Goal: Feedback & Contribution: Contribute content

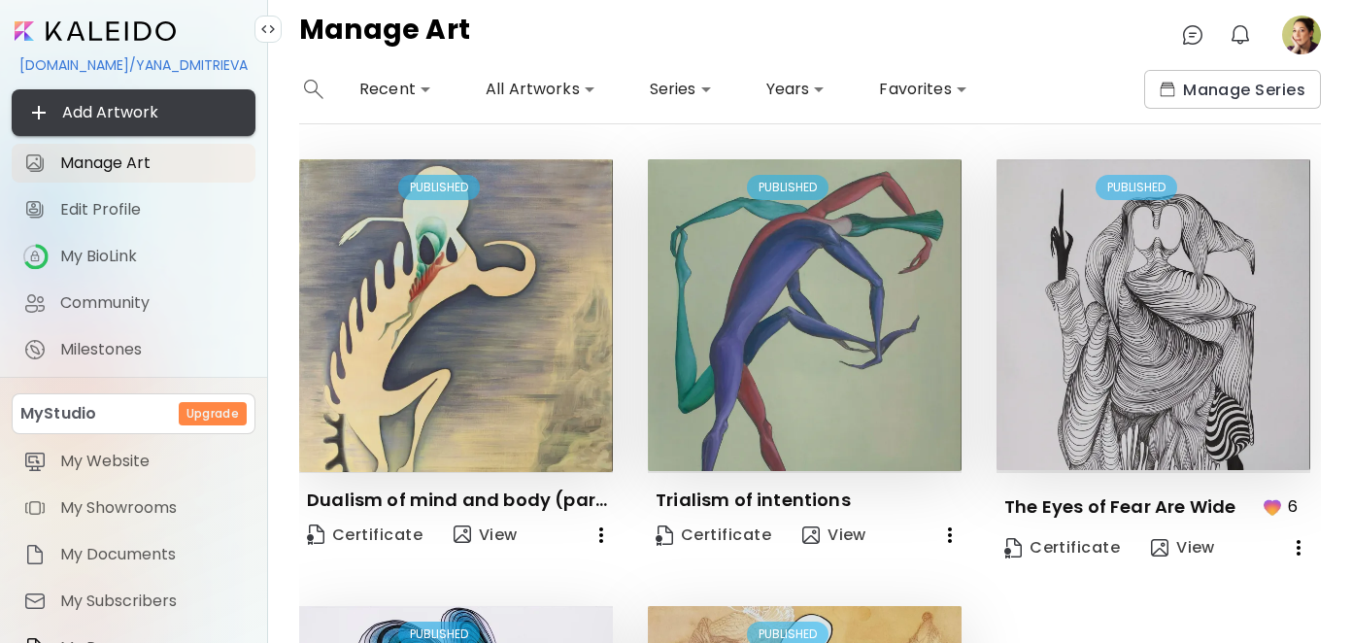
click at [89, 112] on span "Add Artwork" at bounding box center [133, 112] width 213 height 23
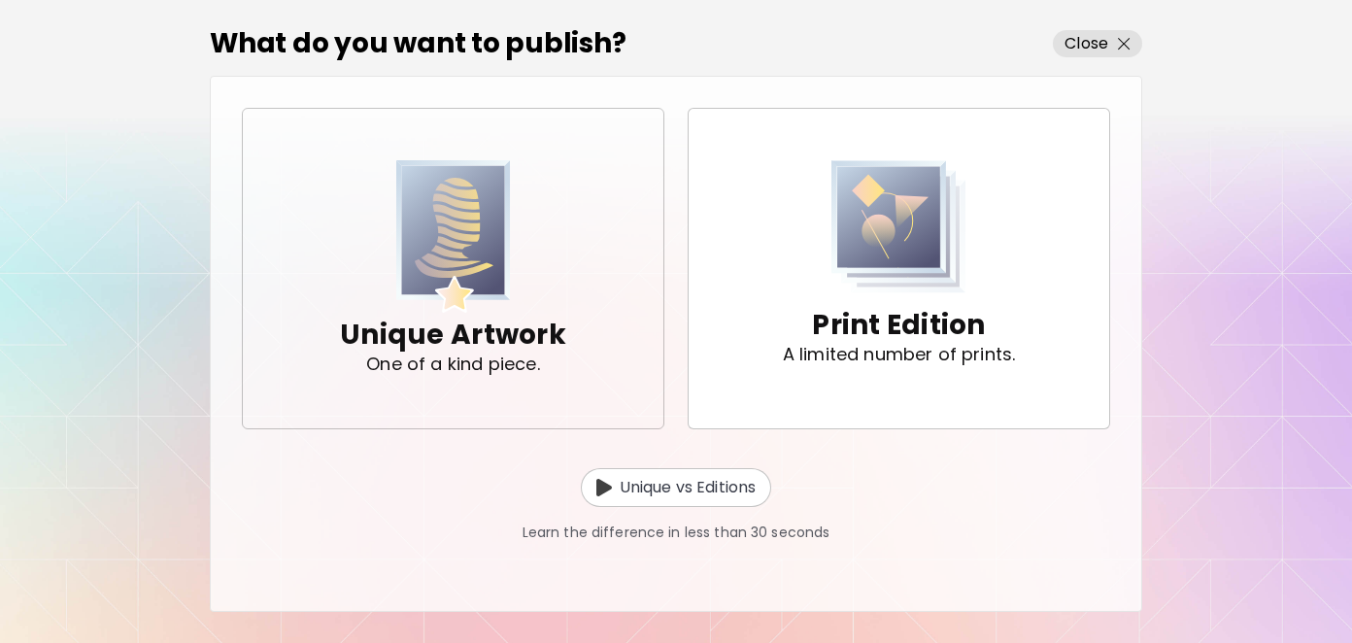
click at [514, 322] on p "Unique Artwork" at bounding box center [453, 335] width 226 height 39
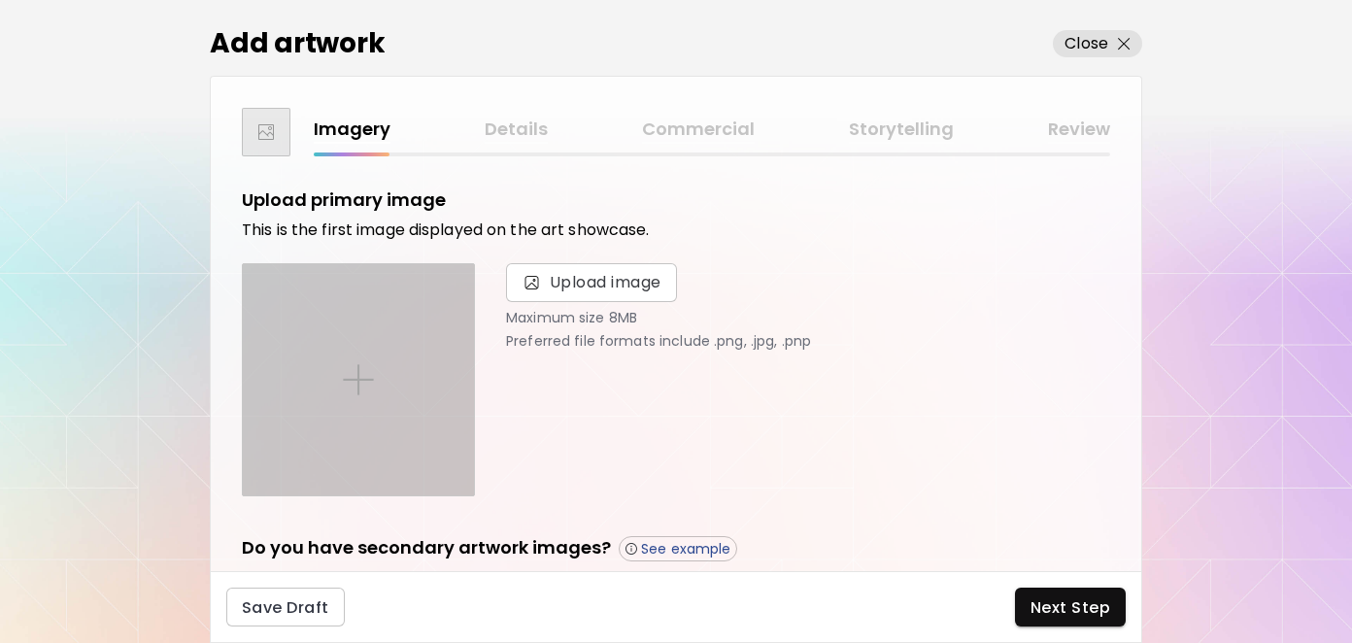
click at [370, 368] on img at bounding box center [358, 379] width 31 height 31
click at [0, 0] on input "file" at bounding box center [0, 0] width 0 height 0
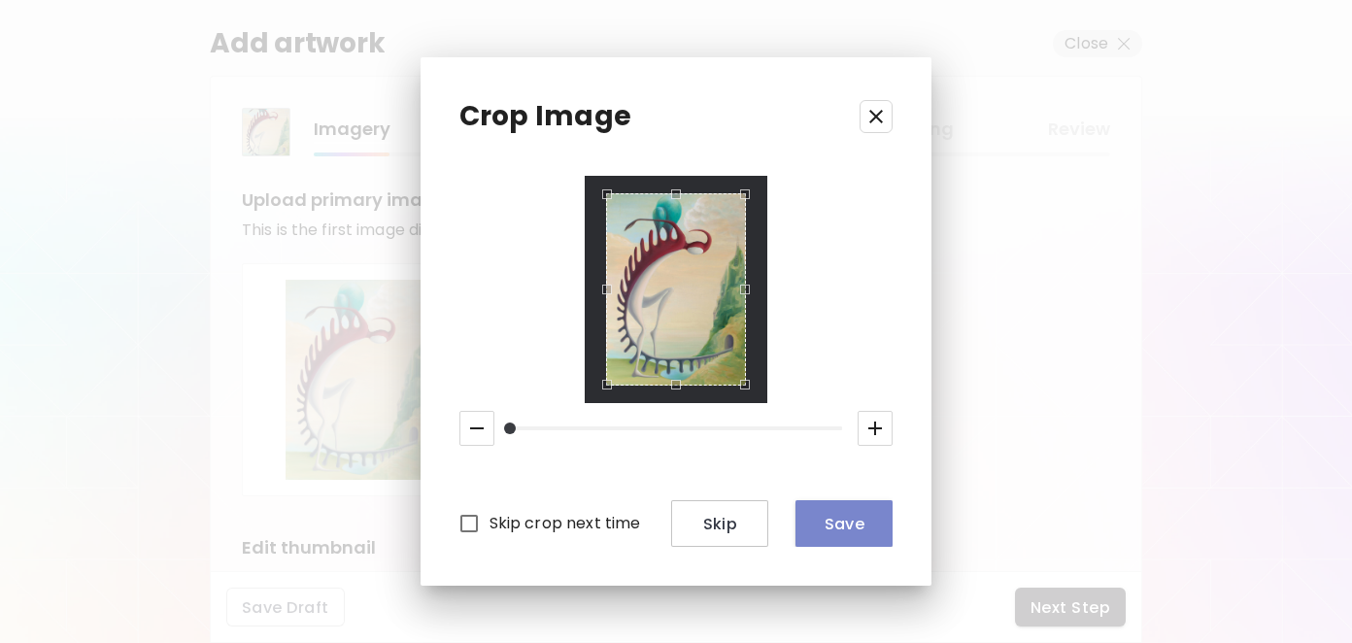
click at [841, 524] on span "Save" at bounding box center [844, 524] width 66 height 20
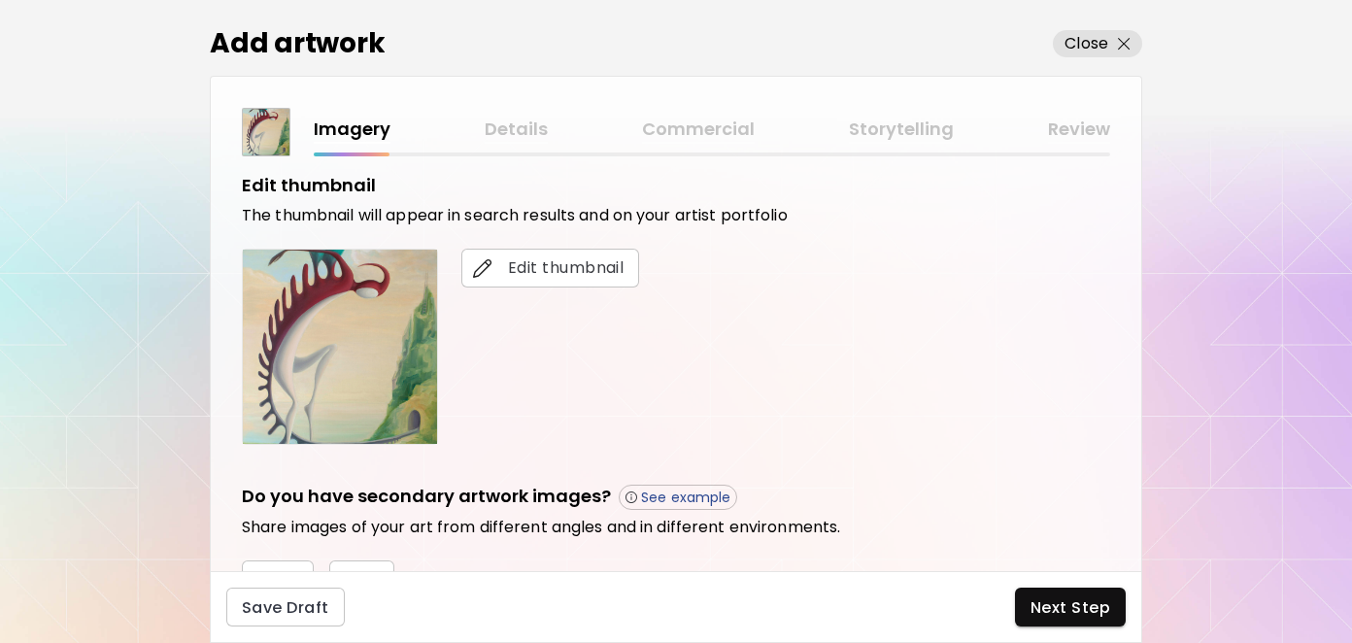
scroll to position [389, 0]
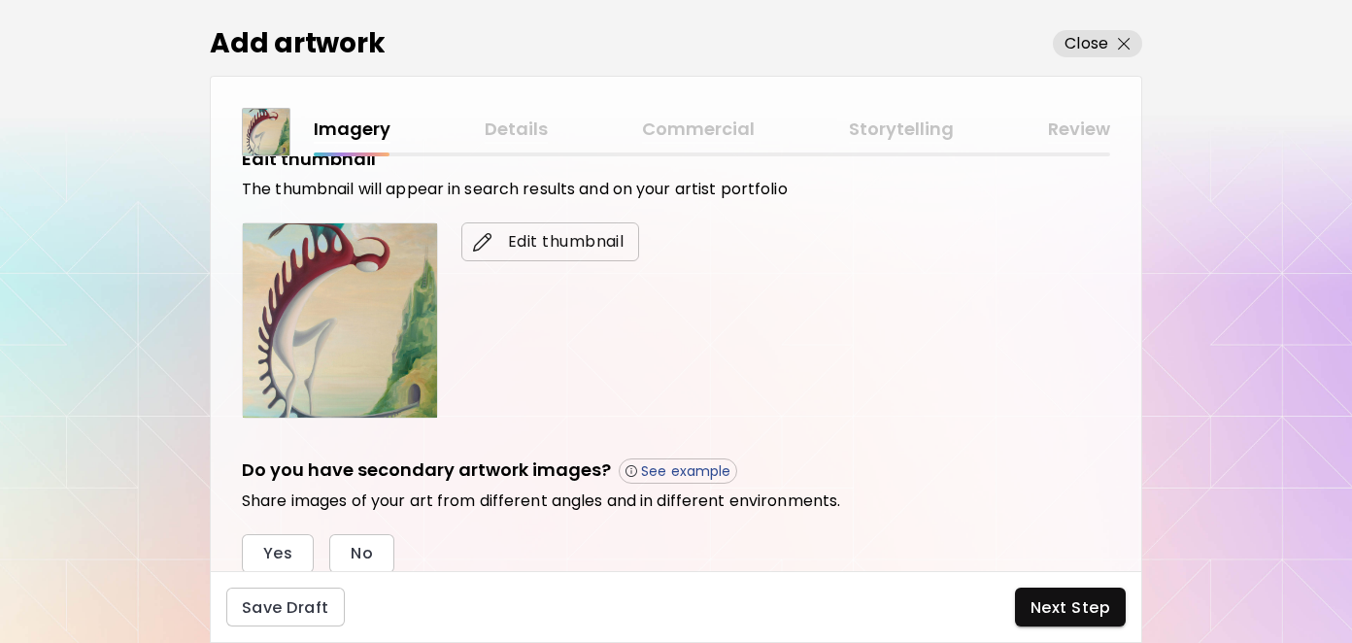
click at [516, 238] on span "Edit thumbnail" at bounding box center [550, 241] width 147 height 23
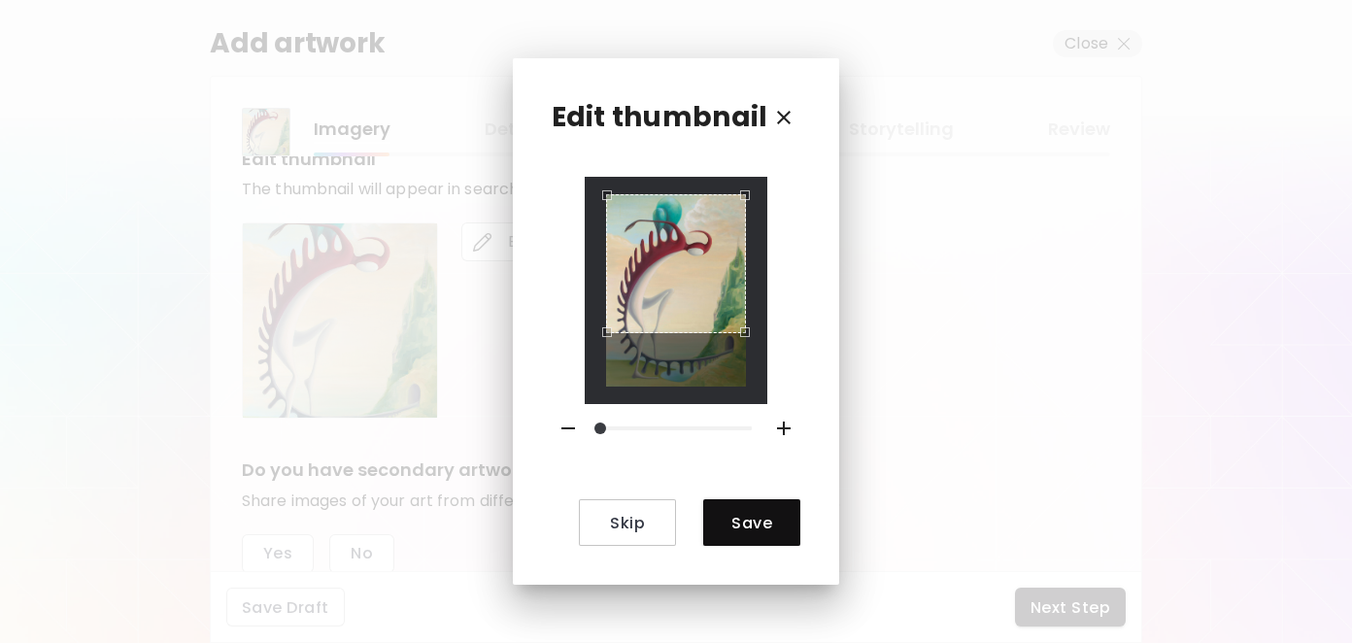
click at [689, 263] on div "Use the arrow keys to move the crop selection area" at bounding box center [676, 264] width 140 height 140
click at [744, 513] on span "Save" at bounding box center [752, 523] width 66 height 20
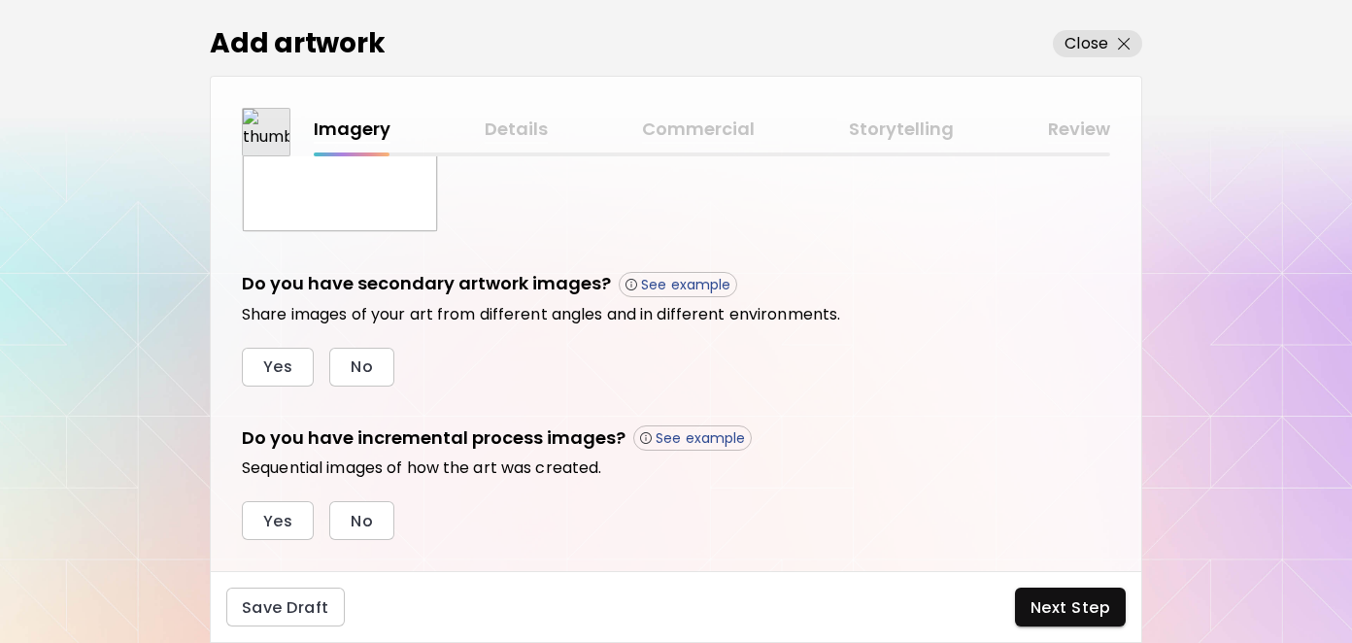
scroll to position [583, 0]
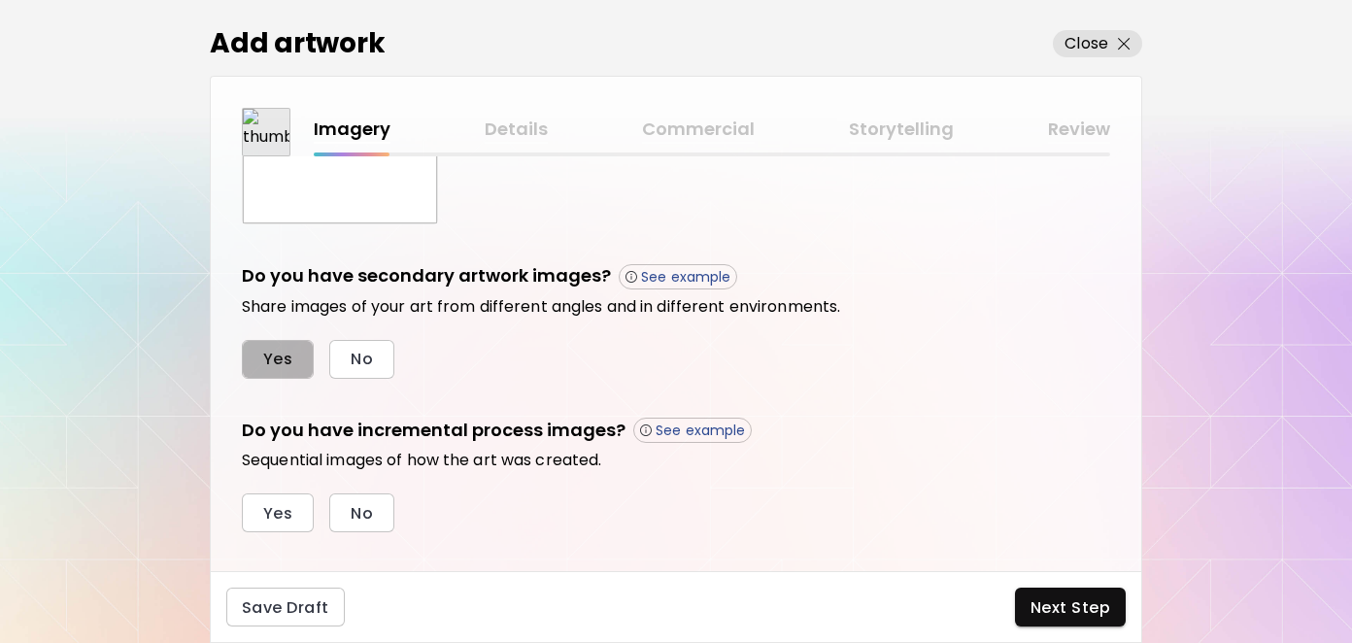
click at [302, 354] on button "Yes" at bounding box center [278, 359] width 72 height 39
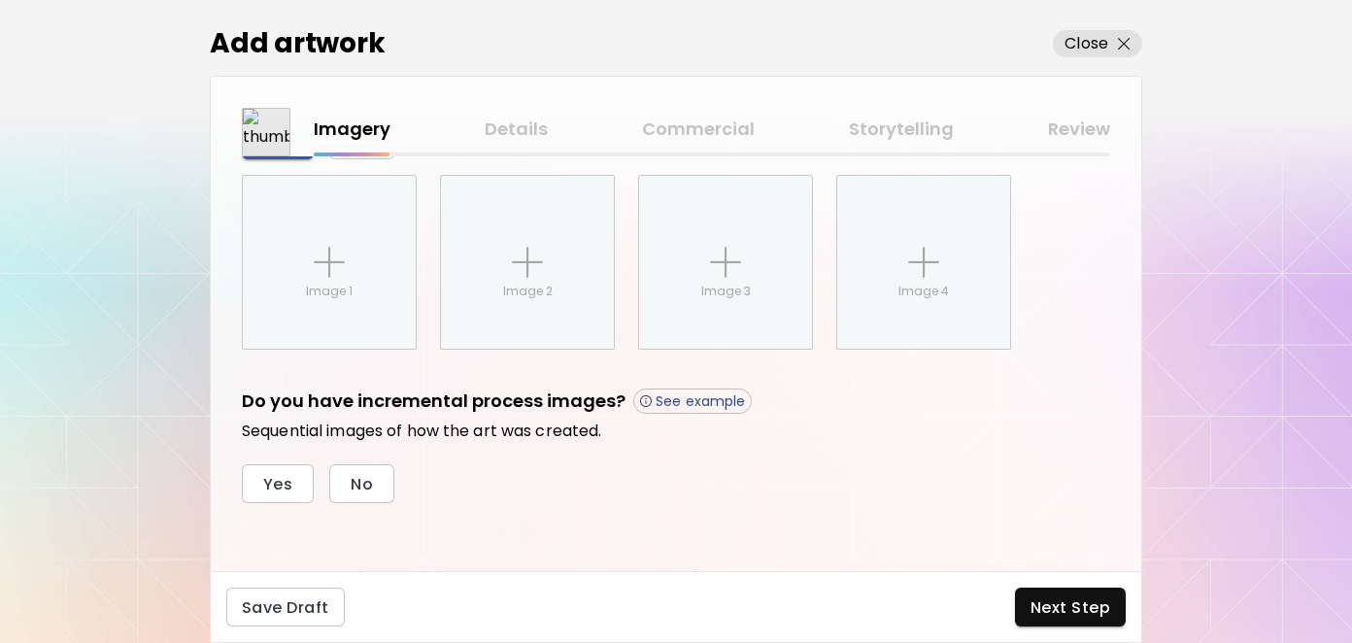
scroll to position [803, 0]
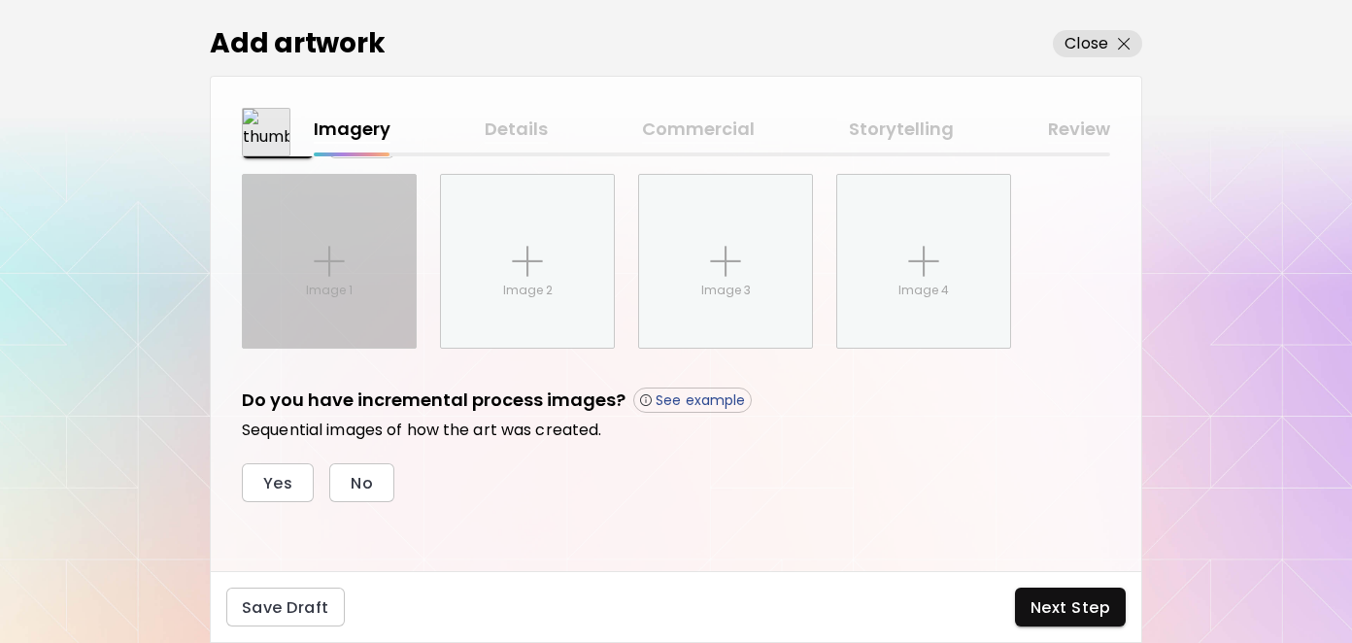
click at [316, 304] on div "Image 1" at bounding box center [329, 261] width 173 height 173
click at [0, 0] on input "Image 1" at bounding box center [0, 0] width 0 height 0
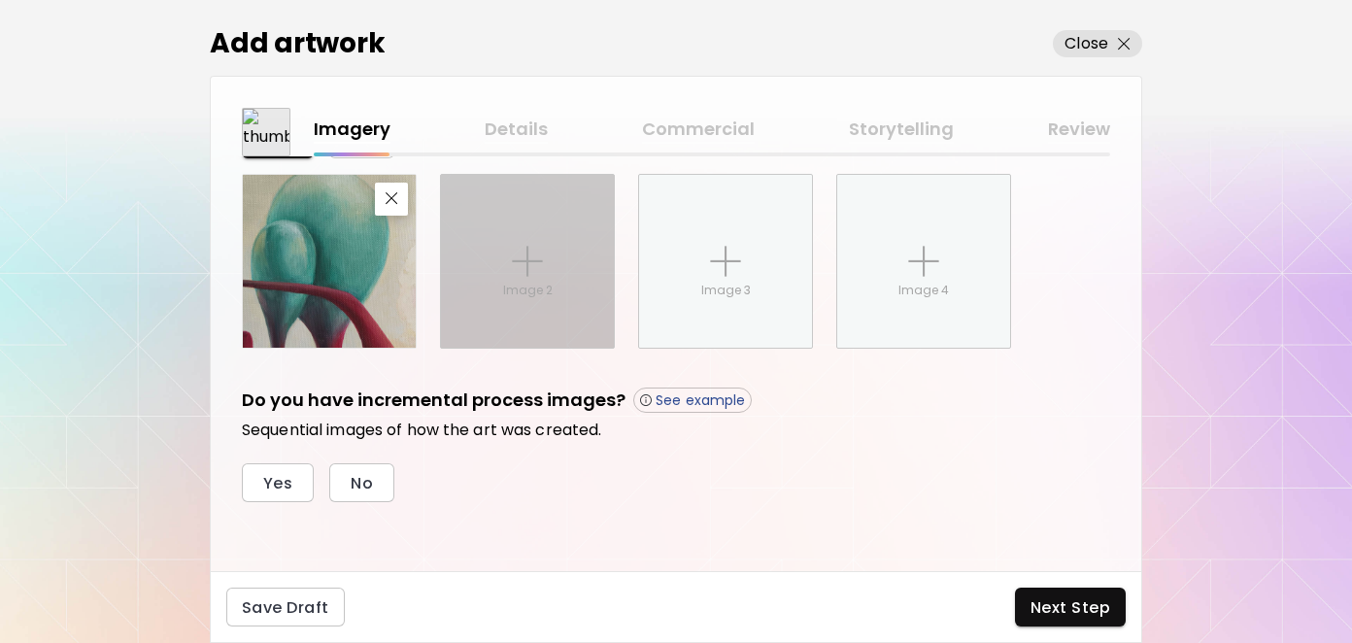
click at [522, 250] on img at bounding box center [527, 261] width 31 height 31
click at [0, 0] on input "Image 2" at bounding box center [0, 0] width 0 height 0
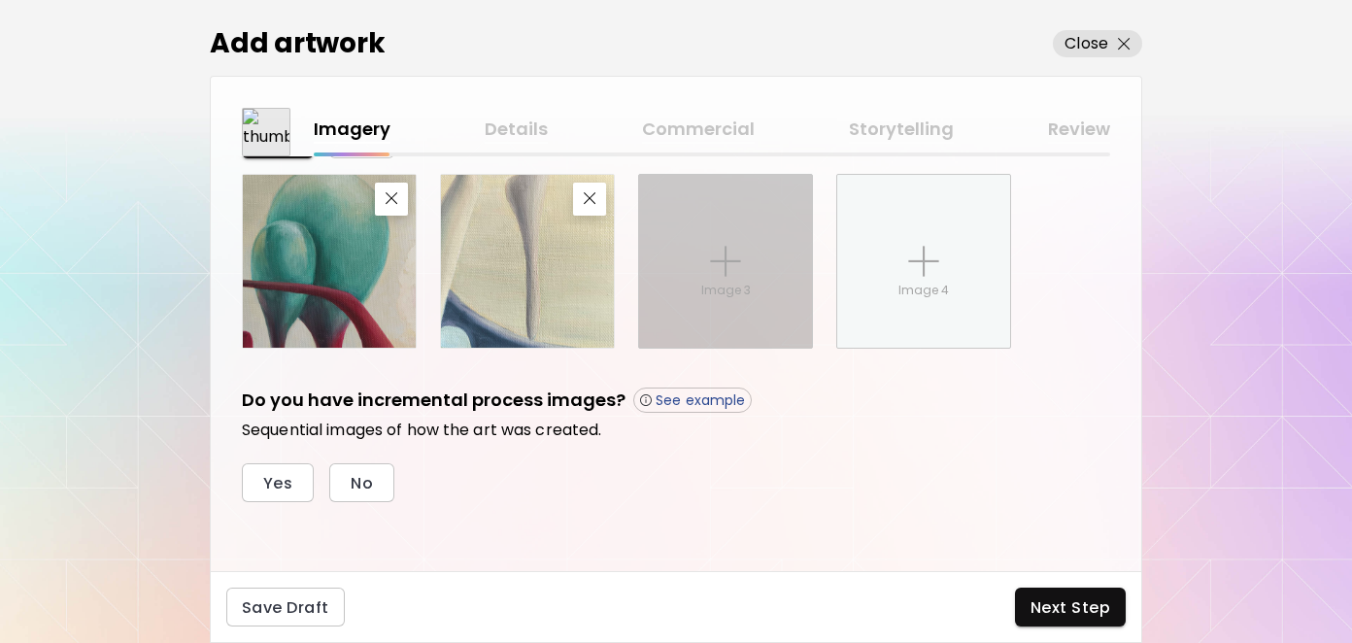
click at [694, 280] on div "Image 3" at bounding box center [725, 261] width 173 height 173
click at [0, 0] on input "Image 3" at bounding box center [0, 0] width 0 height 0
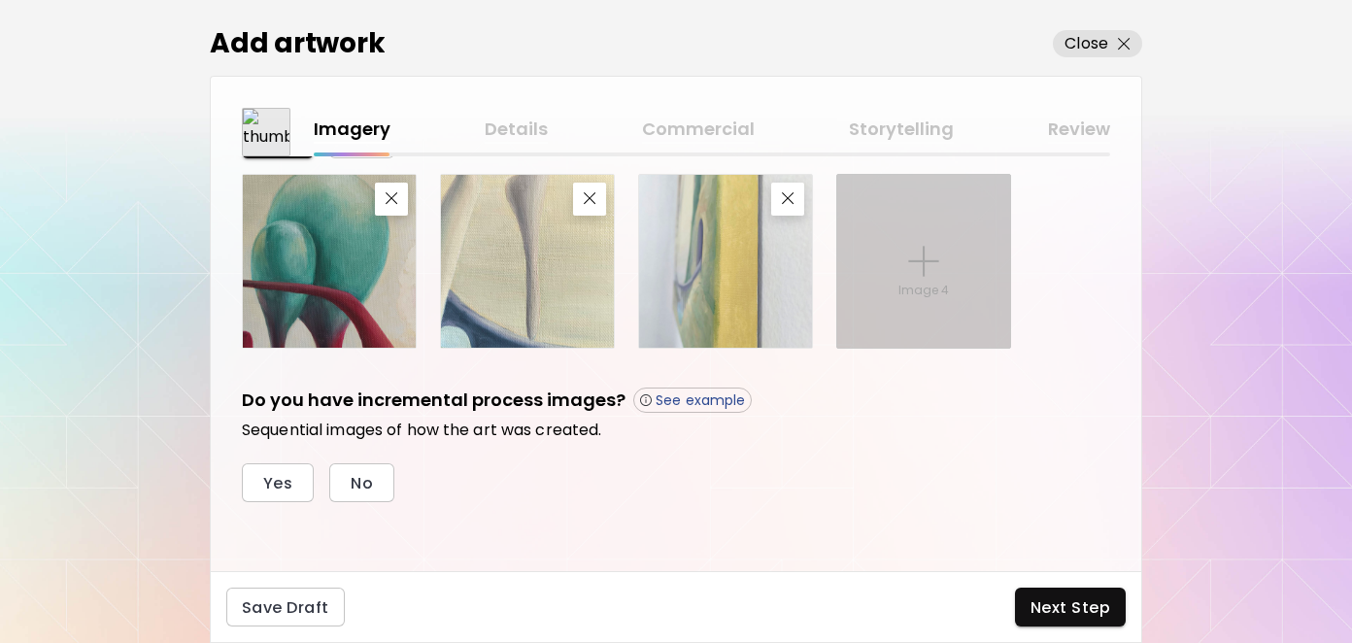
click at [922, 262] on img at bounding box center [923, 261] width 31 height 31
click at [0, 0] on input "Image 4" at bounding box center [0, 0] width 0 height 0
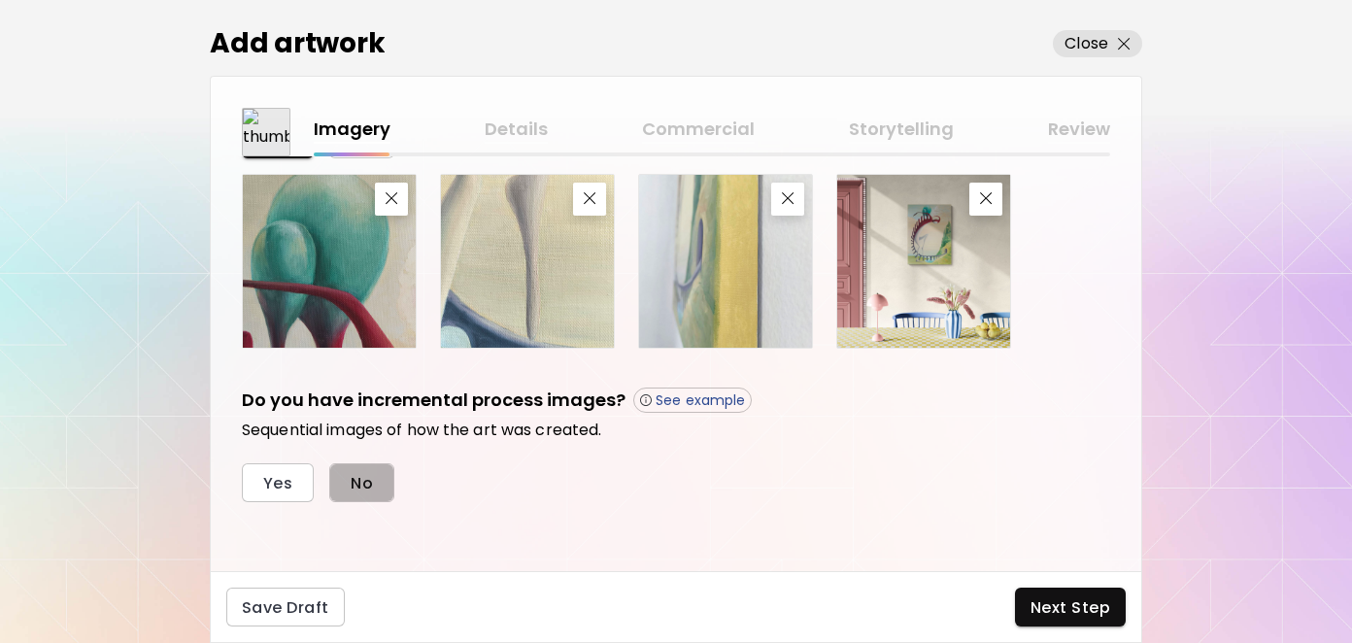
click at [354, 487] on span "No" at bounding box center [362, 483] width 22 height 20
click at [1089, 598] on span "Next Step" at bounding box center [1071, 607] width 80 height 20
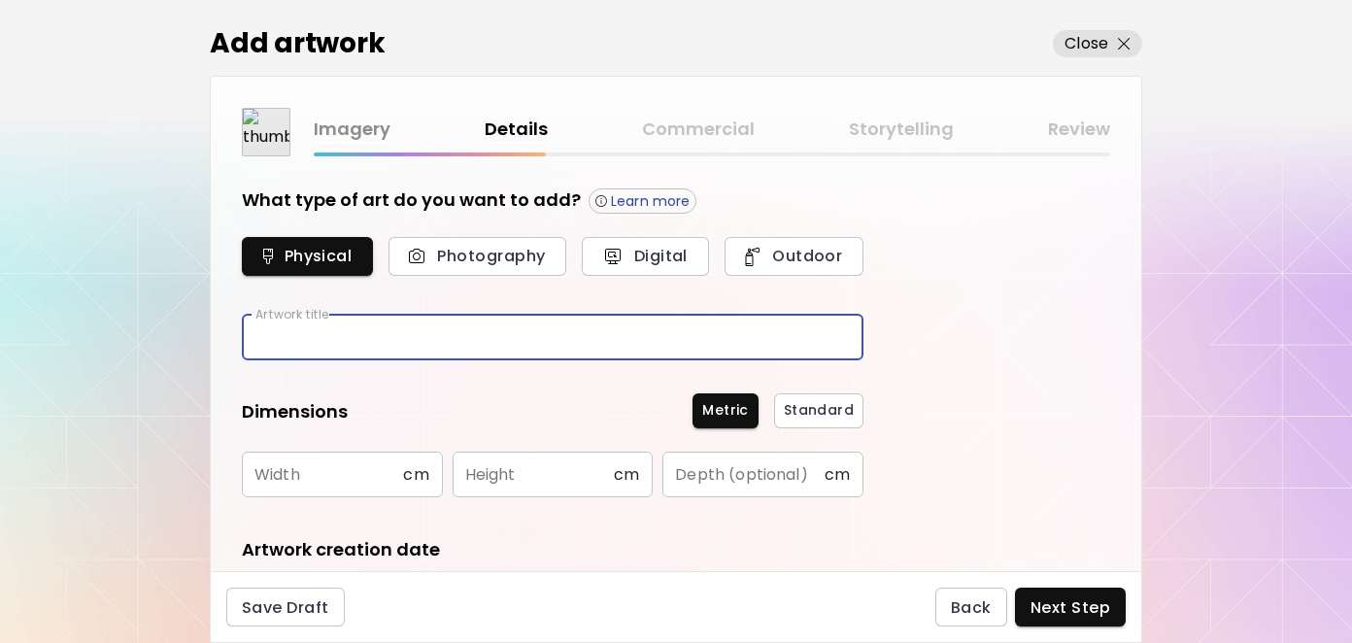
click at [285, 333] on input "text" at bounding box center [553, 338] width 622 height 46
click at [274, 333] on input "**********" at bounding box center [553, 338] width 622 height 46
click at [288, 336] on input "**********" at bounding box center [553, 338] width 622 height 46
click at [491, 336] on input "**********" at bounding box center [553, 338] width 622 height 46
click at [515, 338] on input "**********" at bounding box center [553, 338] width 622 height 46
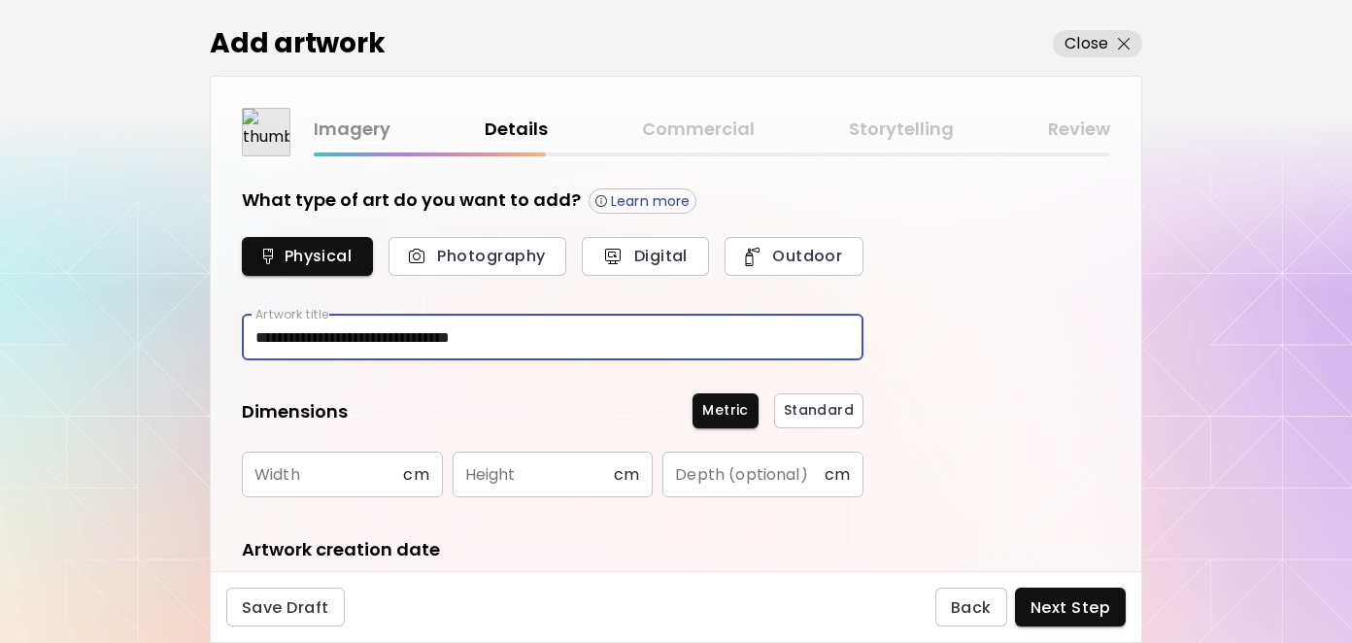
type input "**********"
click at [990, 352] on div "**********" at bounding box center [676, 363] width 931 height 415
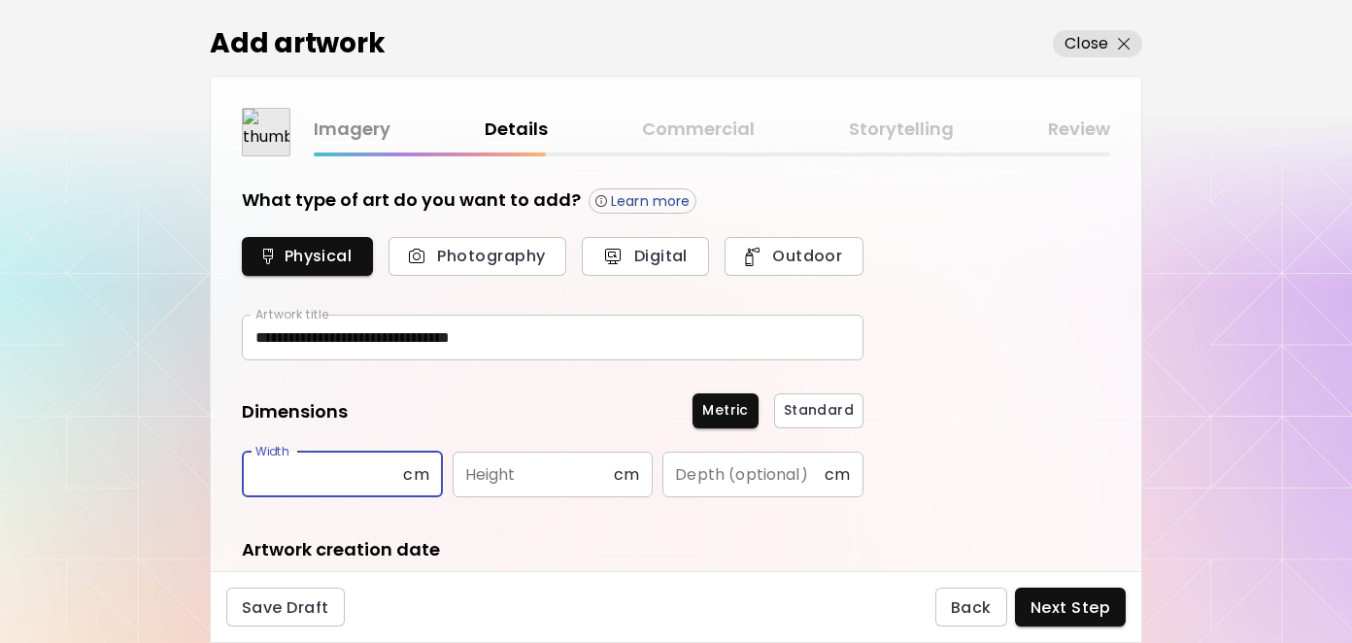
click at [346, 463] on input "text" at bounding box center [322, 475] width 161 height 46
type input "**"
click at [504, 480] on input "text" at bounding box center [533, 475] width 161 height 46
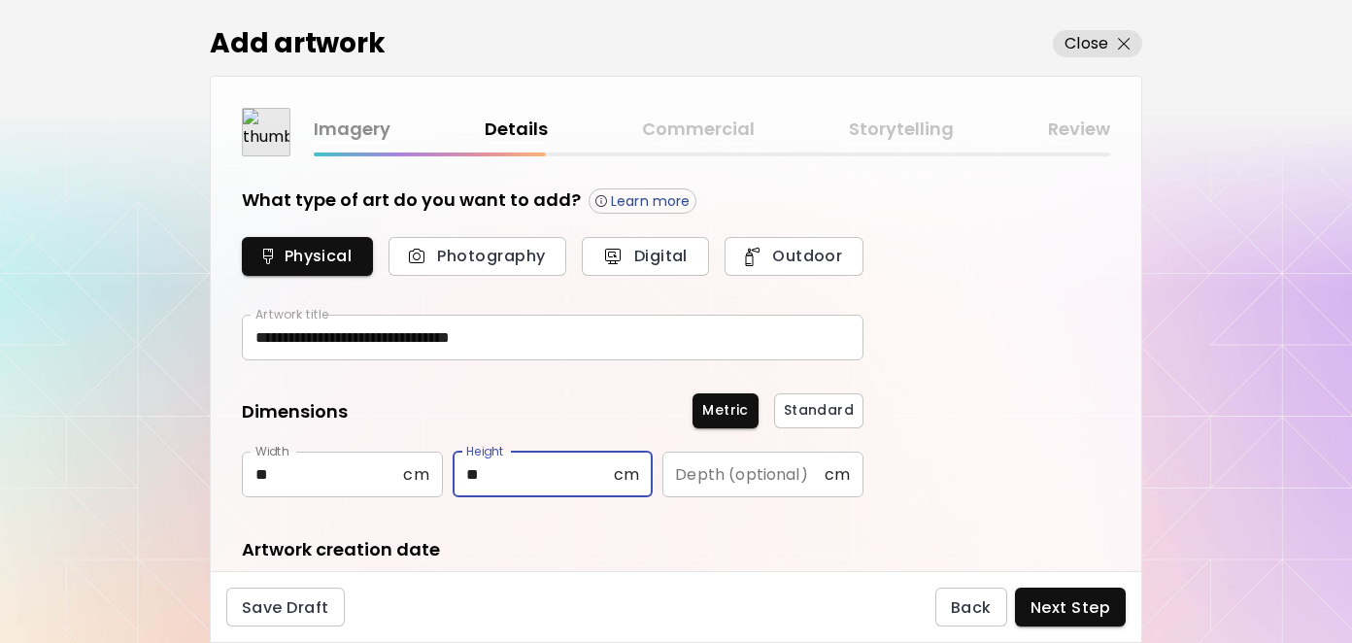
type input "**"
click at [710, 479] on input "text" at bounding box center [742, 475] width 161 height 46
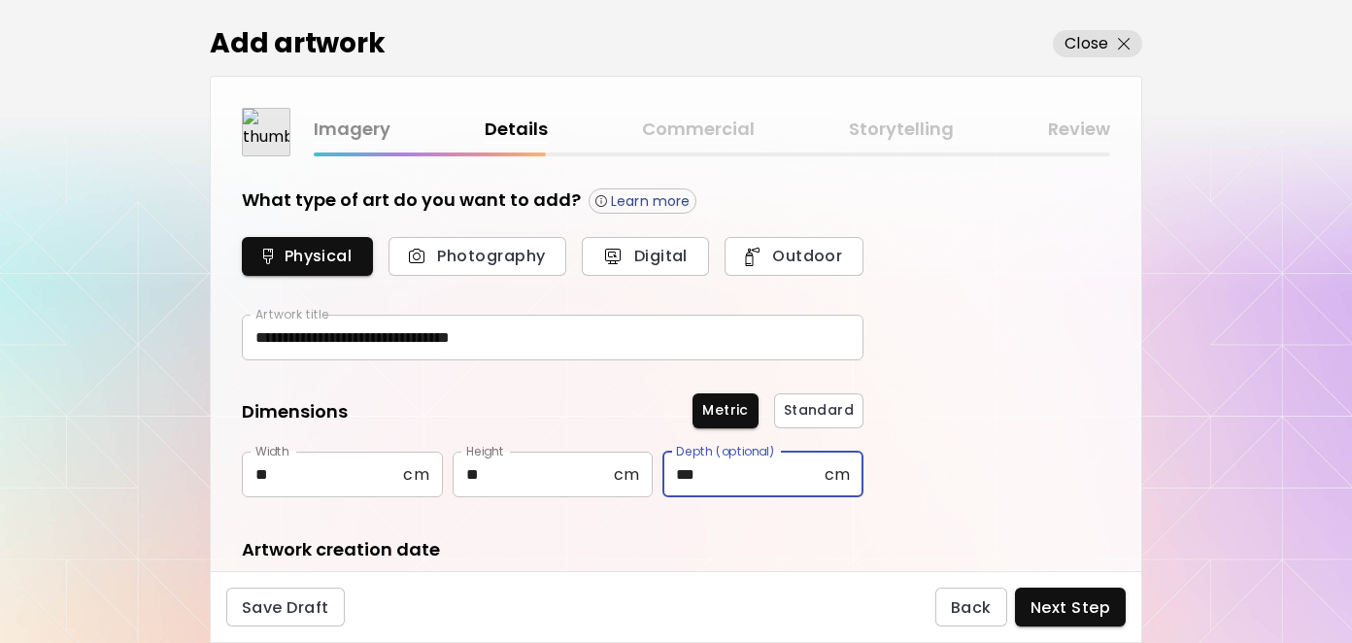
type input "***"
click at [1007, 357] on div "**********" at bounding box center [676, 363] width 931 height 415
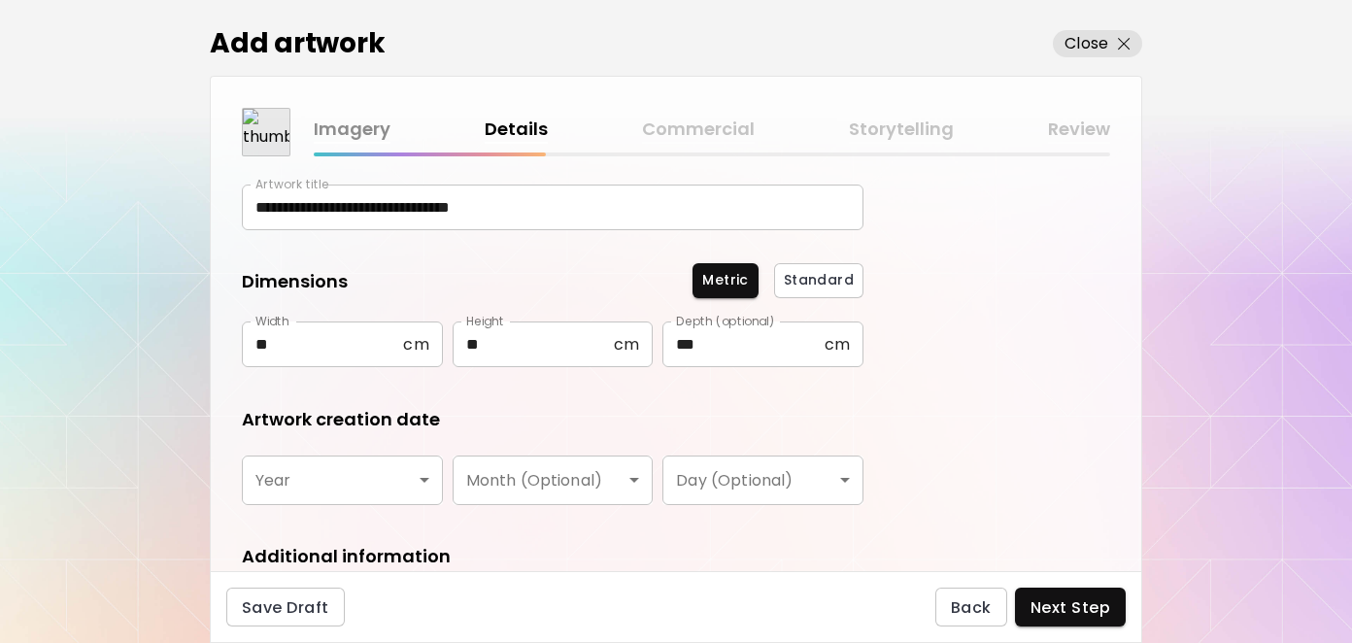
scroll to position [194, 0]
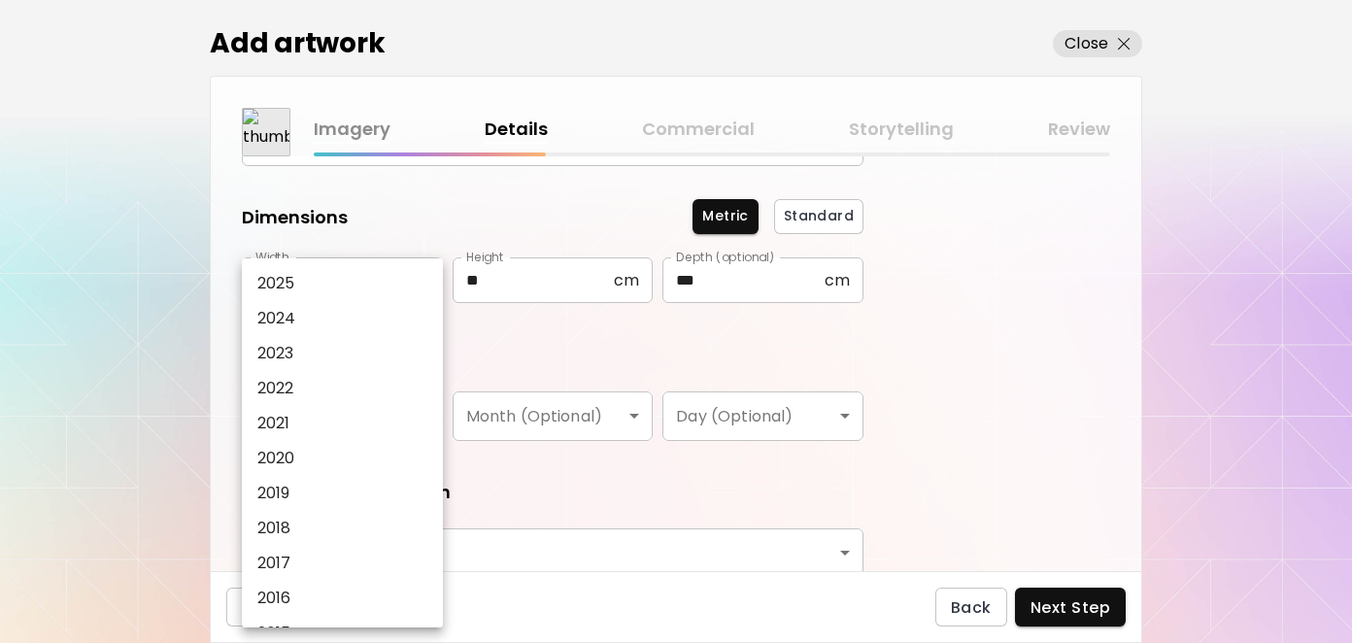
click at [432, 402] on body "**********" at bounding box center [676, 321] width 1352 height 643
click at [303, 281] on li "2025" at bounding box center [347, 283] width 211 height 35
type input "****"
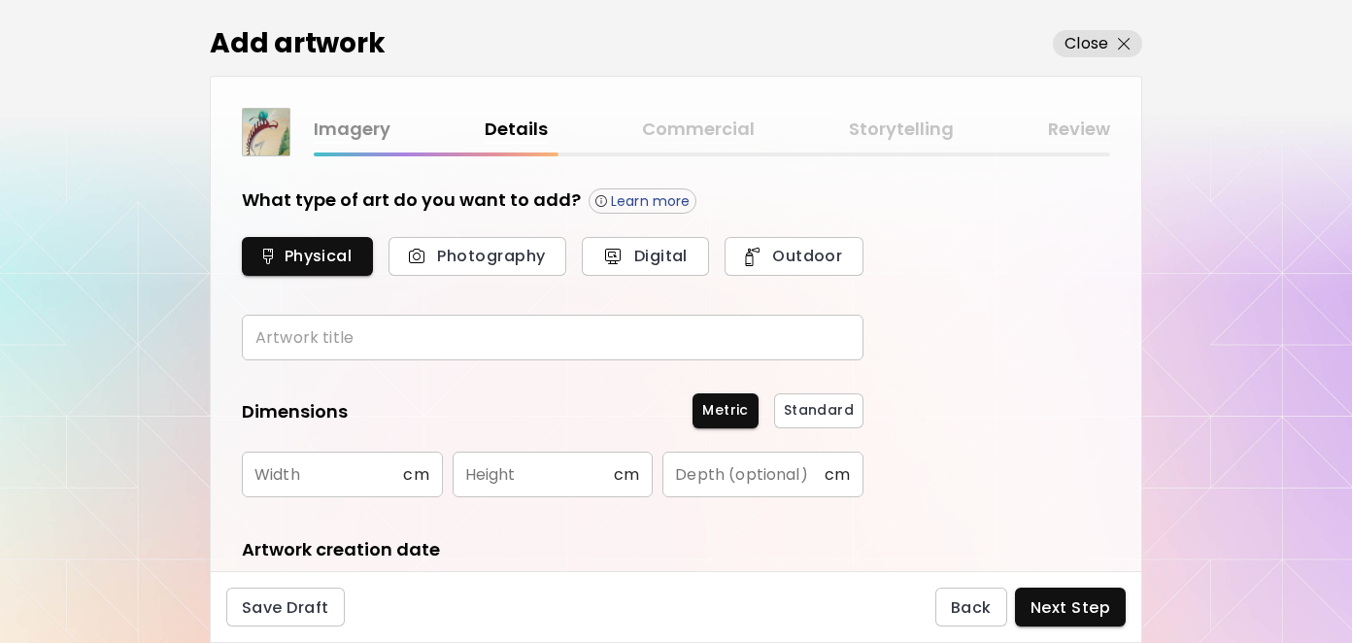
click at [343, 347] on input "text" at bounding box center [553, 338] width 622 height 46
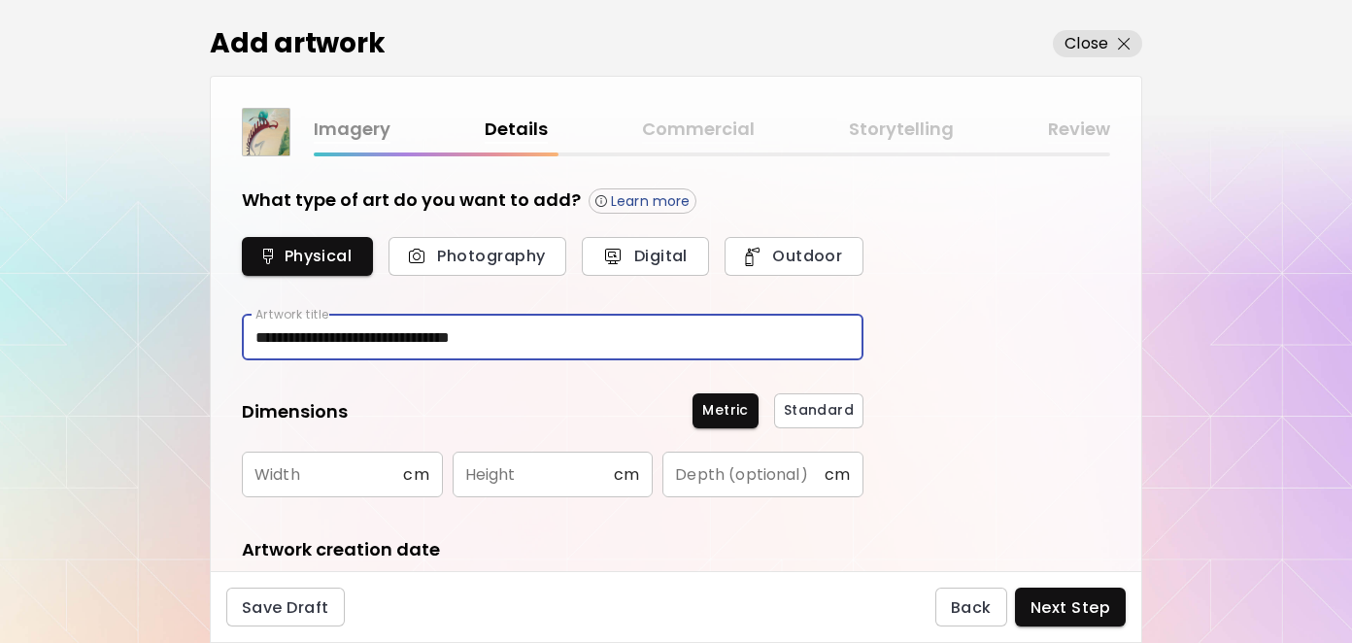
click at [516, 331] on input "**********" at bounding box center [553, 338] width 622 height 46
type input "**********"
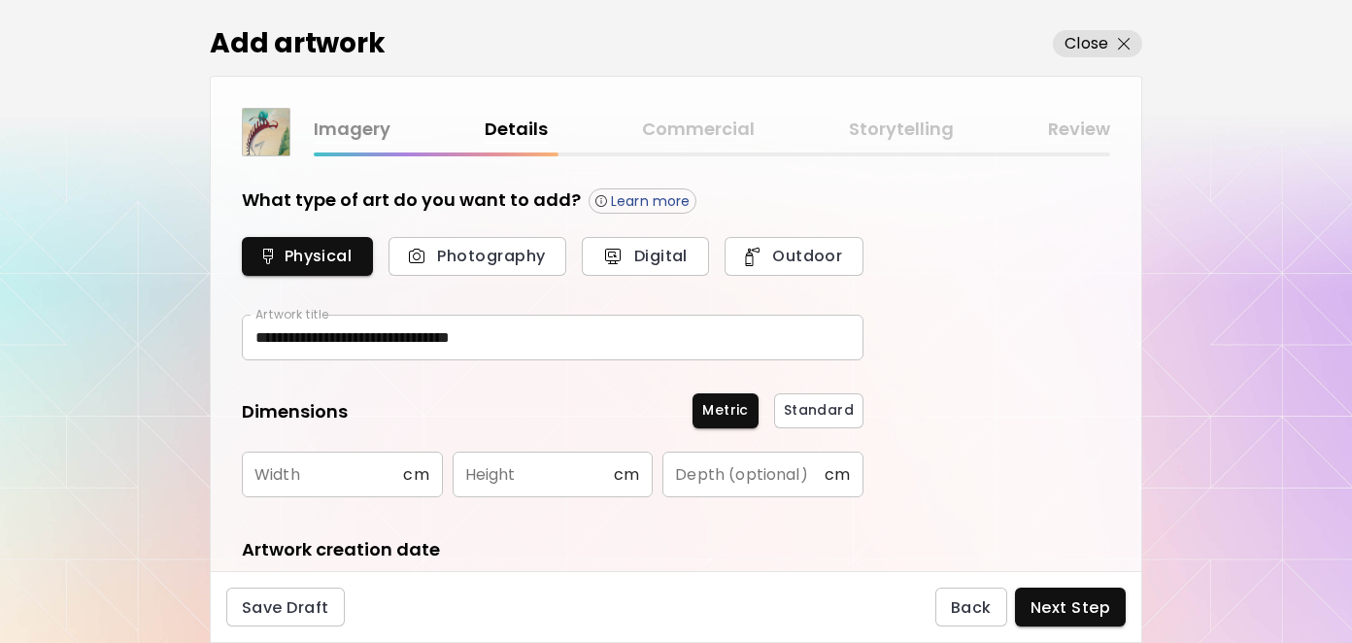
click at [936, 324] on div "**********" at bounding box center [676, 363] width 931 height 415
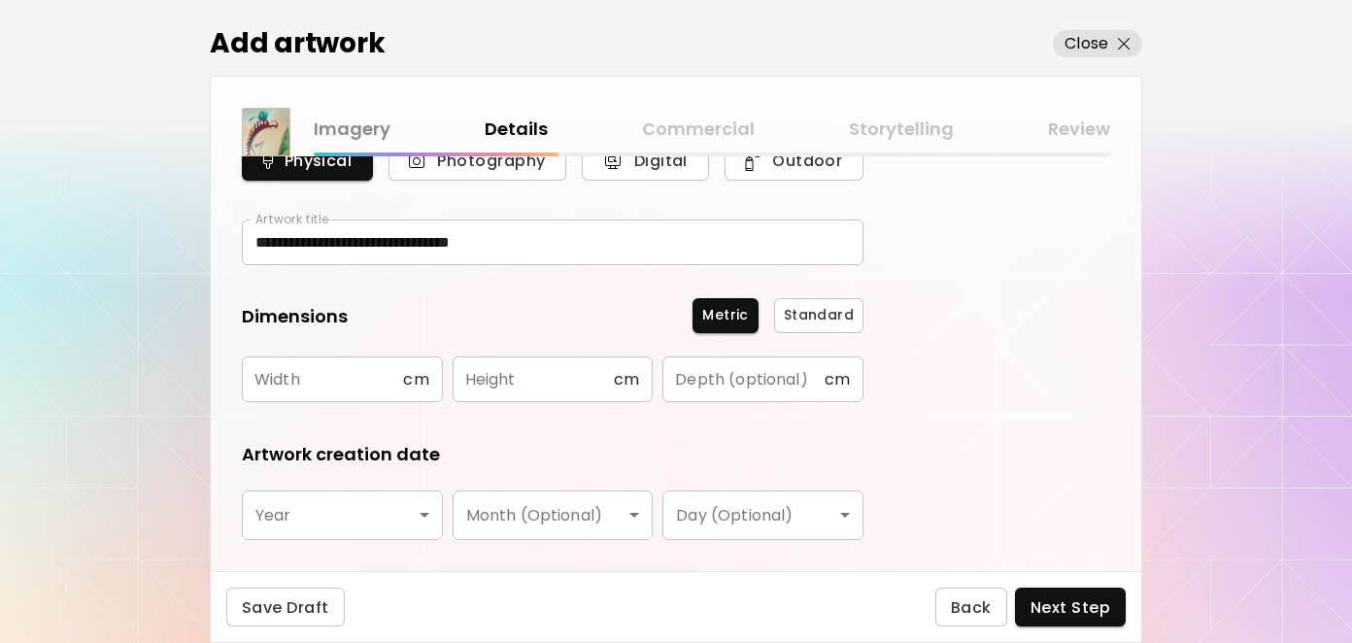
scroll to position [97, 0]
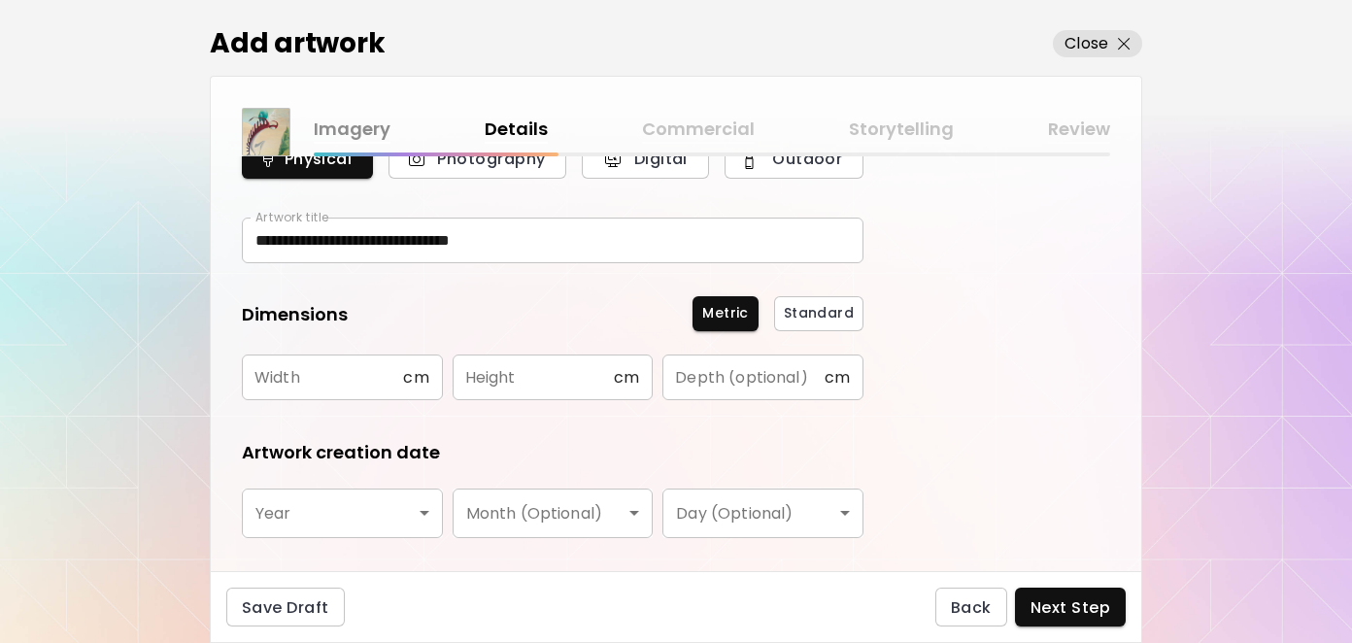
click at [357, 379] on input "text" at bounding box center [322, 378] width 161 height 46
type input "**"
click at [514, 363] on input "text" at bounding box center [533, 378] width 161 height 46
type input "**"
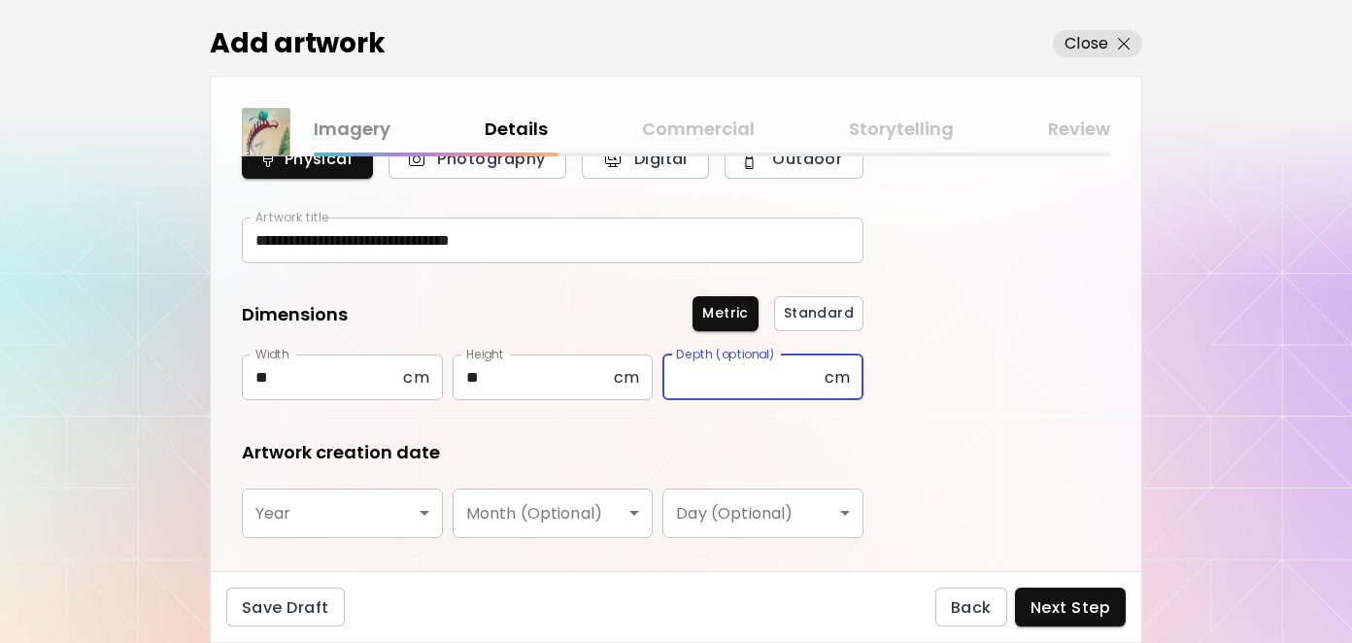
click at [698, 376] on input "text" at bounding box center [742, 378] width 161 height 46
type input "***"
drag, startPoint x: 1059, startPoint y: 355, endPoint x: 1041, endPoint y: 356, distance: 17.5
click at [1061, 354] on div "**********" at bounding box center [676, 363] width 931 height 415
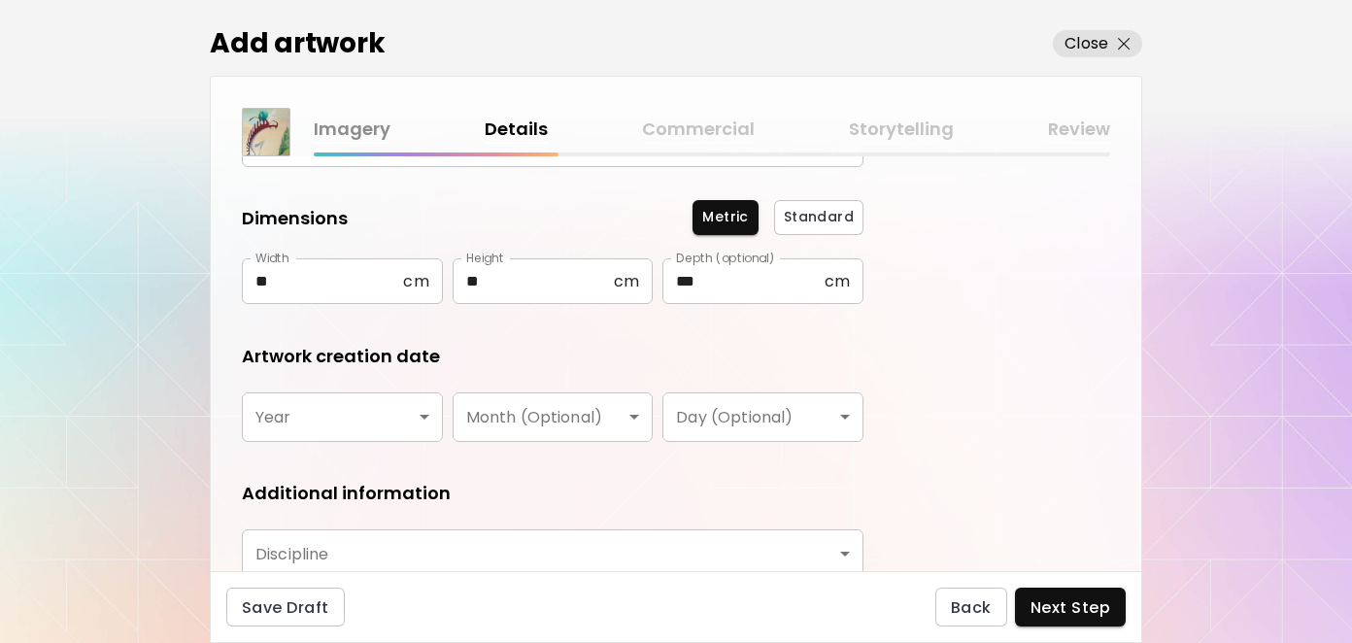
scroll to position [194, 0]
click at [304, 418] on body "**********" at bounding box center [676, 321] width 1352 height 643
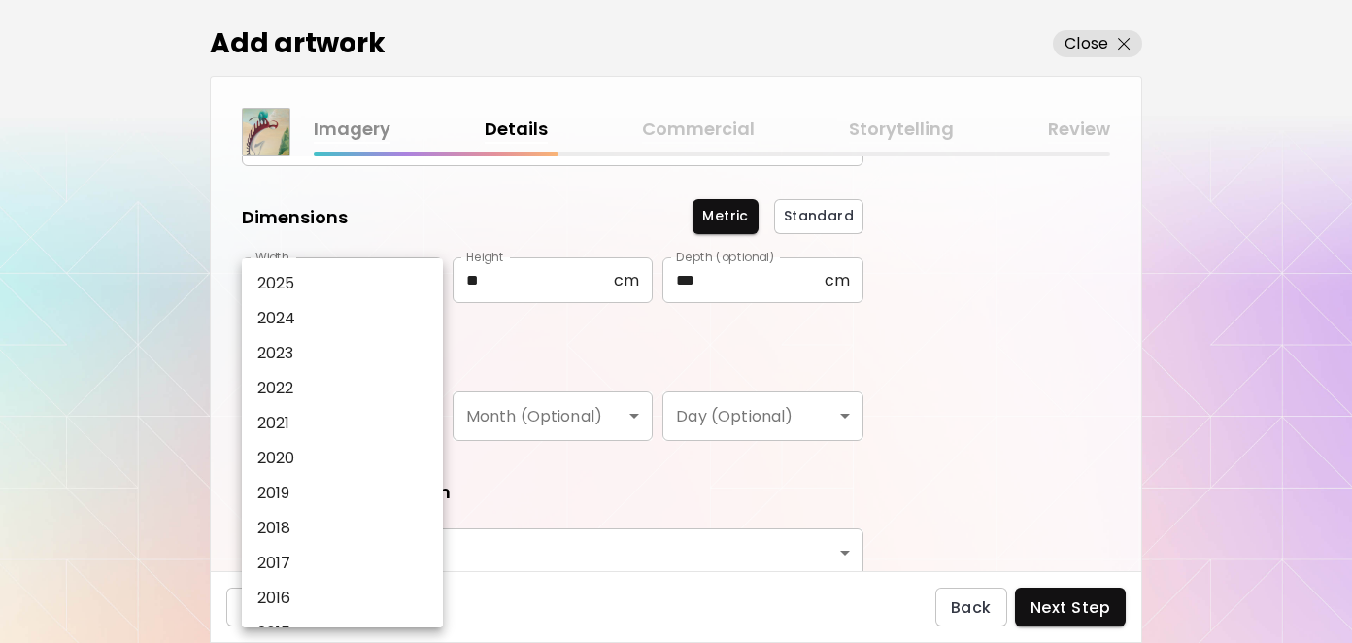
click at [302, 322] on li "2024" at bounding box center [347, 318] width 211 height 35
type input "****"
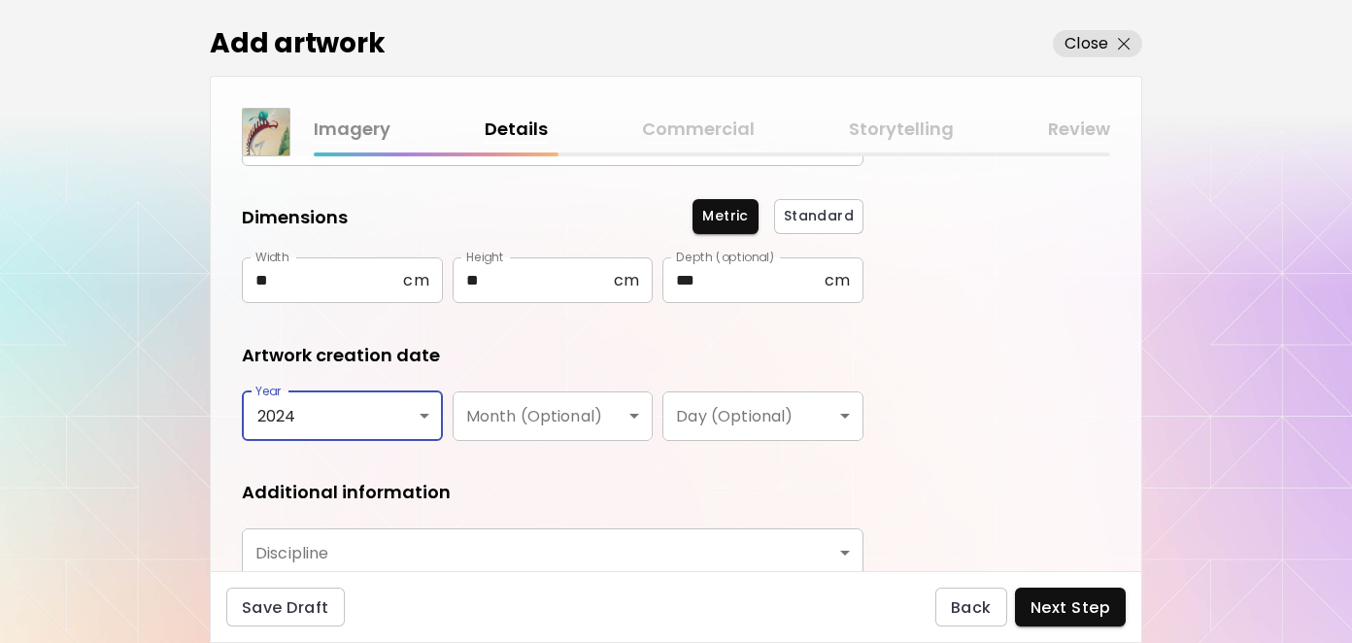
click at [1009, 338] on div "**********" at bounding box center [676, 363] width 931 height 415
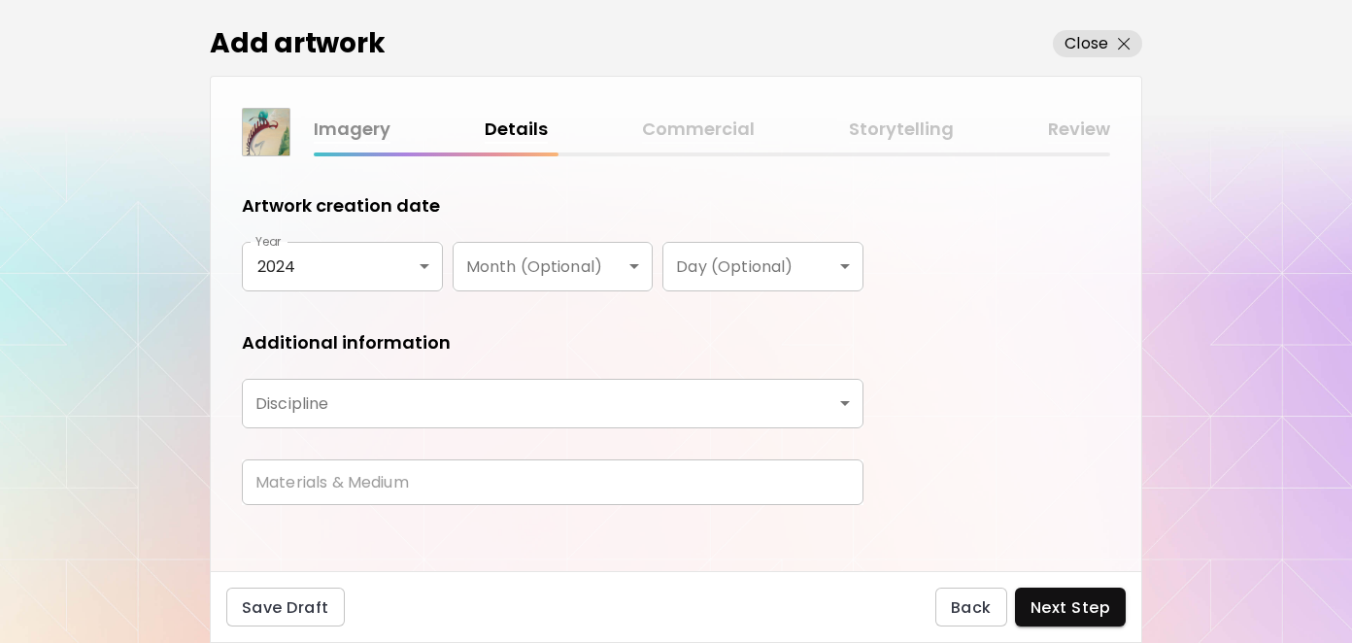
scroll to position [355, 0]
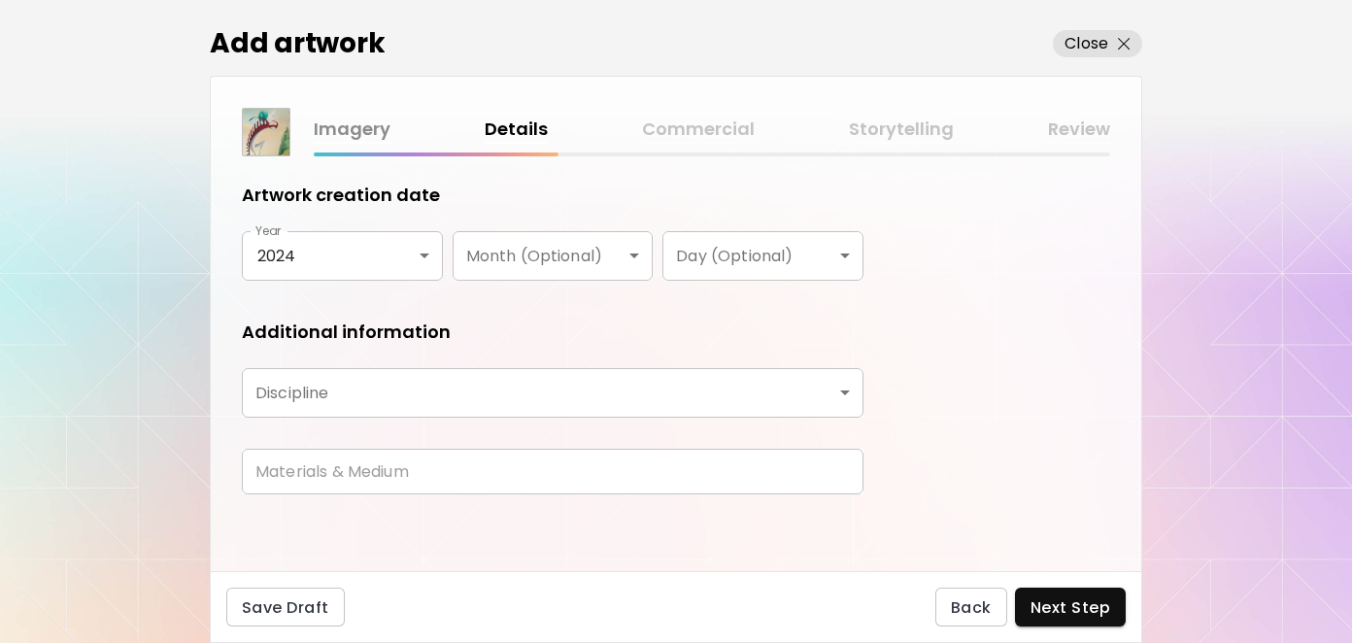
click at [392, 378] on body "**********" at bounding box center [676, 321] width 1352 height 643
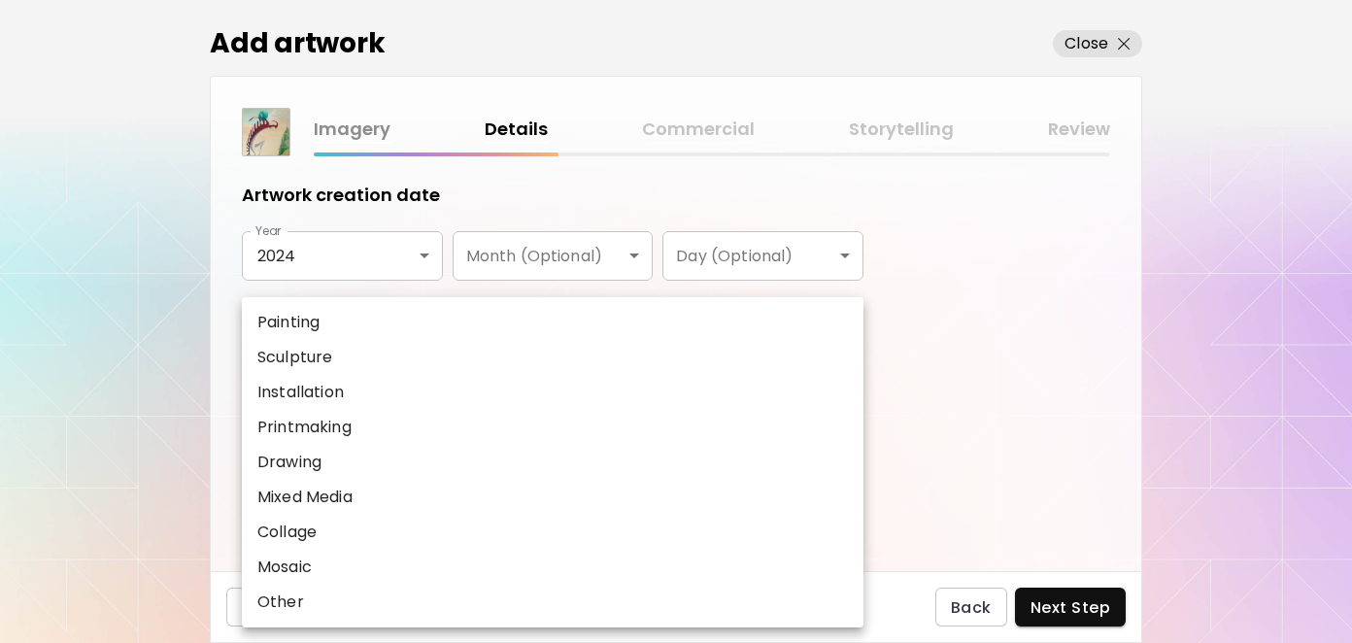
click at [308, 312] on p "Painting" at bounding box center [288, 322] width 62 height 23
type input "********"
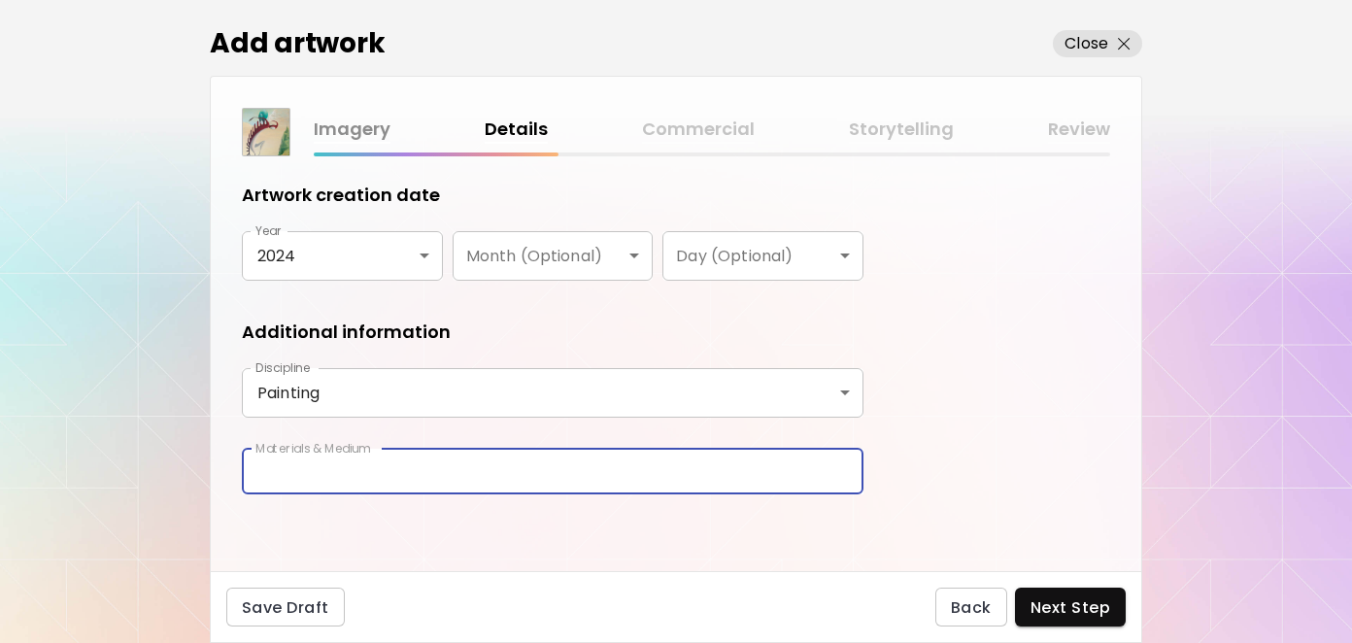
click at [496, 455] on input "text" at bounding box center [553, 472] width 622 height 46
type input "**********"
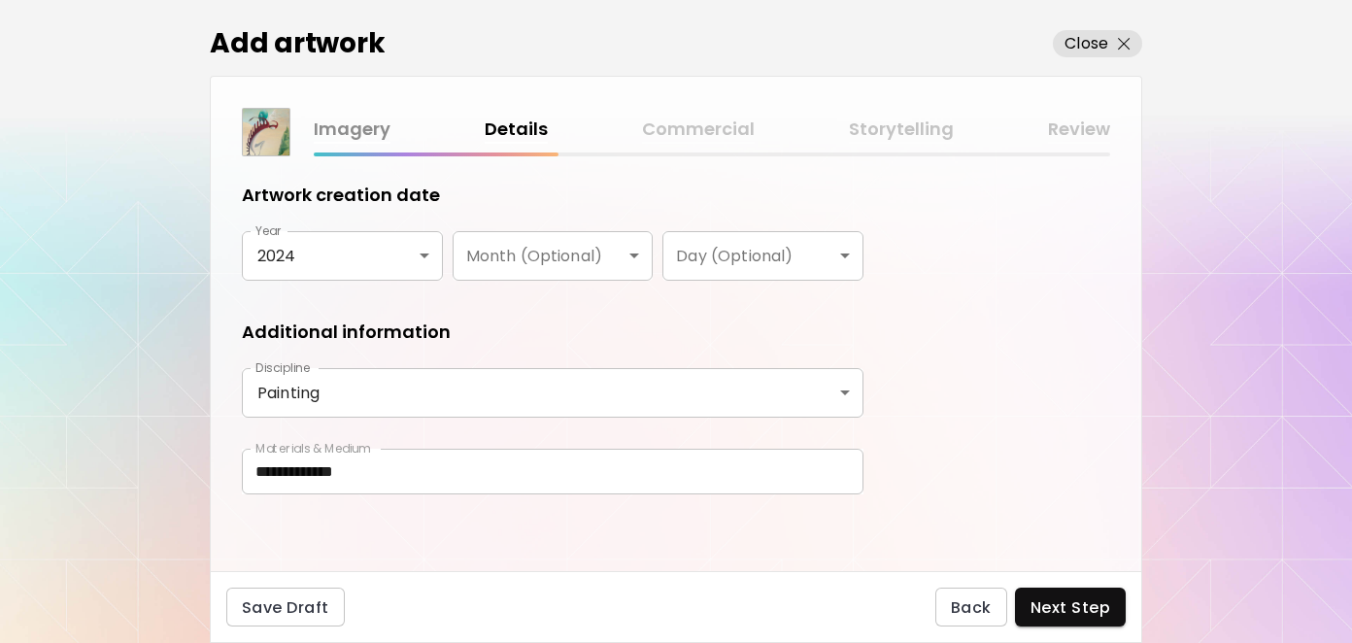
click at [1065, 343] on div "**********" at bounding box center [676, 363] width 931 height 415
click at [1052, 599] on span "Next Step" at bounding box center [1071, 607] width 80 height 20
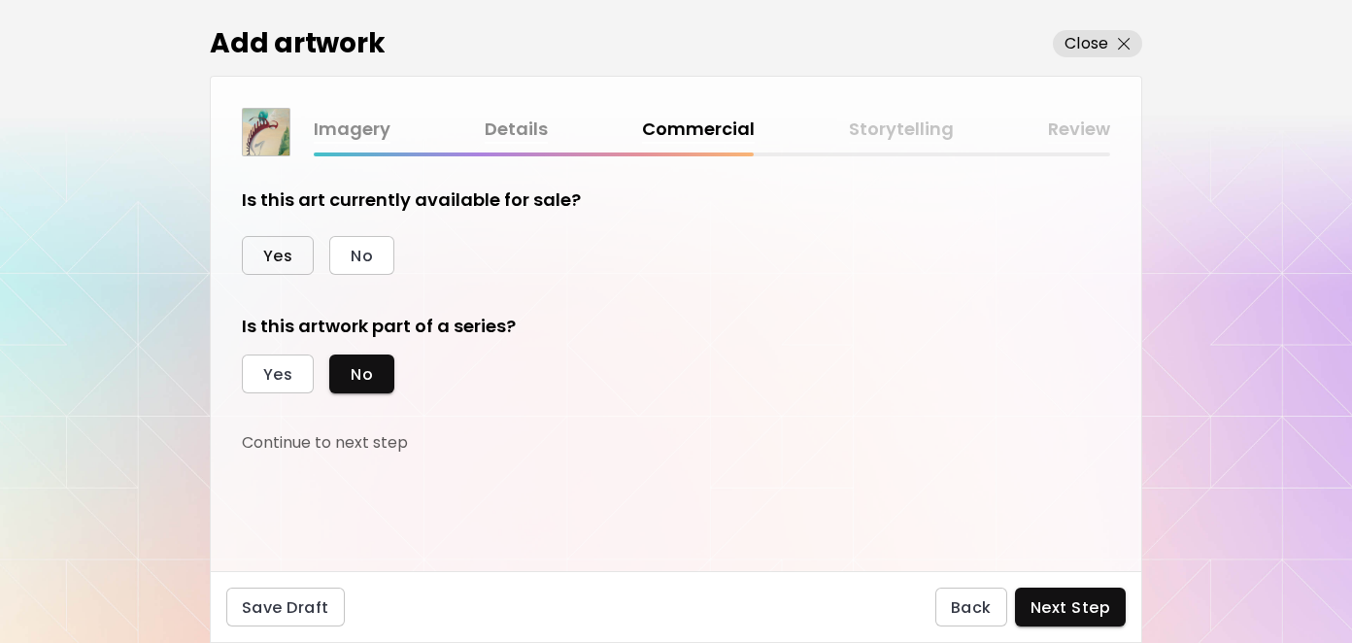
click at [277, 247] on span "Yes" at bounding box center [277, 256] width 29 height 20
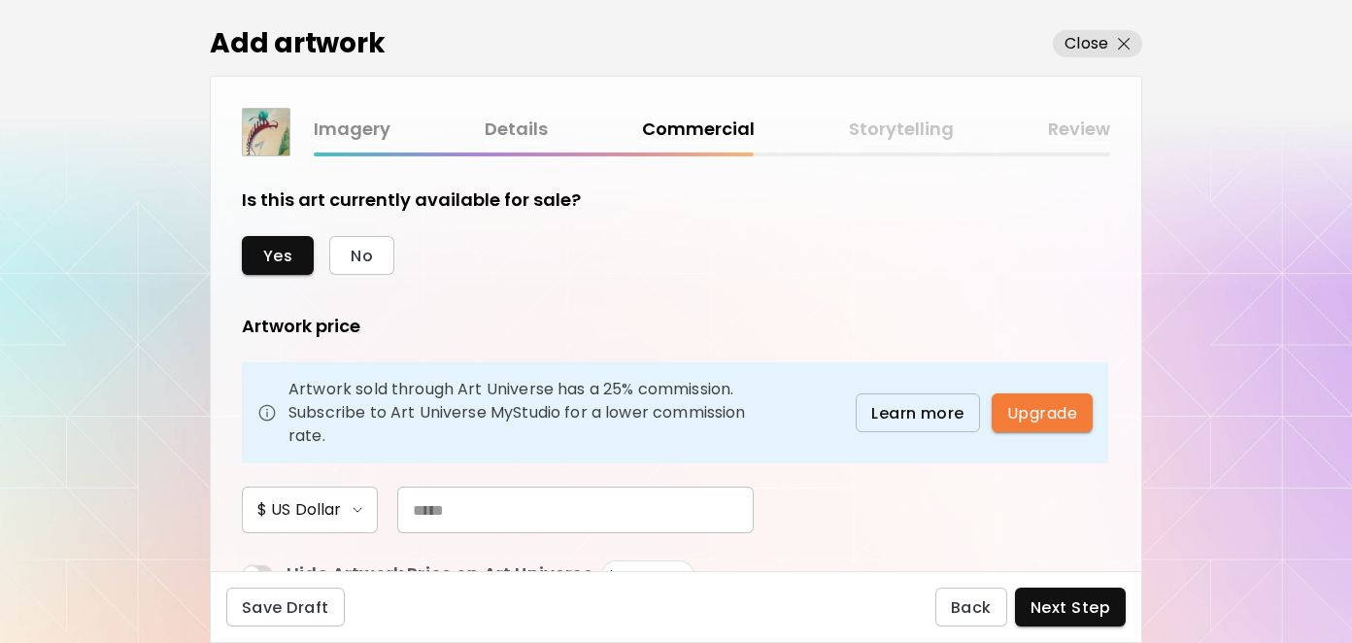
click at [489, 505] on input "text" at bounding box center [575, 510] width 356 height 47
type input "*****"
click at [739, 295] on div "Yes No Artwork price Artwork sold through Art Universe has a 25% commission. Su…" at bounding box center [553, 445] width 622 height 418
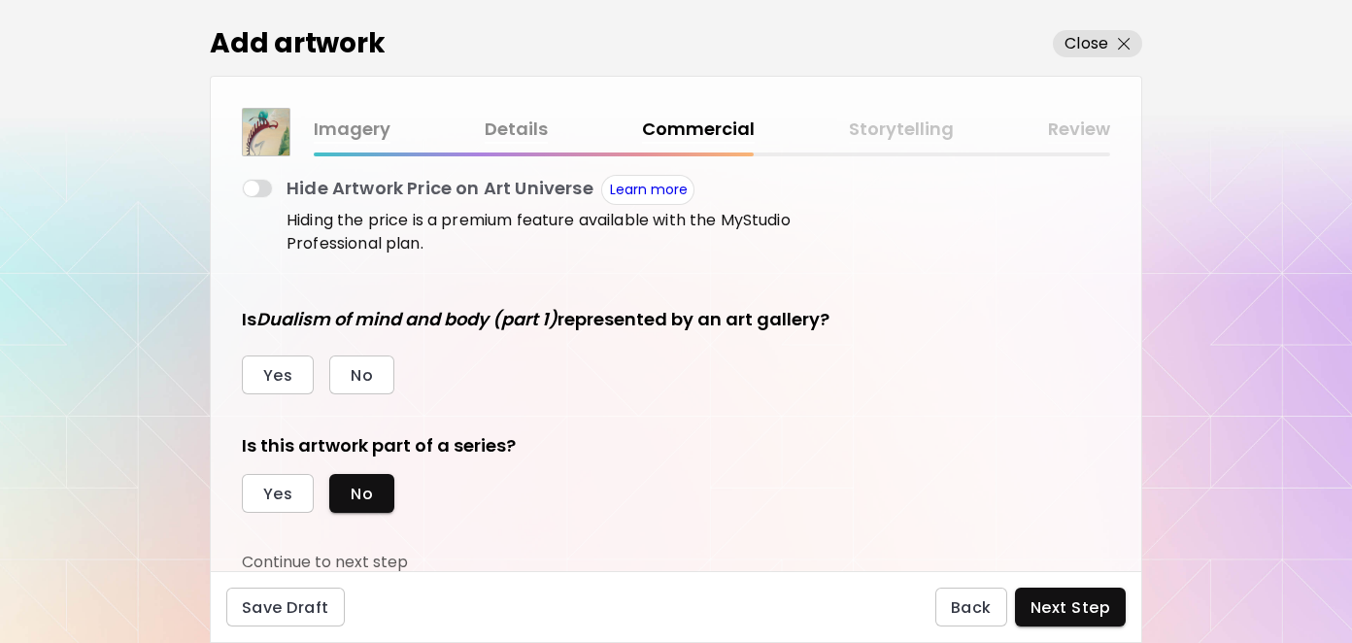
scroll to position [388, 0]
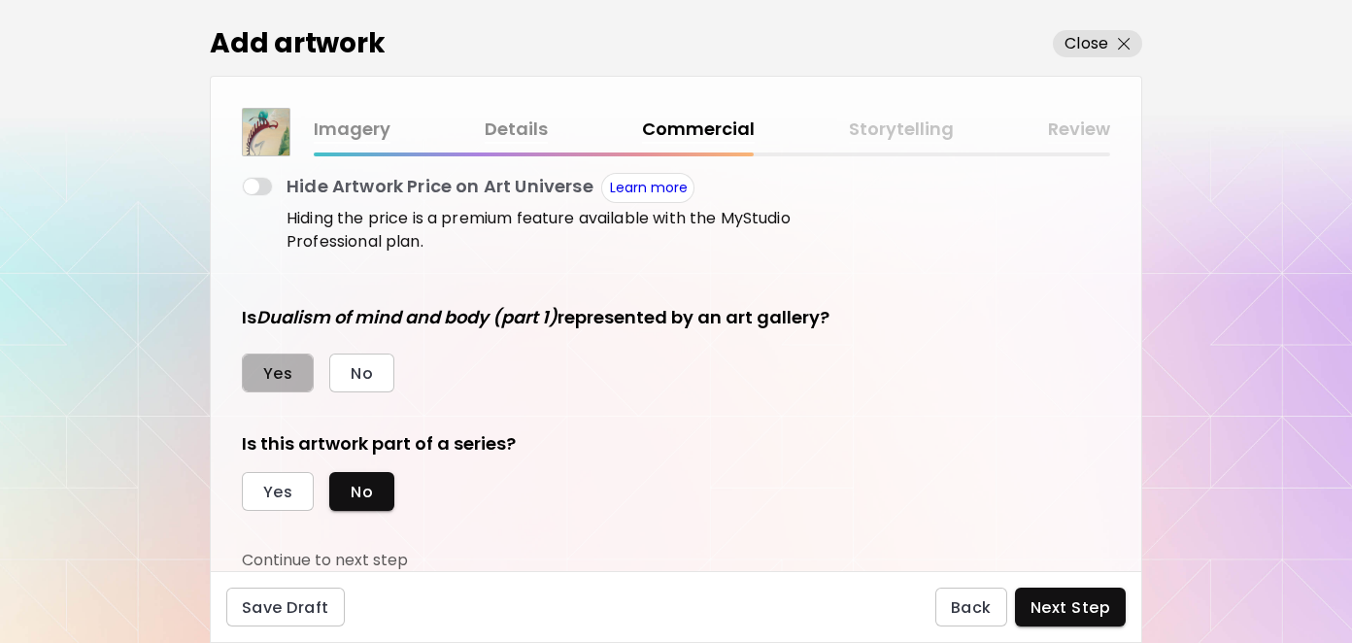
click at [294, 377] on button "Yes" at bounding box center [278, 373] width 72 height 39
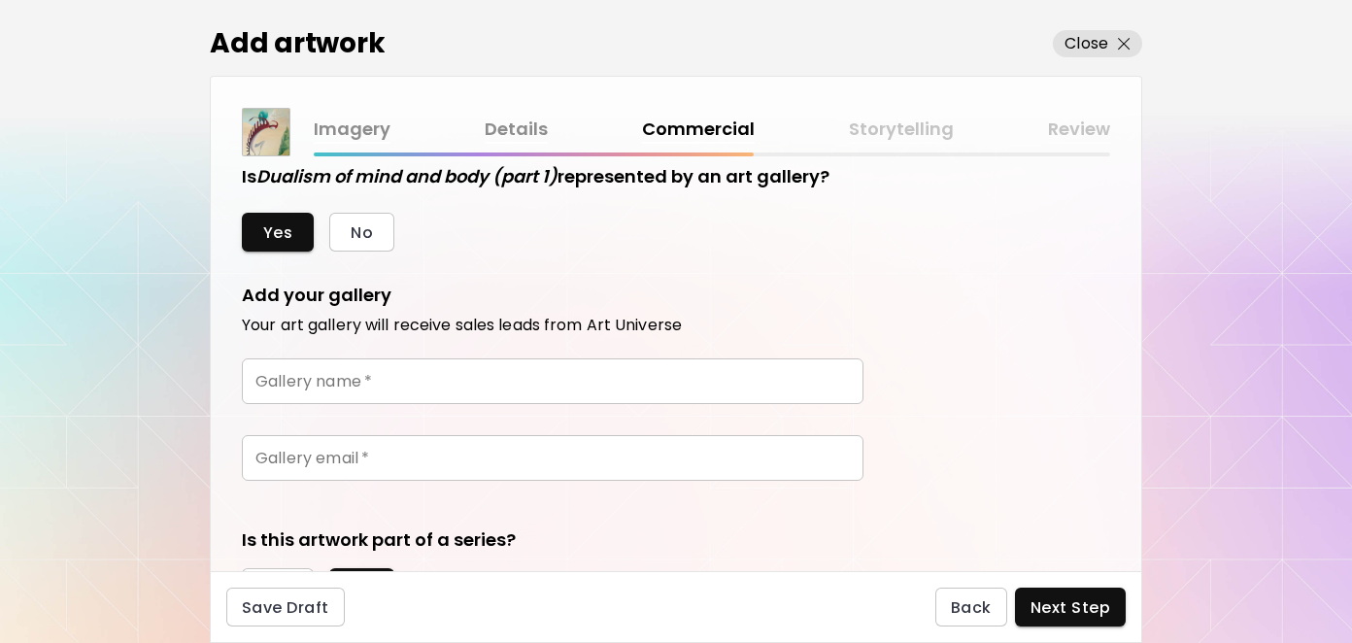
scroll to position [527, 0]
click at [365, 237] on span "No" at bounding box center [362, 233] width 22 height 20
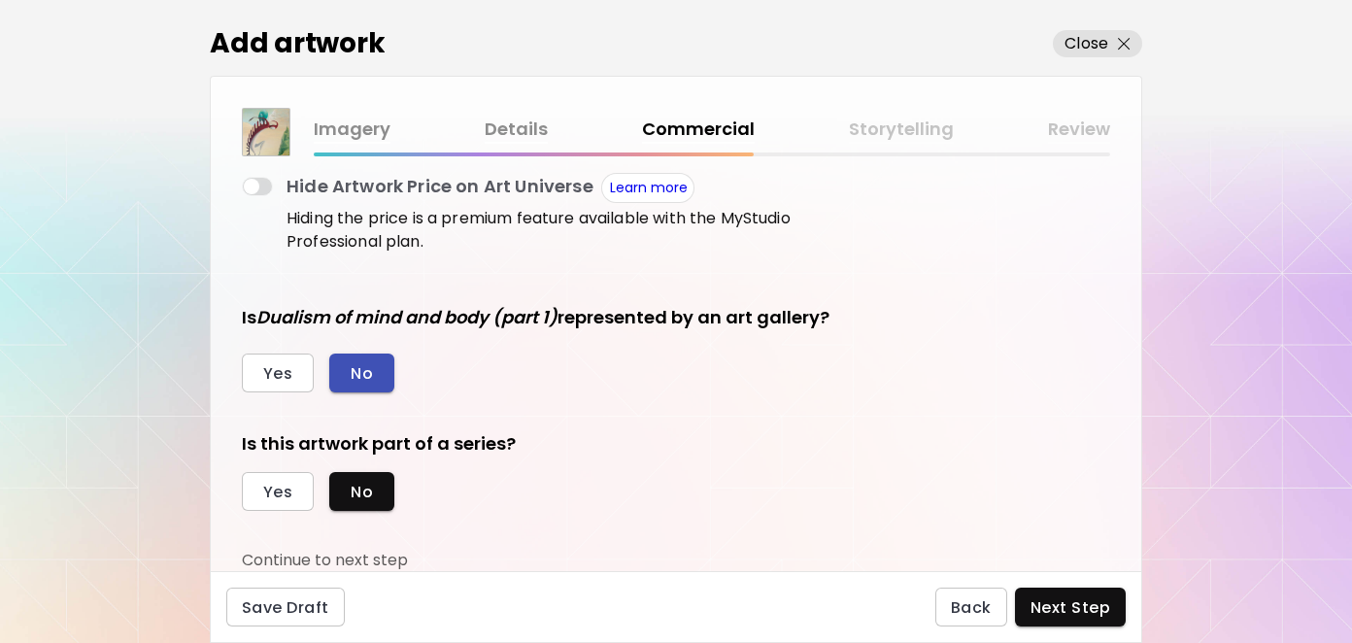
scroll to position [388, 0]
click at [503, 445] on h5 "Is this artwork part of a series?" at bounding box center [553, 443] width 622 height 25
click at [257, 501] on button "Yes" at bounding box center [278, 491] width 72 height 39
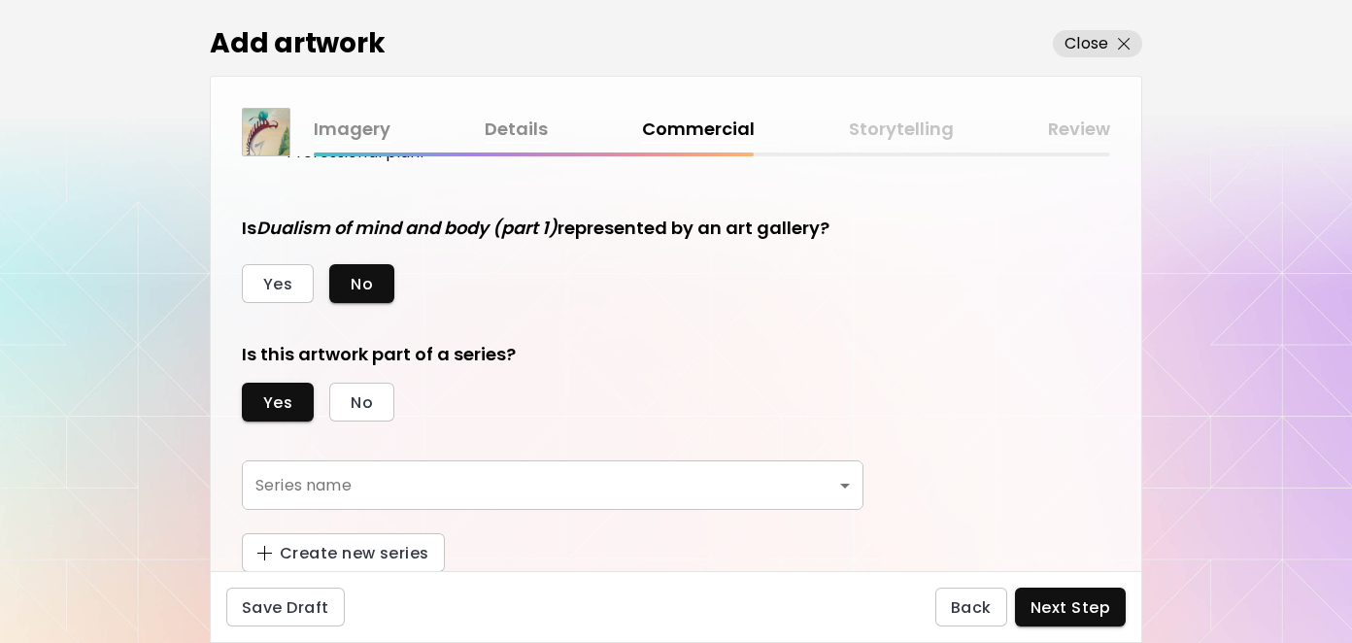
scroll to position [478, 0]
click at [375, 471] on body "kaleido.art/YANA_DMITRIEVA Add Artwork Manage Art Edit Profile My BioLink Commu…" at bounding box center [676, 321] width 1352 height 643
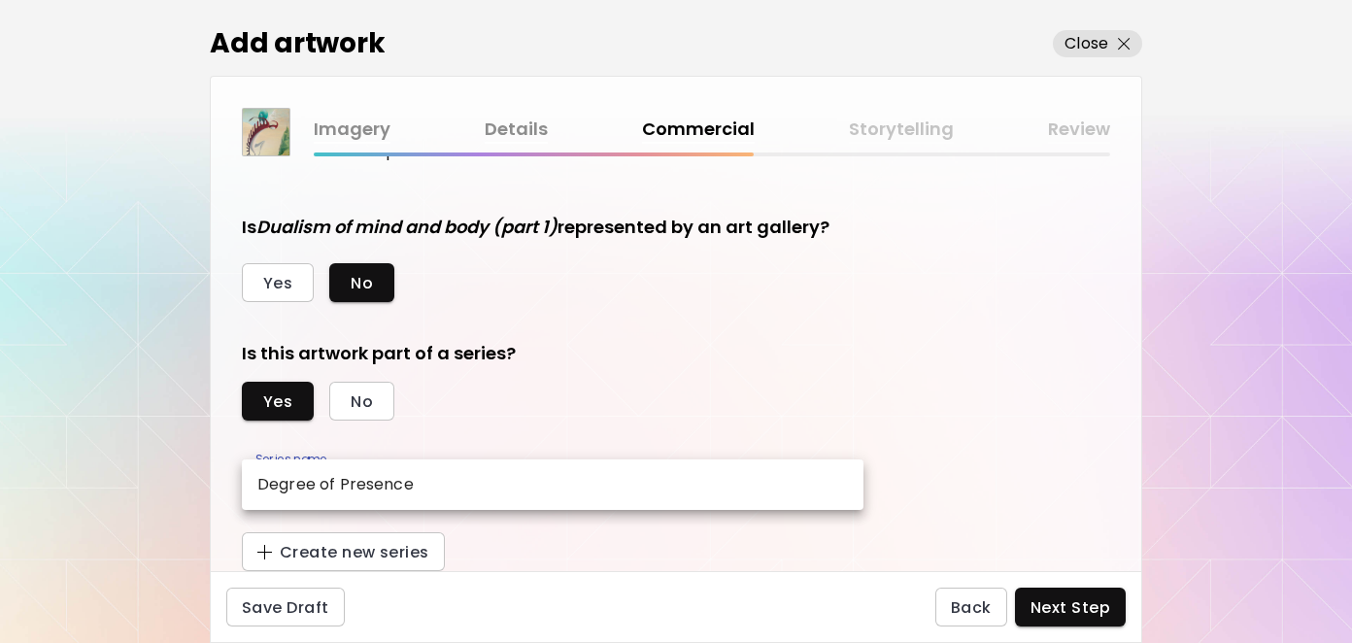
click at [375, 476] on p "Degree of Presence" at bounding box center [335, 484] width 156 height 23
type input "**********"
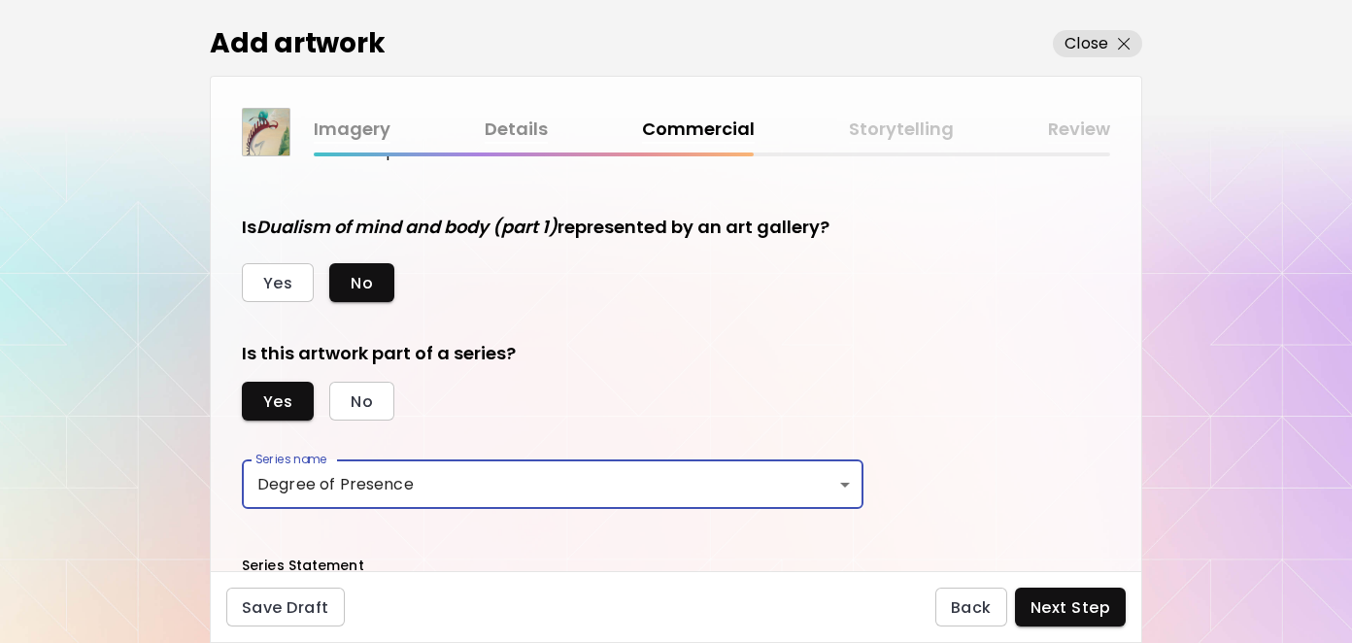
click at [721, 330] on div "**********" at bounding box center [553, 363] width 622 height 1306
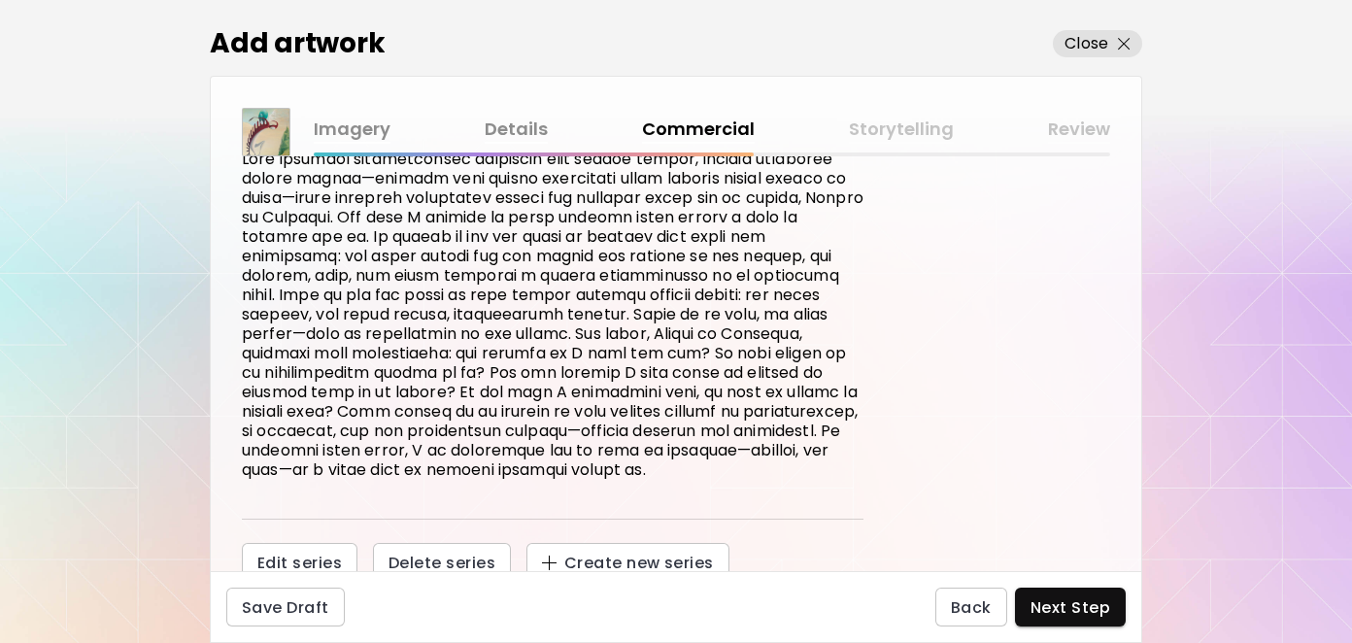
scroll to position [922, 0]
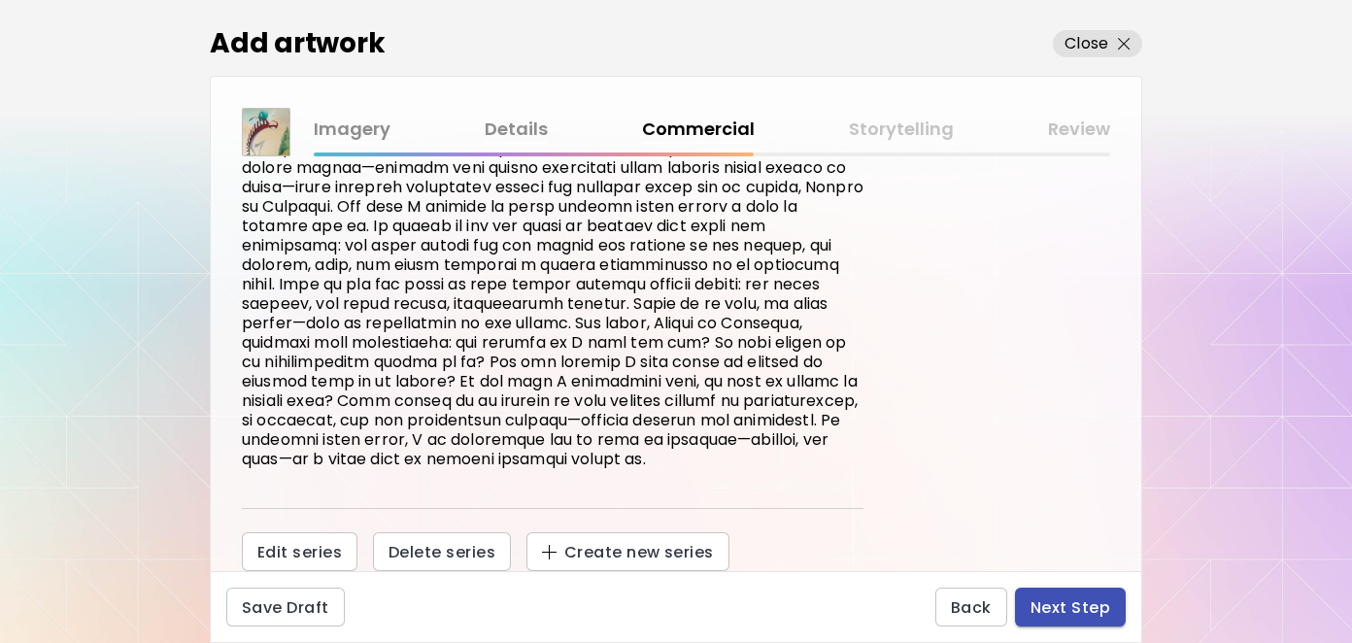
click at [1037, 611] on span "Next Step" at bounding box center [1071, 607] width 80 height 20
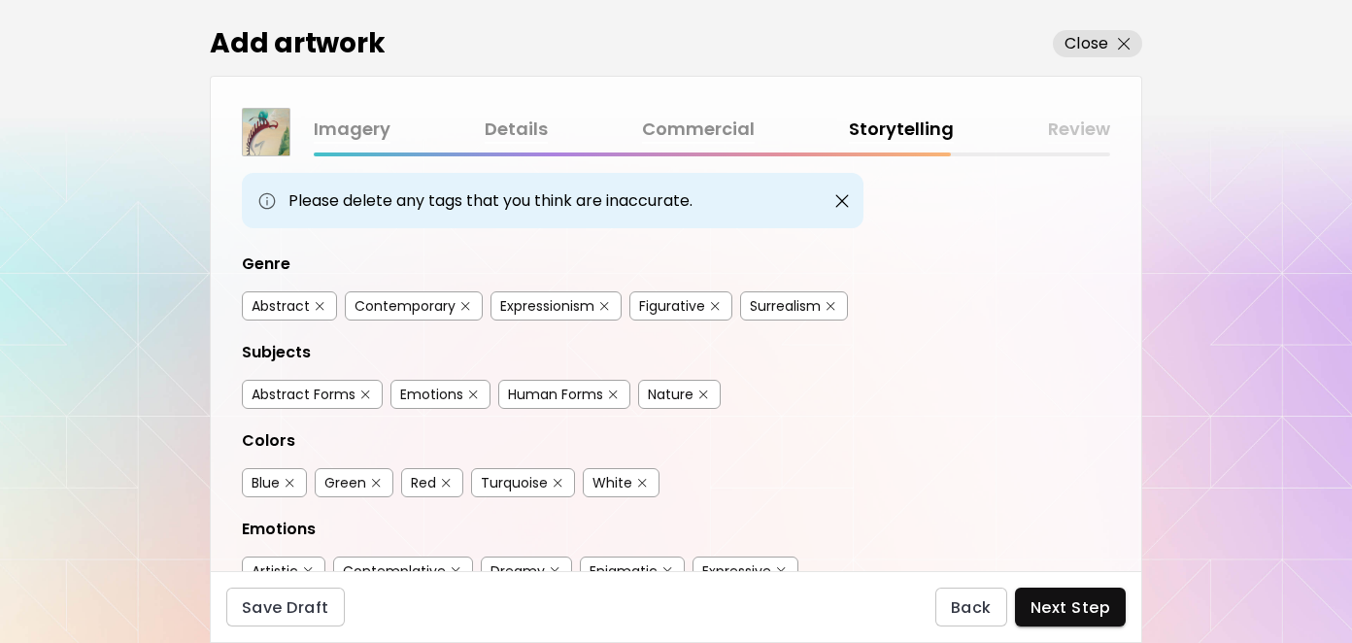
scroll to position [194, 0]
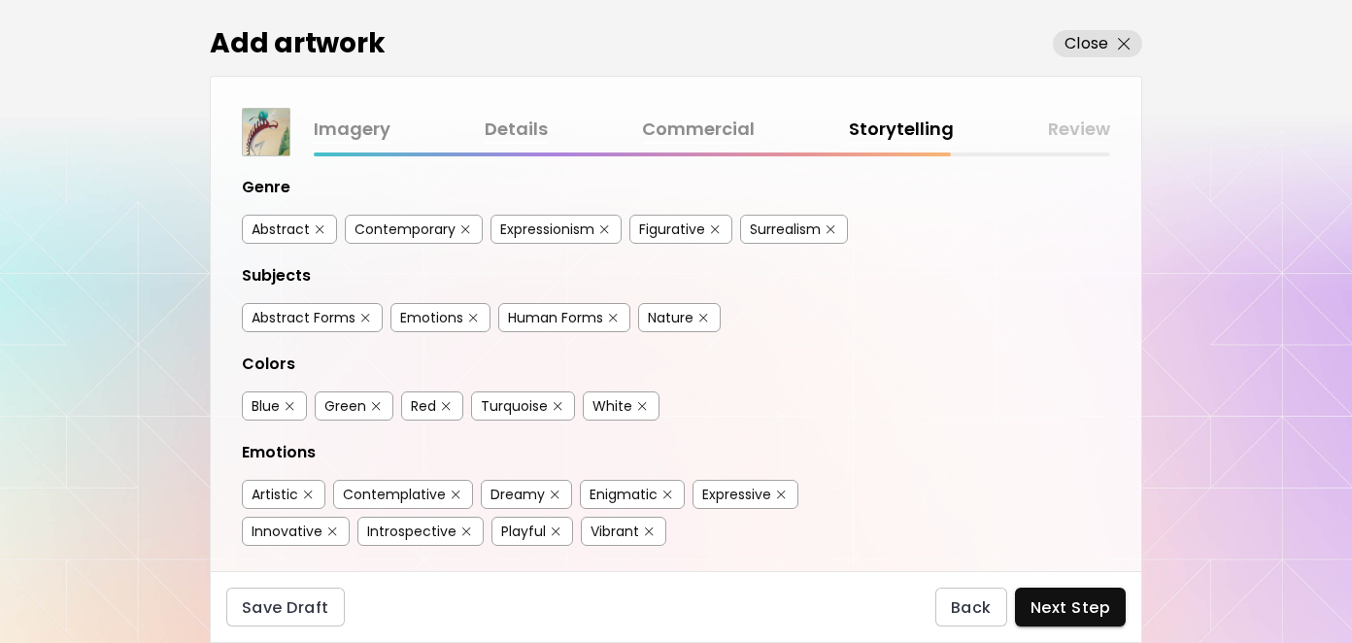
click at [318, 225] on img "button" at bounding box center [320, 229] width 9 height 9
click at [364, 314] on img "button" at bounding box center [365, 318] width 9 height 9
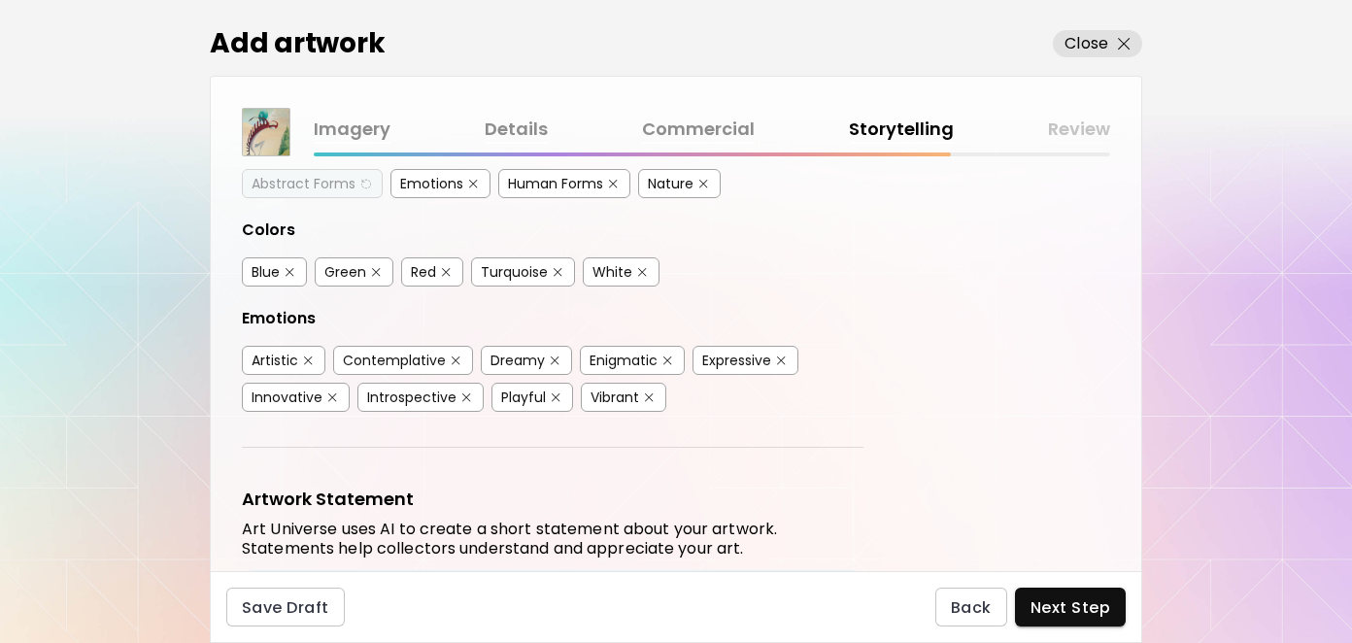
scroll to position [389, 0]
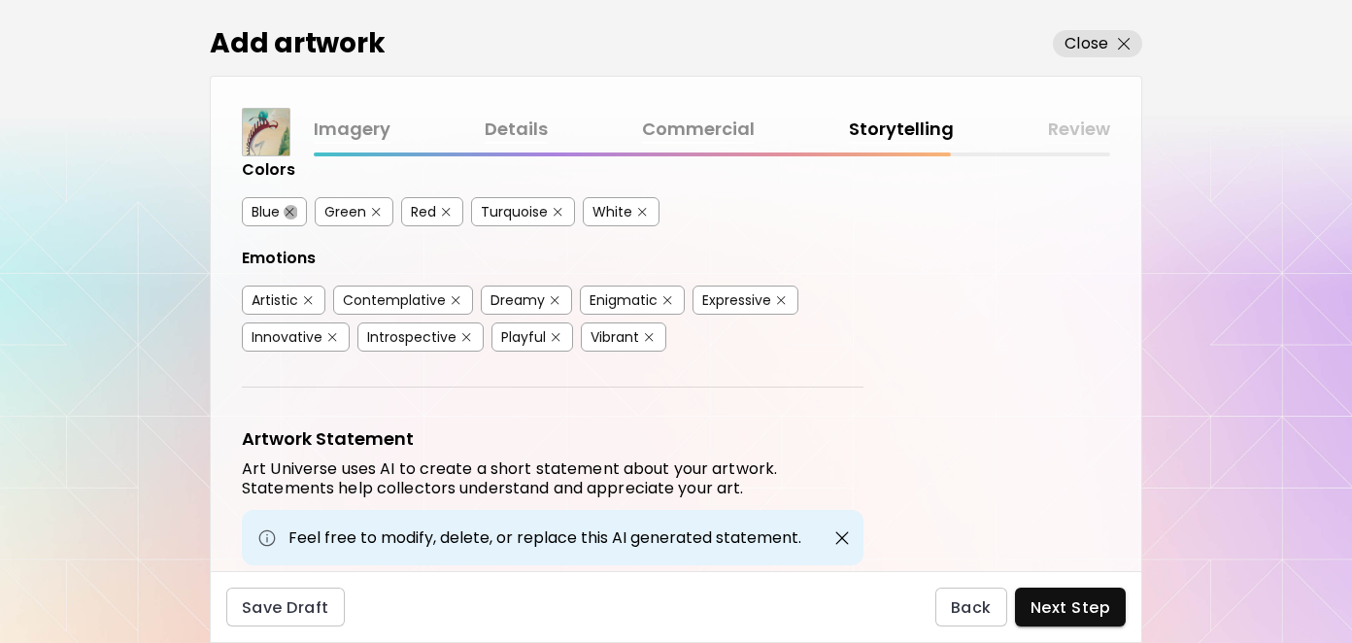
click at [288, 208] on img "button" at bounding box center [290, 212] width 9 height 9
click at [642, 208] on img "button" at bounding box center [642, 212] width 9 height 9
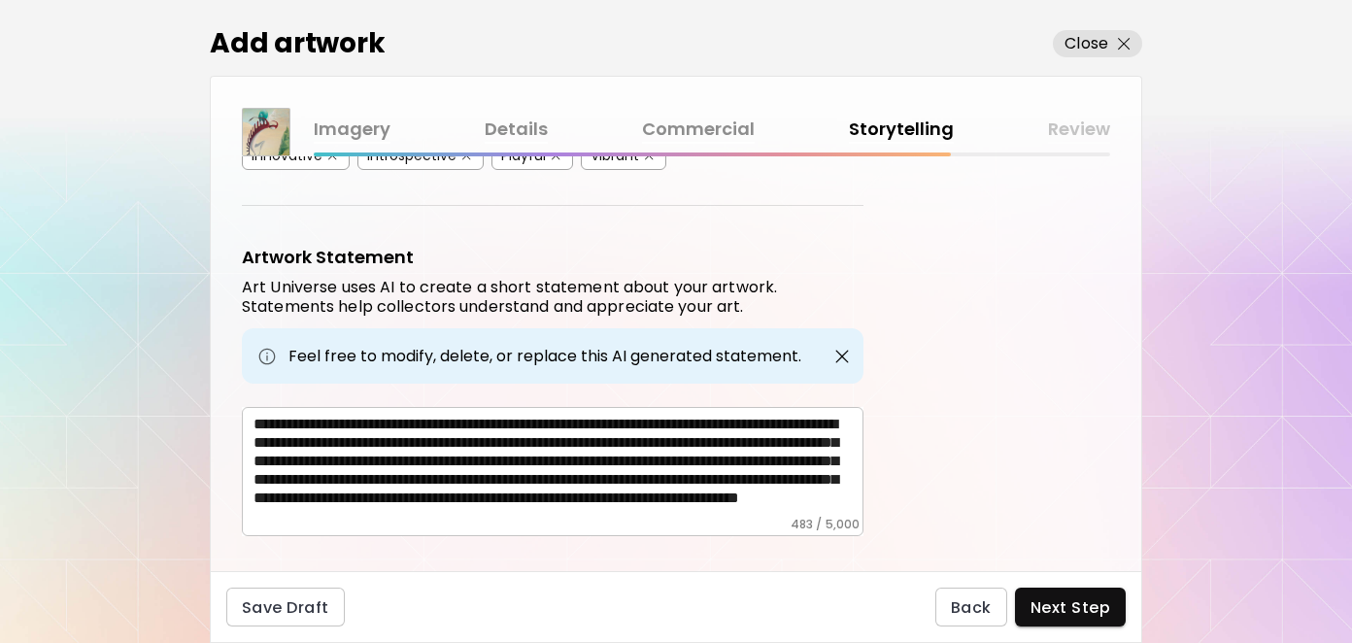
scroll to position [599, 0]
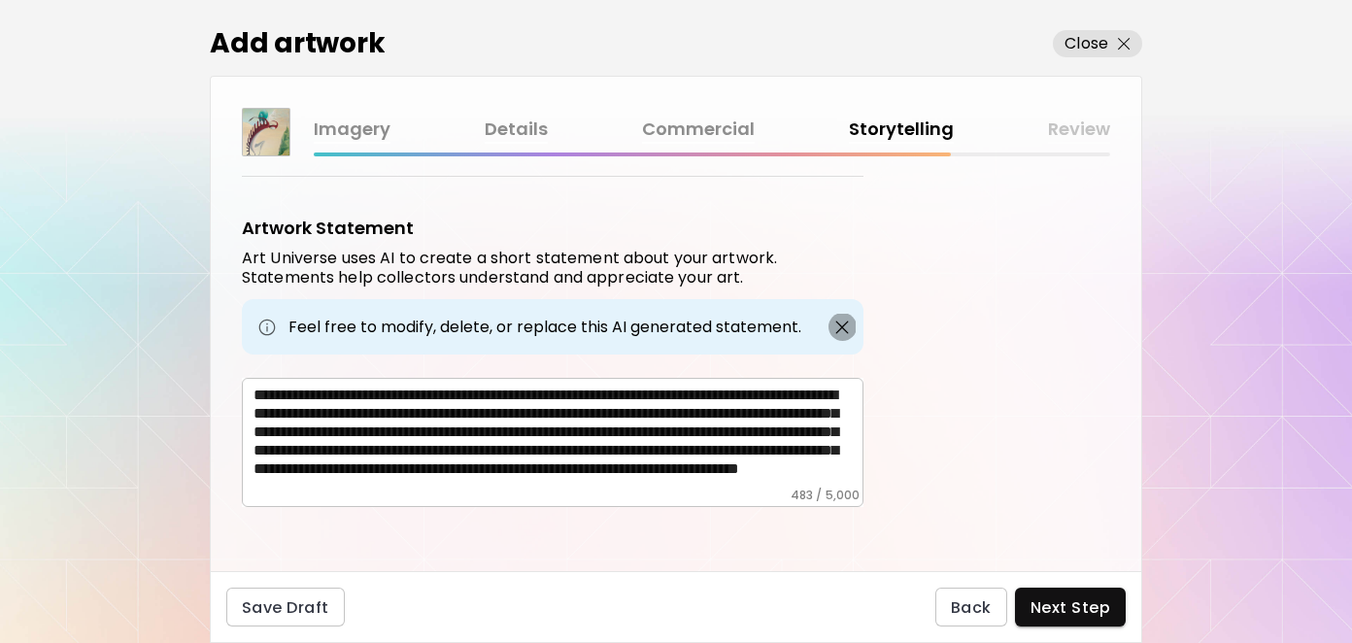
click at [843, 318] on img "button" at bounding box center [841, 327] width 19 height 19
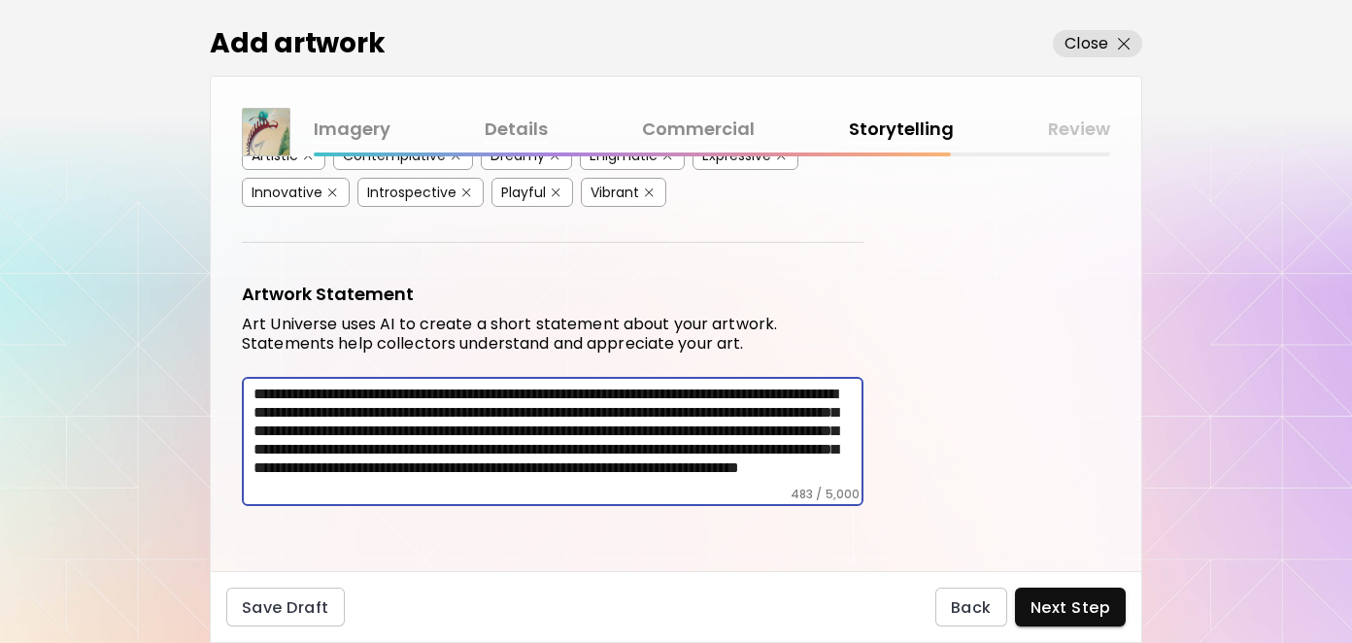
scroll to position [0, 0]
drag, startPoint x: 685, startPoint y: 477, endPoint x: 152, endPoint y: 345, distance: 549.4
click at [152, 345] on div "Add artwork Close Imagery Details Commercial Storytelling Review Artwork Tags A…" at bounding box center [676, 321] width 1352 height 643
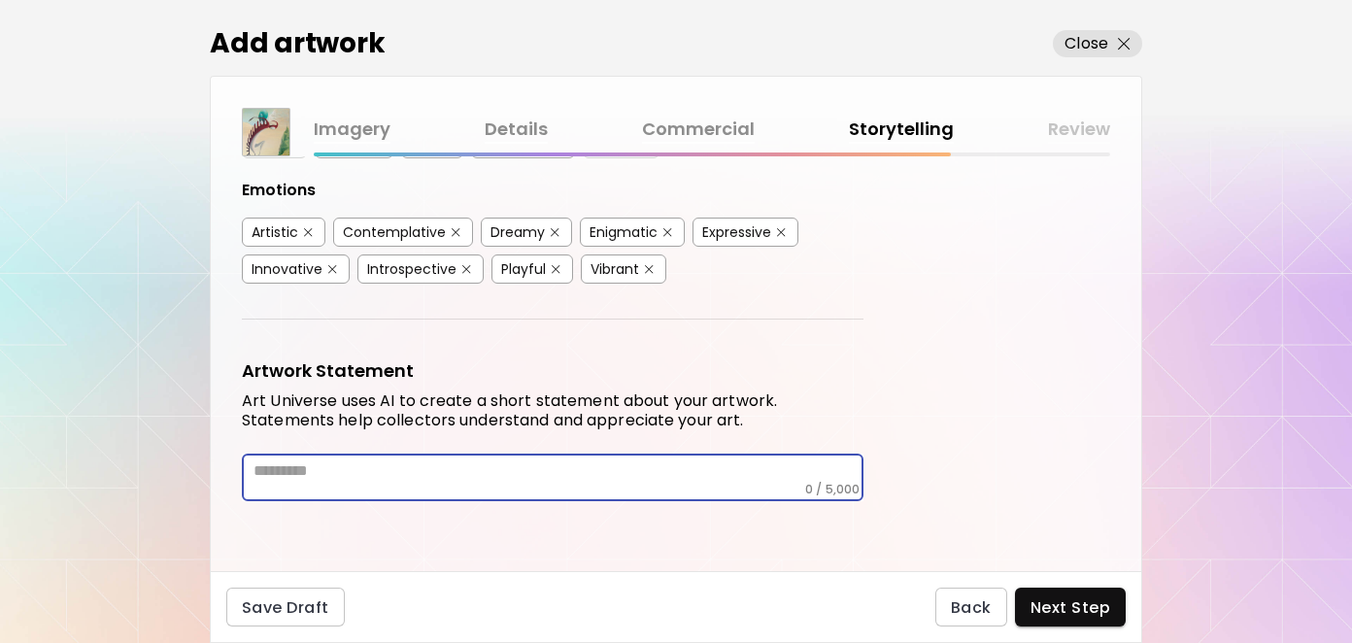
scroll to position [452, 0]
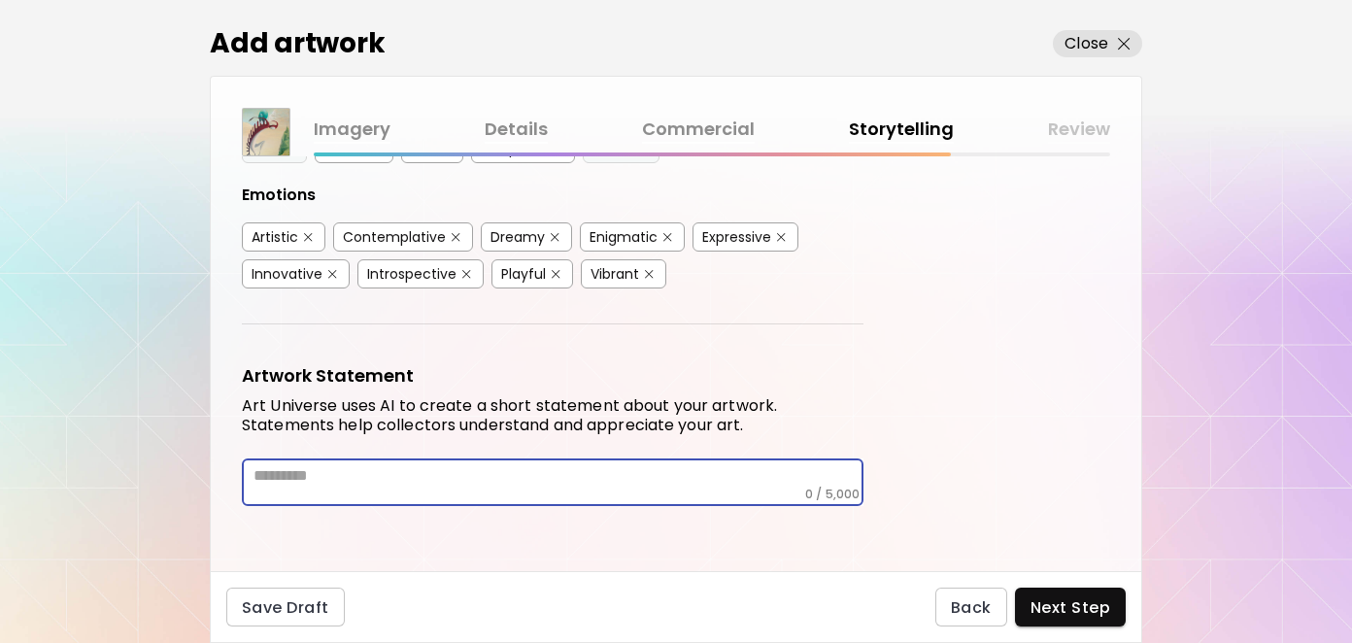
paste textarea "**********"
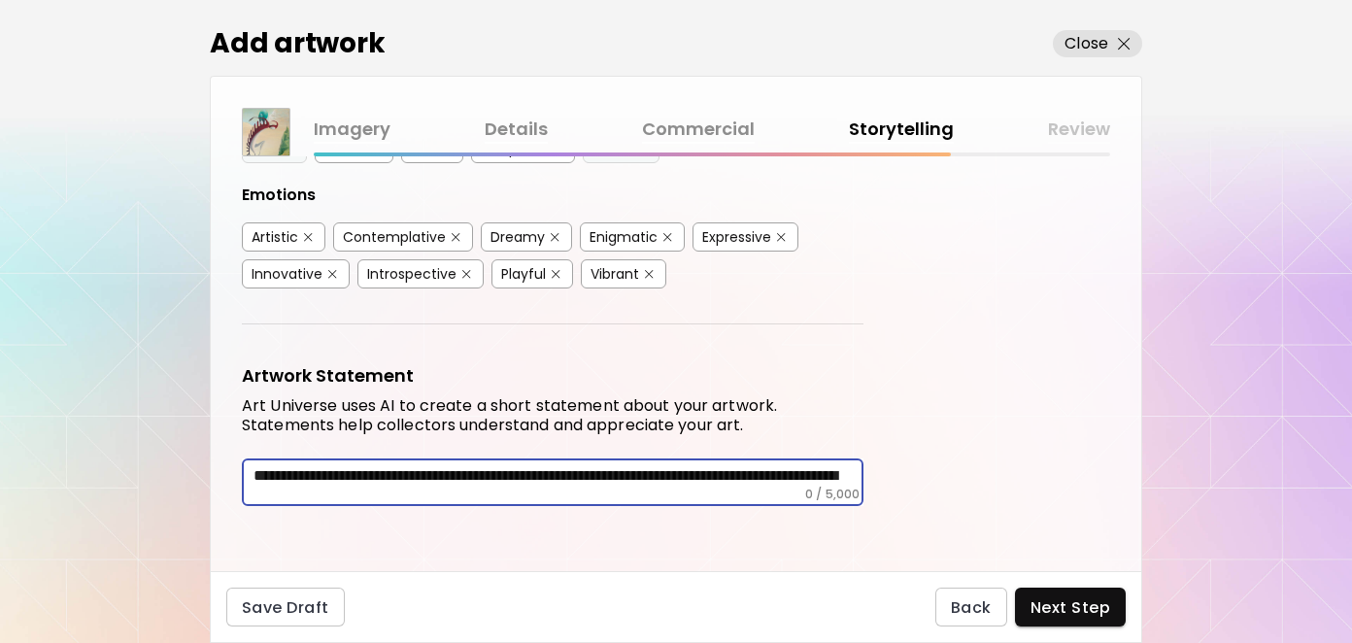
scroll to position [533, 0]
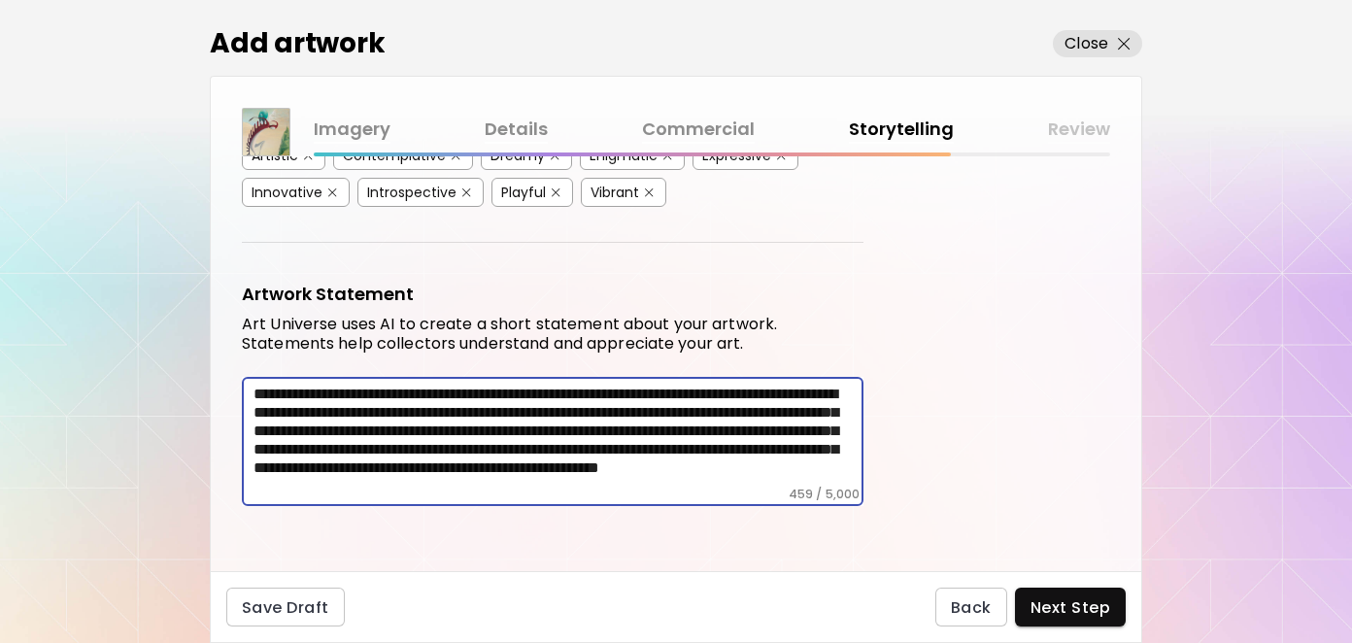
click at [694, 424] on textarea "**********" at bounding box center [559, 436] width 610 height 102
type textarea "**********"
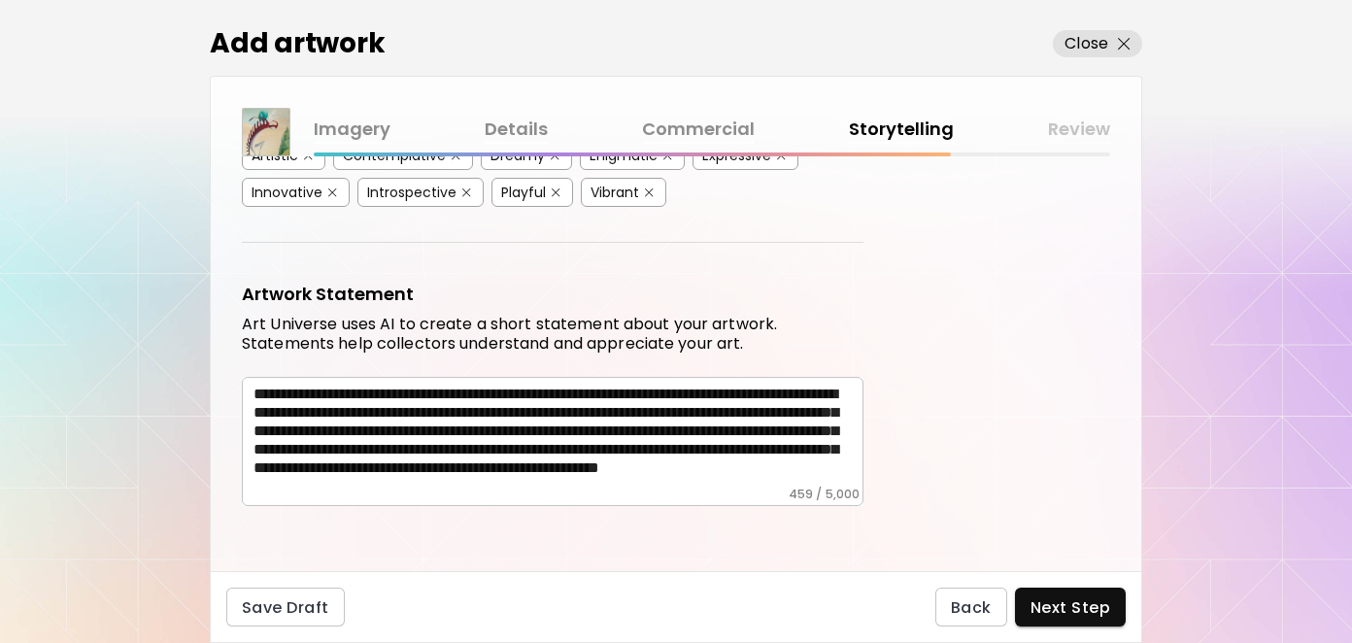
click at [974, 322] on div "Artwork Tags Art Universe uses artificial intelligence (AI) to generate a list …" at bounding box center [676, 363] width 931 height 415
click at [1054, 597] on span "Next Step" at bounding box center [1071, 607] width 80 height 20
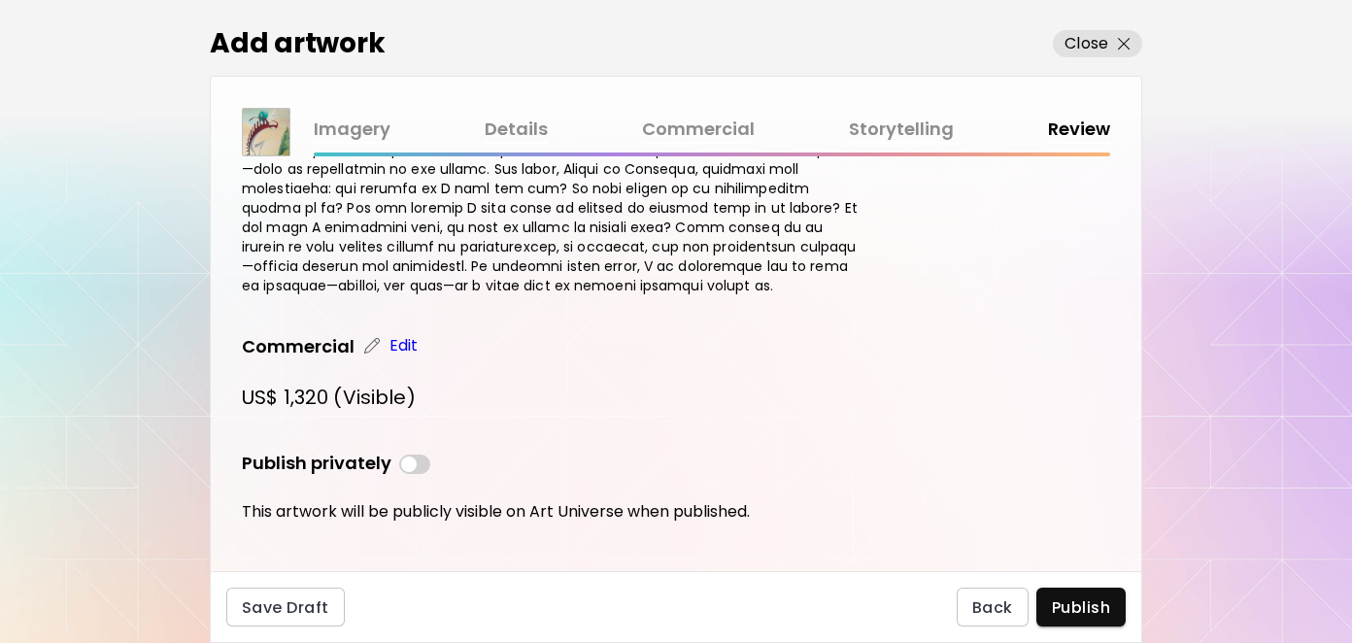
scroll to position [1262, 0]
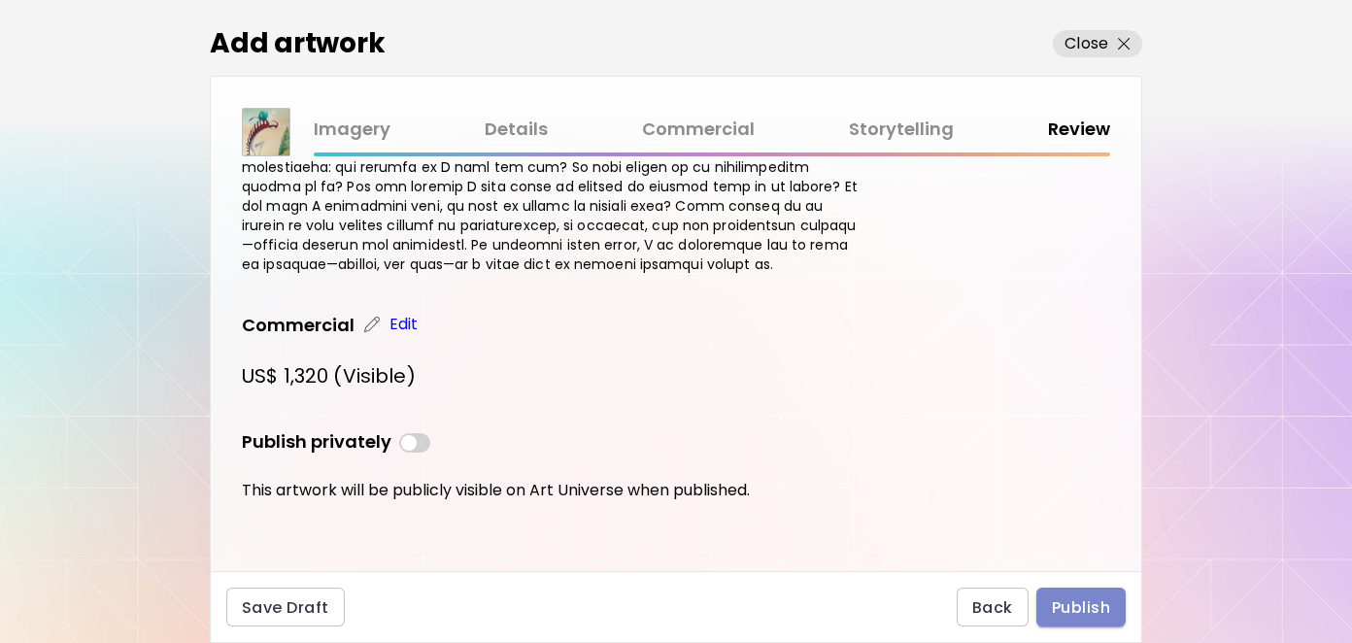
click at [1091, 607] on span "Publish" at bounding box center [1081, 607] width 58 height 20
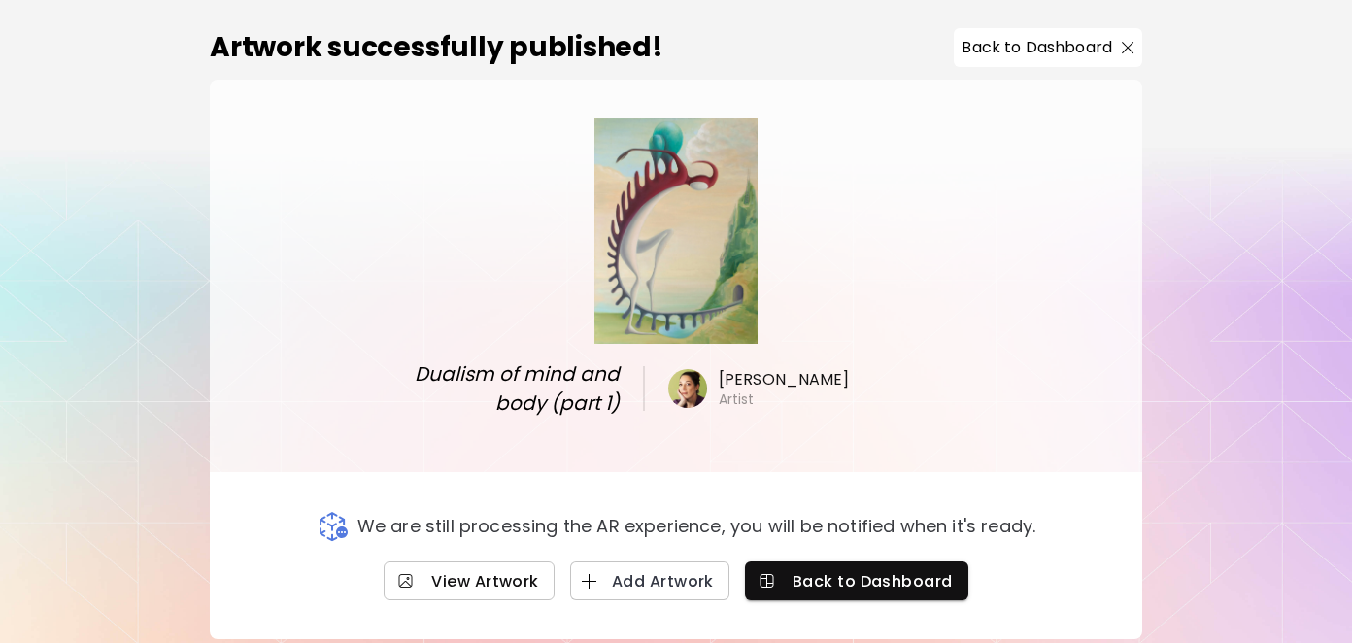
click at [482, 590] on span "View Artwork" at bounding box center [469, 581] width 140 height 20
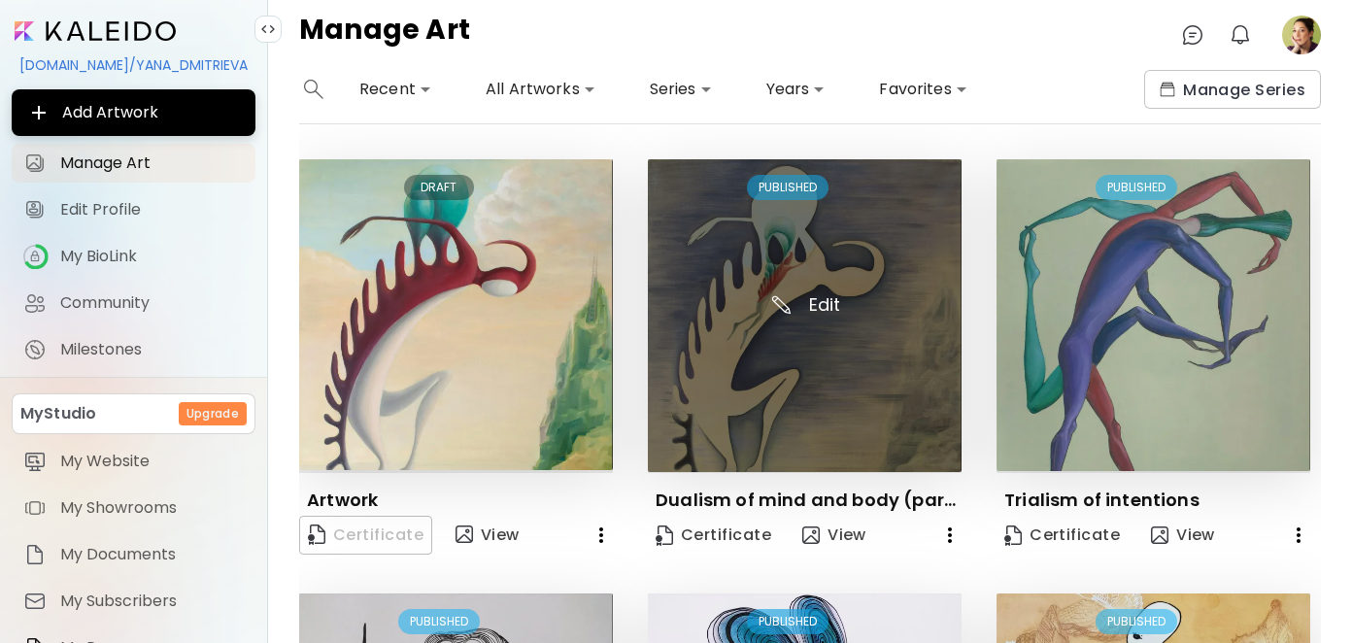
click at [777, 321] on img at bounding box center [805, 315] width 314 height 313
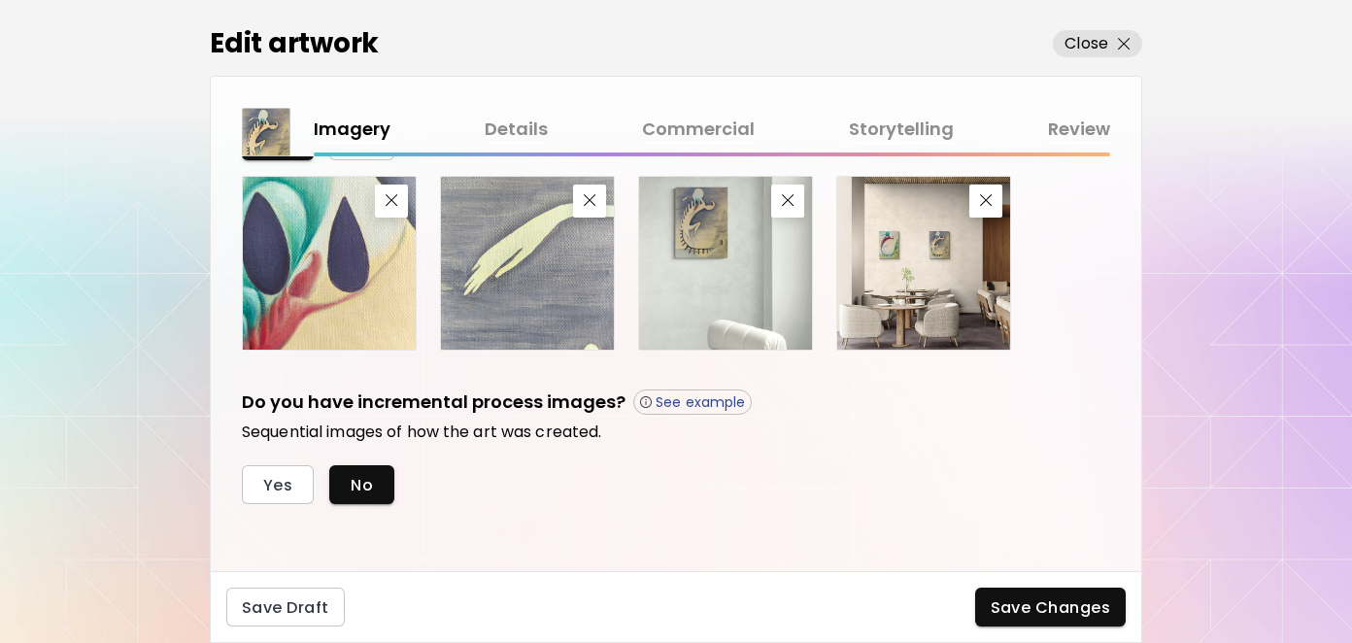
scroll to position [803, 0]
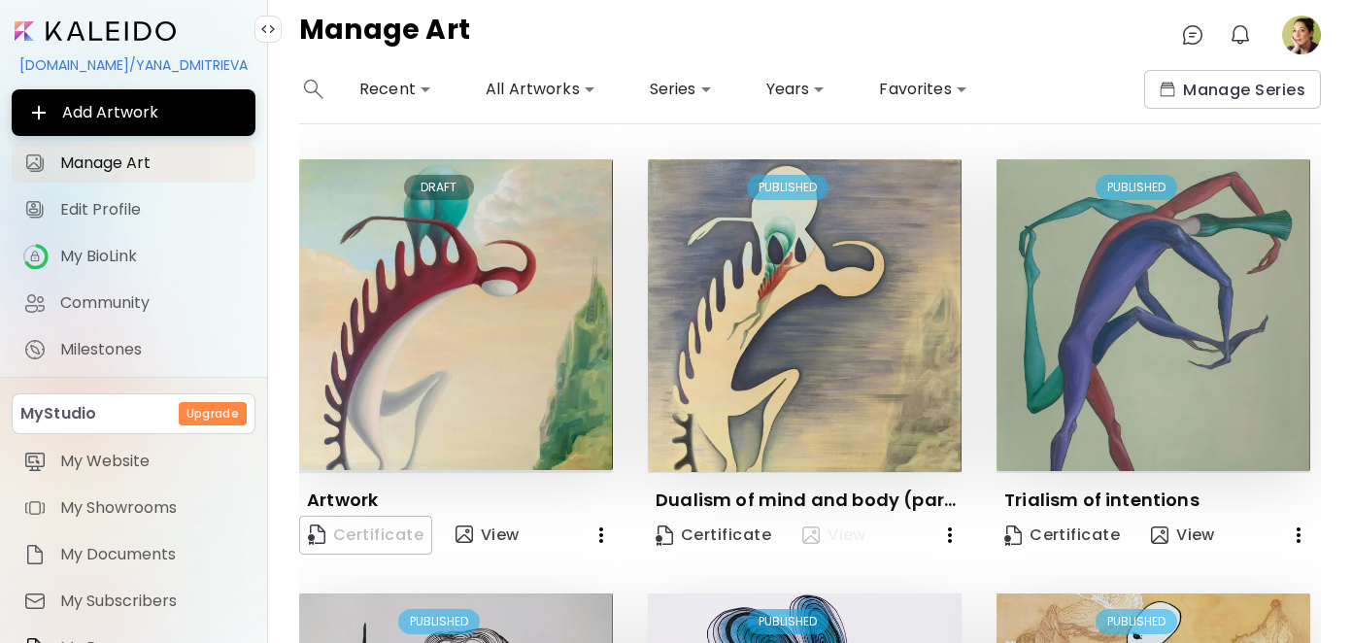
click at [838, 534] on span "View" at bounding box center [834, 535] width 64 height 21
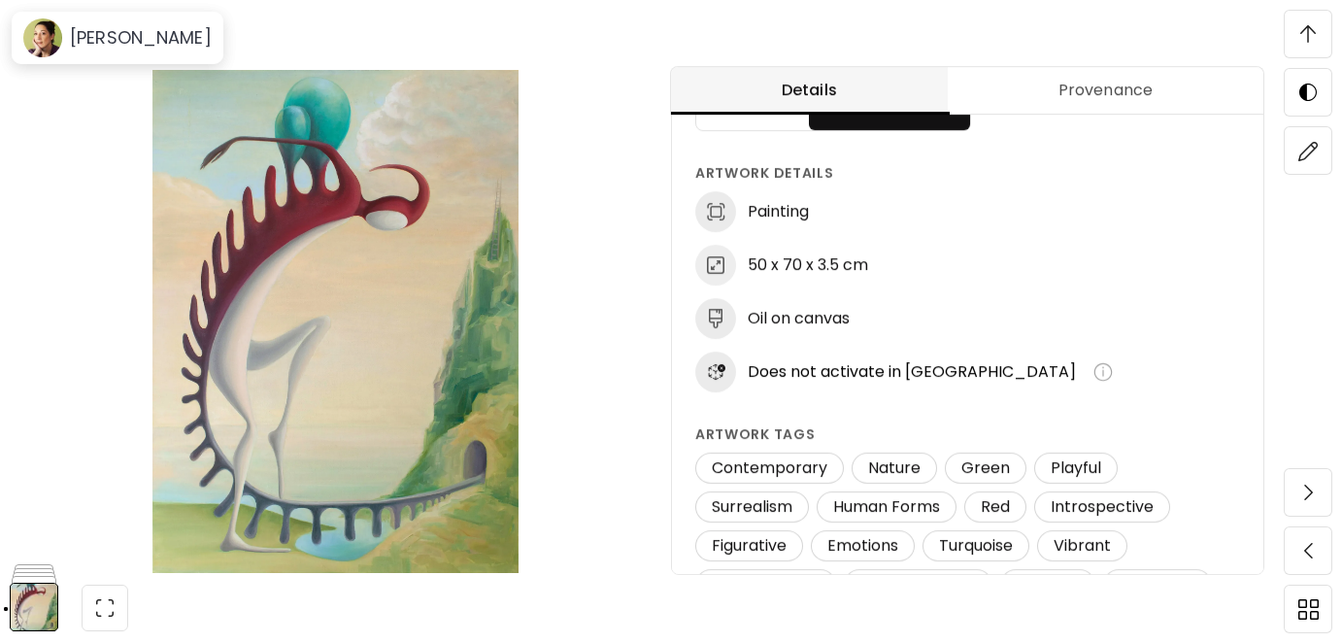
scroll to position [202, 0]
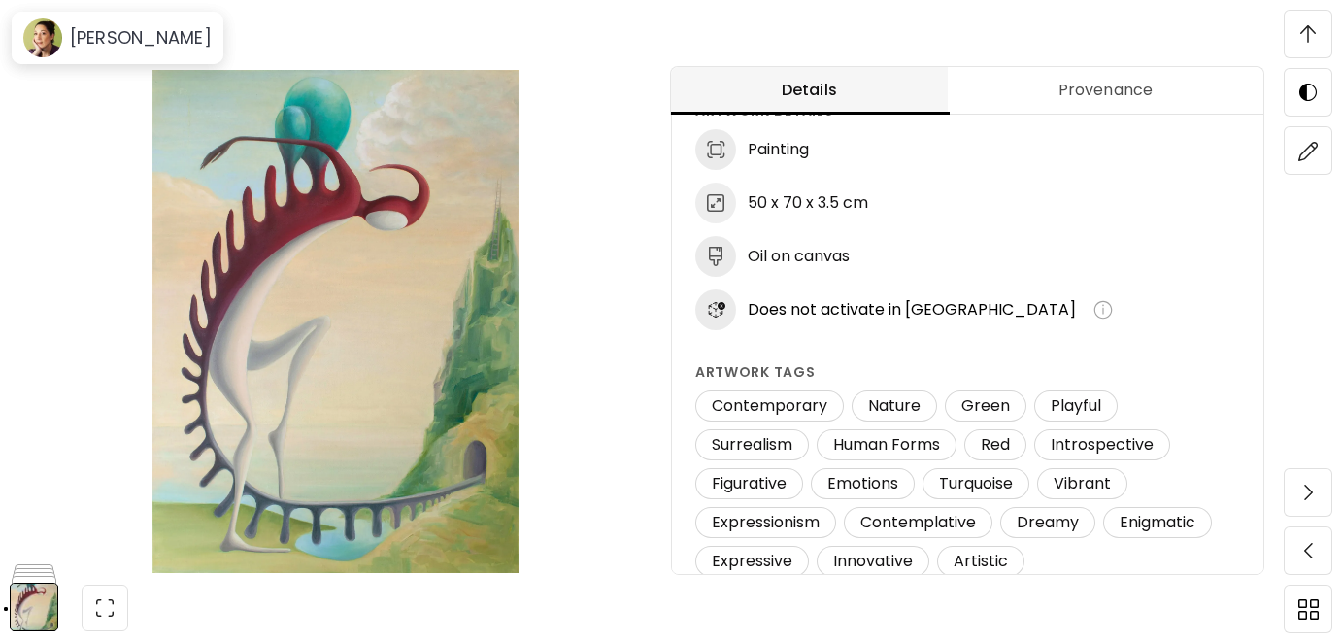
click at [1318, 26] on span at bounding box center [1308, 34] width 41 height 41
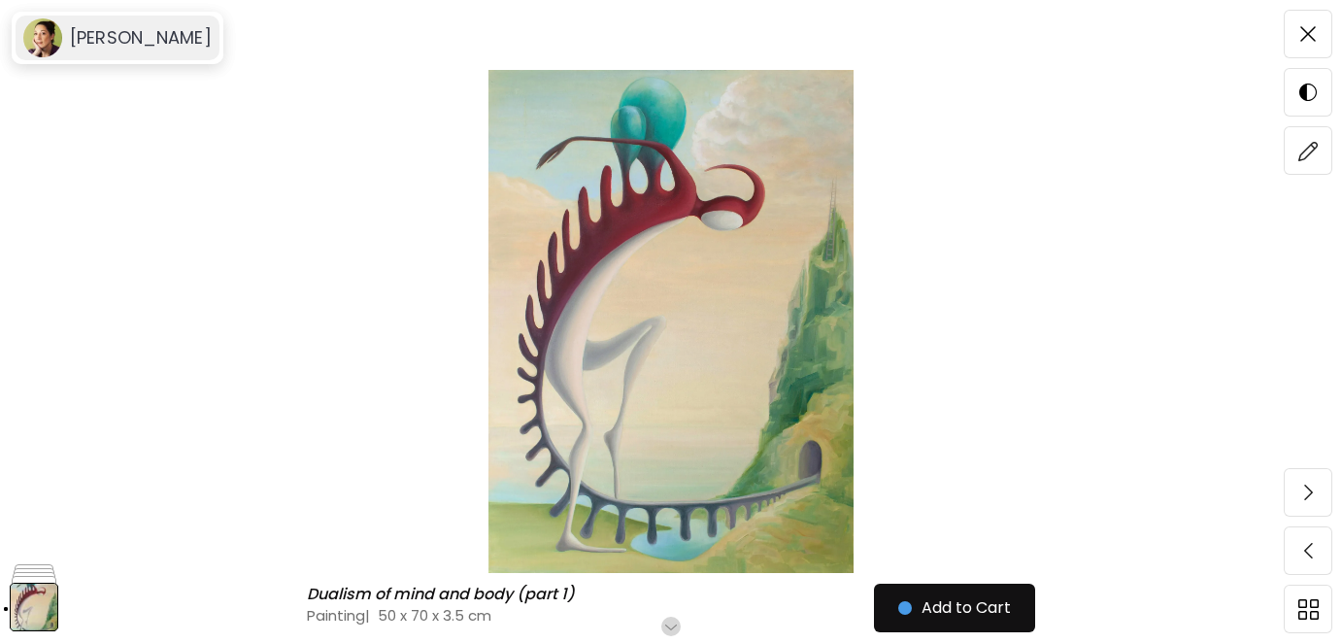
click at [142, 31] on h6 "[PERSON_NAME]" at bounding box center [141, 37] width 142 height 23
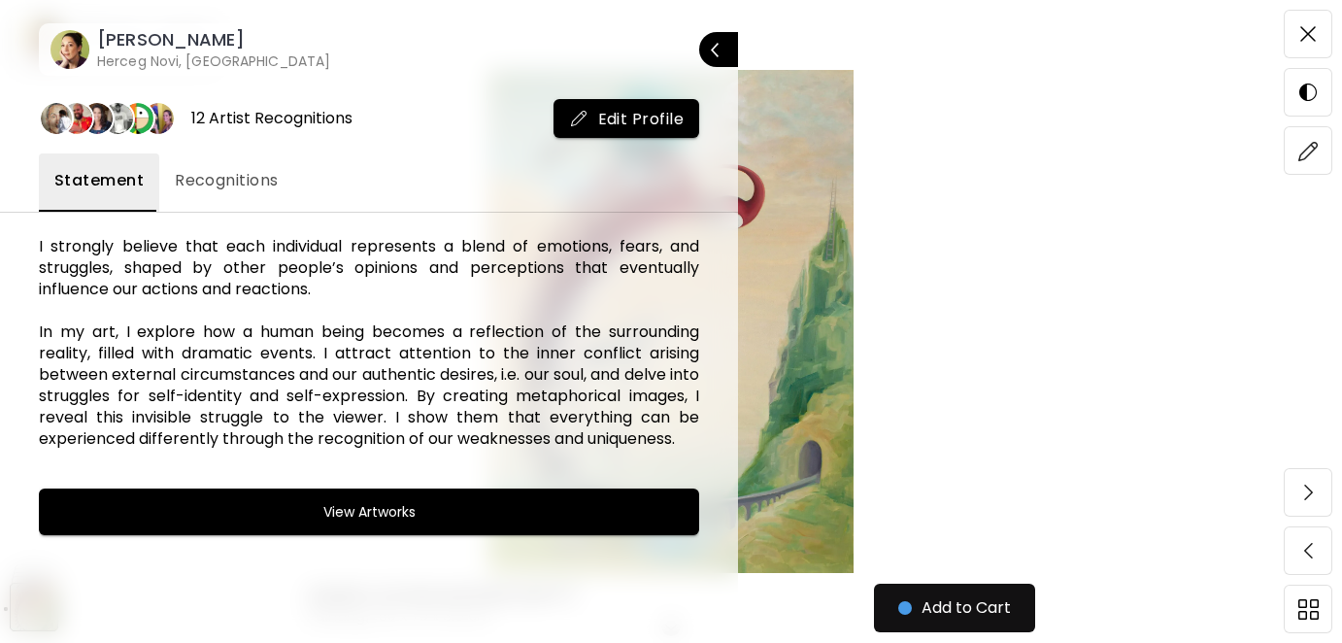
click at [163, 36] on h6 "[PERSON_NAME]" at bounding box center [213, 39] width 233 height 23
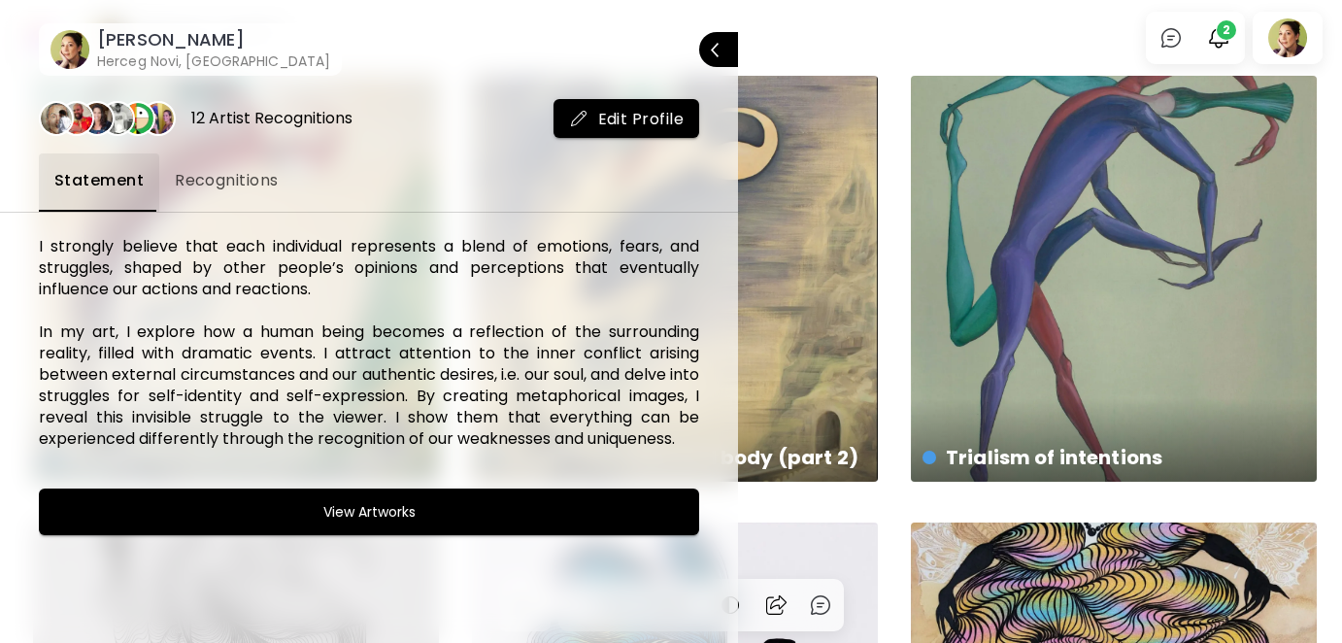
click at [810, 38] on div at bounding box center [671, 321] width 1342 height 643
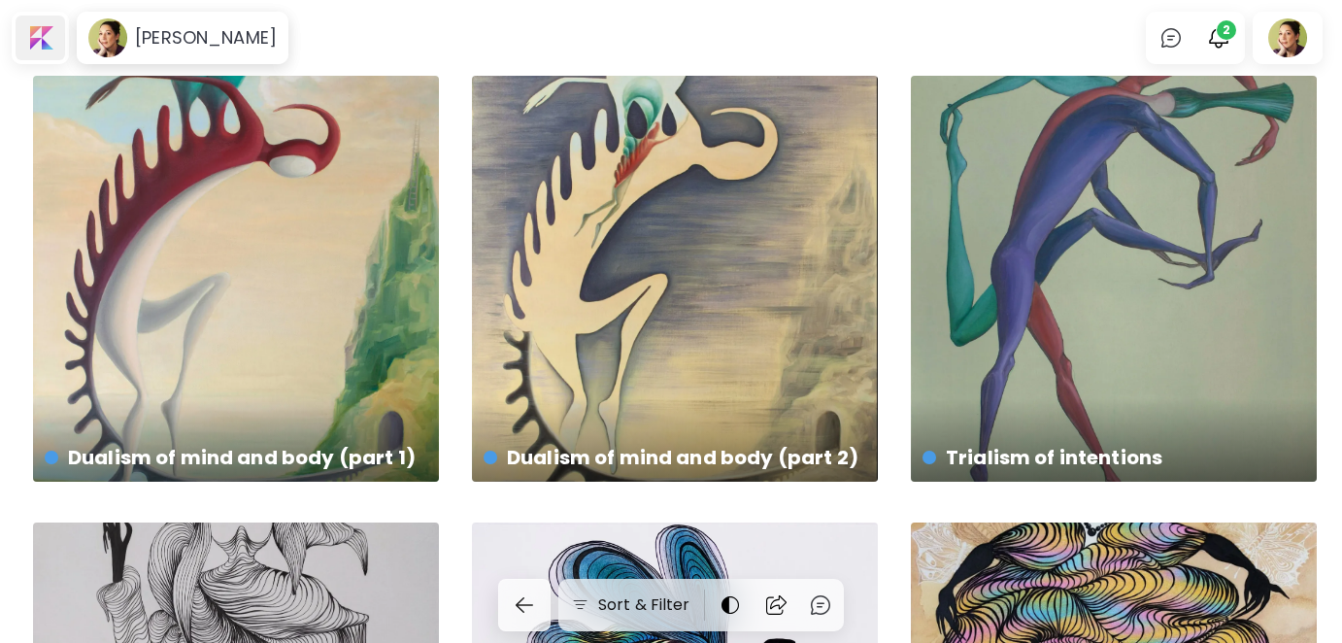
click at [34, 33] on div at bounding box center [41, 38] width 50 height 45
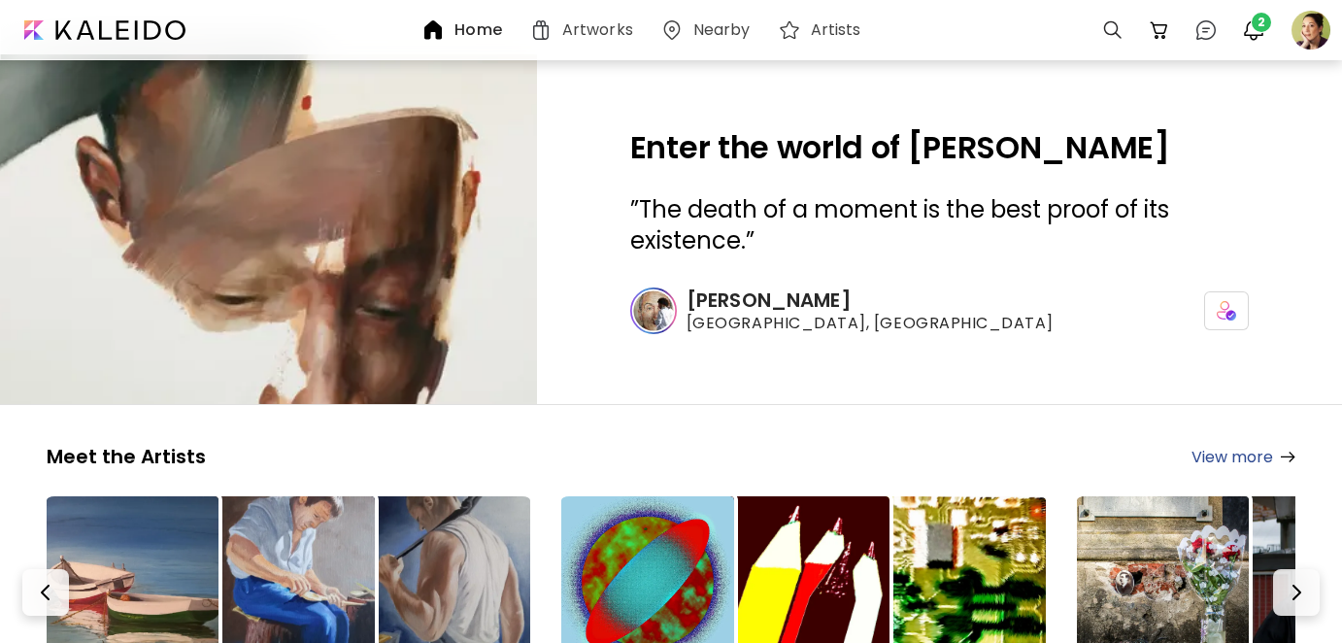
click at [580, 26] on h6 "Artworks" at bounding box center [597, 30] width 71 height 16
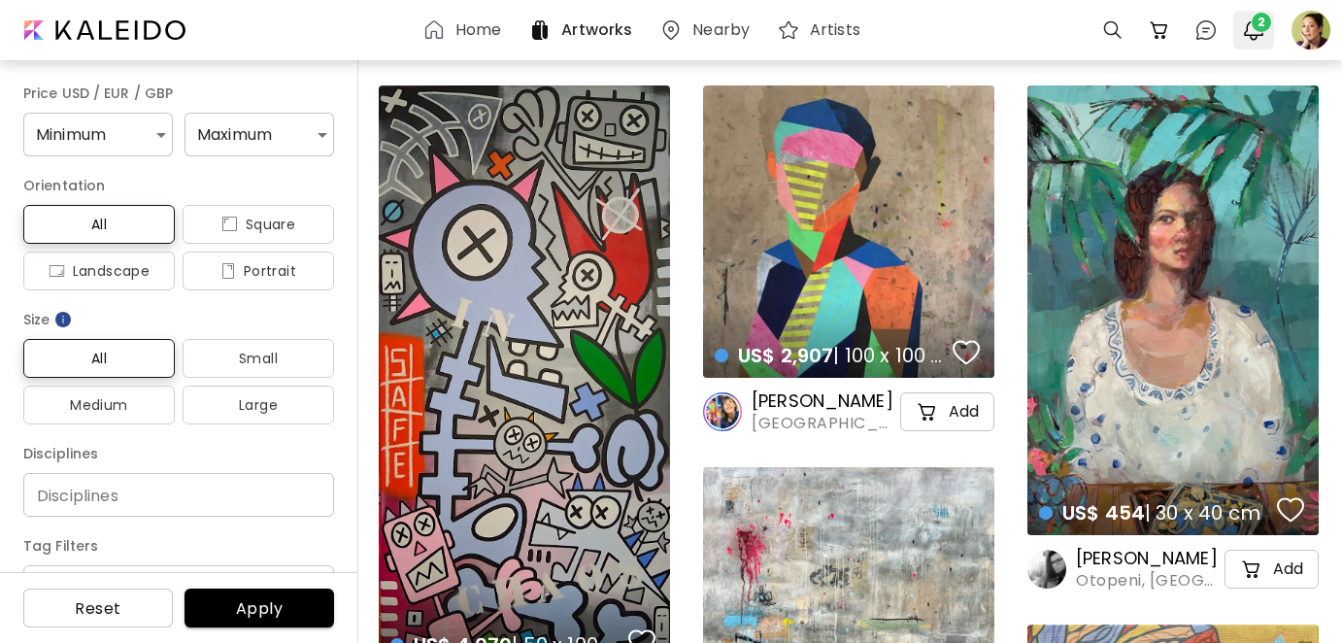
click at [1252, 23] on span "2" at bounding box center [1261, 22] width 19 height 19
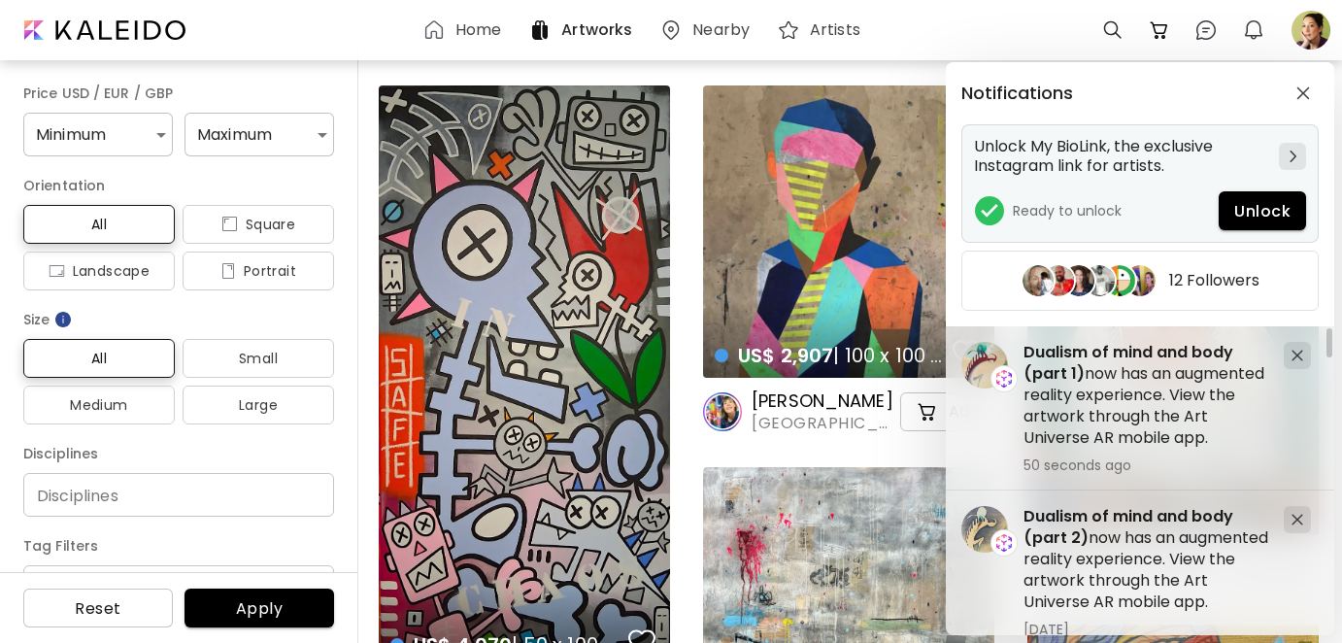
click at [1289, 157] on div at bounding box center [1292, 156] width 27 height 27
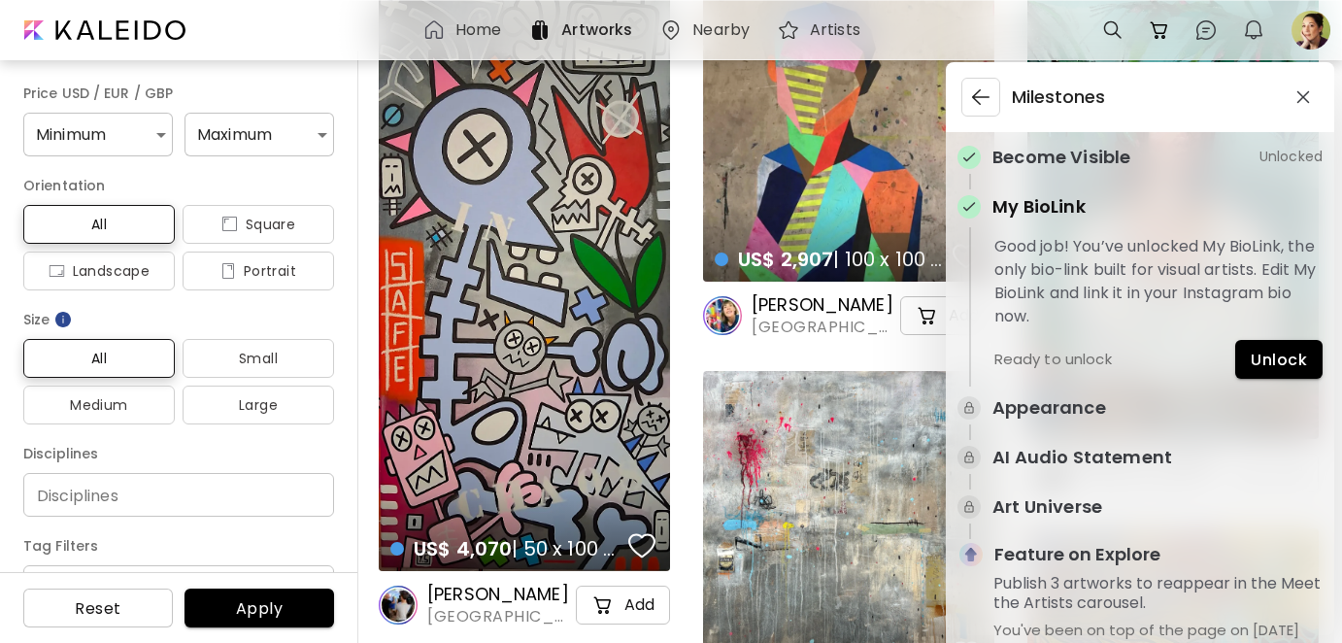
scroll to position [97, 0]
click at [1277, 364] on span "Unlock" at bounding box center [1279, 360] width 56 height 20
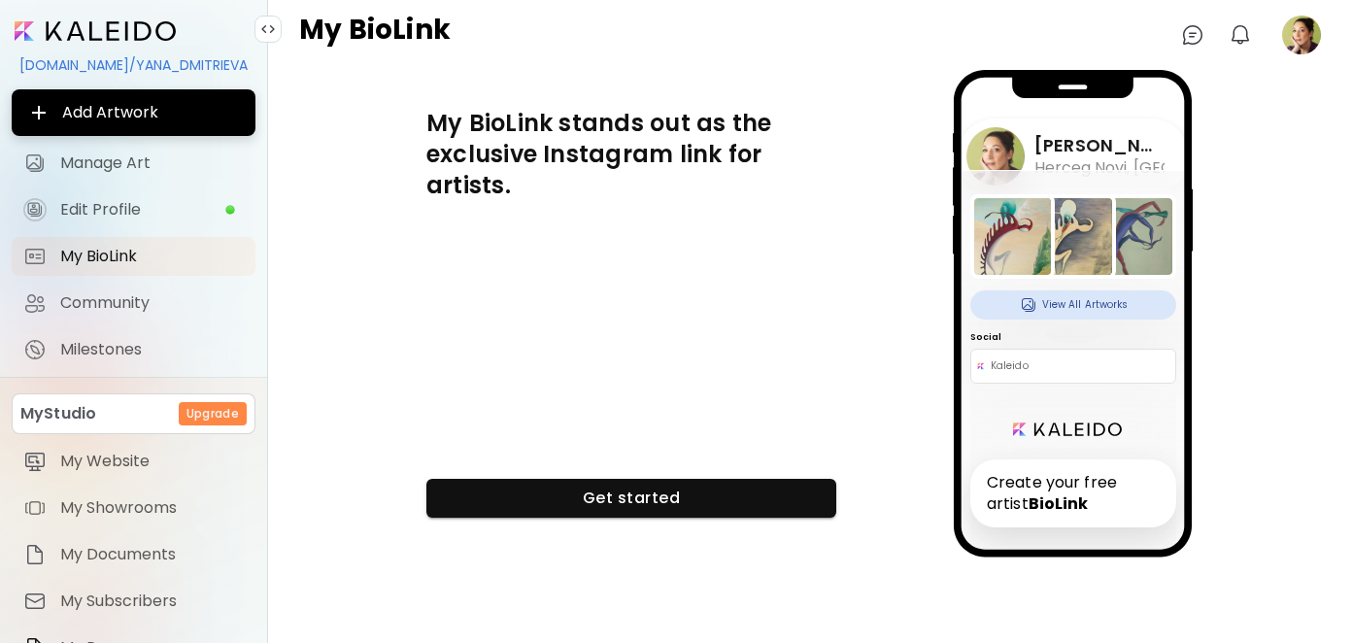
click at [1044, 487] on h6 "Create your free artist BioLink" at bounding box center [1073, 493] width 206 height 68
click at [84, 203] on span "Edit Profile" at bounding box center [142, 209] width 164 height 19
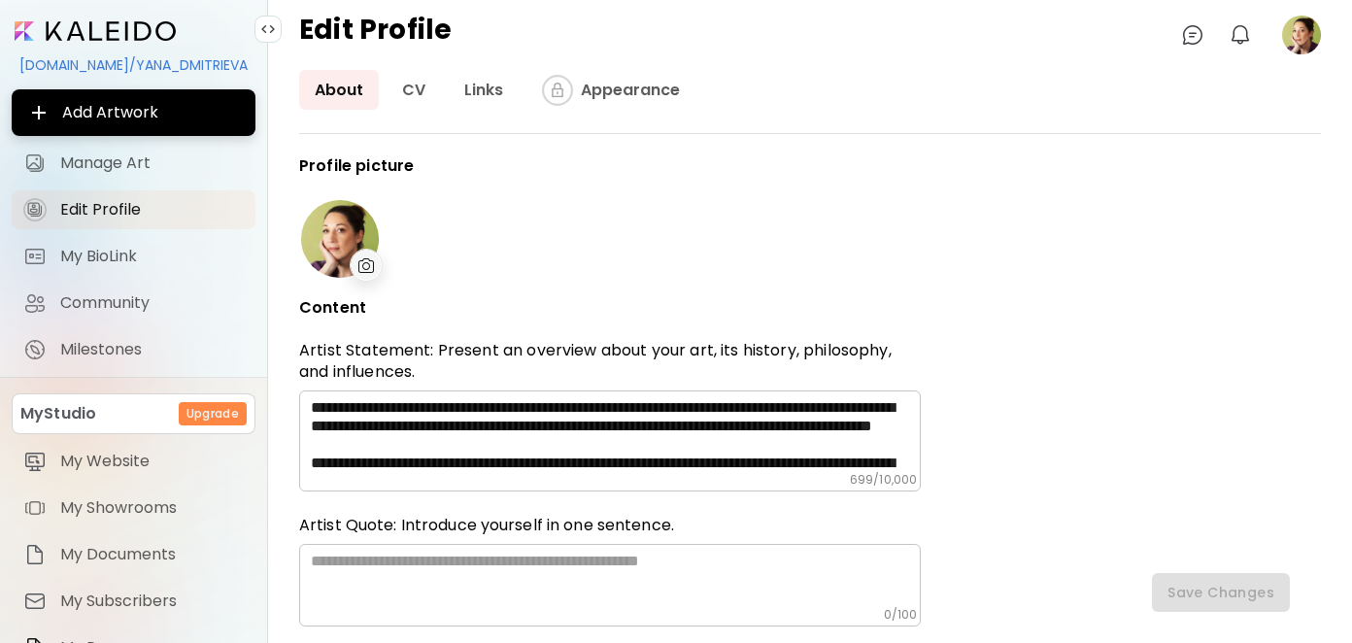
type input "**********"
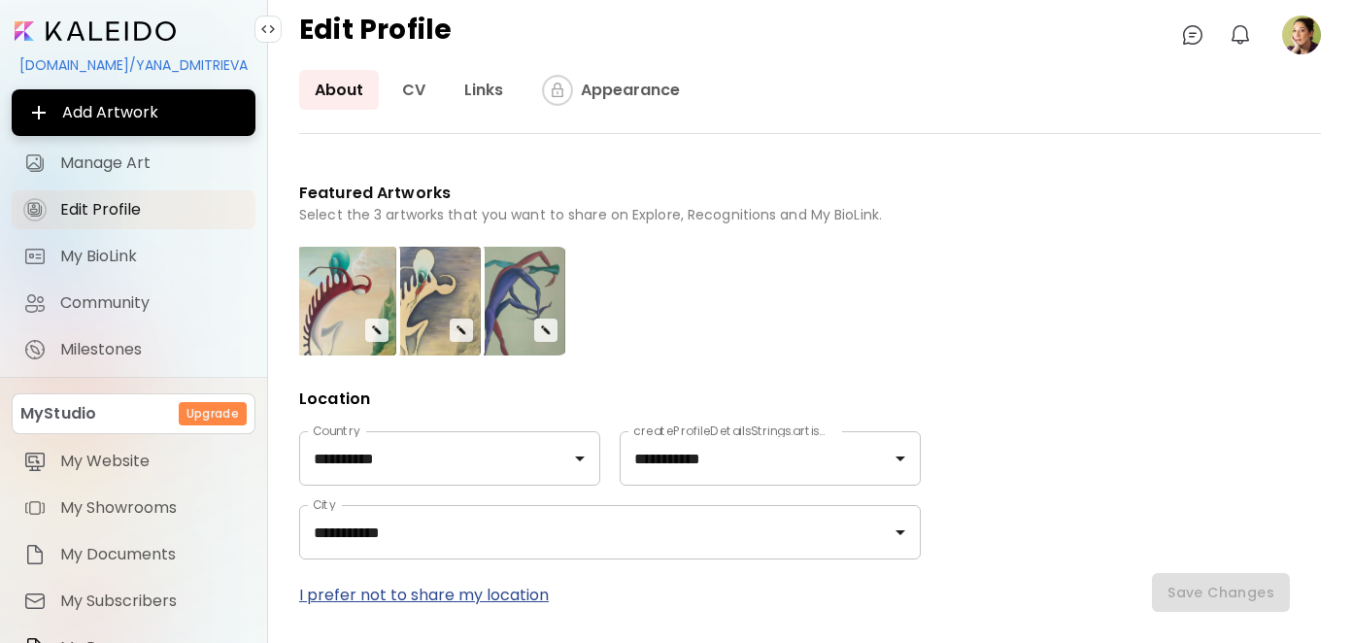
scroll to position [583, 0]
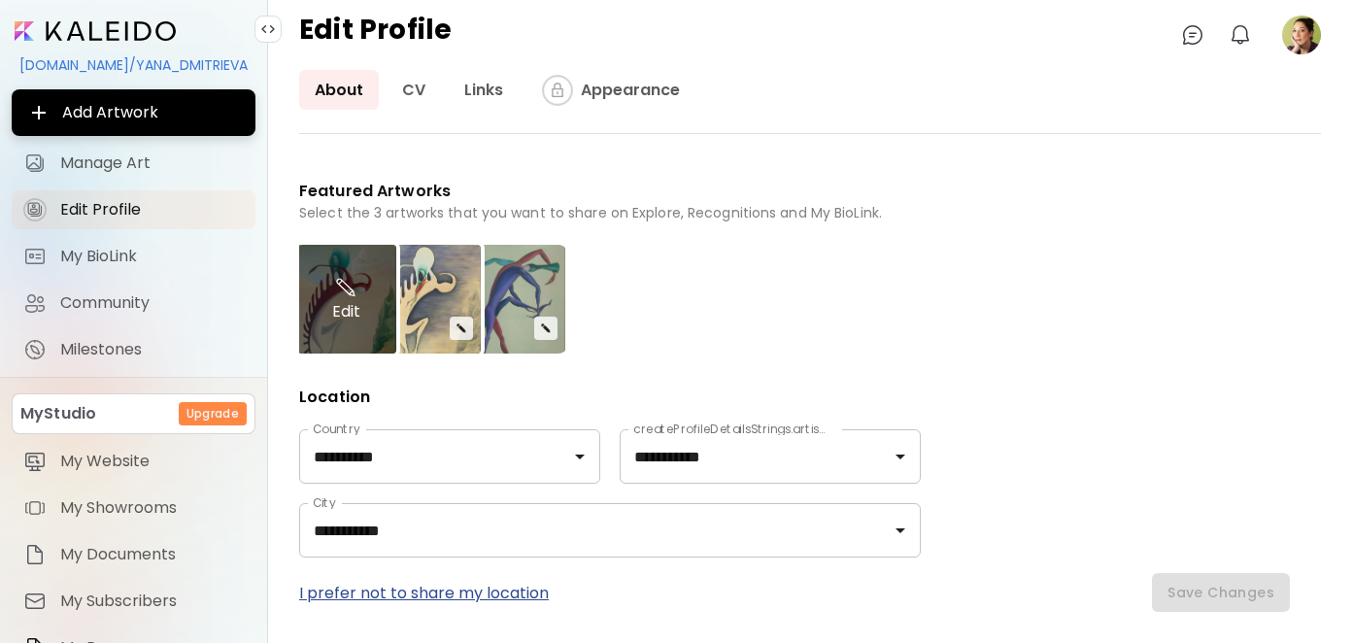
click at [370, 302] on div "Edit" at bounding box center [345, 299] width 101 height 109
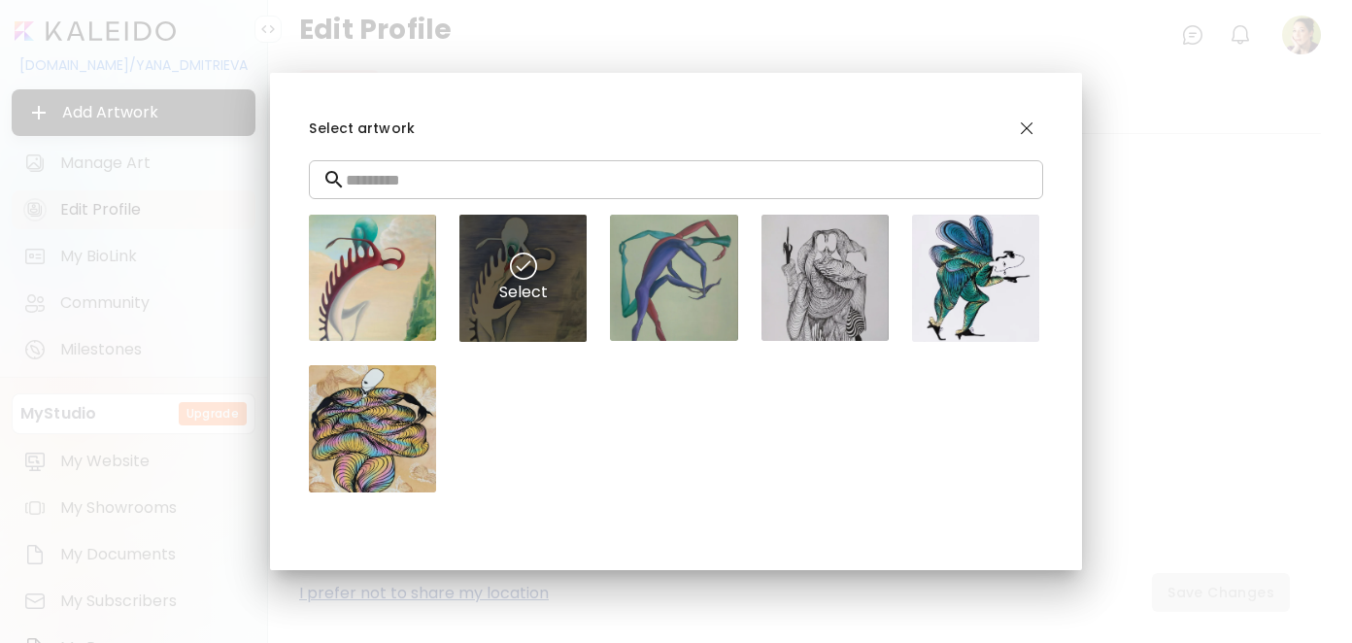
click at [530, 267] on img at bounding box center [523, 266] width 27 height 27
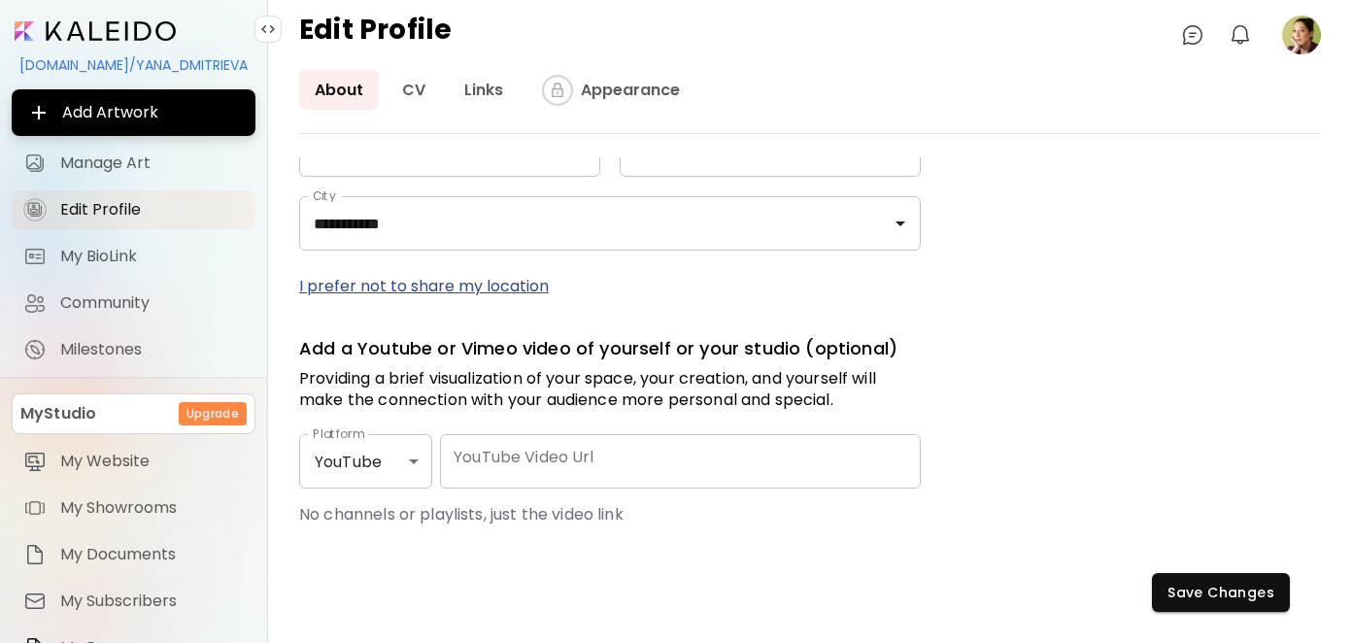
scroll to position [919, 0]
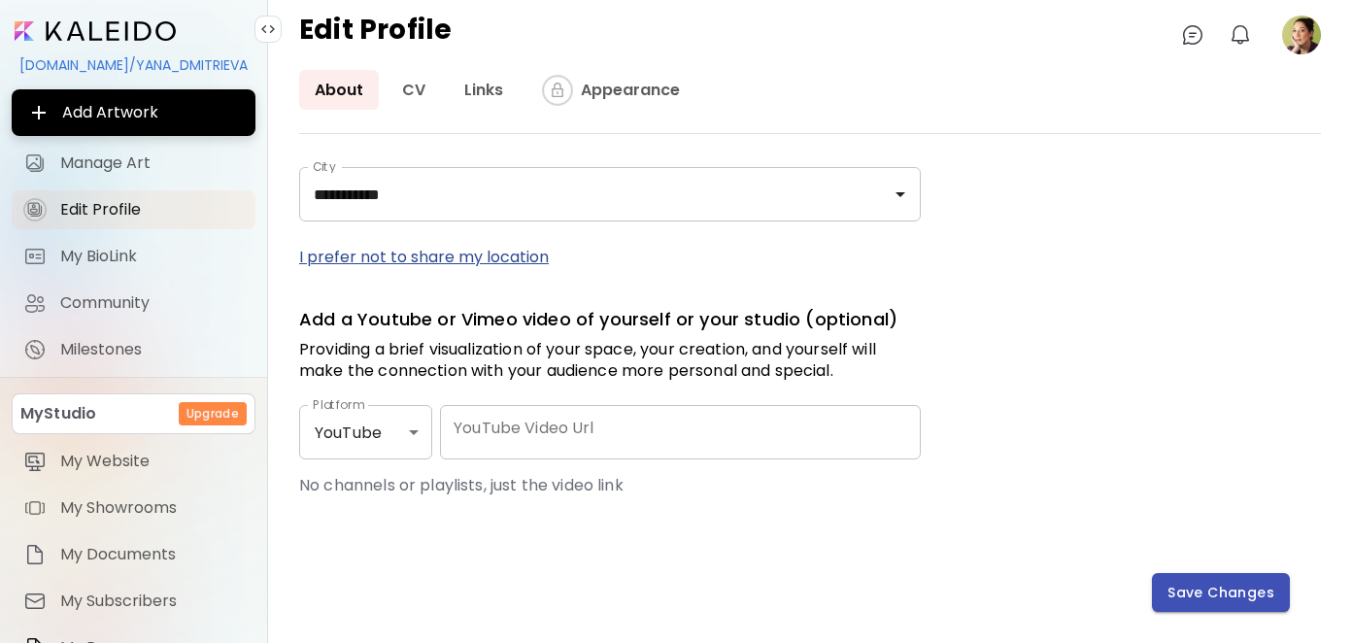
click at [1227, 592] on span "Save Changes" at bounding box center [1221, 593] width 107 height 20
click at [412, 91] on link "CV" at bounding box center [414, 90] width 54 height 40
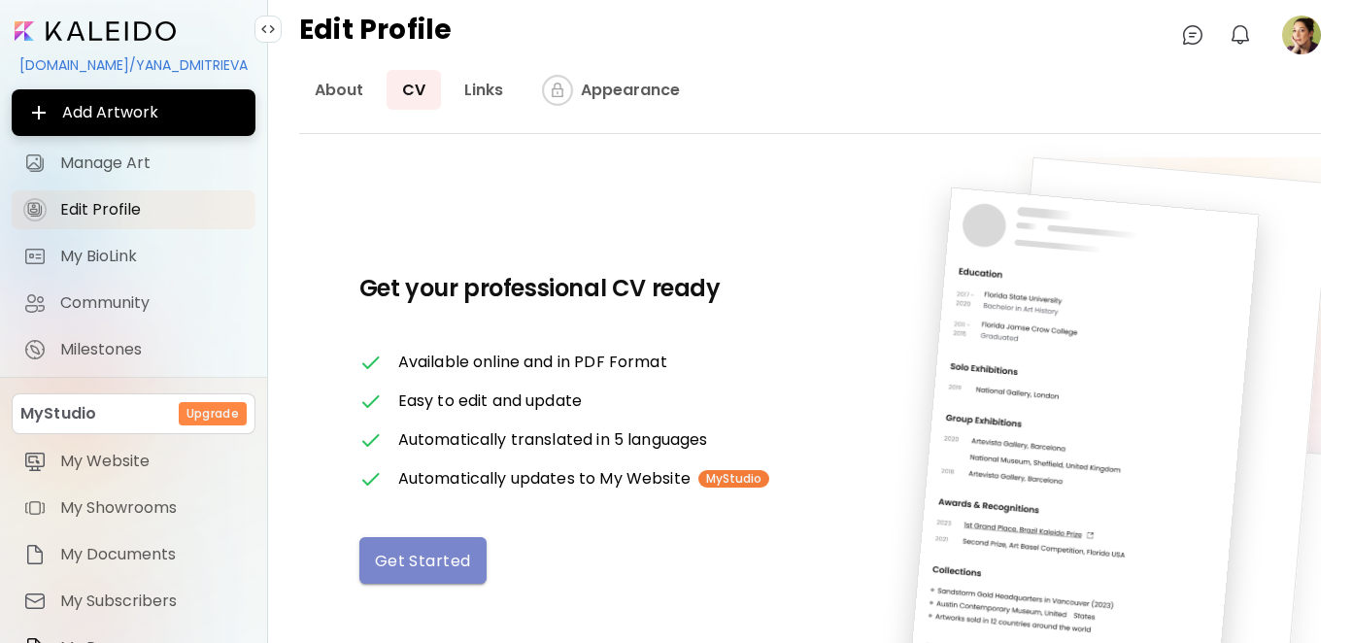
click at [448, 553] on span "Get Started" at bounding box center [423, 561] width 96 height 20
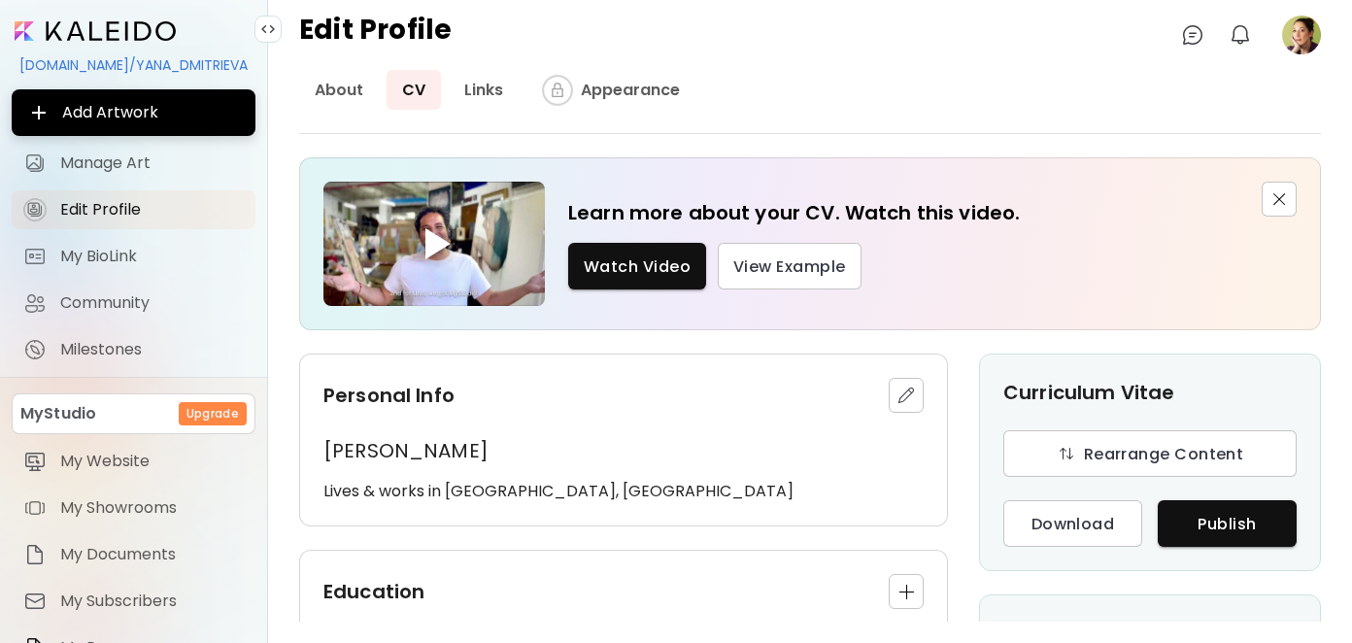
click at [946, 353] on div "Learn more about your CV. Watch this video. Watch Video View Example Personal I…" at bounding box center [810, 389] width 1022 height 464
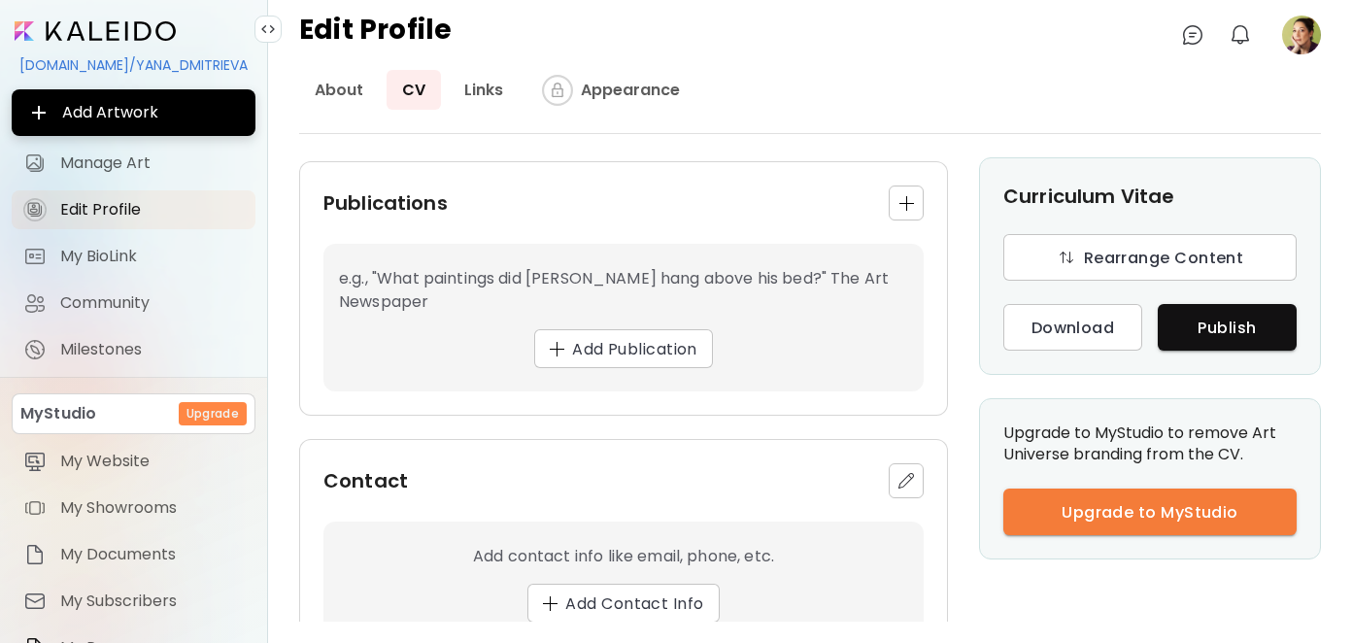
scroll to position [1455, 0]
click at [607, 337] on span "Add Publication" at bounding box center [624, 347] width 148 height 20
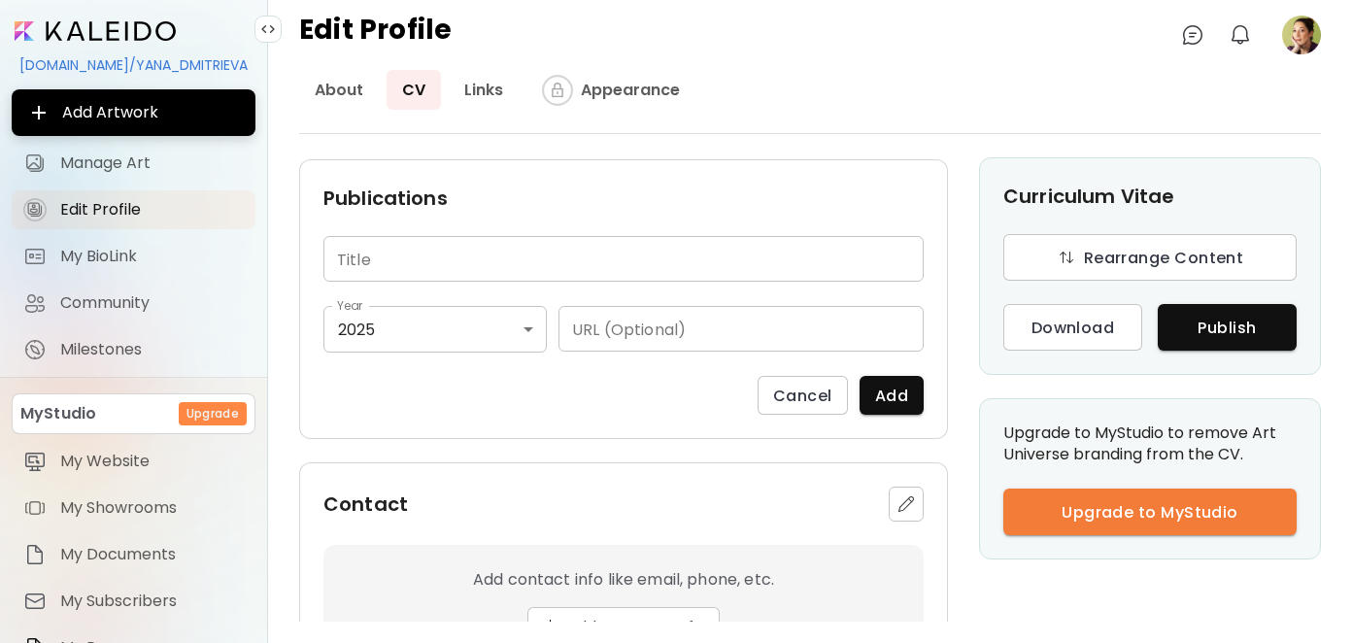
scroll to position [1452, 0]
click at [429, 239] on input "text" at bounding box center [623, 262] width 600 height 46
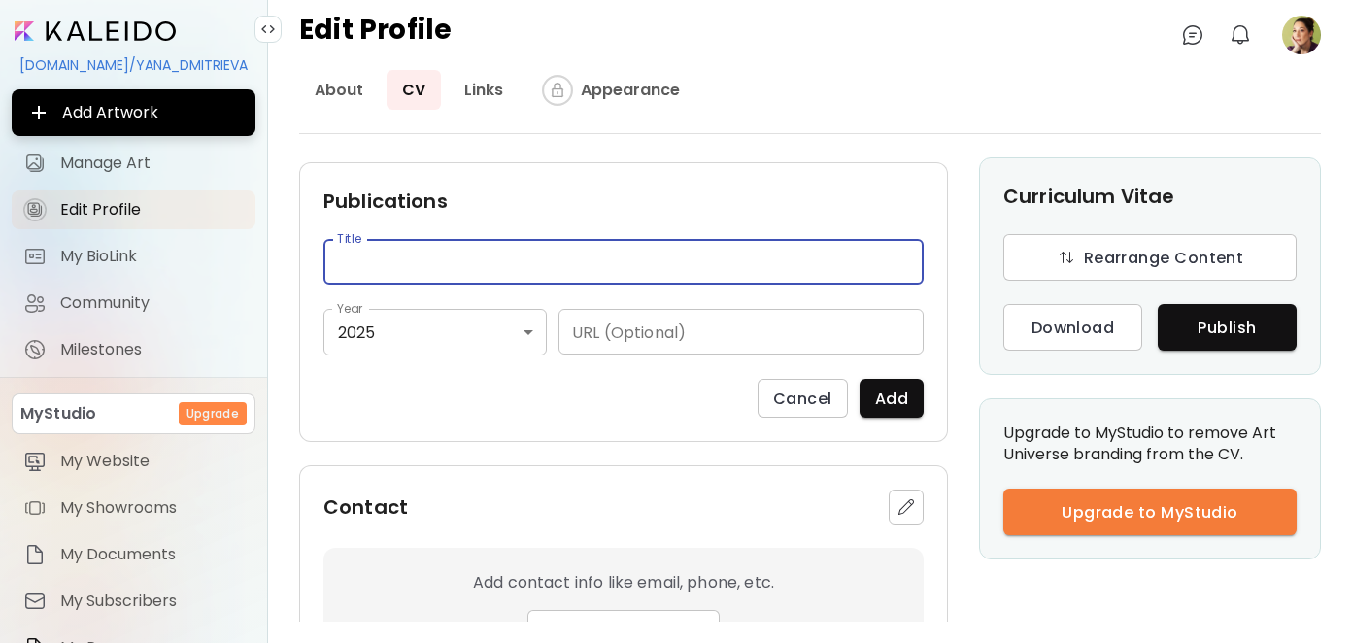
click at [442, 239] on input "text" at bounding box center [623, 262] width 600 height 46
paste input "**********"
type input "**********"
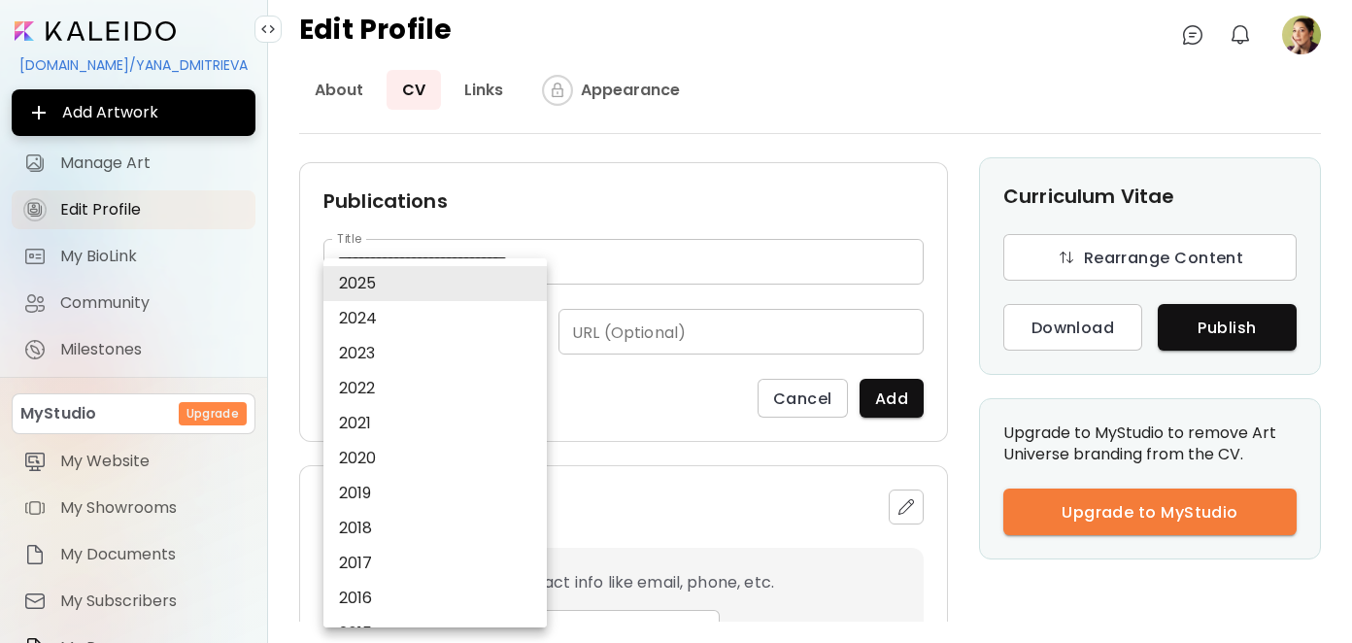
click at [423, 288] on body "**********" at bounding box center [676, 321] width 1352 height 643
click at [417, 312] on li "2024" at bounding box center [439, 318] width 233 height 35
type input "****"
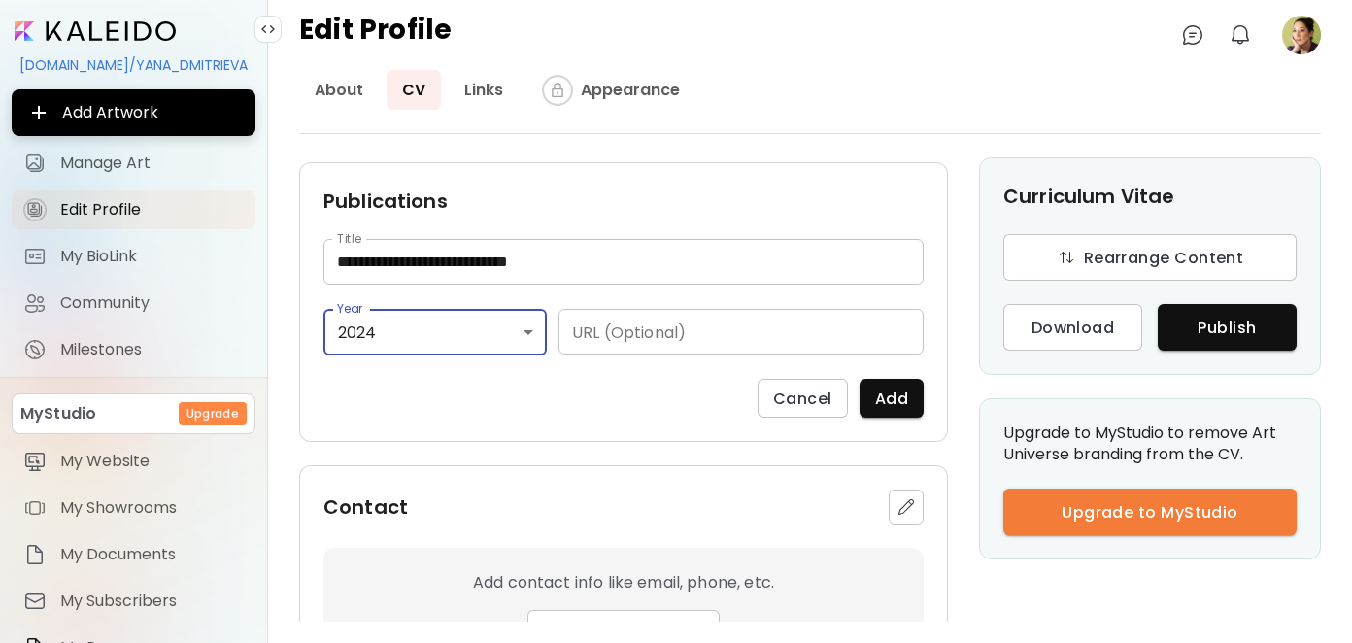
click at [665, 309] on input "text" at bounding box center [741, 332] width 365 height 46
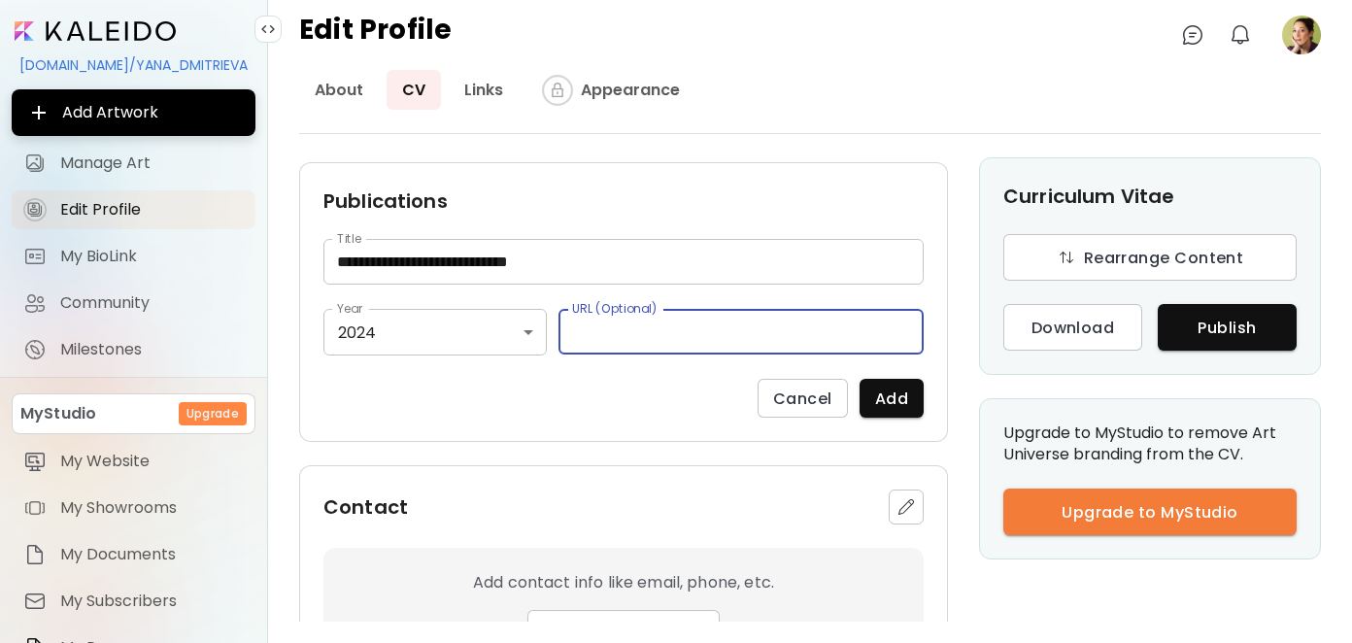
paste input "**********"
type input "**********"
drag, startPoint x: 817, startPoint y: 285, endPoint x: 532, endPoint y: 277, distance: 284.7
click at [532, 309] on div "**********" at bounding box center [623, 332] width 600 height 47
paste input "**********"
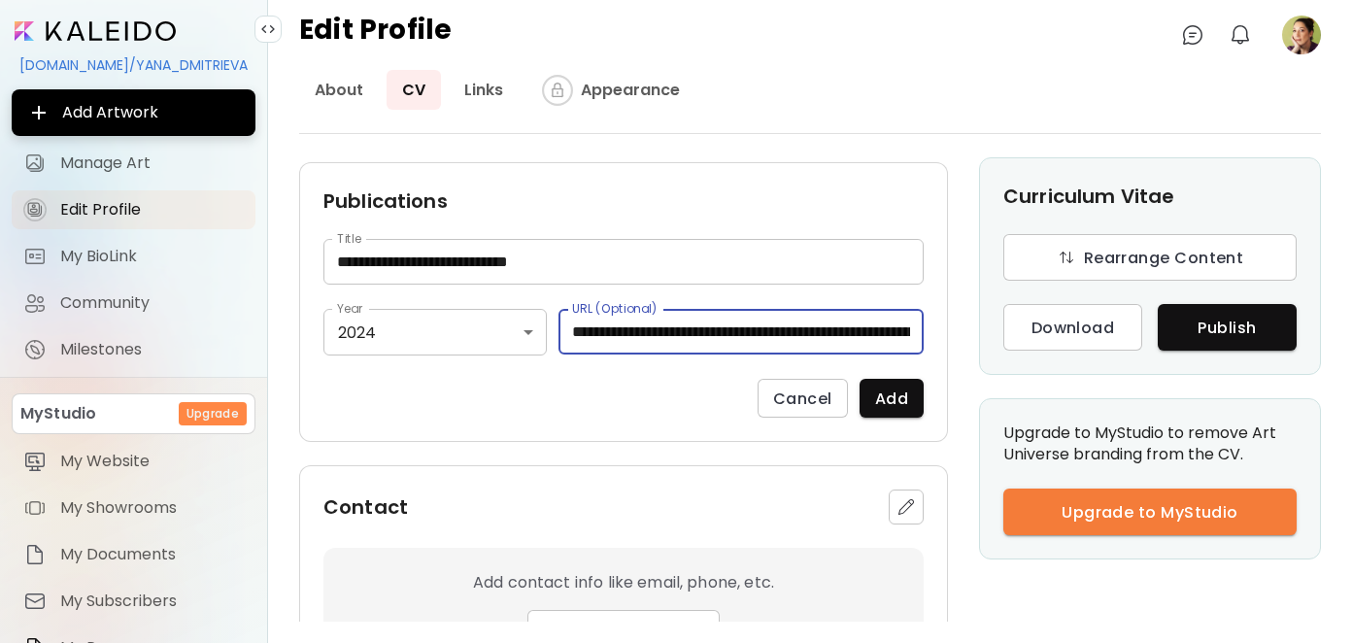
scroll to position [0, 202]
type input "**********"
click at [892, 389] on span "Add" at bounding box center [891, 399] width 33 height 20
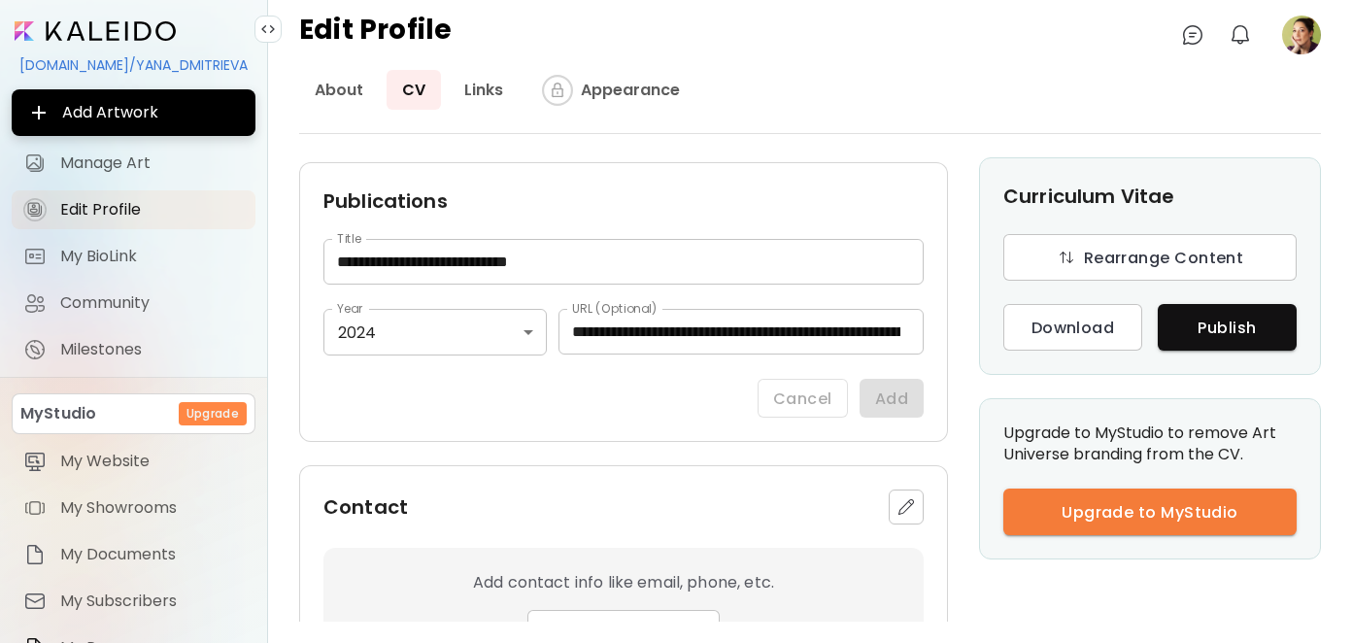
scroll to position [1342, 0]
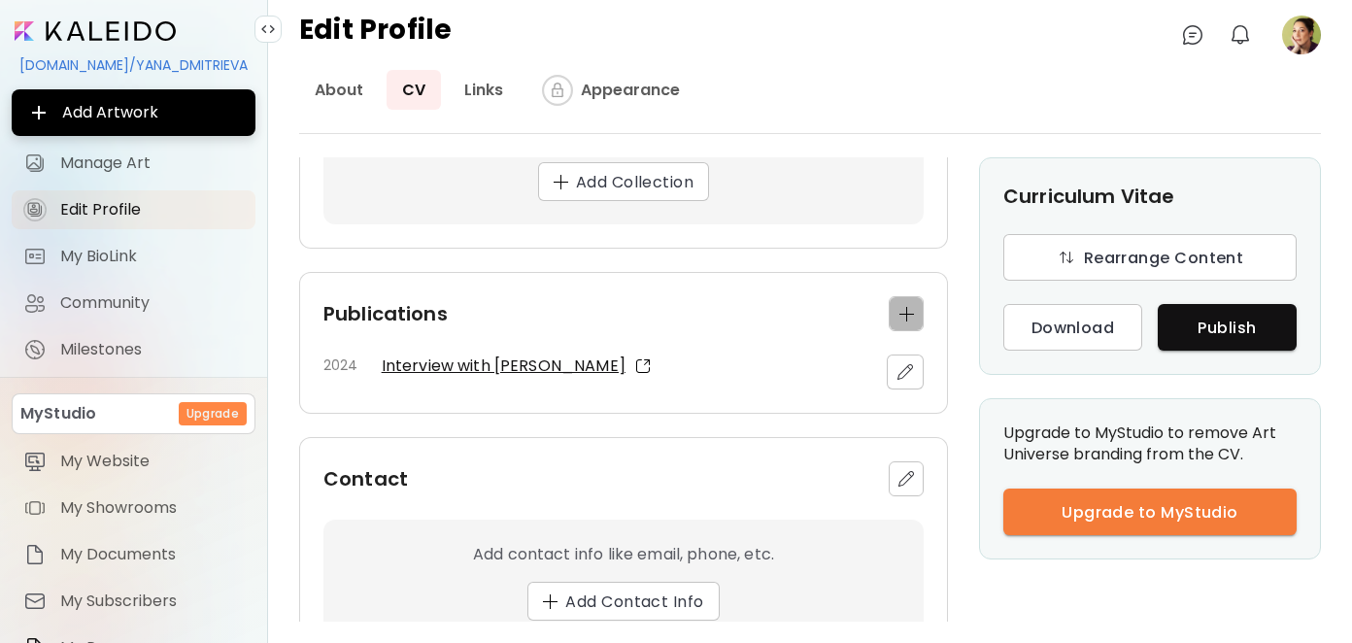
click at [899, 307] on img "button" at bounding box center [906, 314] width 15 height 15
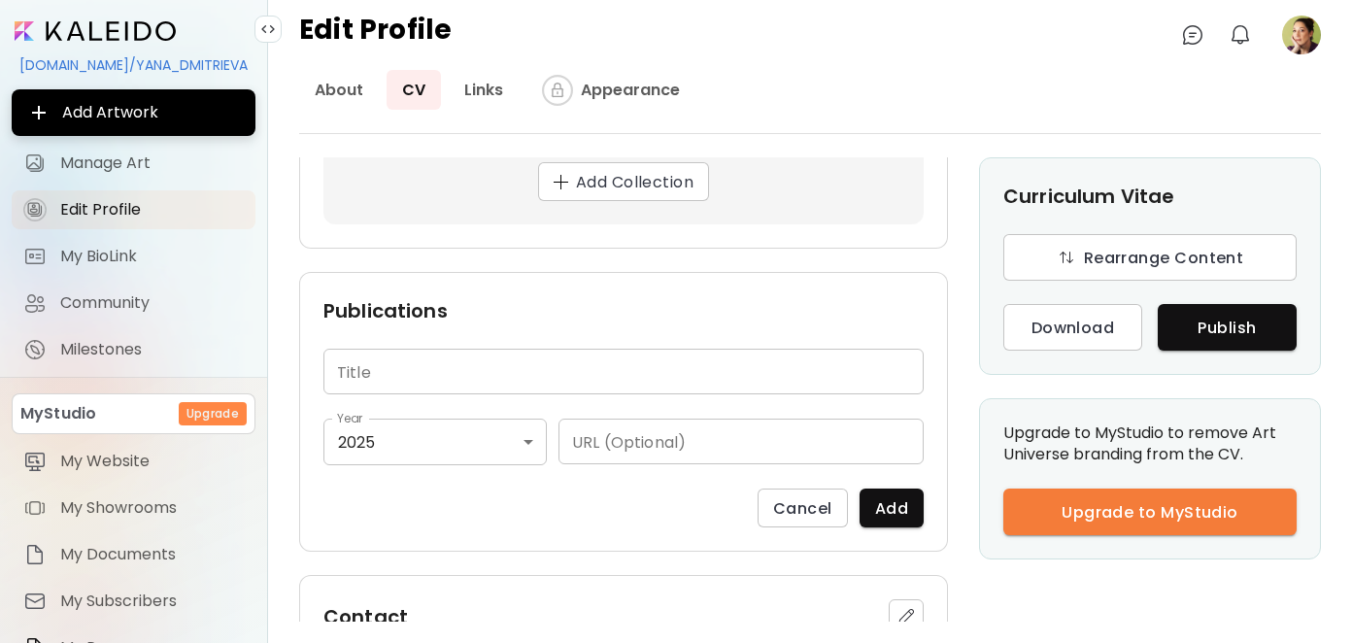
click at [422, 349] on input "text" at bounding box center [623, 372] width 600 height 46
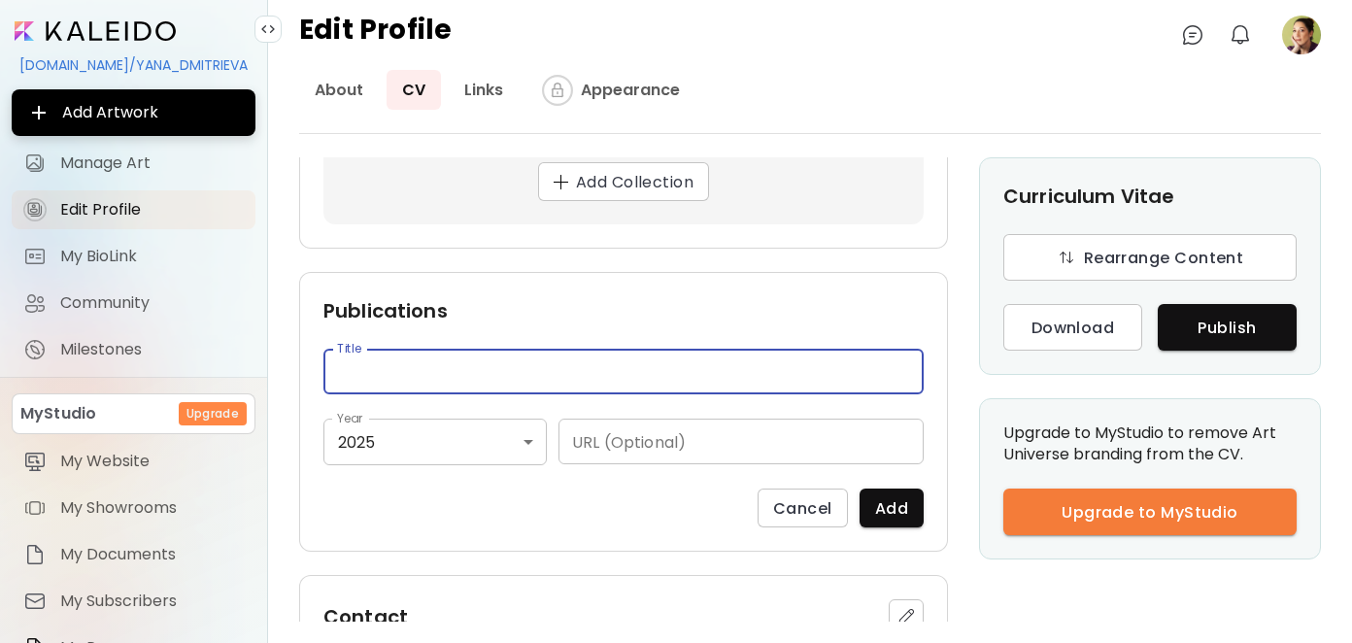
paste input "**********"
type input "**********"
click at [403, 394] on body "**********" at bounding box center [676, 321] width 1352 height 643
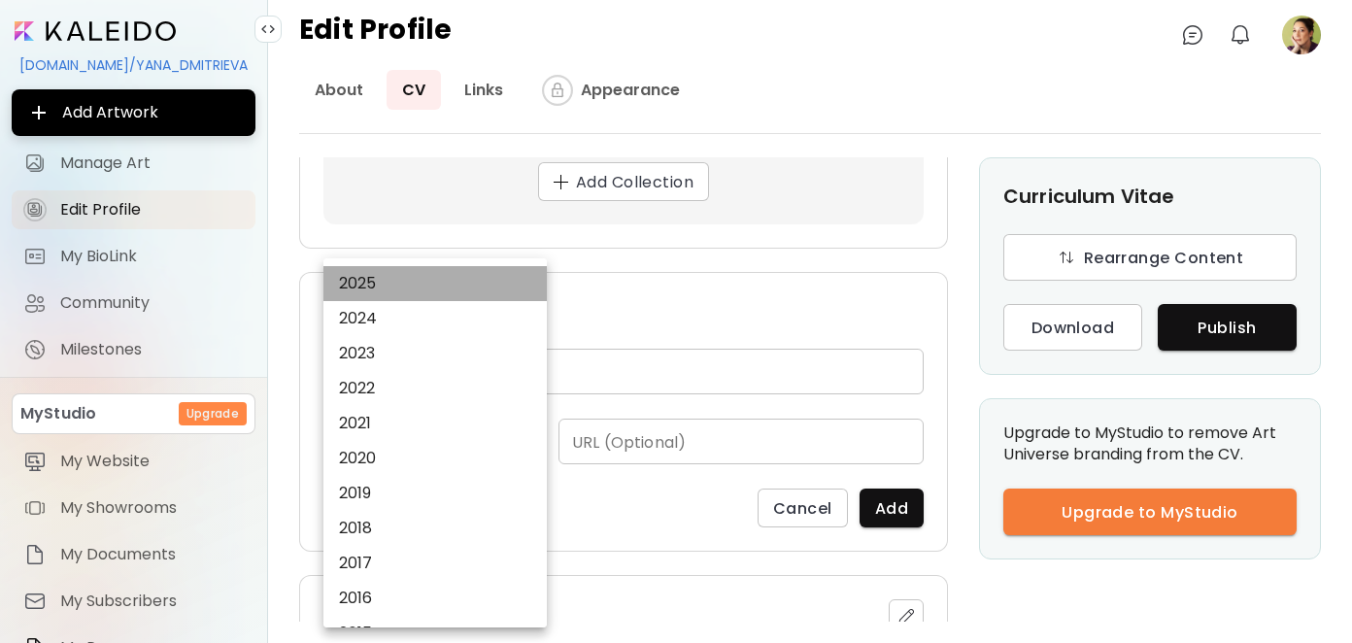
click at [381, 287] on li "2025" at bounding box center [439, 283] width 233 height 35
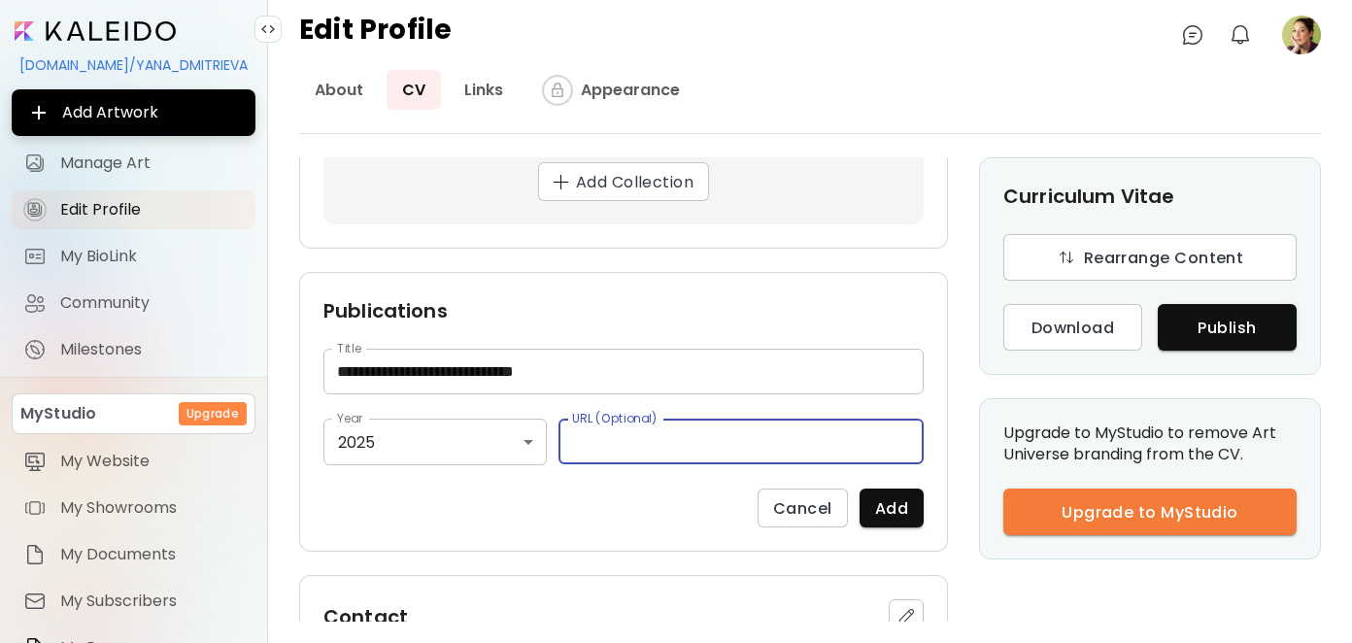
click at [654, 419] on input "text" at bounding box center [741, 442] width 365 height 46
paste input "**********"
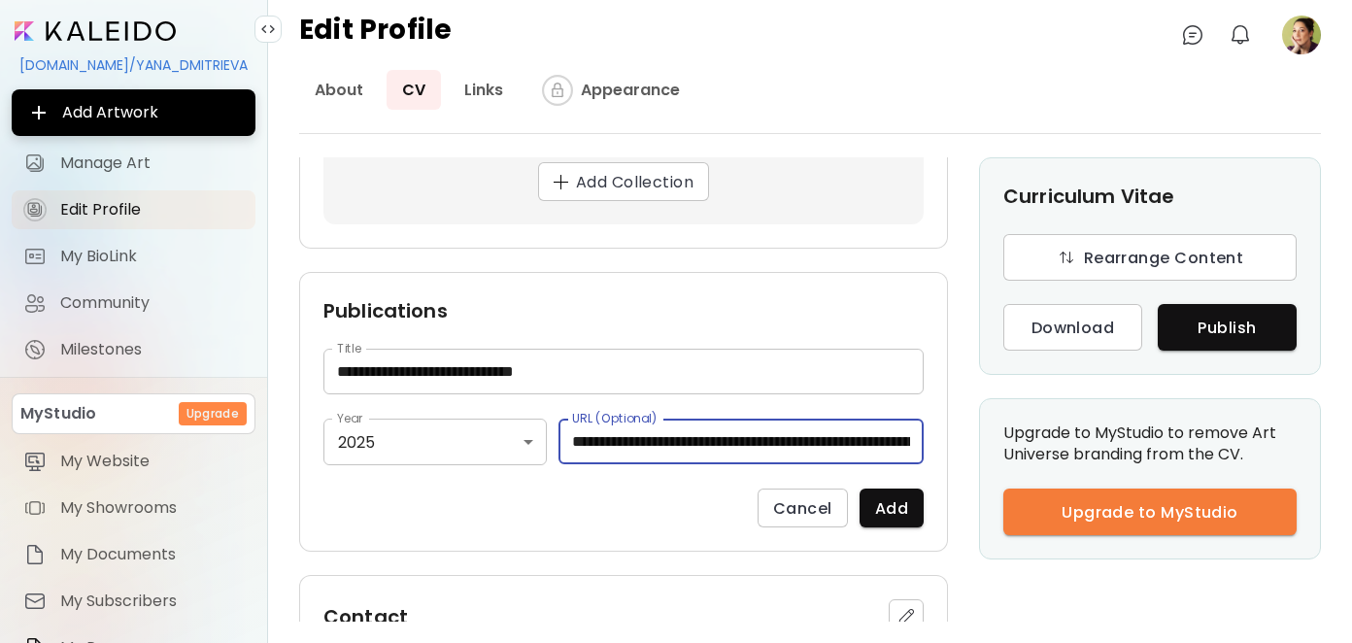
scroll to position [0, 1264]
type input "**********"
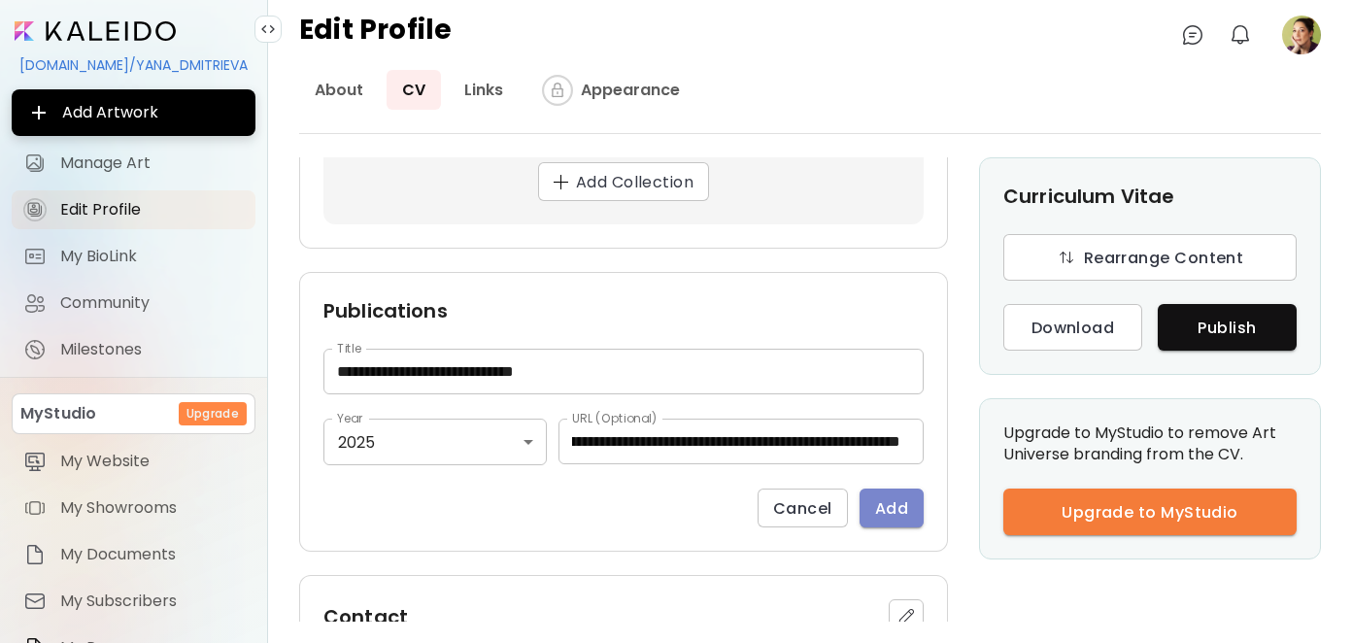
click at [875, 498] on span "Add" at bounding box center [891, 508] width 33 height 20
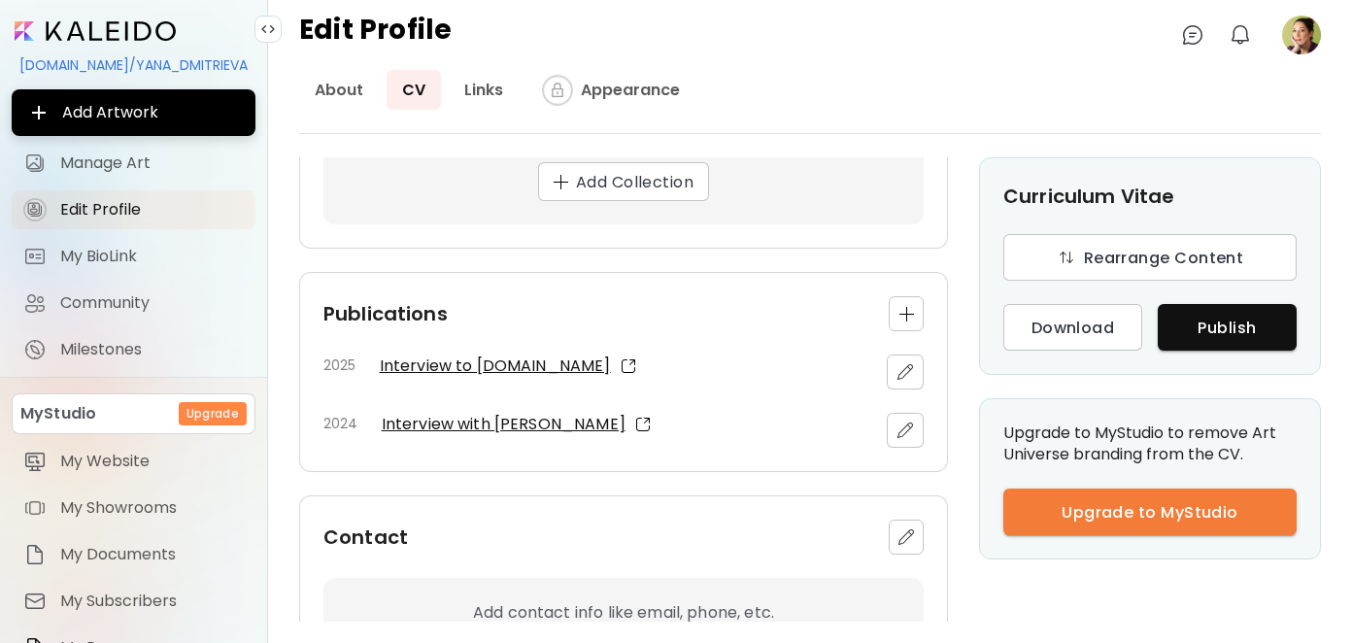
click at [899, 307] on img "button" at bounding box center [906, 314] width 15 height 15
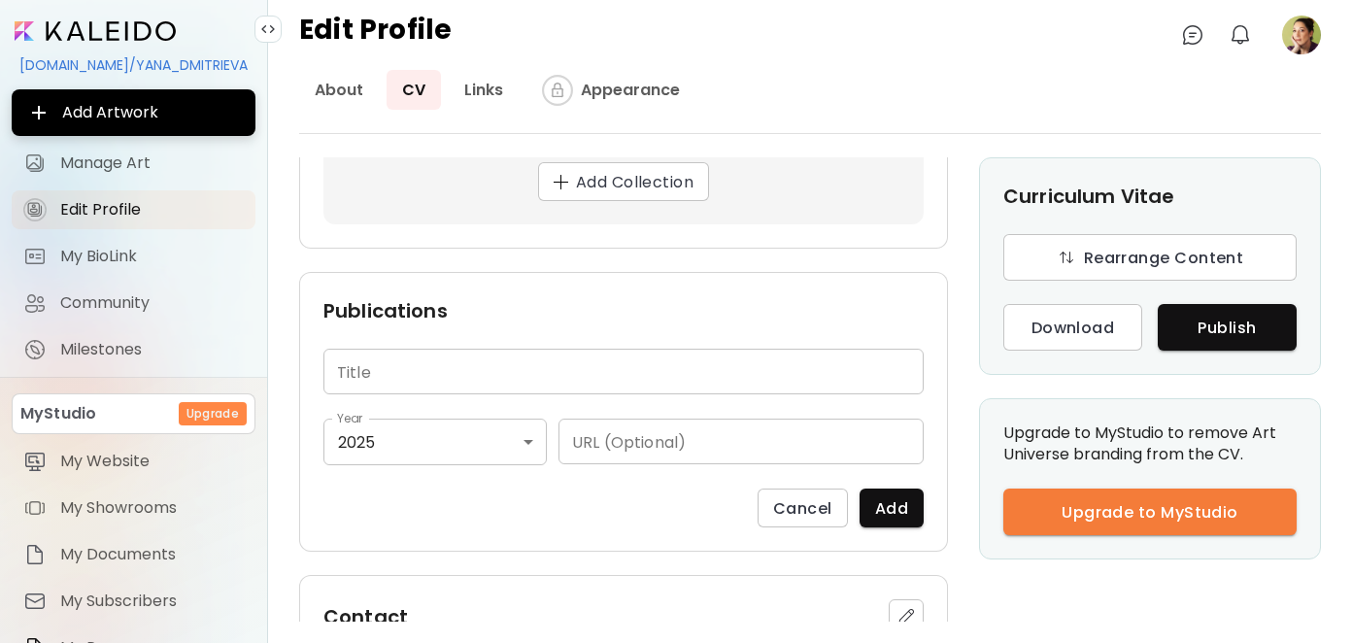
click at [416, 349] on input "text" at bounding box center [623, 372] width 600 height 46
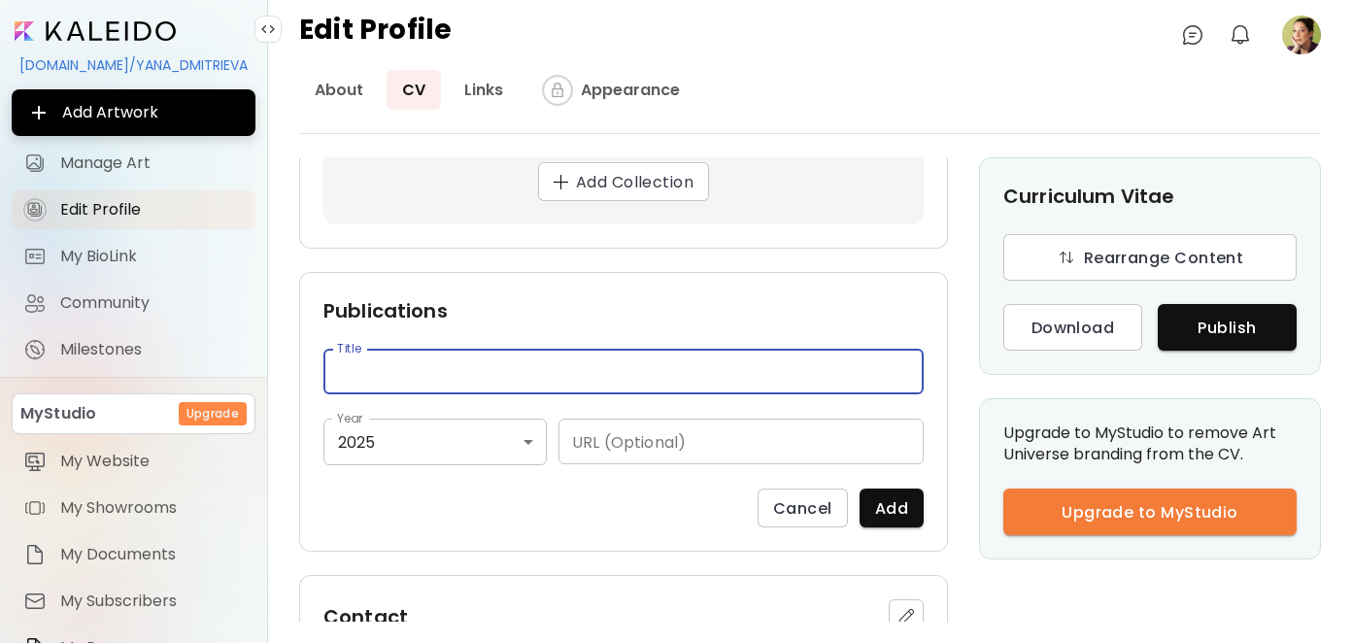
paste input "**********"
type input "**********"
click at [604, 419] on input "text" at bounding box center [741, 442] width 365 height 46
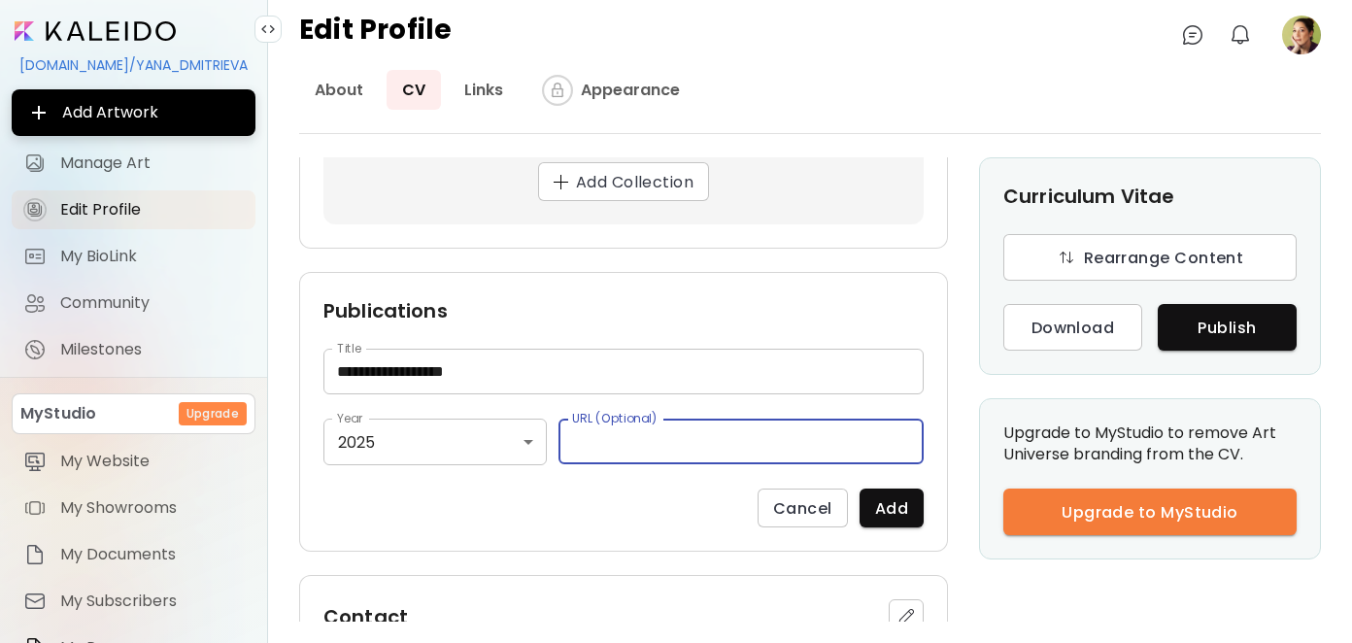
paste input "**********"
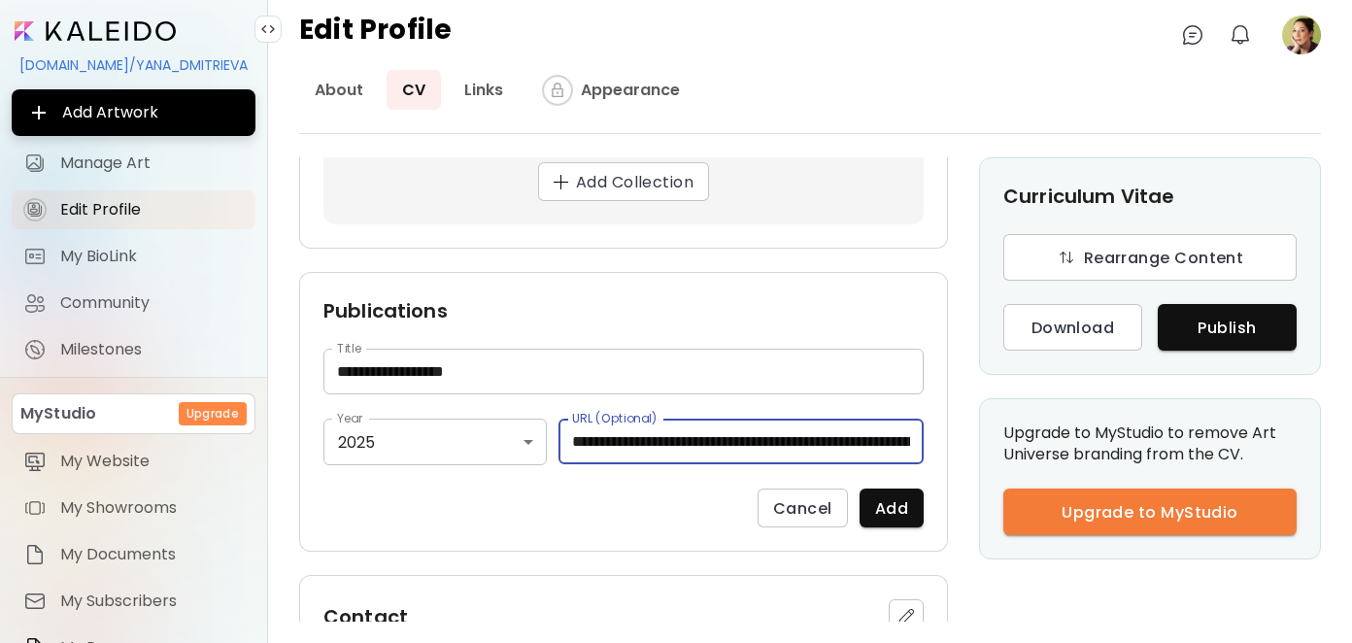
scroll to position [0, 805]
type input "**********"
click at [875, 498] on span "Add" at bounding box center [891, 508] width 33 height 20
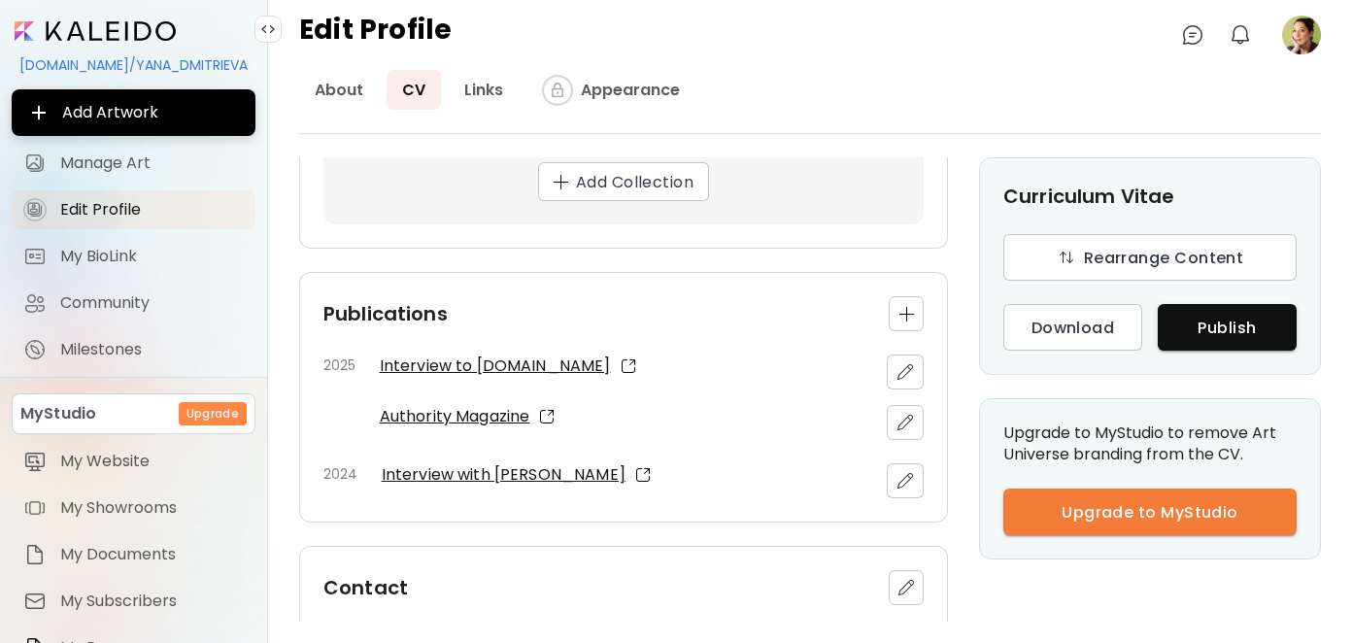
click at [900, 413] on img "button" at bounding box center [905, 422] width 19 height 19
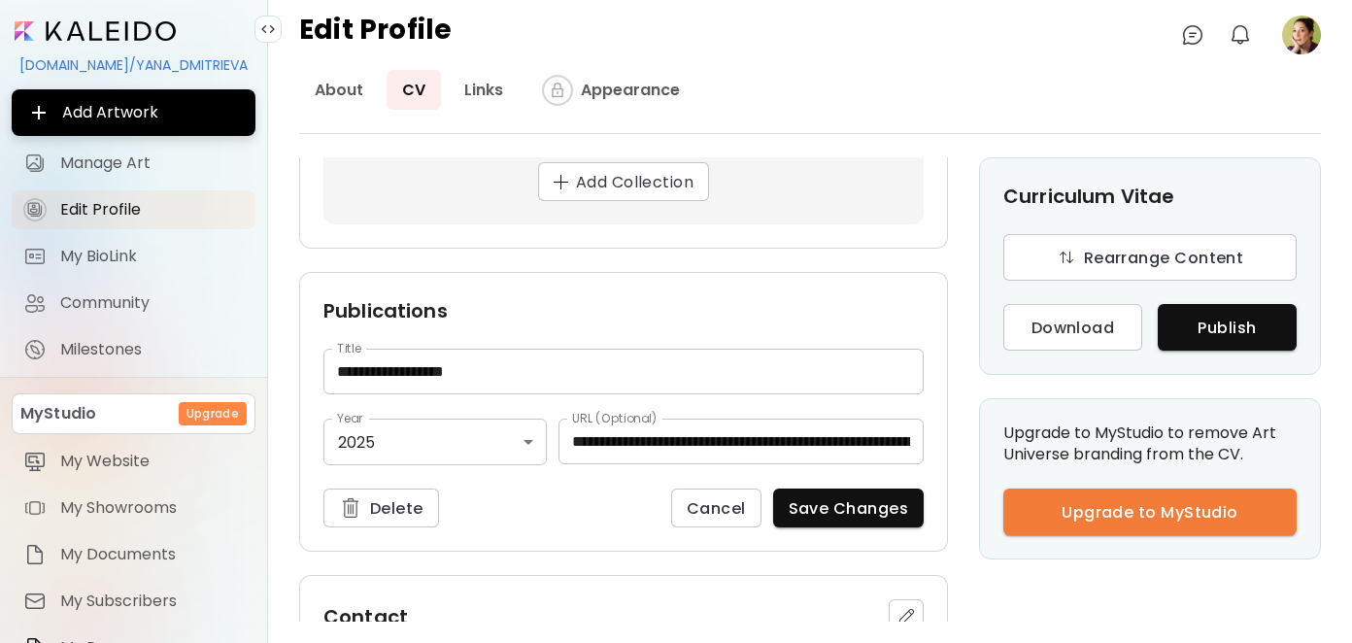
click at [497, 489] on div "Cancel Save Changes" at bounding box center [681, 508] width 485 height 39
click at [867, 498] on span "Save Changes" at bounding box center [849, 508] width 120 height 20
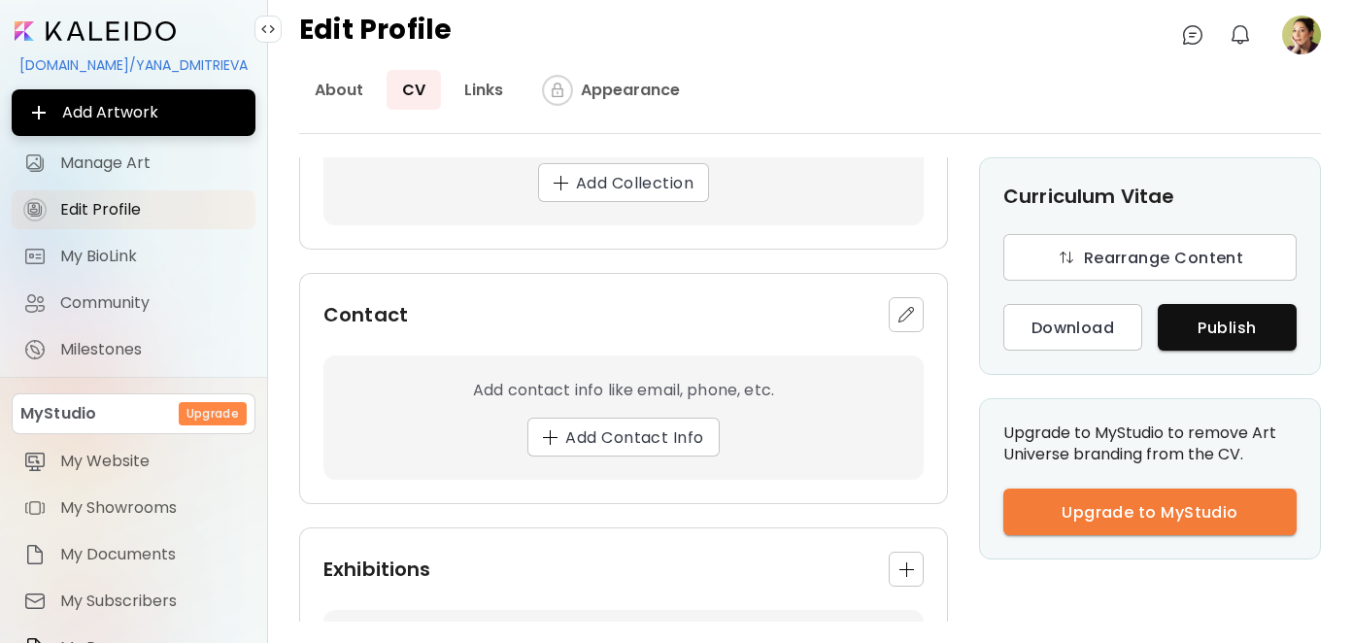
scroll to position [1063, 0]
click at [670, 428] on span "Add Contact Info" at bounding box center [623, 438] width 160 height 20
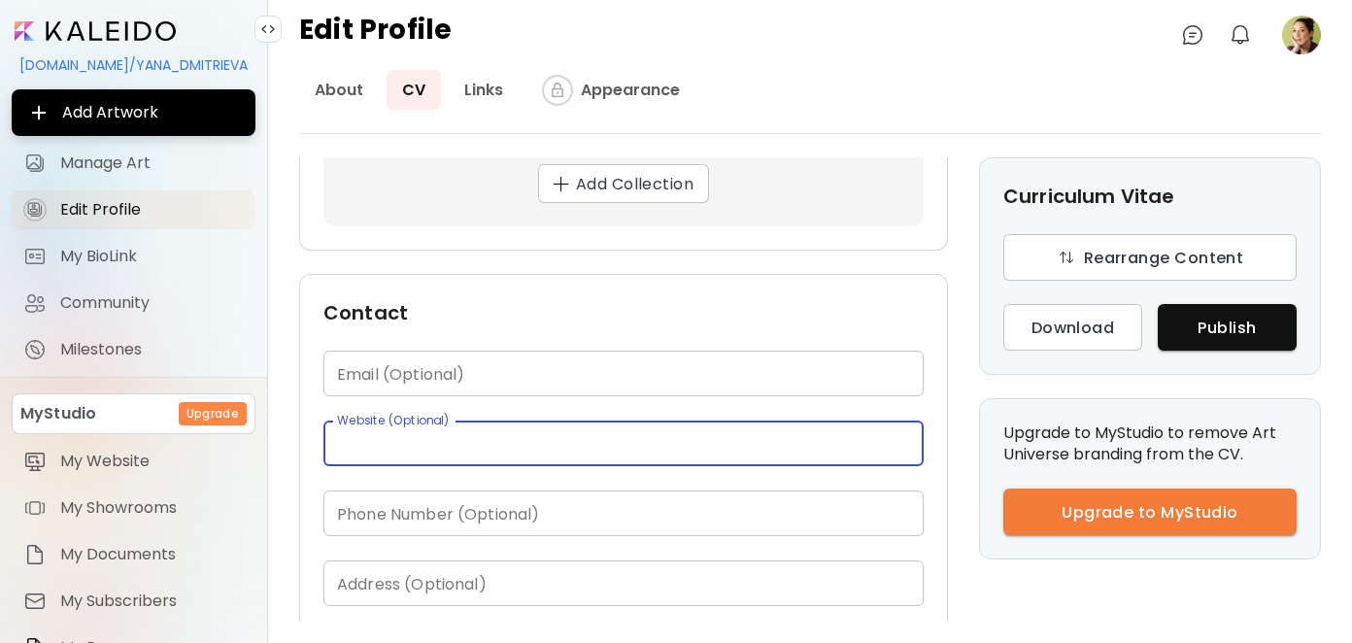
click at [503, 423] on input "text" at bounding box center [623, 444] width 600 height 46
click at [396, 422] on input "text" at bounding box center [623, 444] width 600 height 46
paste input "**********"
type input "**********"
click at [744, 274] on div "**********" at bounding box center [623, 484] width 649 height 420
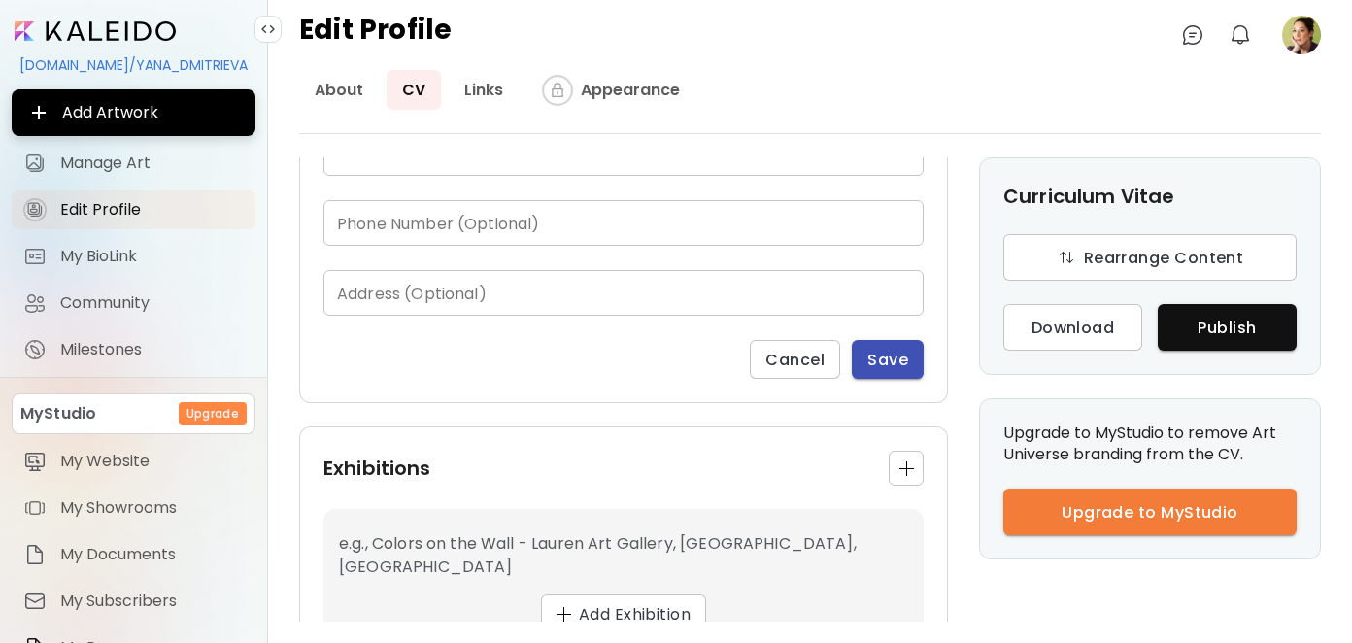
scroll to position [1354, 0]
click at [885, 349] on span "Save" at bounding box center [887, 359] width 41 height 20
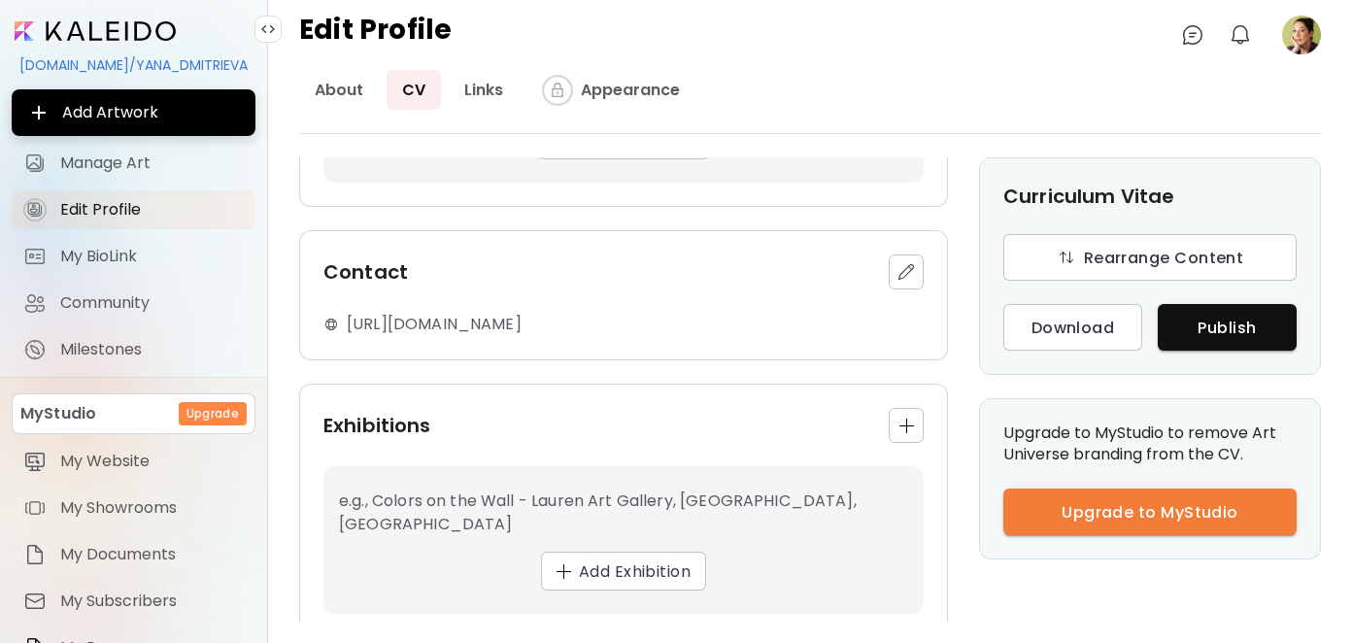
scroll to position [1253, 0]
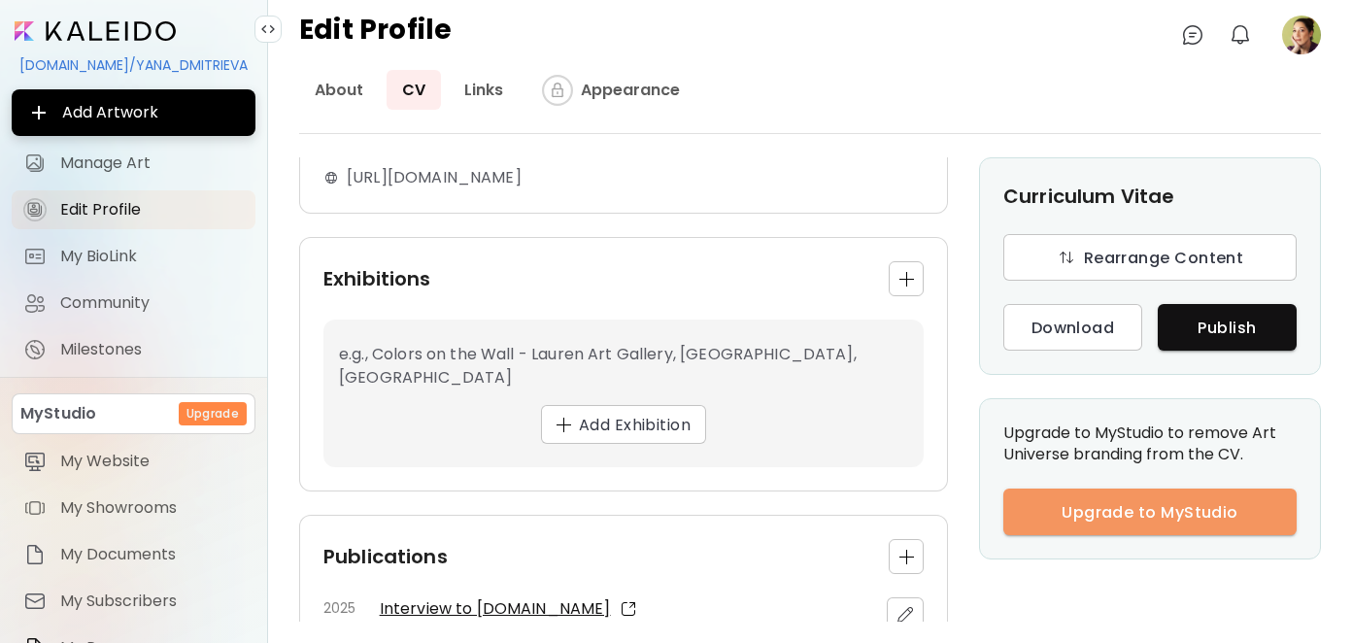
click at [1043, 519] on span "Upgrade to MyStudio" at bounding box center [1150, 512] width 262 height 20
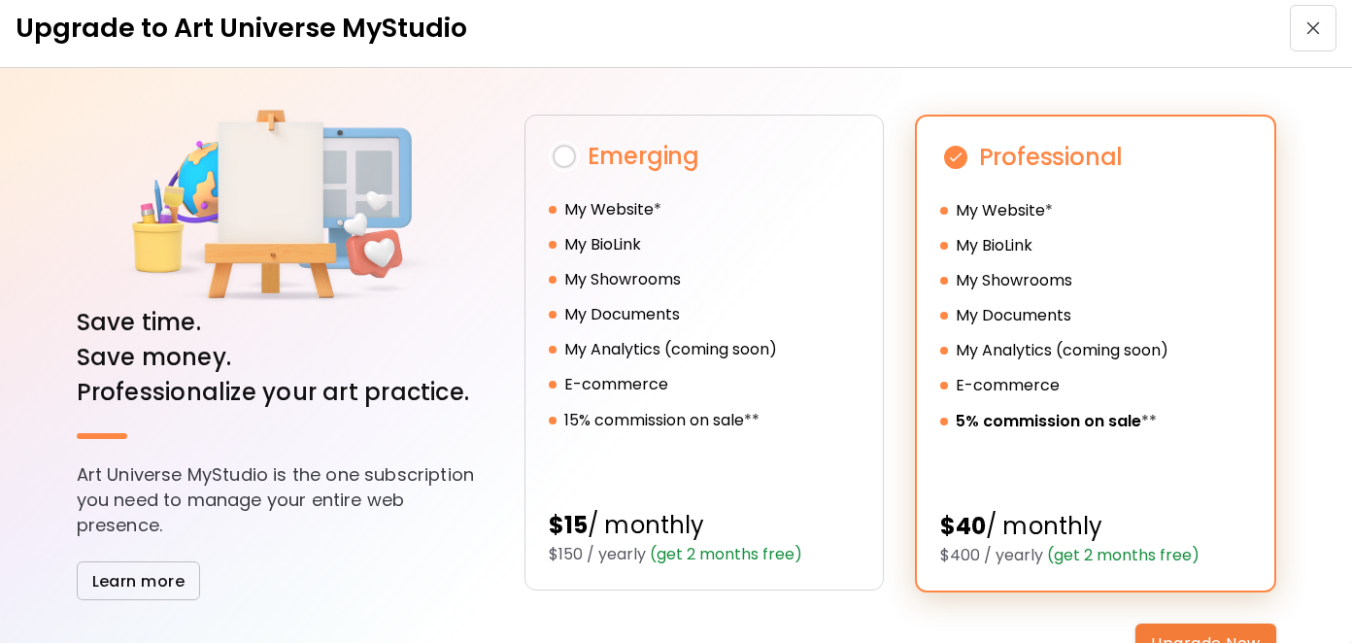
scroll to position [0, 0]
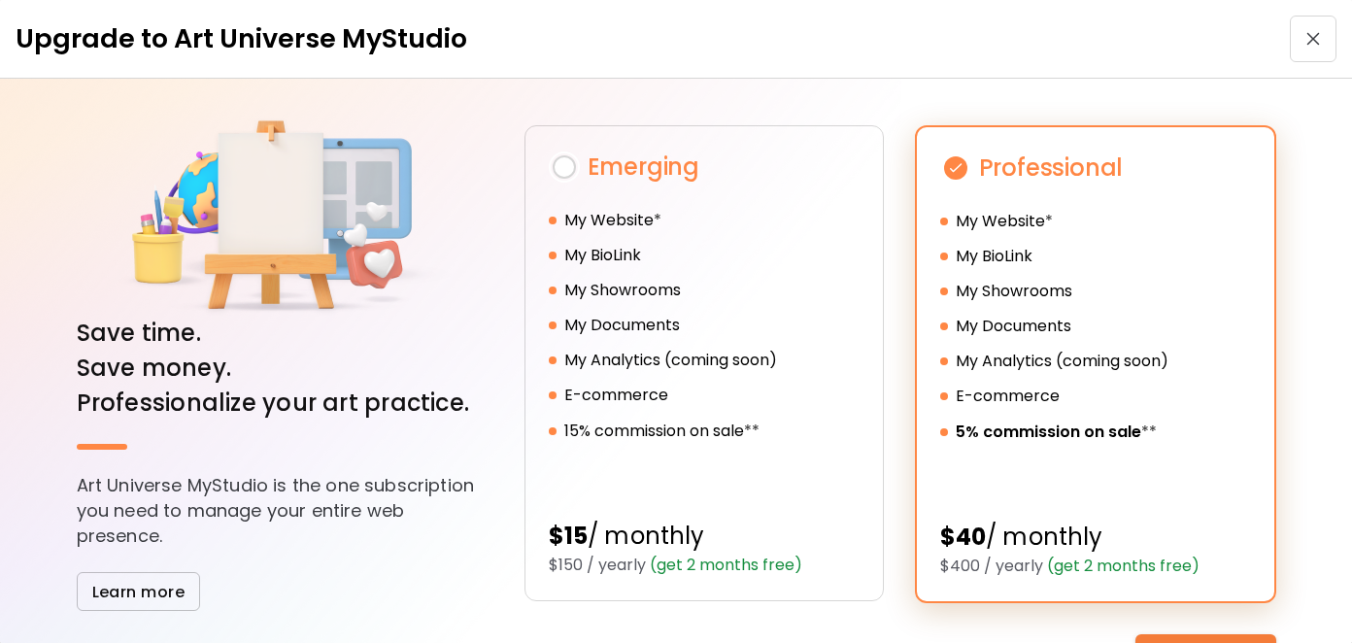
click at [1306, 30] on button "button" at bounding box center [1313, 39] width 47 height 47
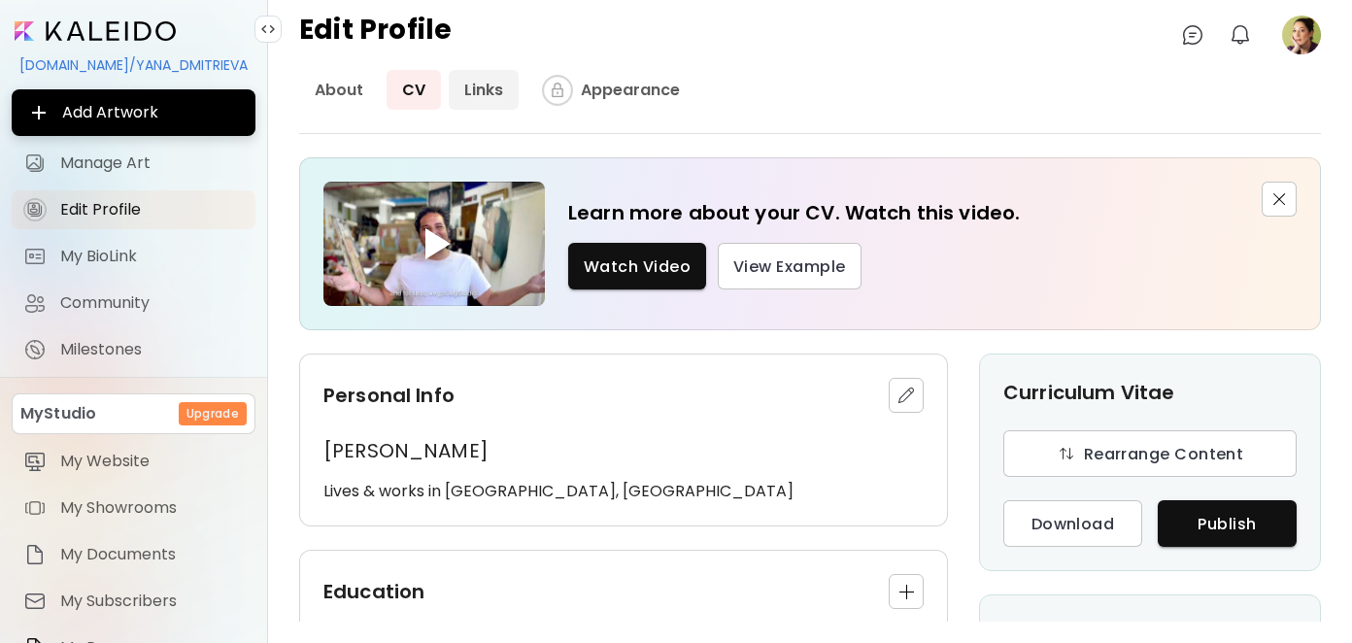
click at [471, 81] on link "Links" at bounding box center [484, 90] width 70 height 40
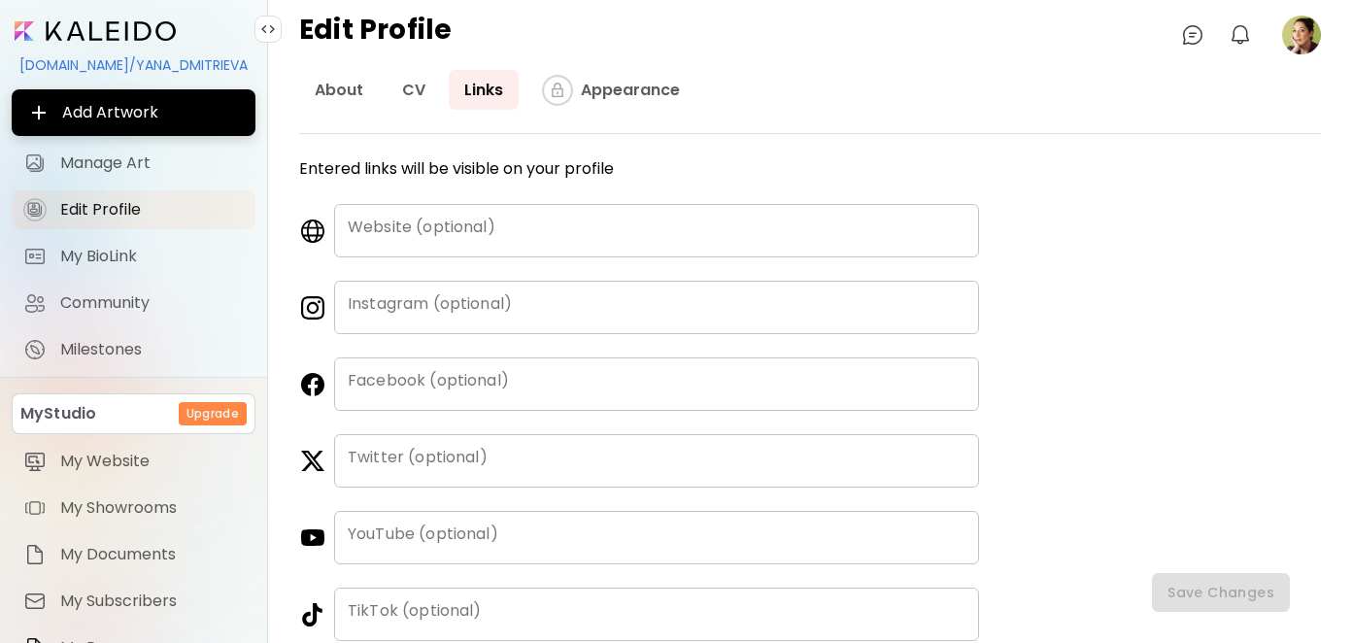
click at [478, 229] on input "text" at bounding box center [656, 230] width 645 height 53
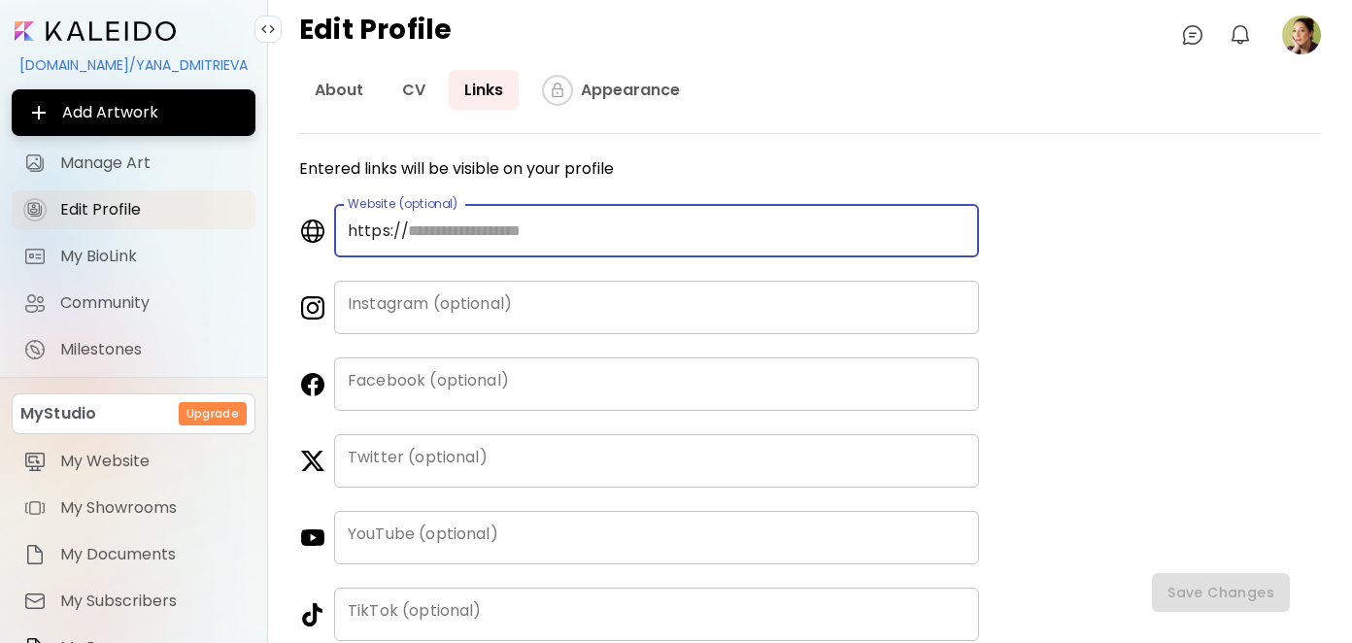
paste input "**********"
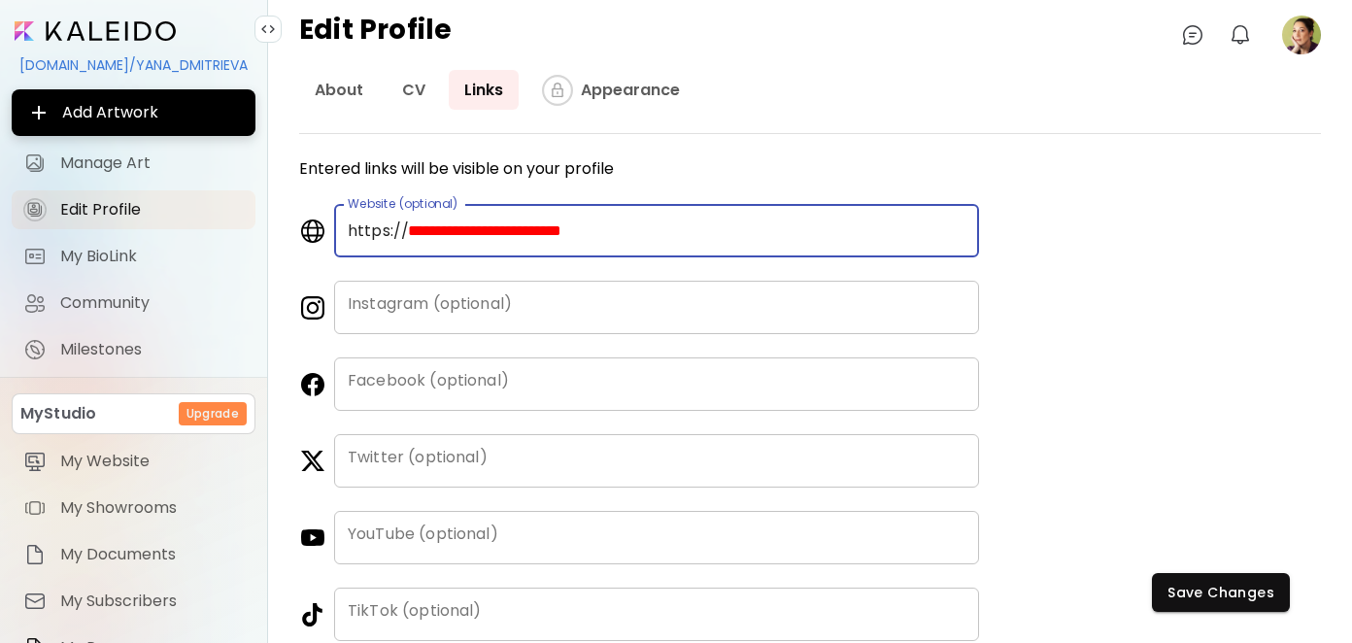
click at [463, 229] on input "**********" at bounding box center [686, 230] width 585 height 53
type input "**********"
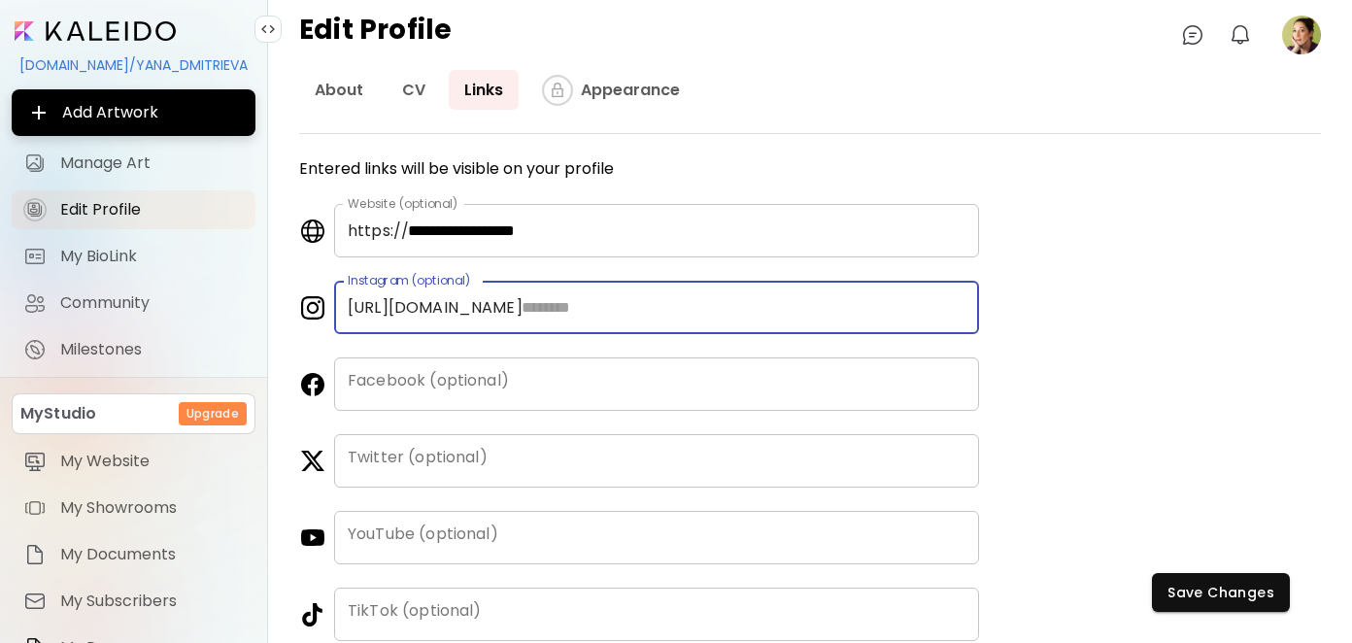
click at [456, 311] on div "[URL][DOMAIN_NAME] Instagram (optional)" at bounding box center [656, 307] width 645 height 53
paste input "**********"
drag, startPoint x: 764, startPoint y: 307, endPoint x: 538, endPoint y: 307, distance: 225.4
click at [538, 307] on input "**********" at bounding box center [743, 307] width 471 height 53
type input "**********"
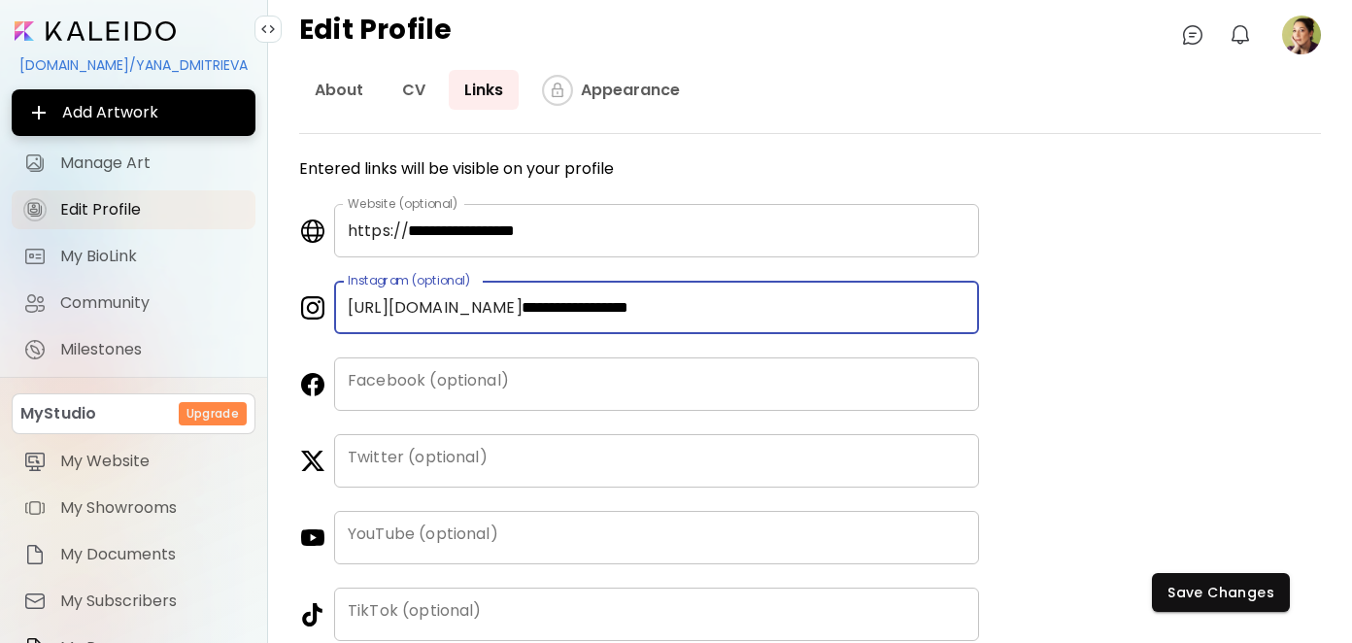
click at [535, 390] on input "text" at bounding box center [656, 383] width 645 height 53
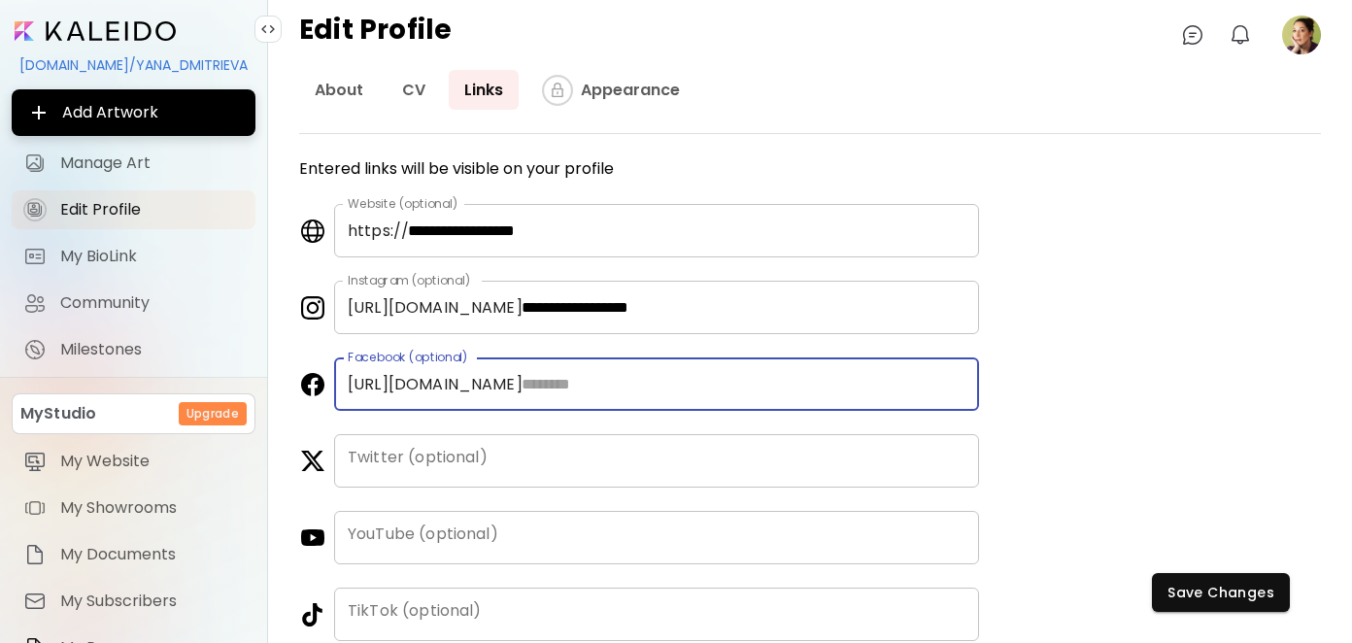
paste input "**********"
type input "**********"
click at [1121, 314] on div "**********" at bounding box center [810, 399] width 1022 height 484
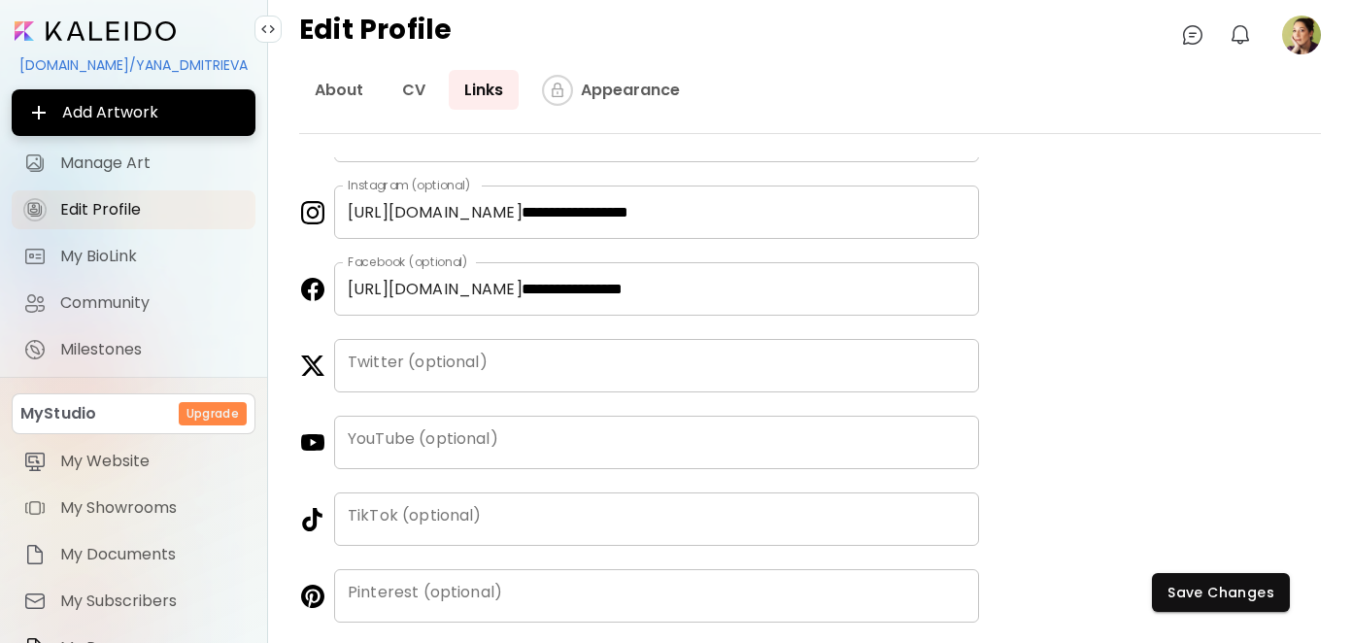
scroll to position [96, 0]
click at [1225, 603] on button "Save Changes" at bounding box center [1221, 592] width 138 height 39
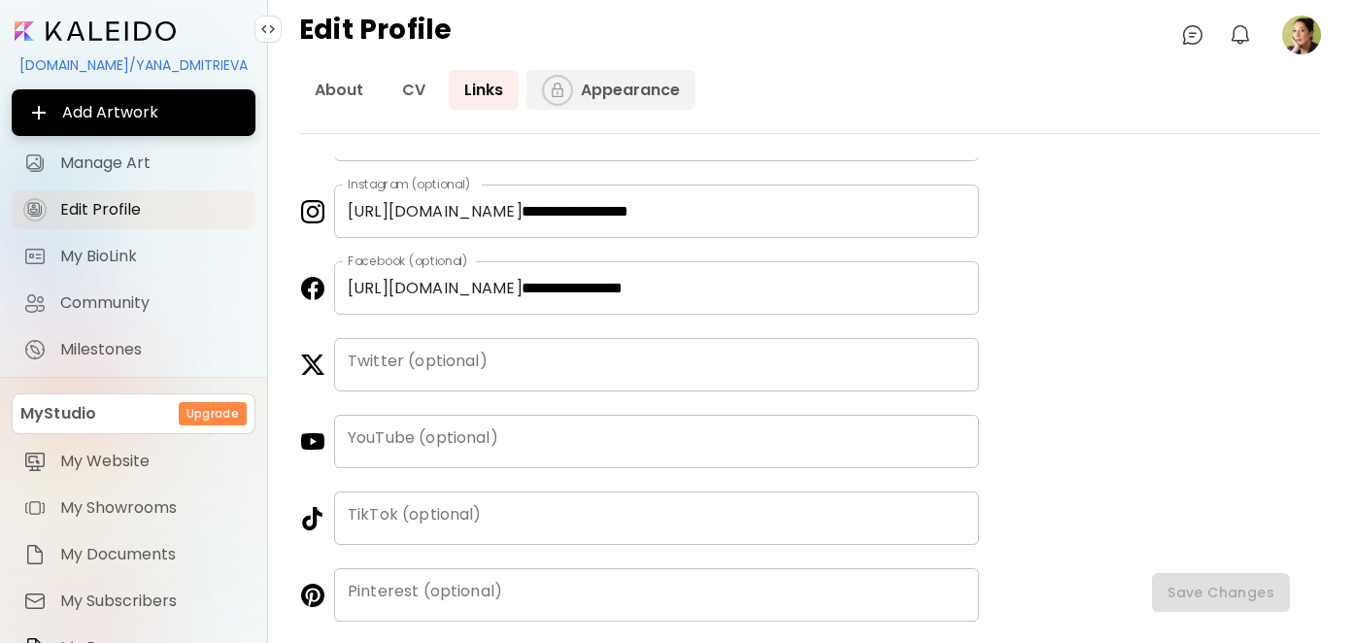
click at [619, 83] on link "Appearance" at bounding box center [610, 90] width 169 height 40
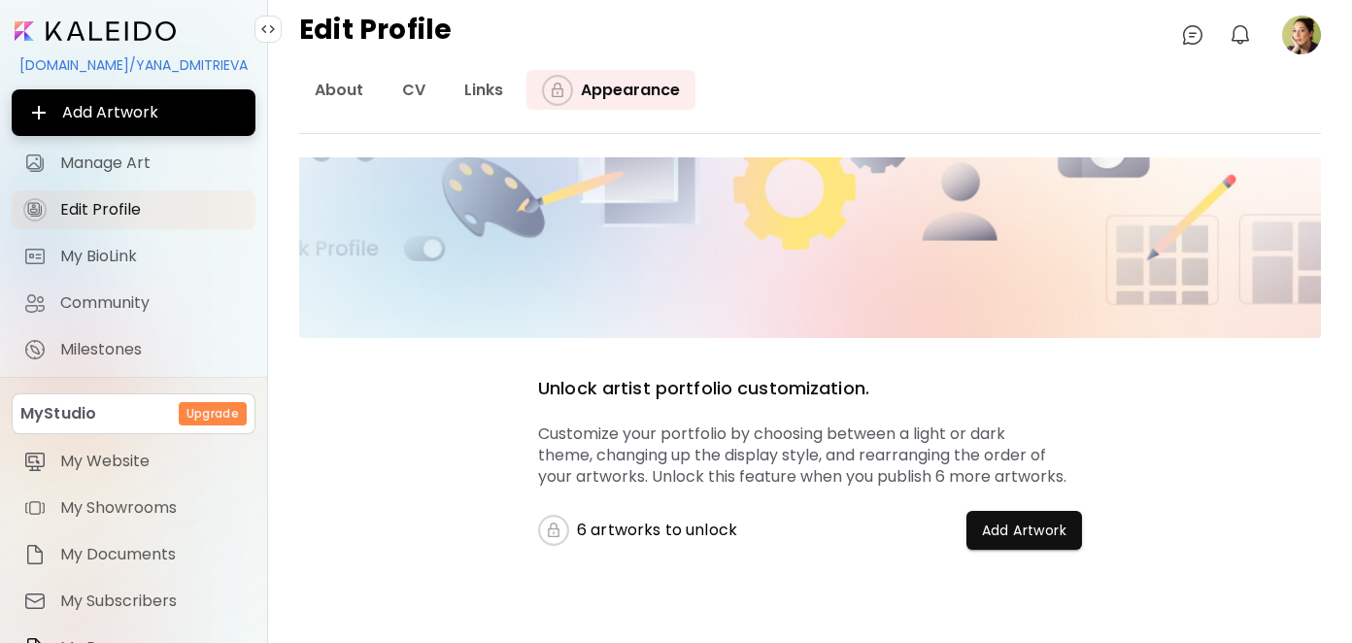
scroll to position [187, 0]
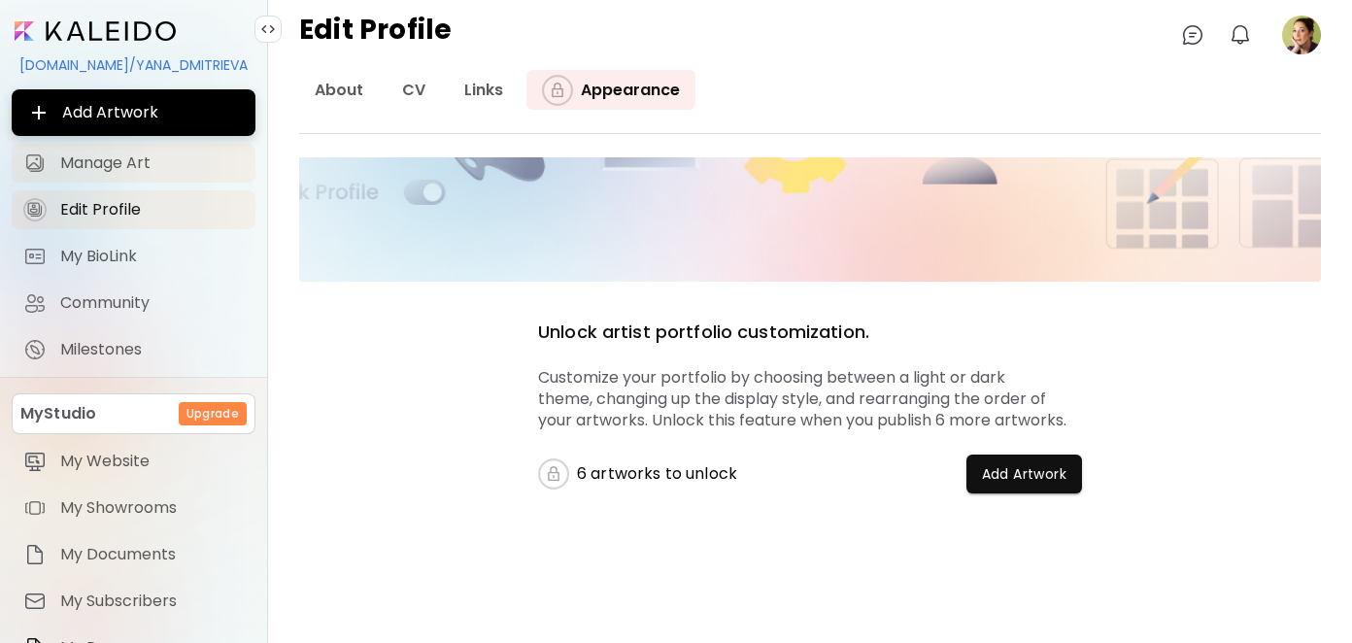
click at [130, 171] on span "Manage Art" at bounding box center [152, 162] width 184 height 19
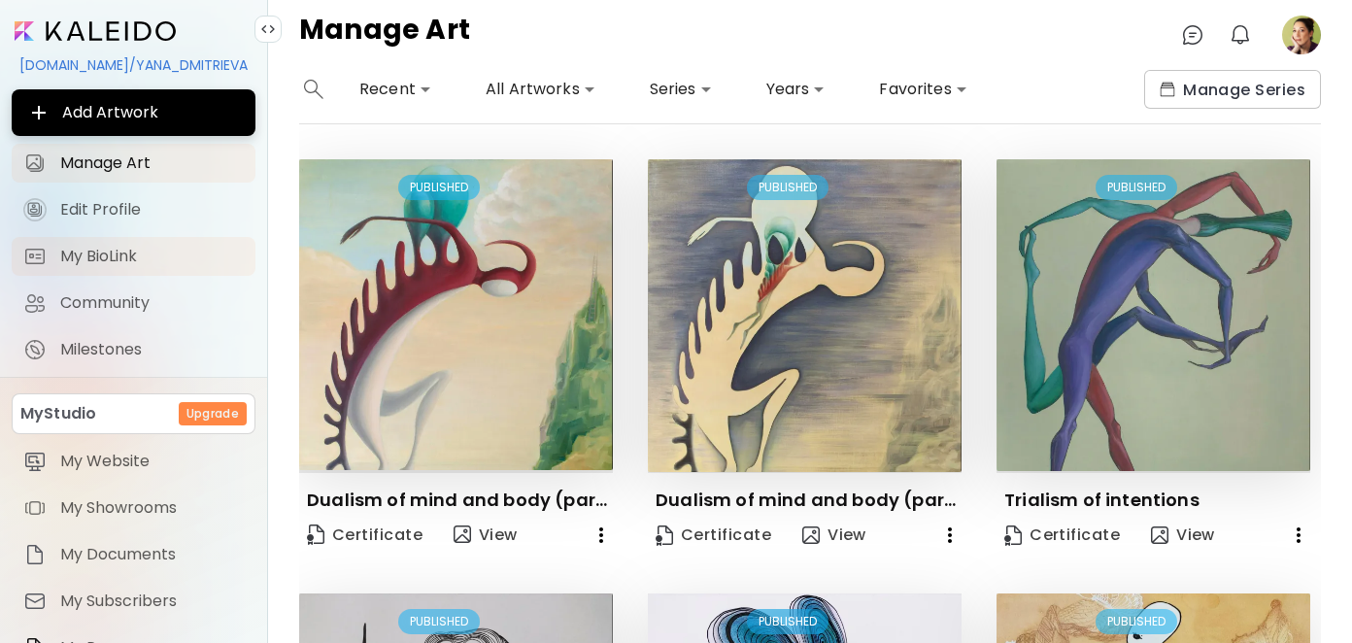
click at [122, 245] on link "My BioLink" at bounding box center [134, 256] width 244 height 39
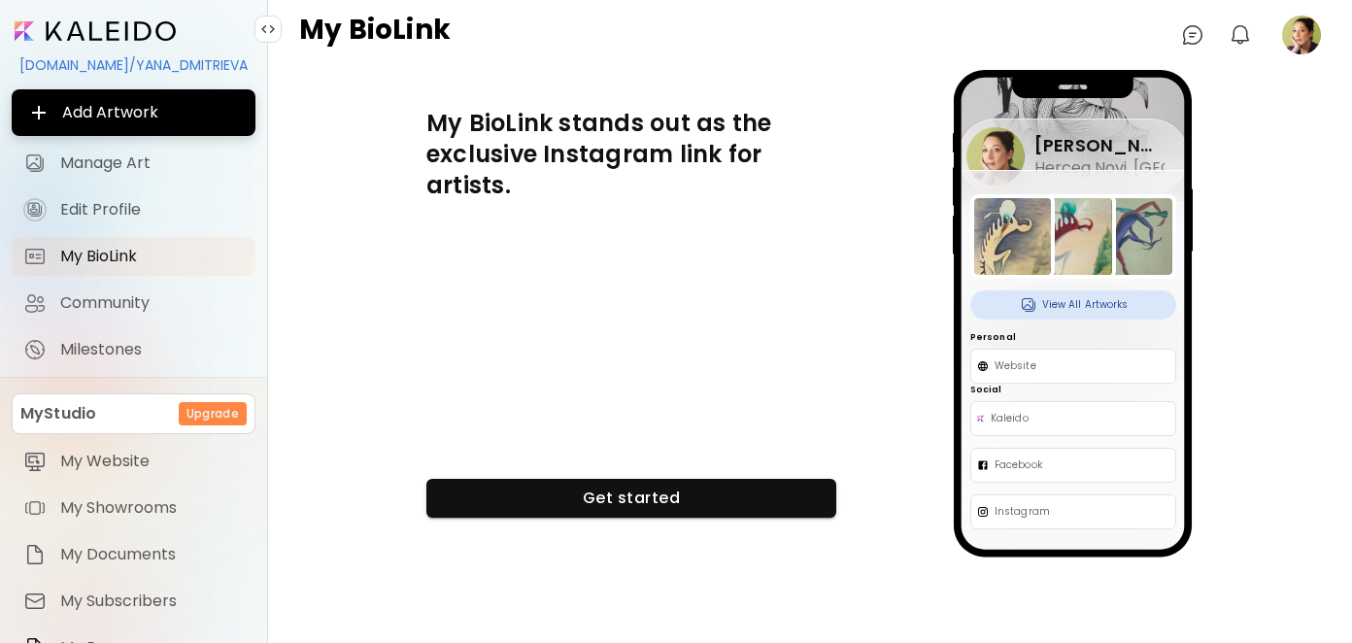
click at [268, 25] on img at bounding box center [268, 29] width 16 height 16
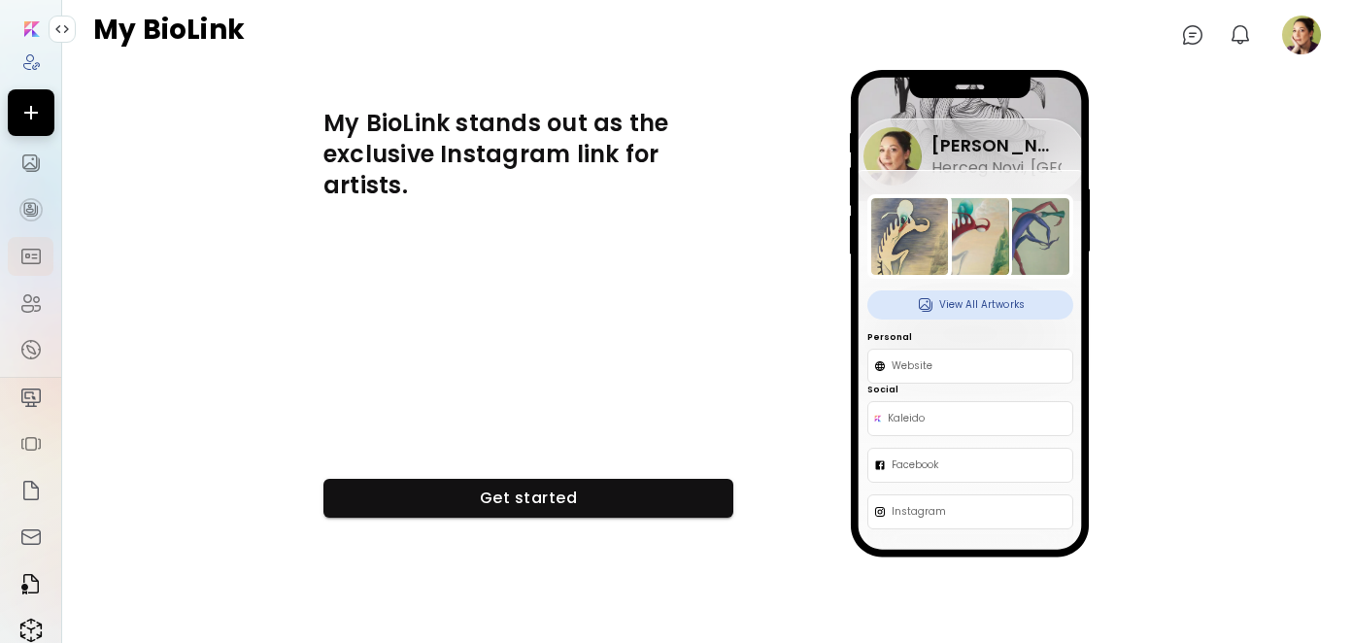
click at [62, 27] on img at bounding box center [62, 29] width 16 height 16
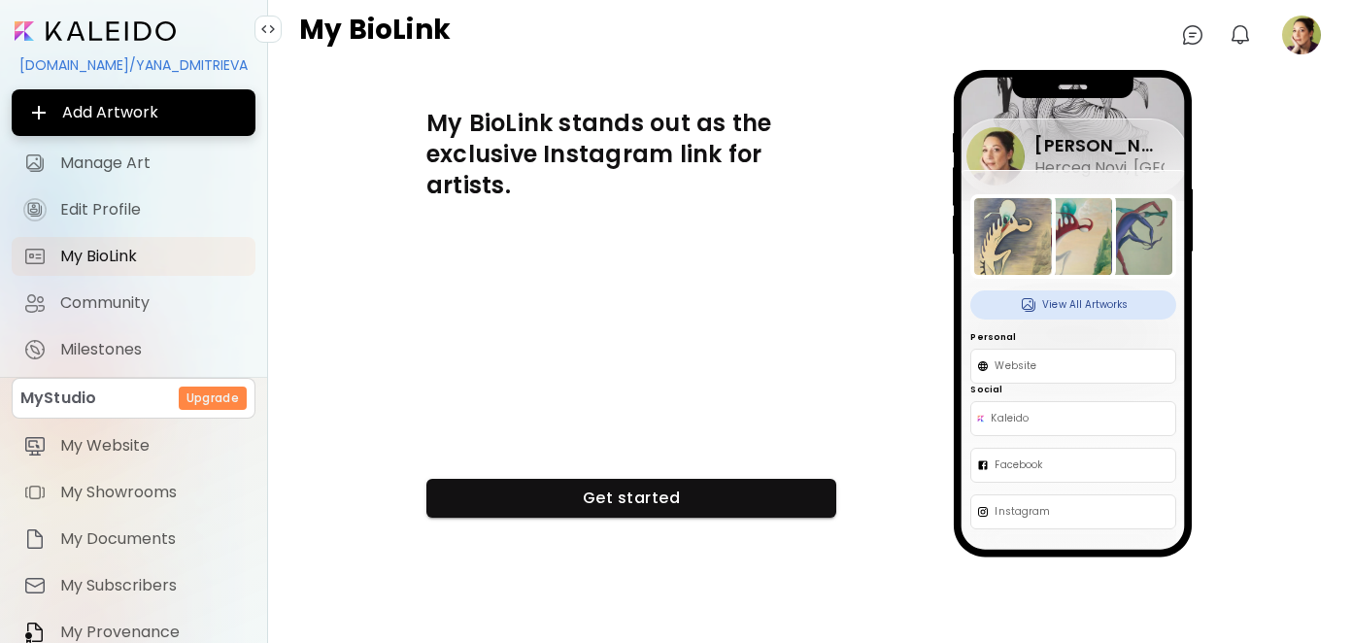
click at [86, 64] on div "[DOMAIN_NAME]/YANA_DMITRIEVA" at bounding box center [134, 65] width 244 height 33
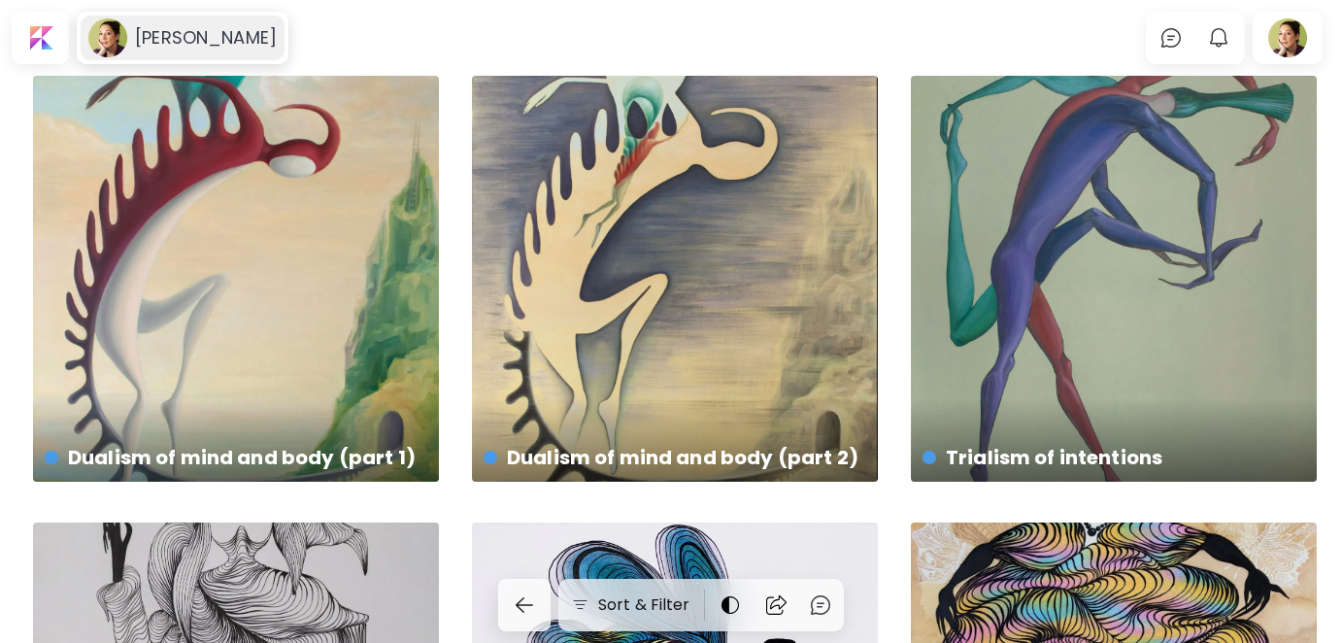
click at [203, 38] on h6 "[PERSON_NAME]" at bounding box center [206, 37] width 142 height 23
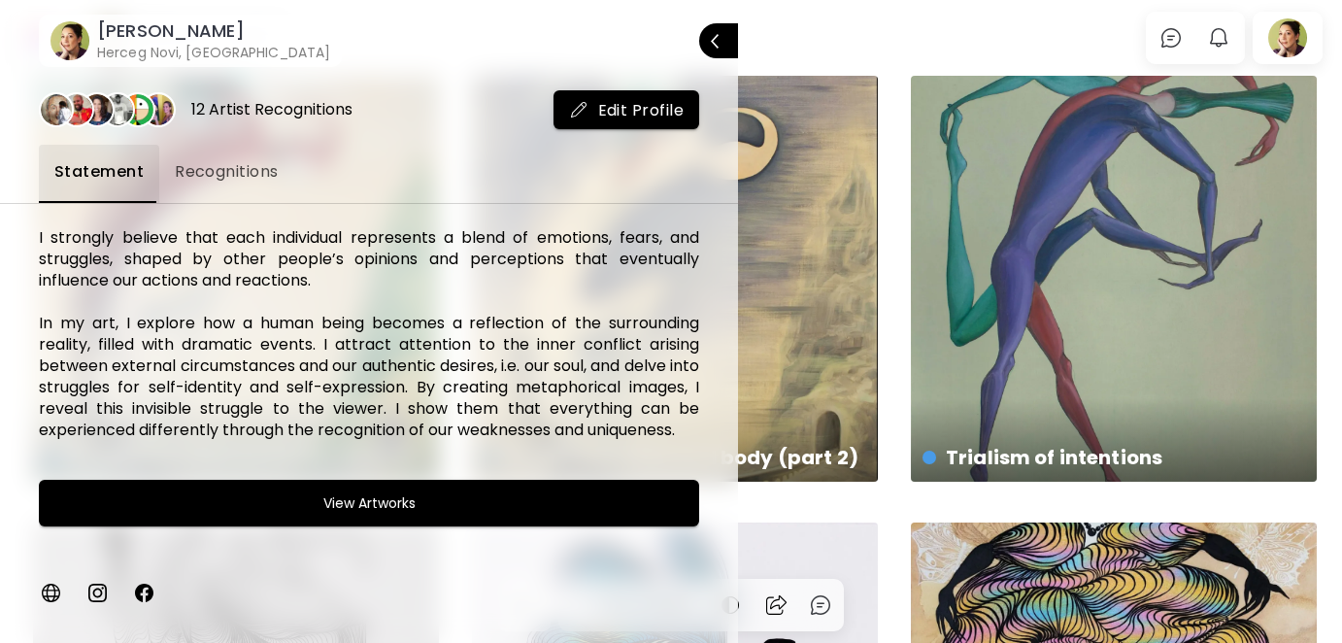
scroll to position [30, 0]
click at [50, 586] on img at bounding box center [50, 592] width 23 height 23
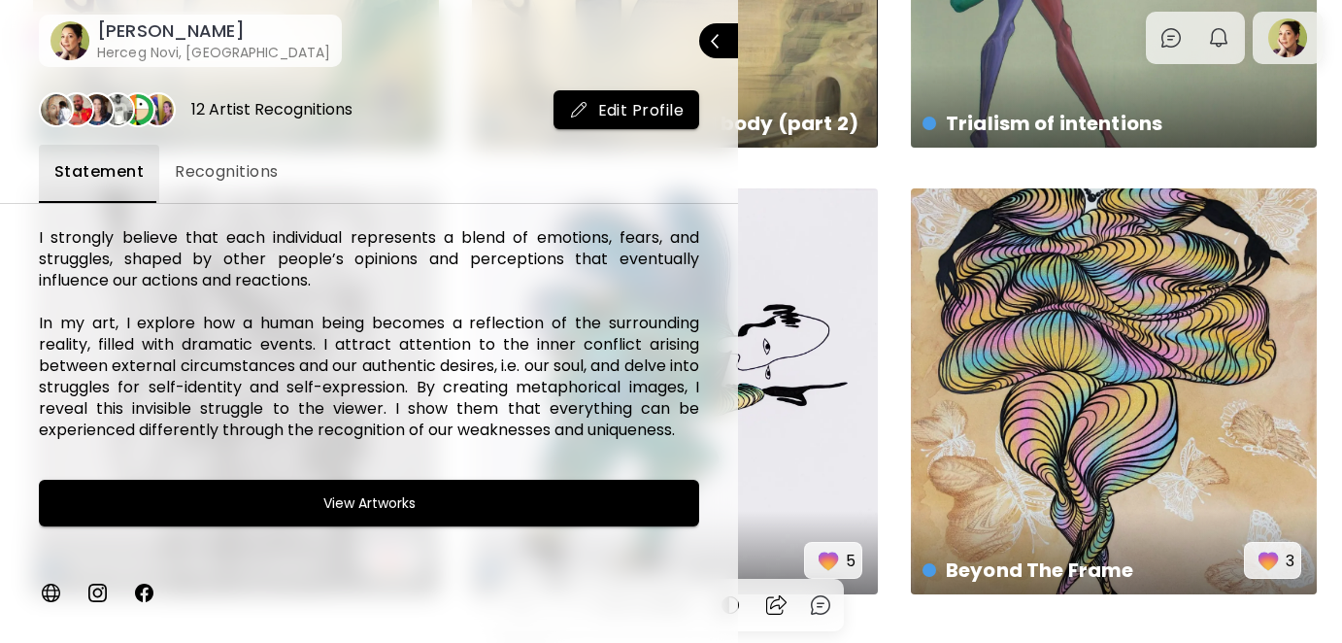
scroll to position [389, 0]
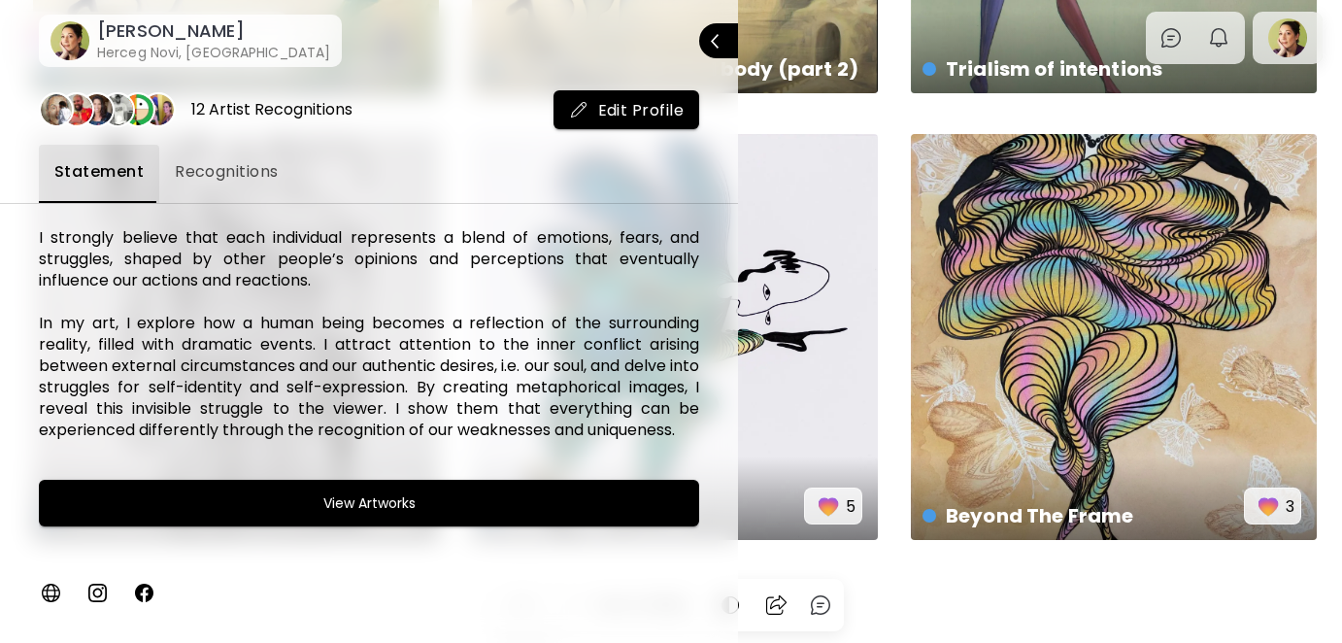
click at [243, 160] on span "Recognitions" at bounding box center [227, 171] width 104 height 23
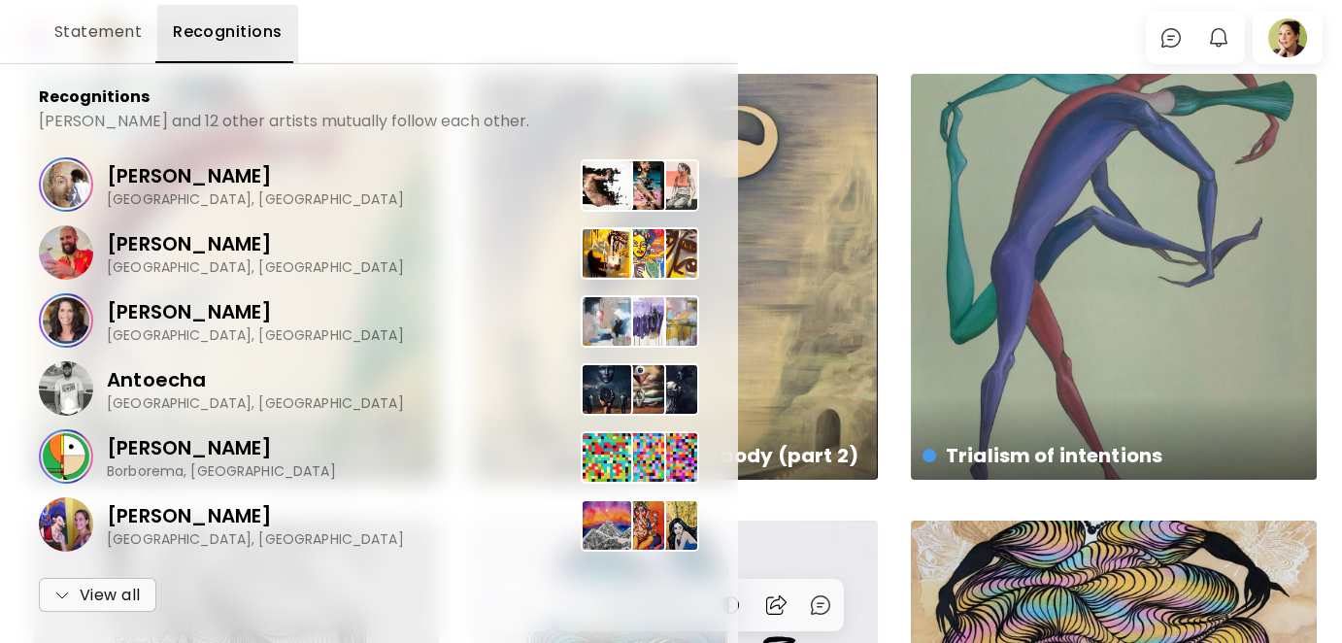
scroll to position [0, 0]
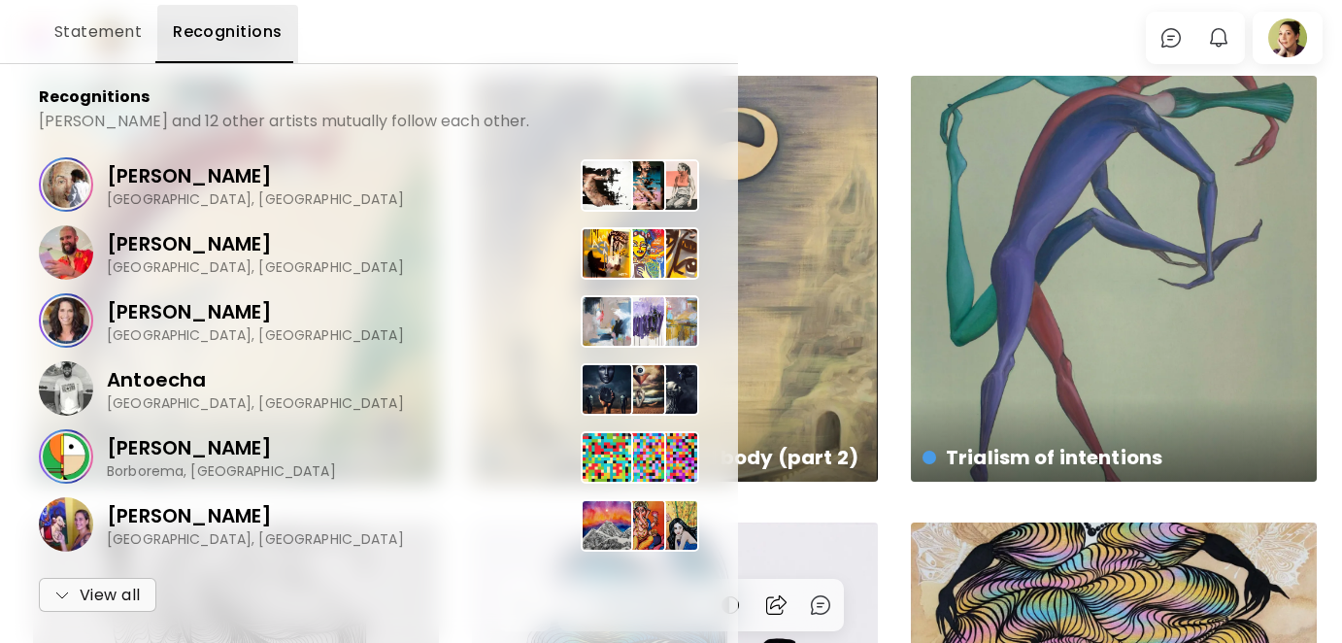
click at [801, 24] on div at bounding box center [671, 321] width 1342 height 643
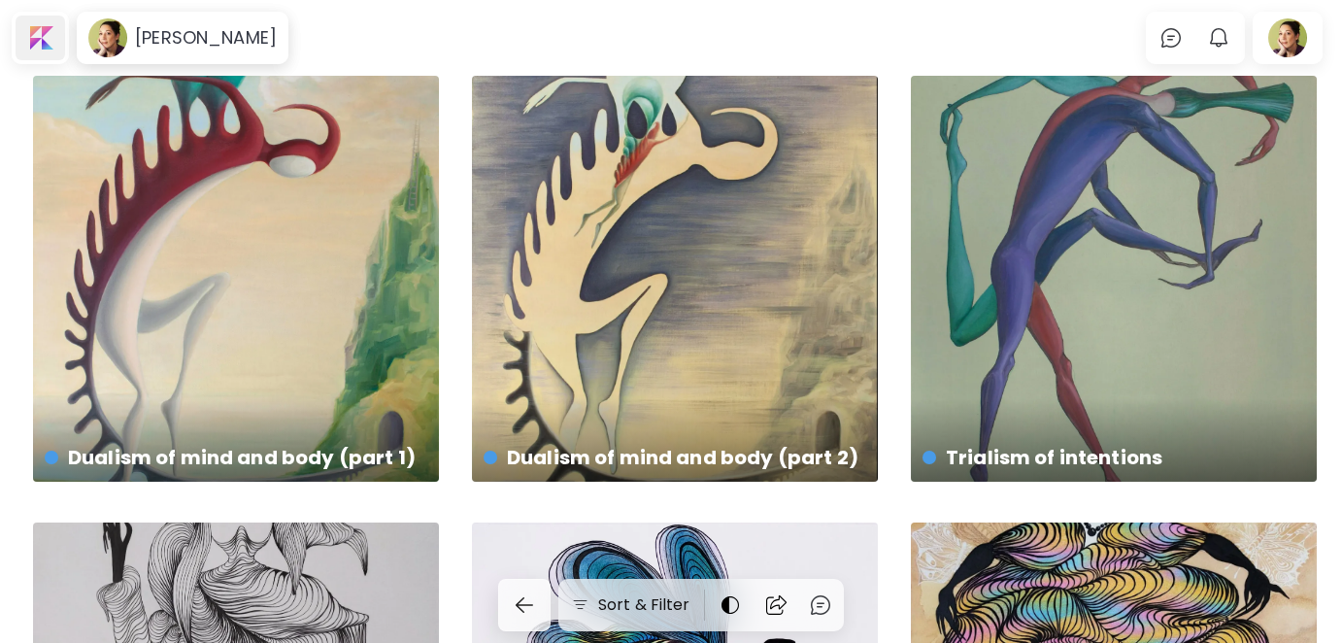
click at [42, 30] on div at bounding box center [41, 38] width 50 height 45
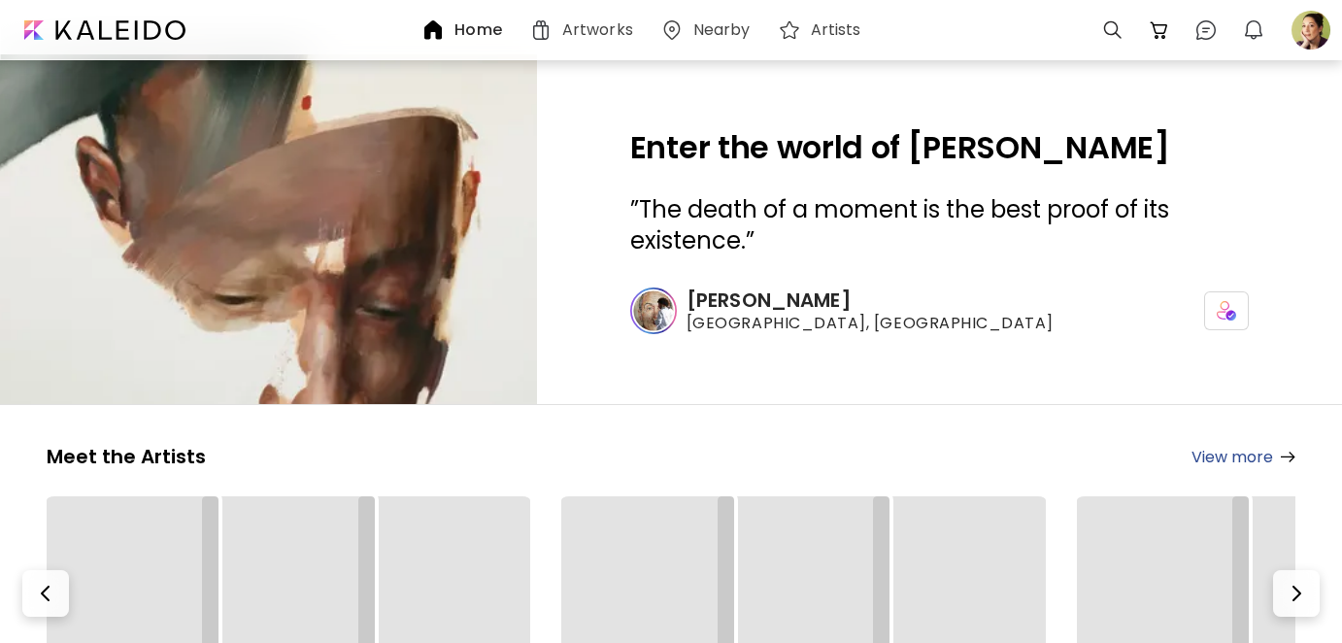
click at [834, 23] on h6 "Artists" at bounding box center [836, 30] width 51 height 16
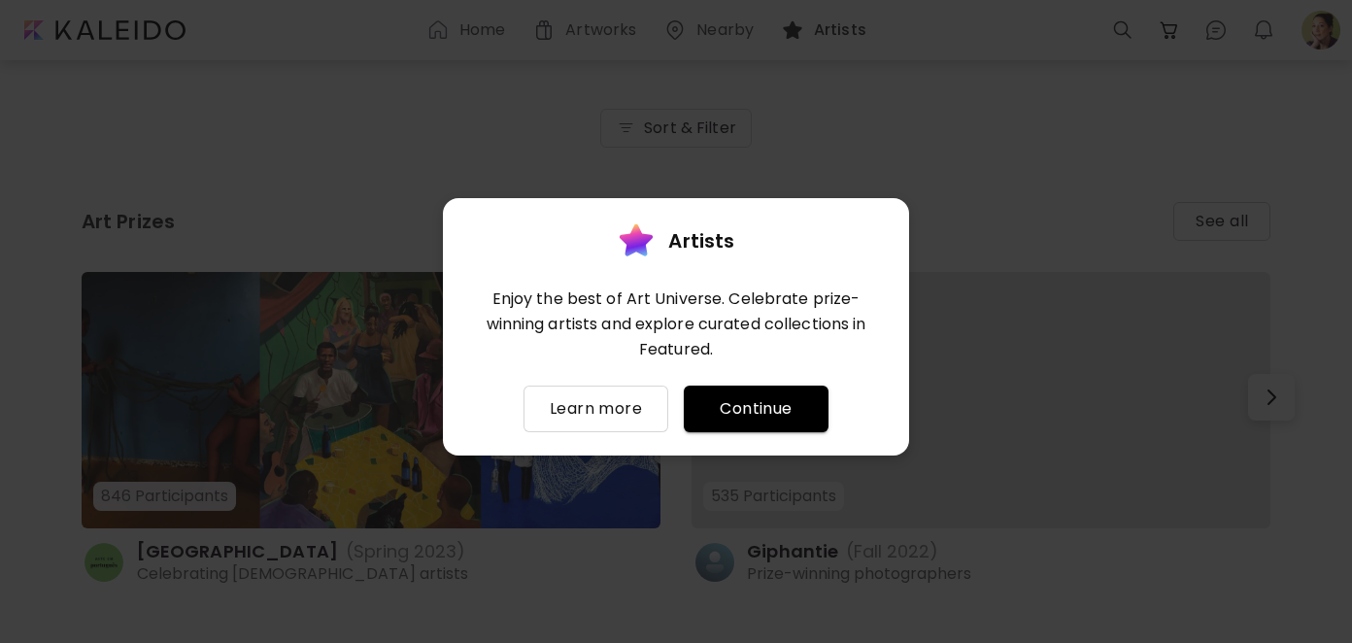
click at [750, 417] on span "Continue" at bounding box center [756, 408] width 114 height 23
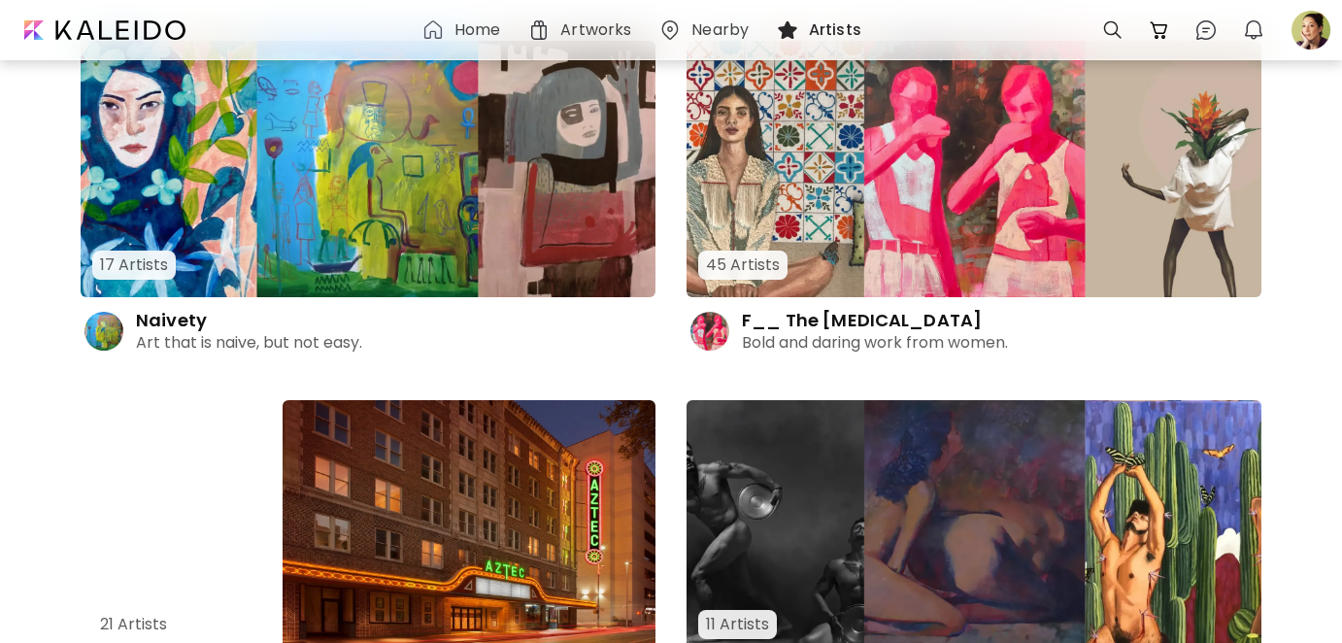
scroll to position [1457, 0]
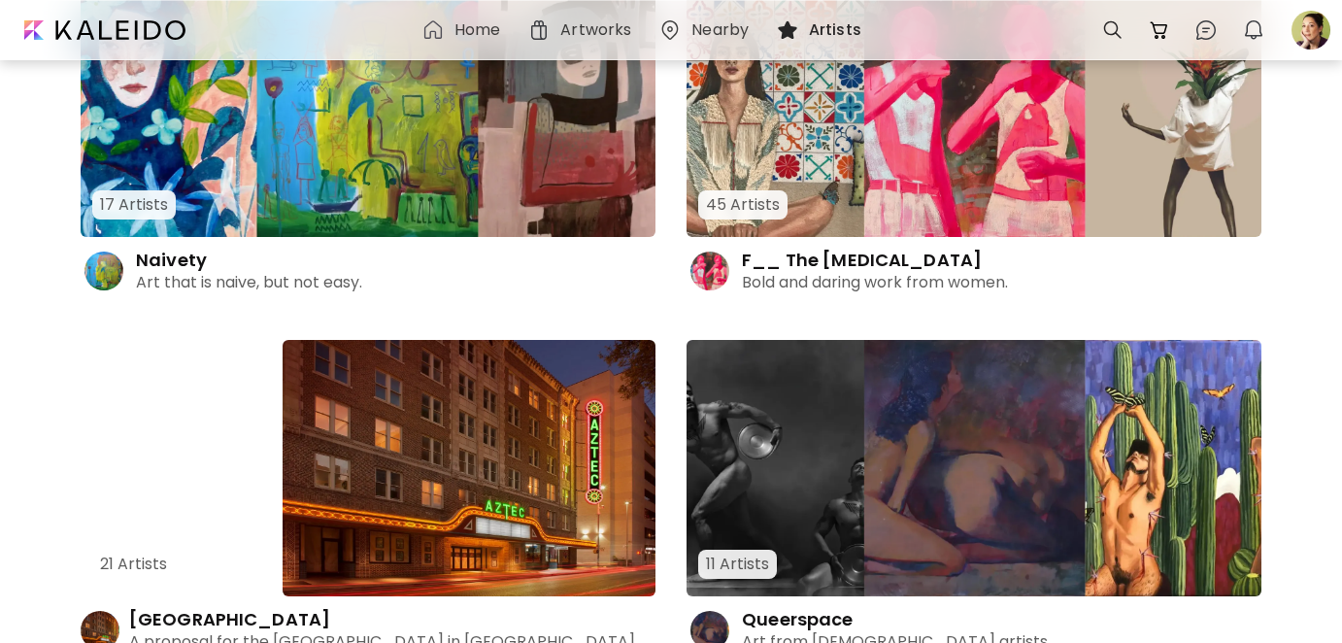
click at [152, 258] on h4 "Naivety" at bounding box center [171, 260] width 71 height 23
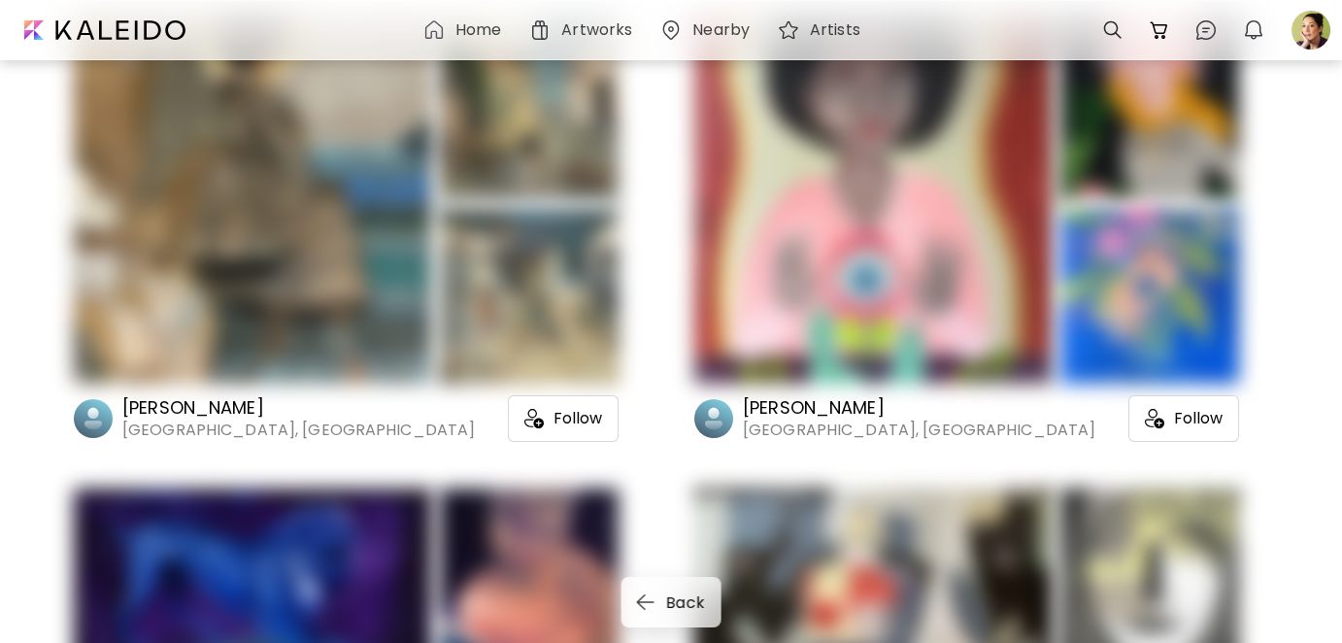
scroll to position [583, 0]
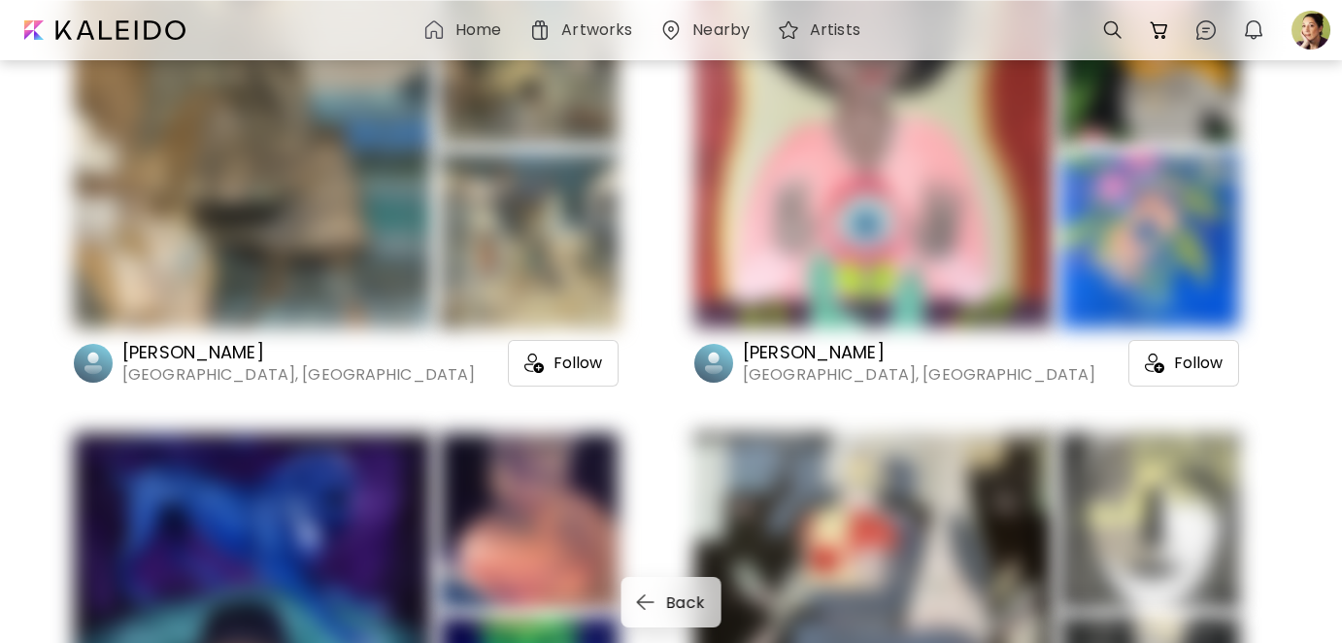
click at [136, 356] on h6 "[PERSON_NAME]" at bounding box center [298, 352] width 353 height 23
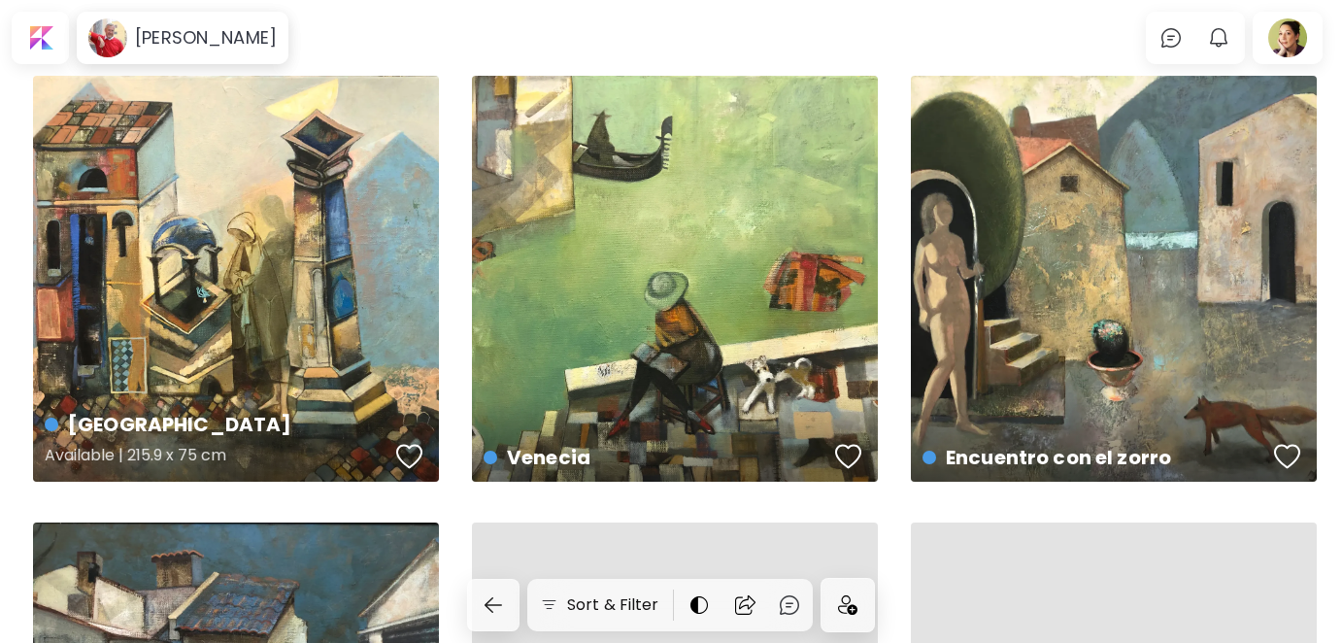
click at [415, 454] on div "button" at bounding box center [409, 456] width 27 height 29
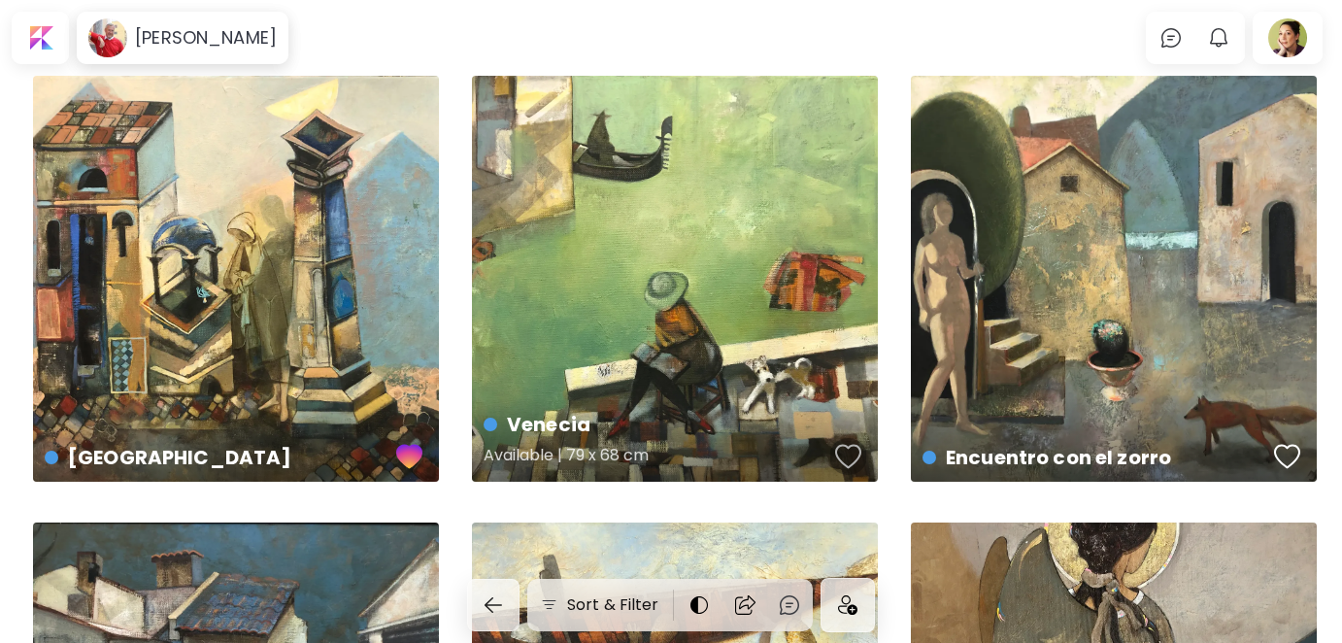
click at [854, 451] on div "button" at bounding box center [848, 456] width 27 height 29
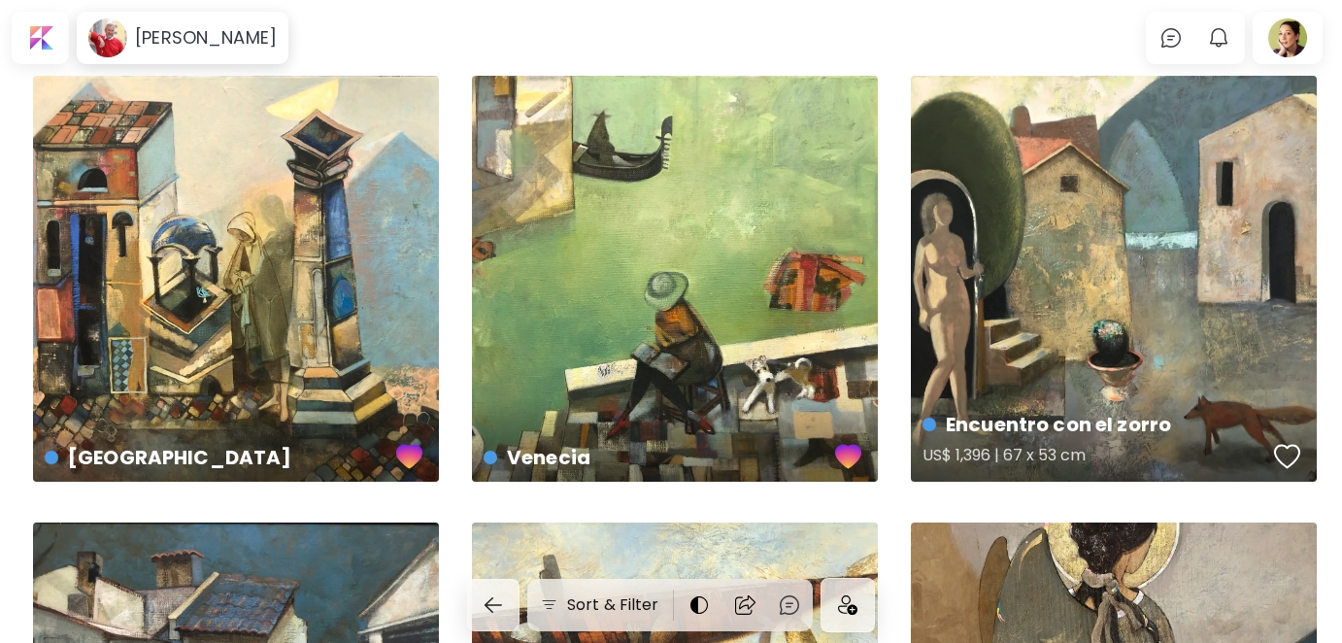
click at [1298, 450] on div "button" at bounding box center [1287, 456] width 27 height 29
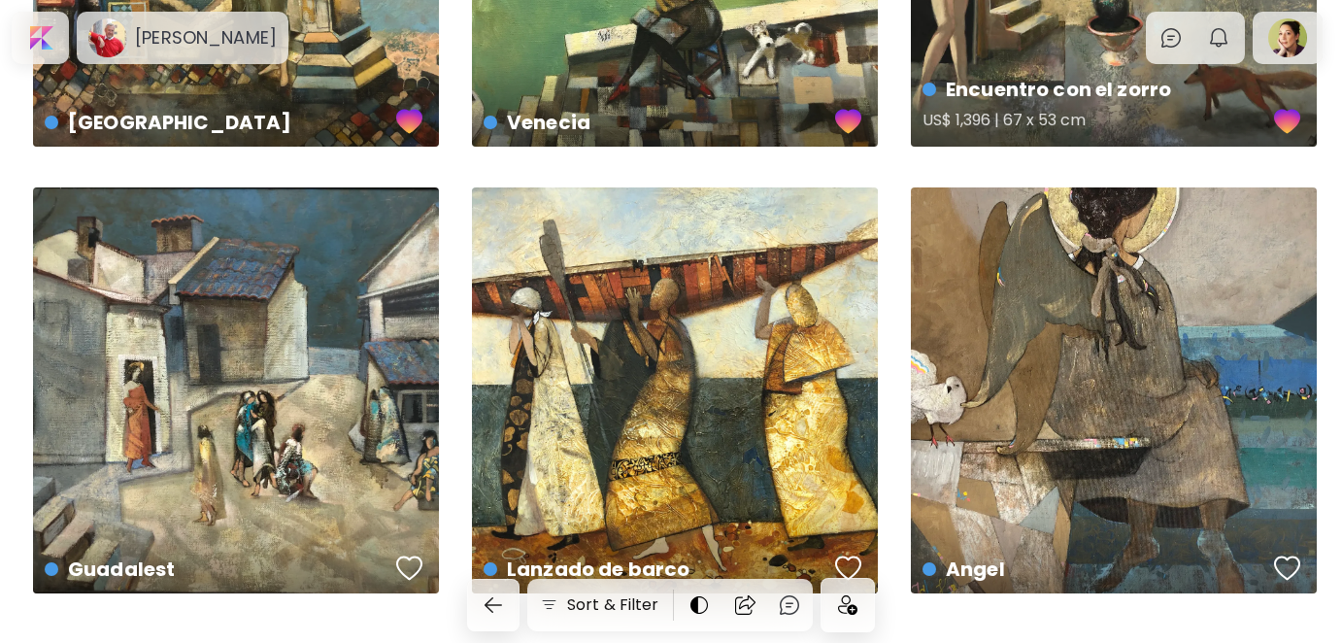
scroll to position [392, 0]
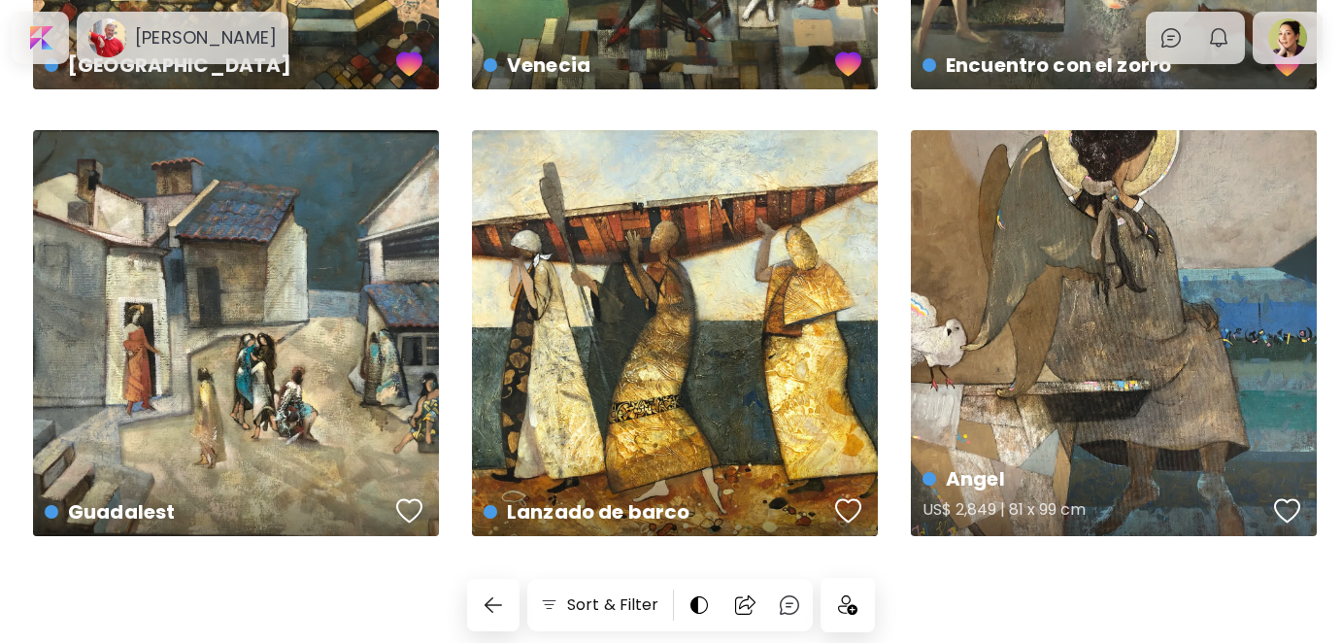
click at [1289, 515] on div "button" at bounding box center [1287, 510] width 27 height 29
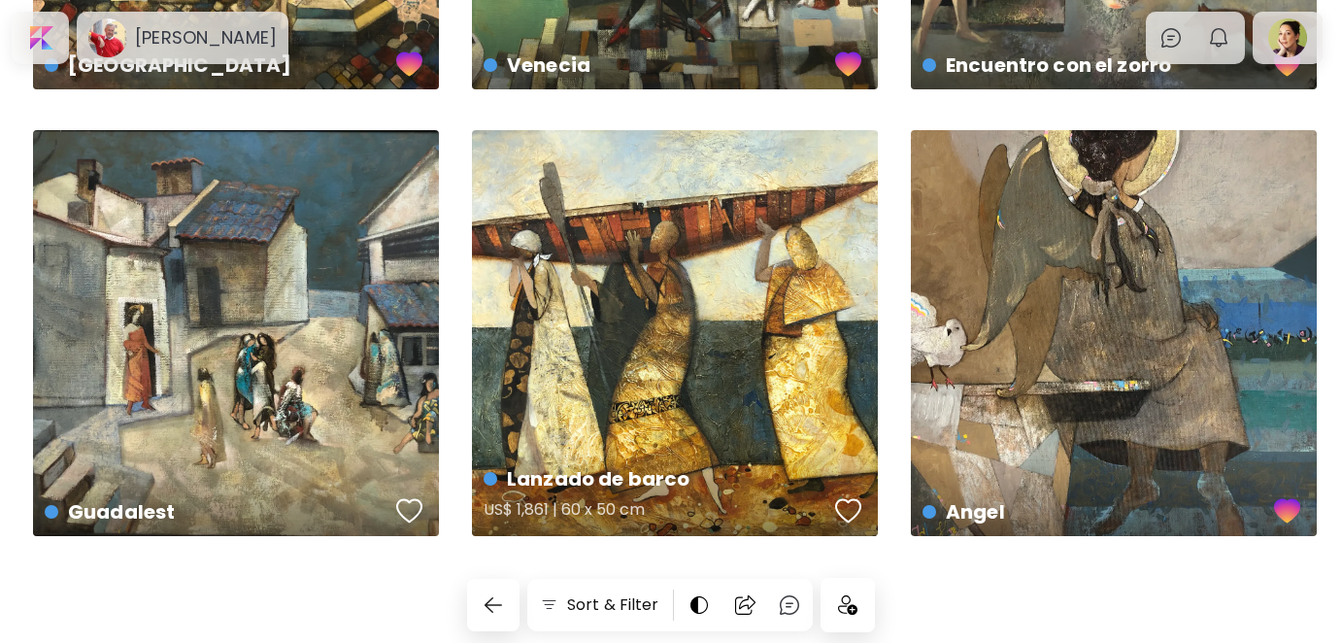
click at [844, 510] on div "button" at bounding box center [848, 510] width 27 height 29
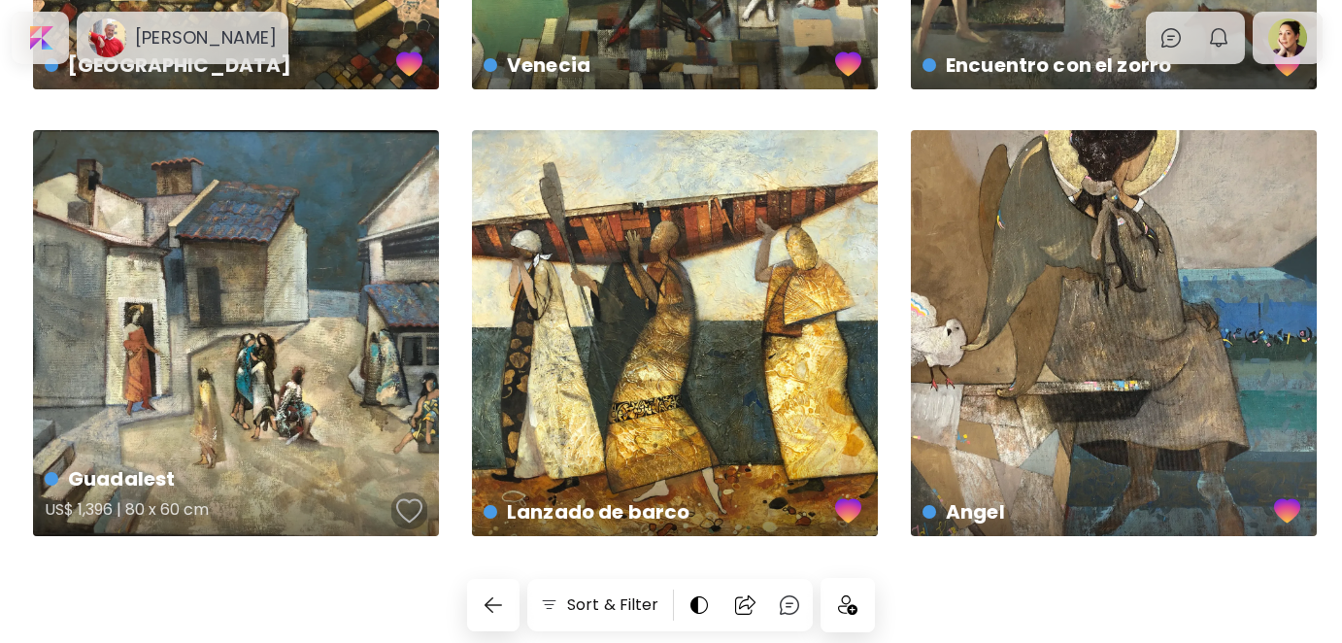
click at [415, 504] on div "button" at bounding box center [409, 510] width 27 height 29
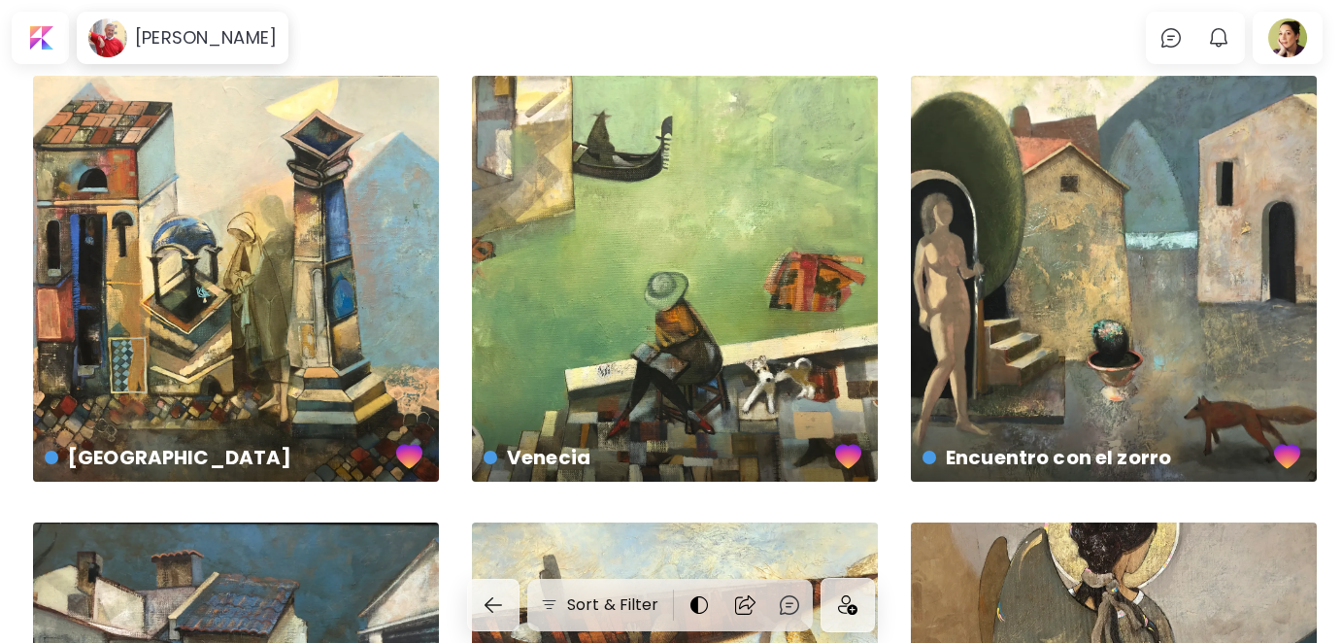
click at [845, 603] on img at bounding box center [847, 604] width 19 height 19
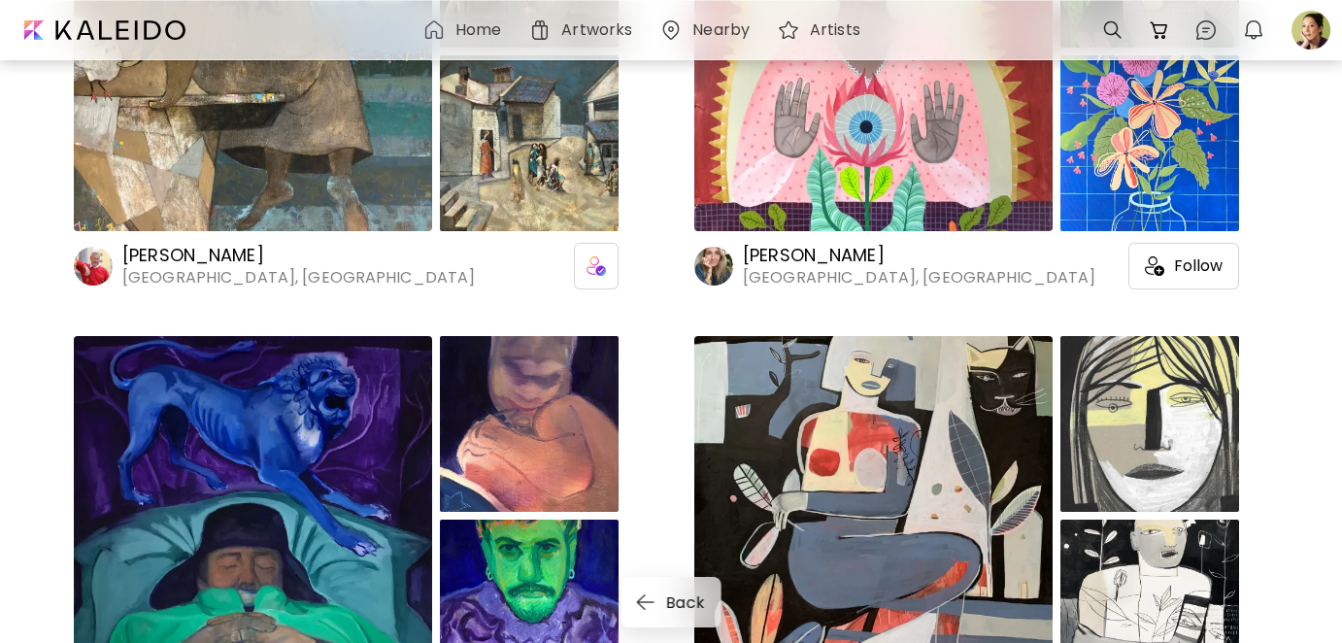
scroll to position [583, 0]
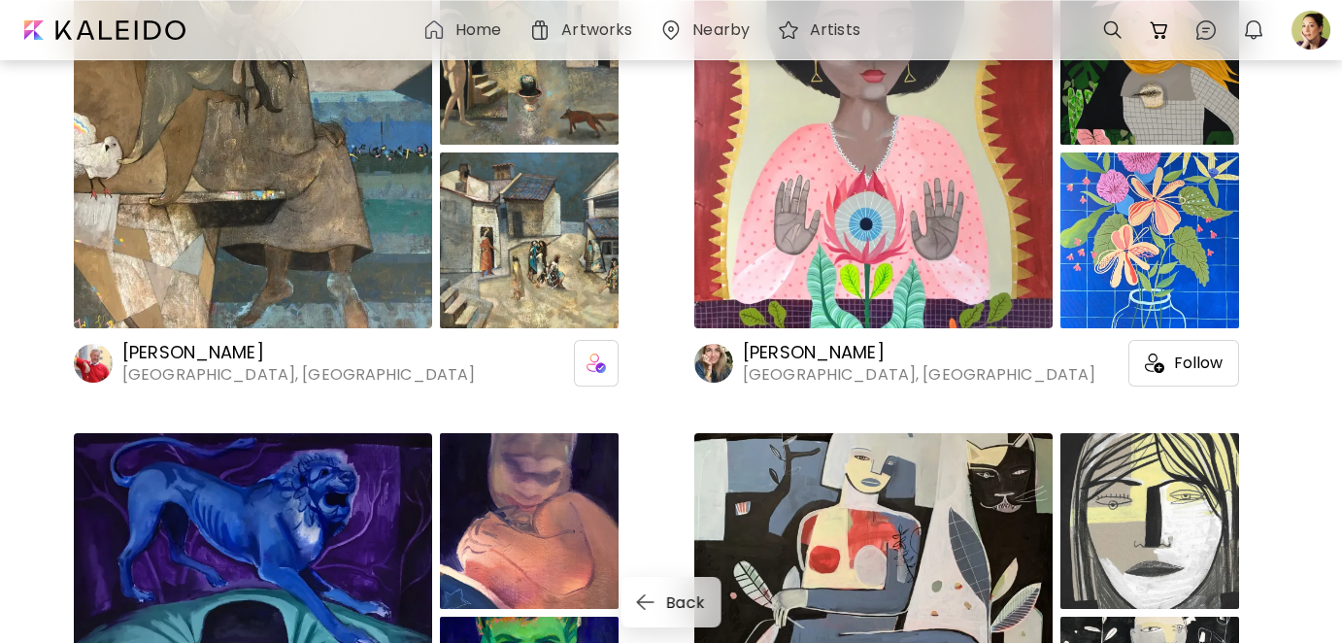
click at [776, 355] on h6 "[PERSON_NAME]" at bounding box center [919, 352] width 353 height 23
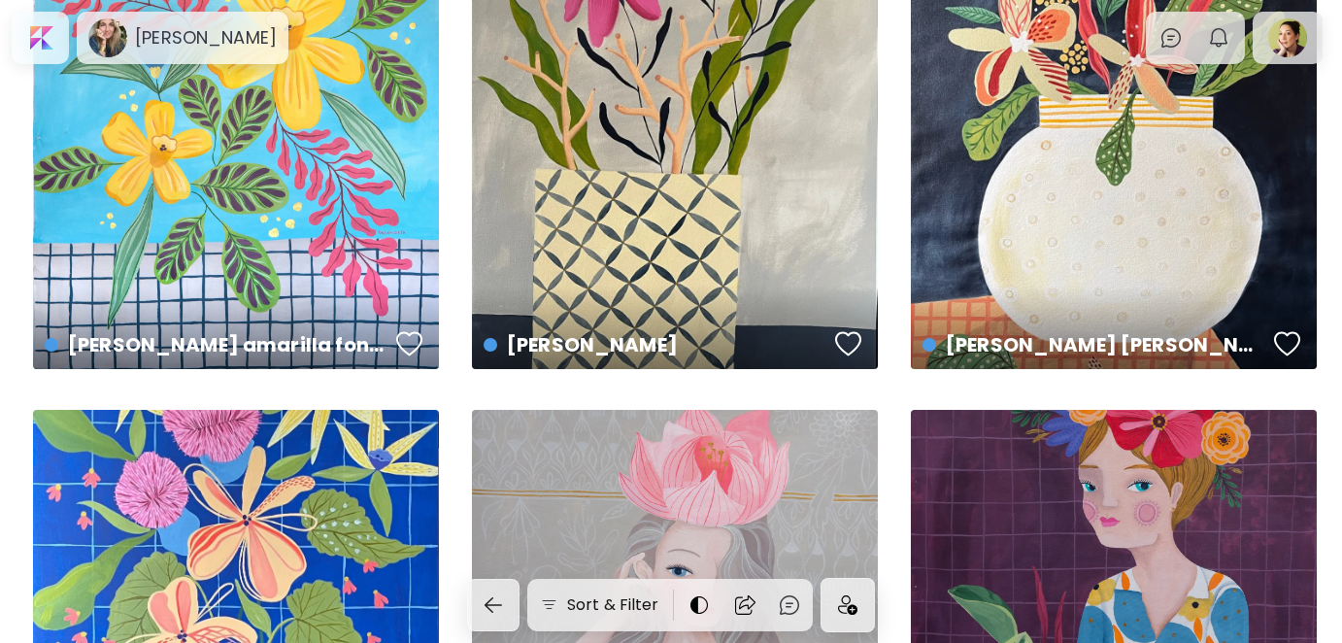
scroll to position [194, 0]
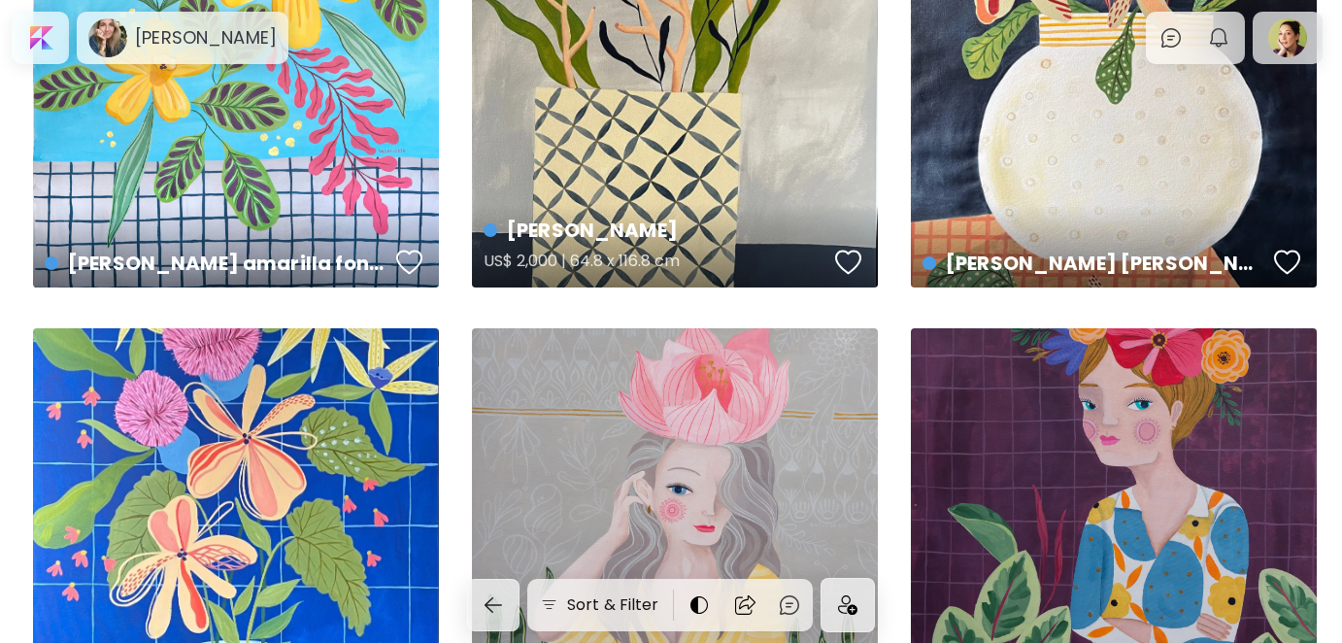
click at [853, 263] on div "button" at bounding box center [848, 262] width 27 height 29
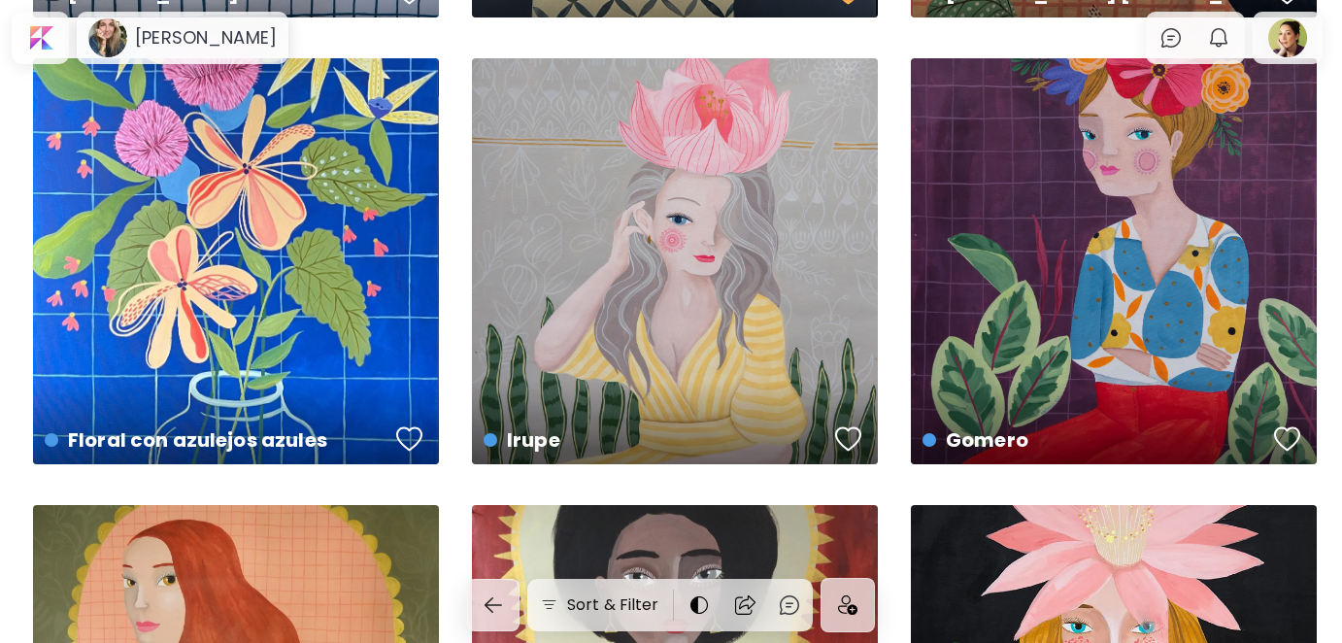
scroll to position [486, 0]
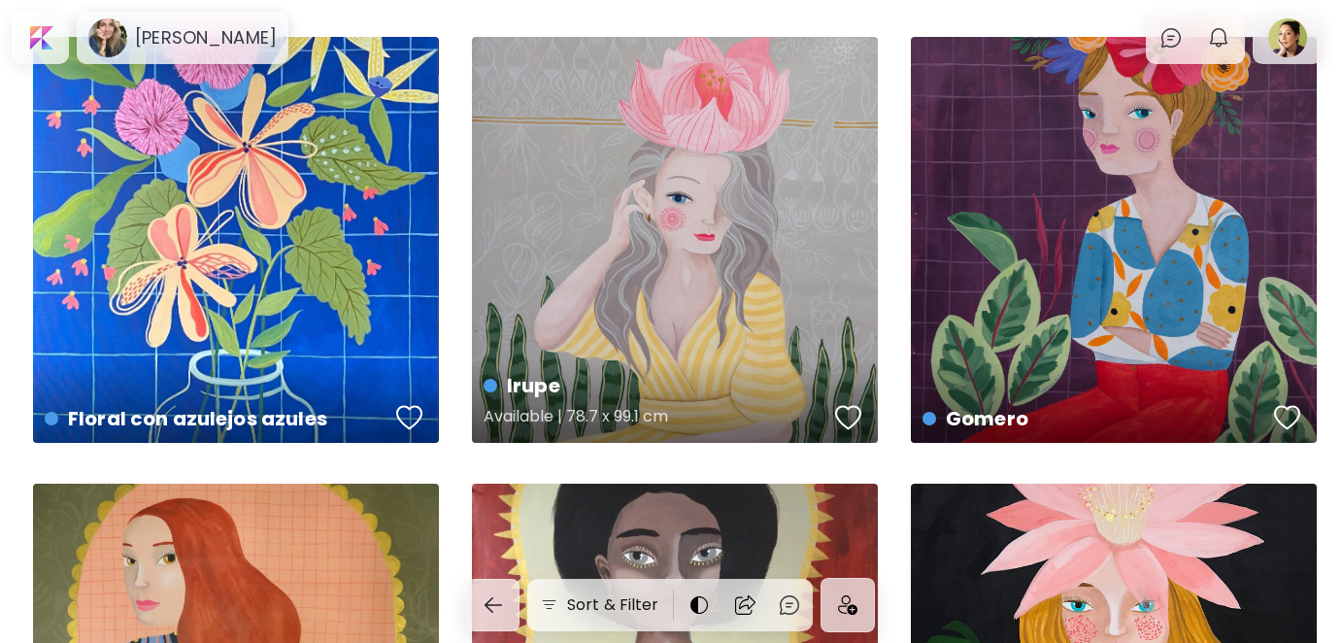
click at [843, 410] on div "button" at bounding box center [848, 417] width 27 height 29
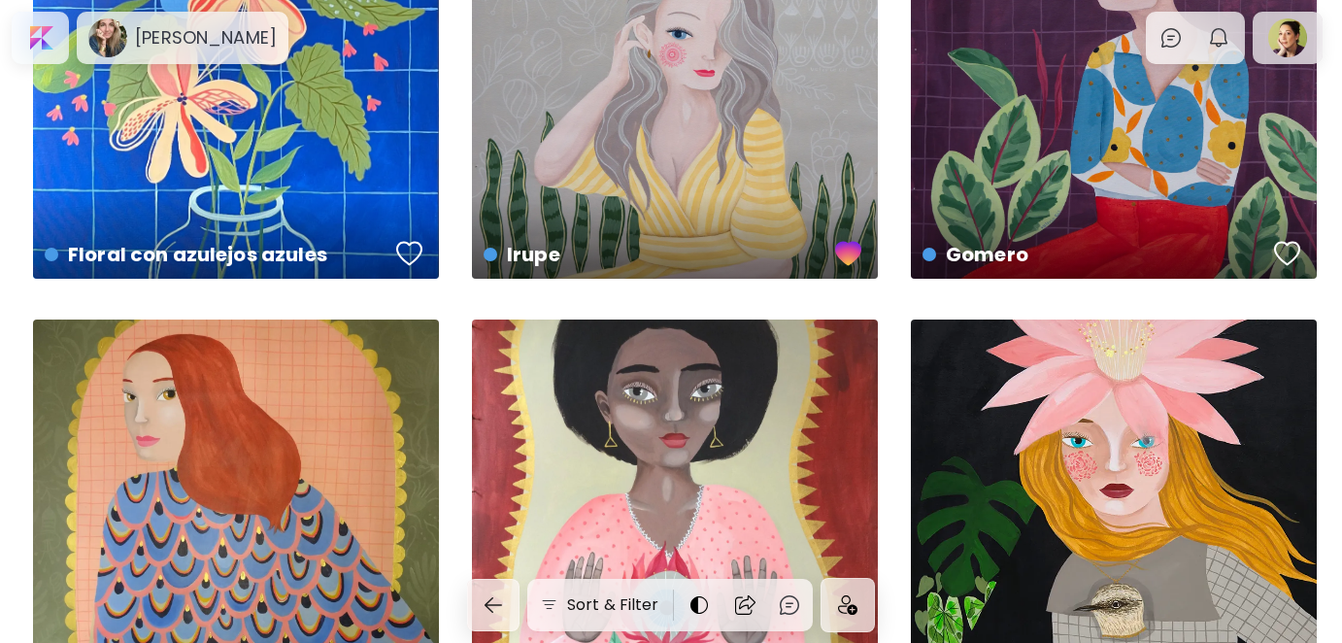
scroll to position [680, 0]
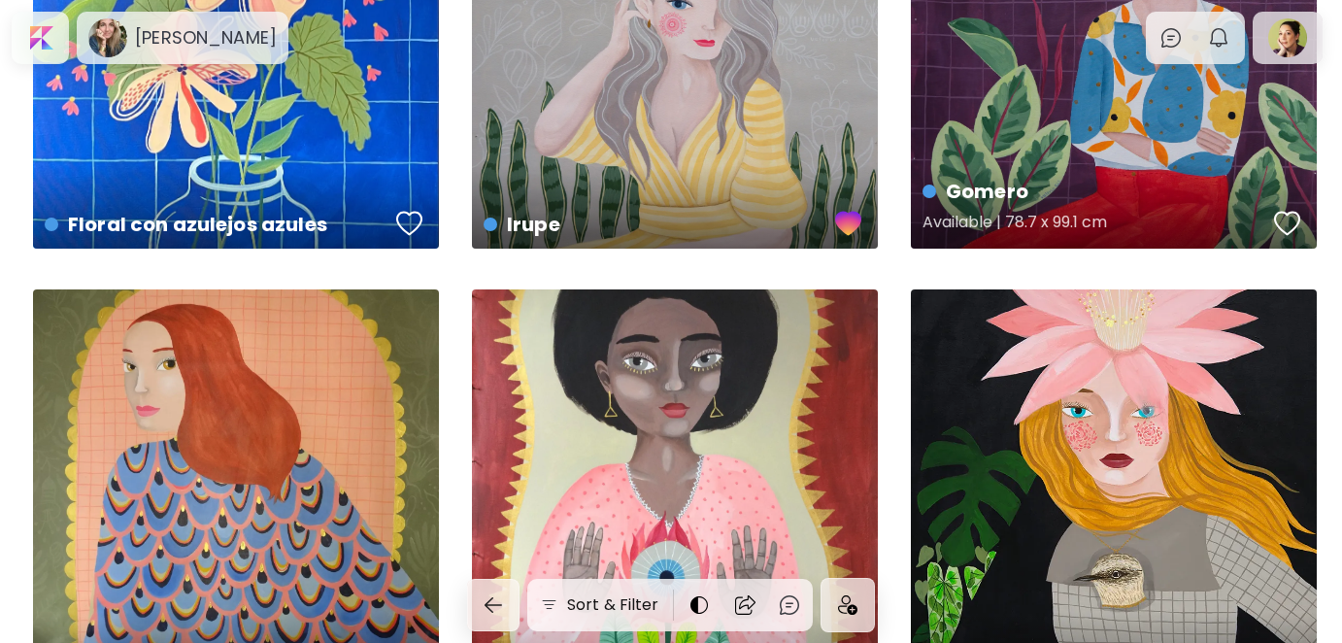
click at [1295, 220] on div "button" at bounding box center [1287, 223] width 27 height 29
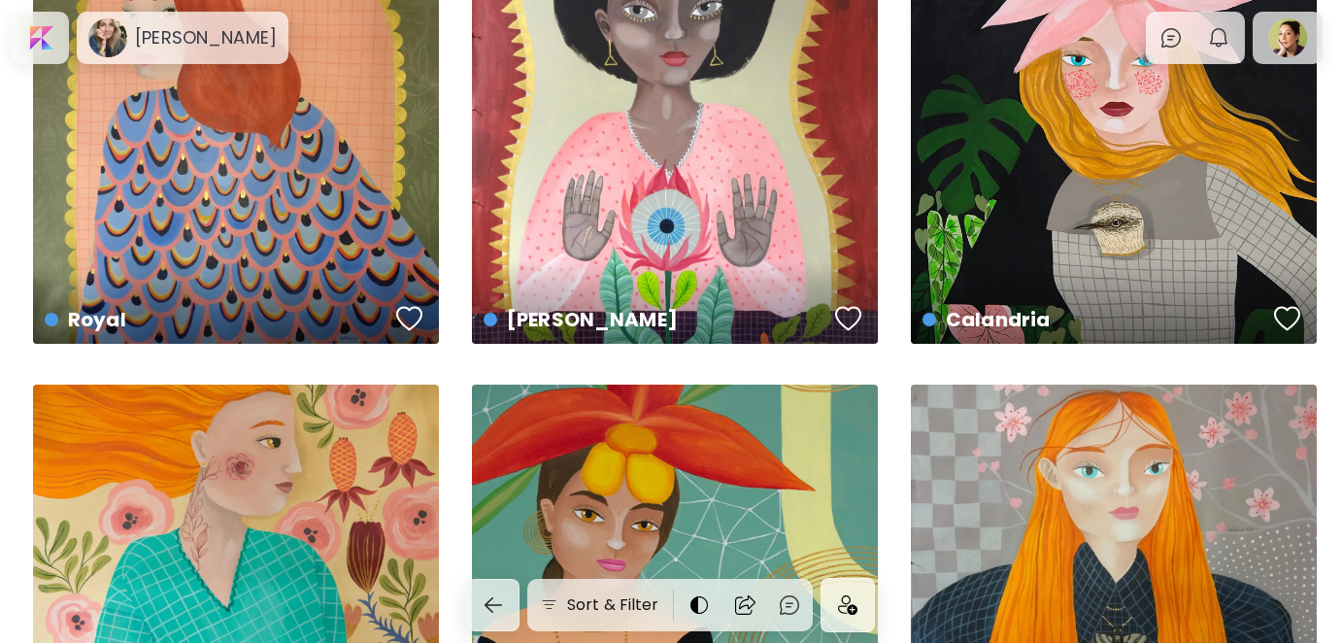
scroll to position [1069, 0]
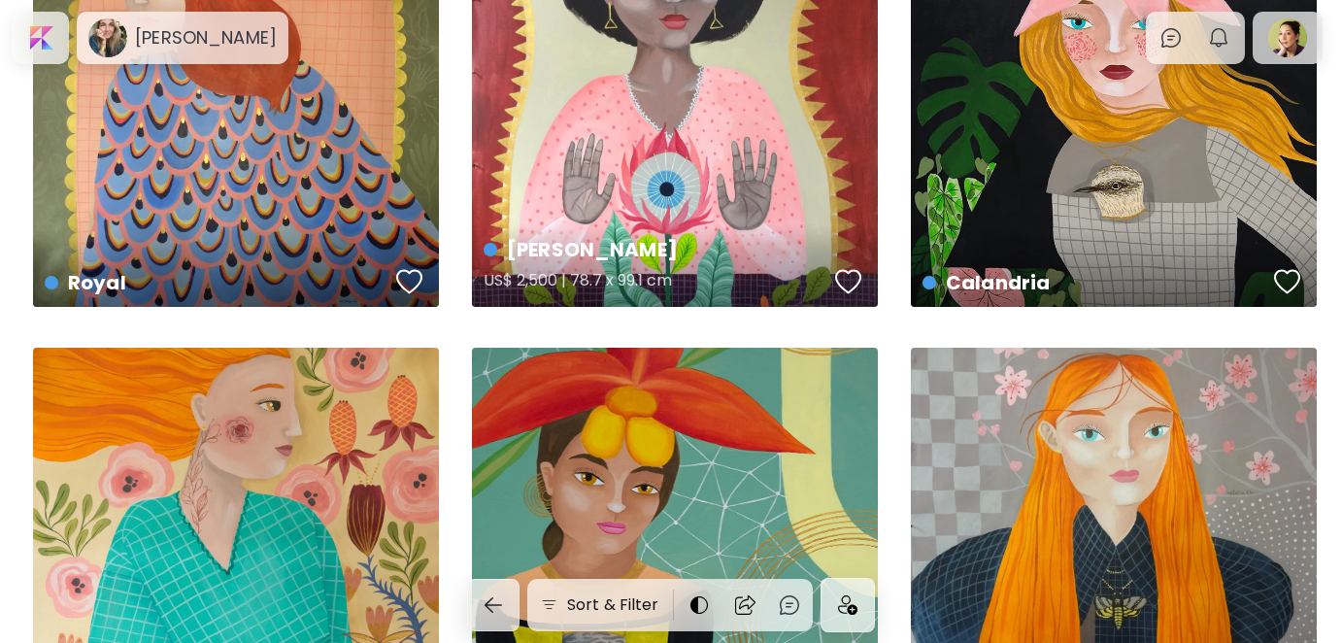
click at [846, 278] on div "button" at bounding box center [848, 281] width 27 height 29
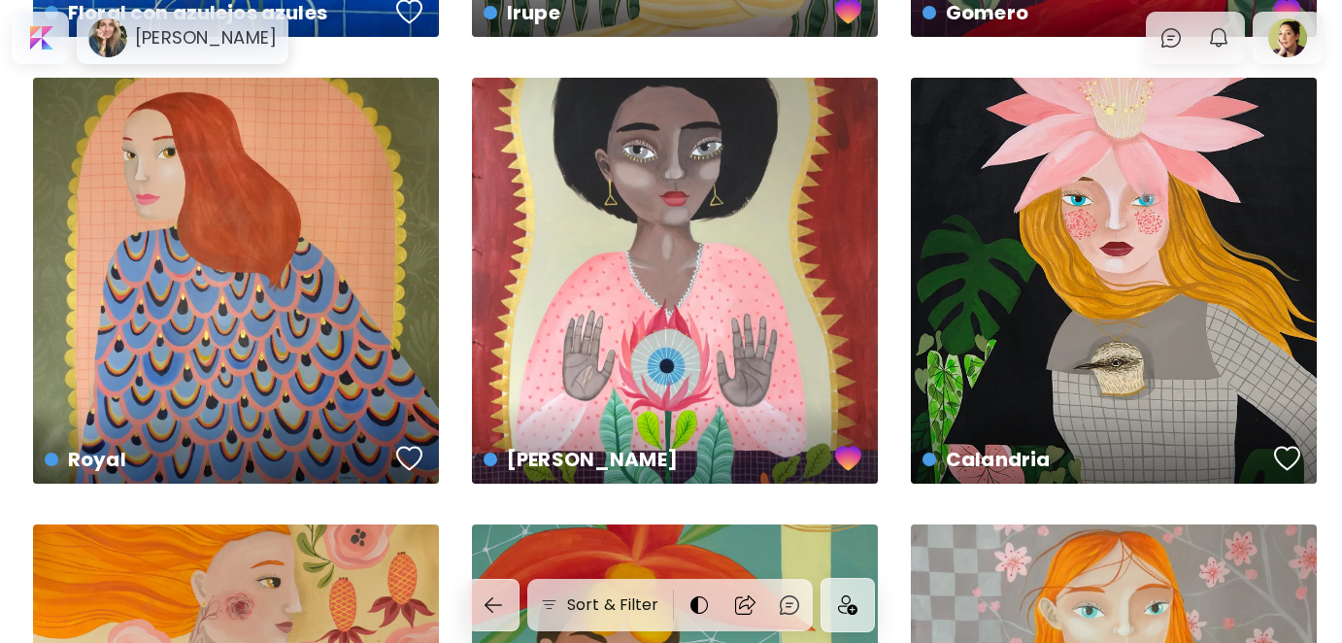
scroll to position [874, 0]
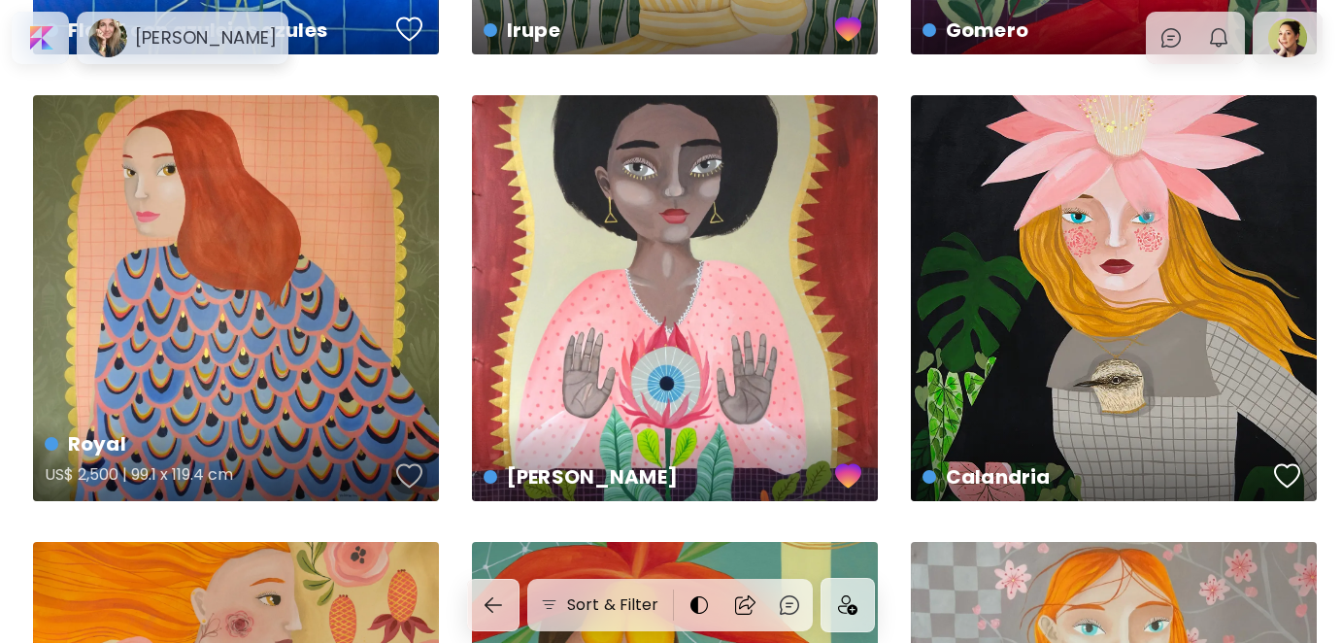
click at [404, 479] on div "button" at bounding box center [409, 475] width 27 height 29
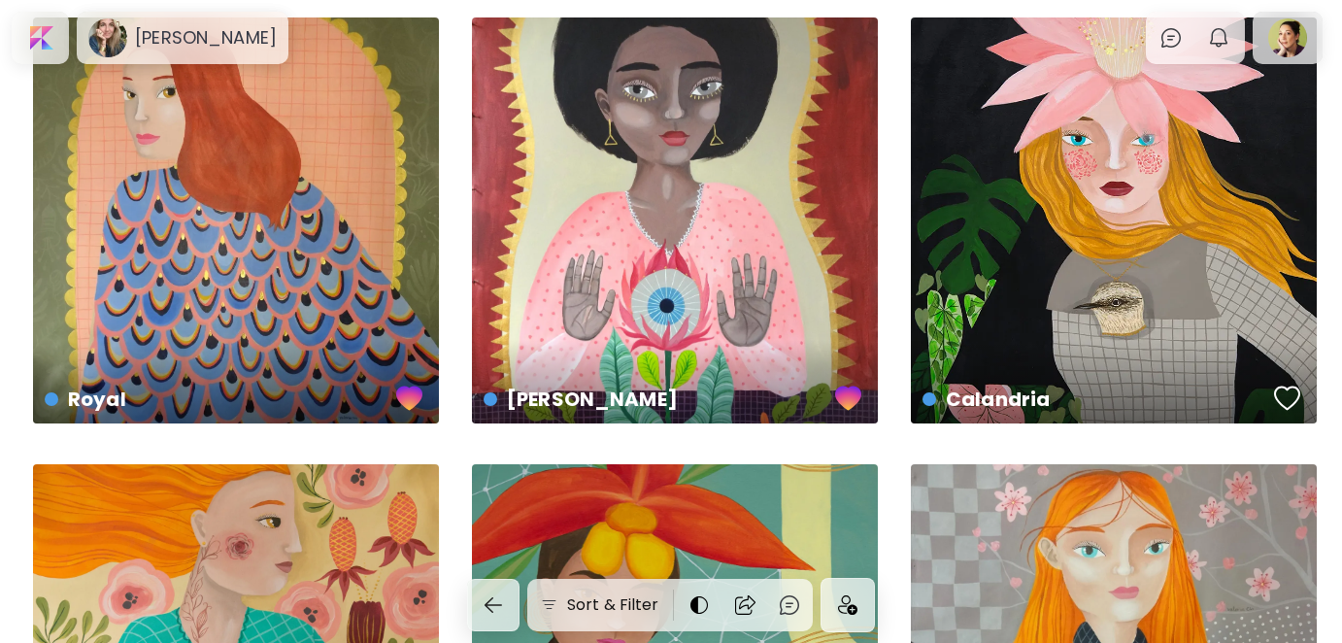
scroll to position [1263, 0]
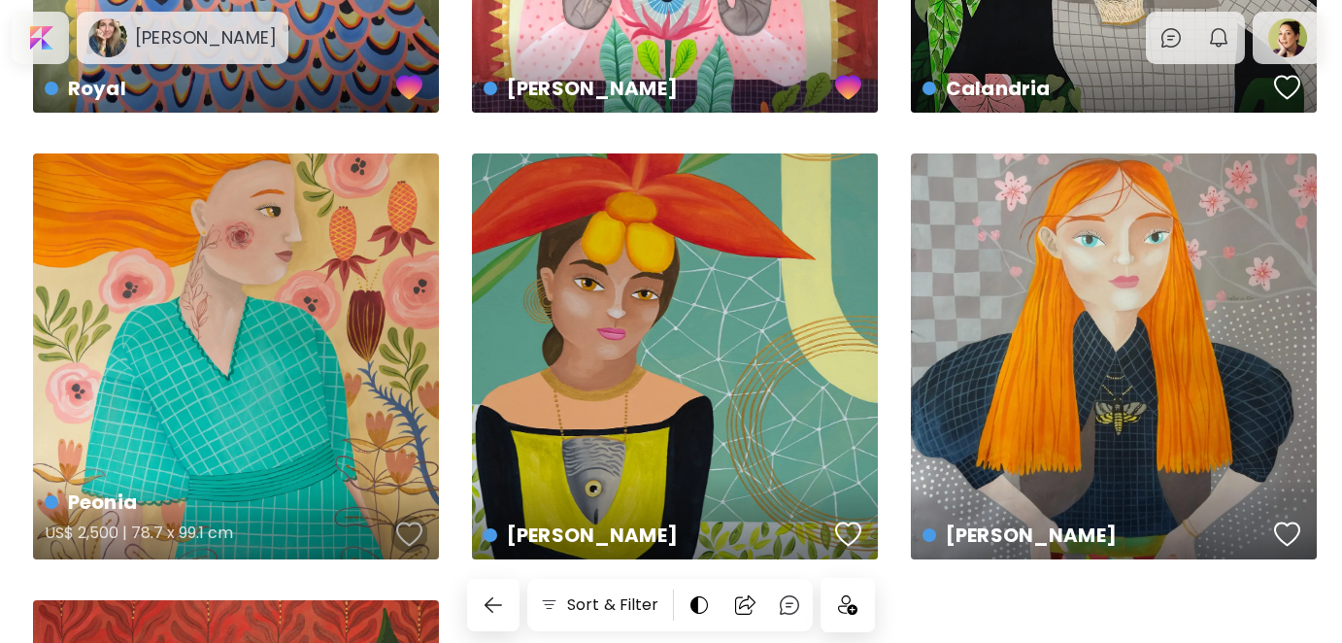
click at [414, 529] on div "button" at bounding box center [409, 534] width 27 height 29
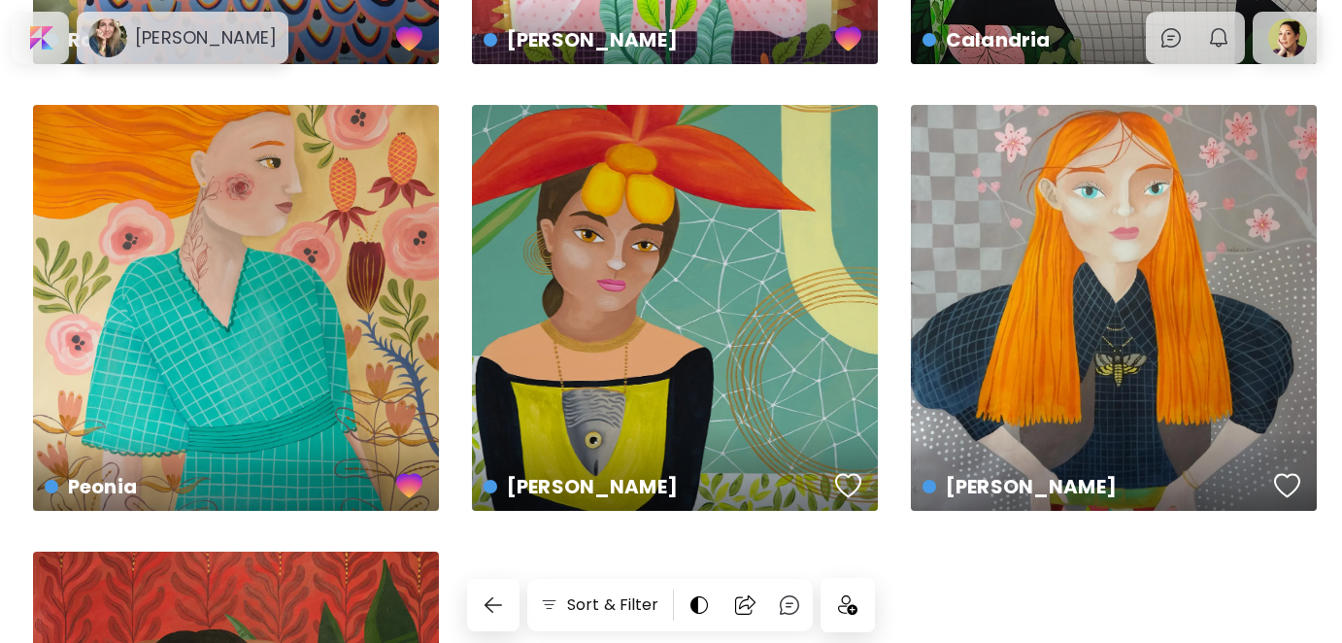
scroll to position [1457, 0]
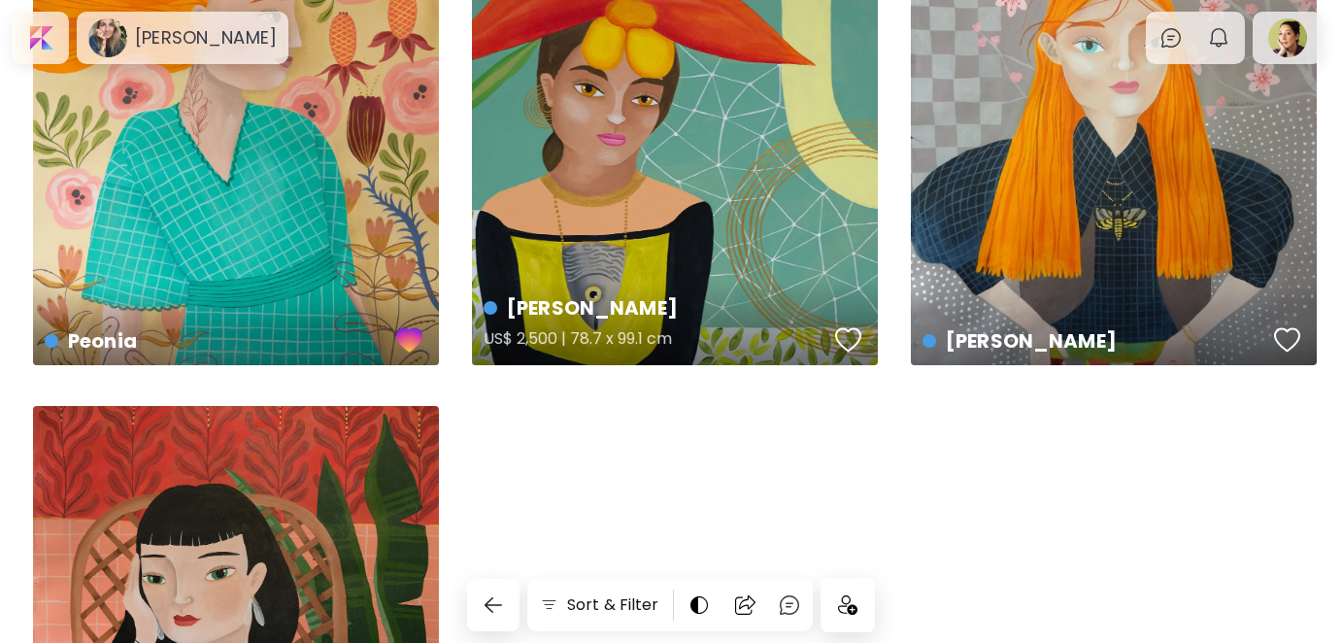
click at [848, 332] on div "button" at bounding box center [848, 339] width 27 height 29
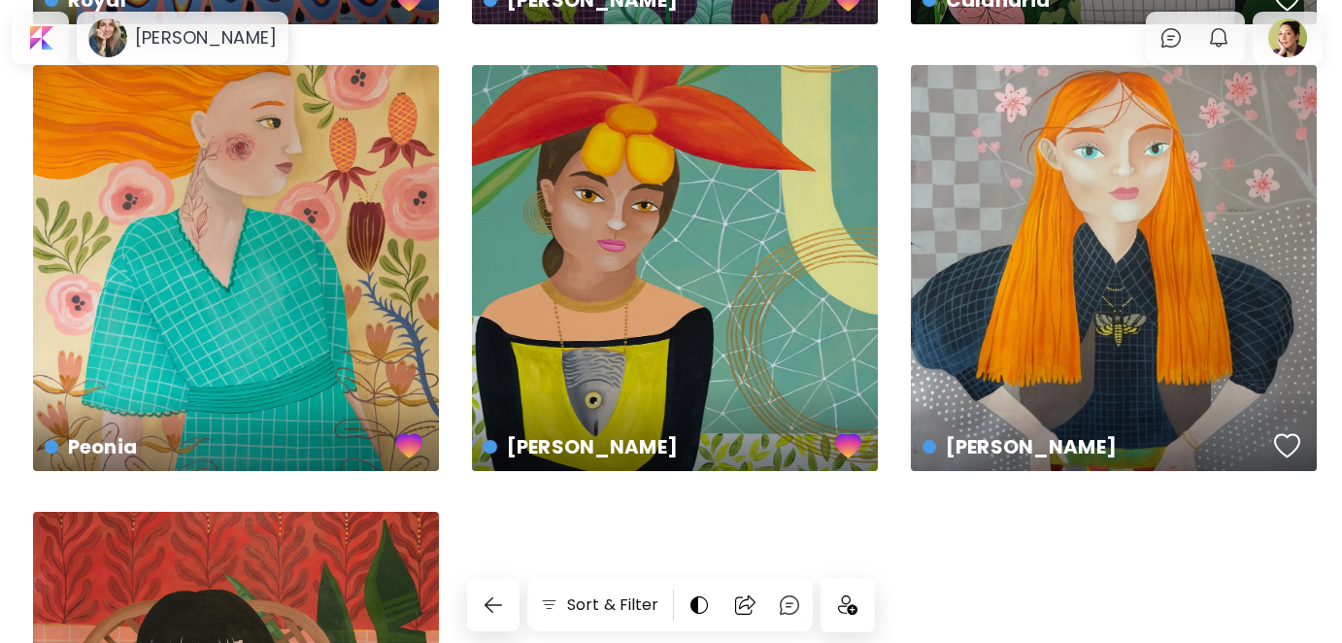
scroll to position [1344, 0]
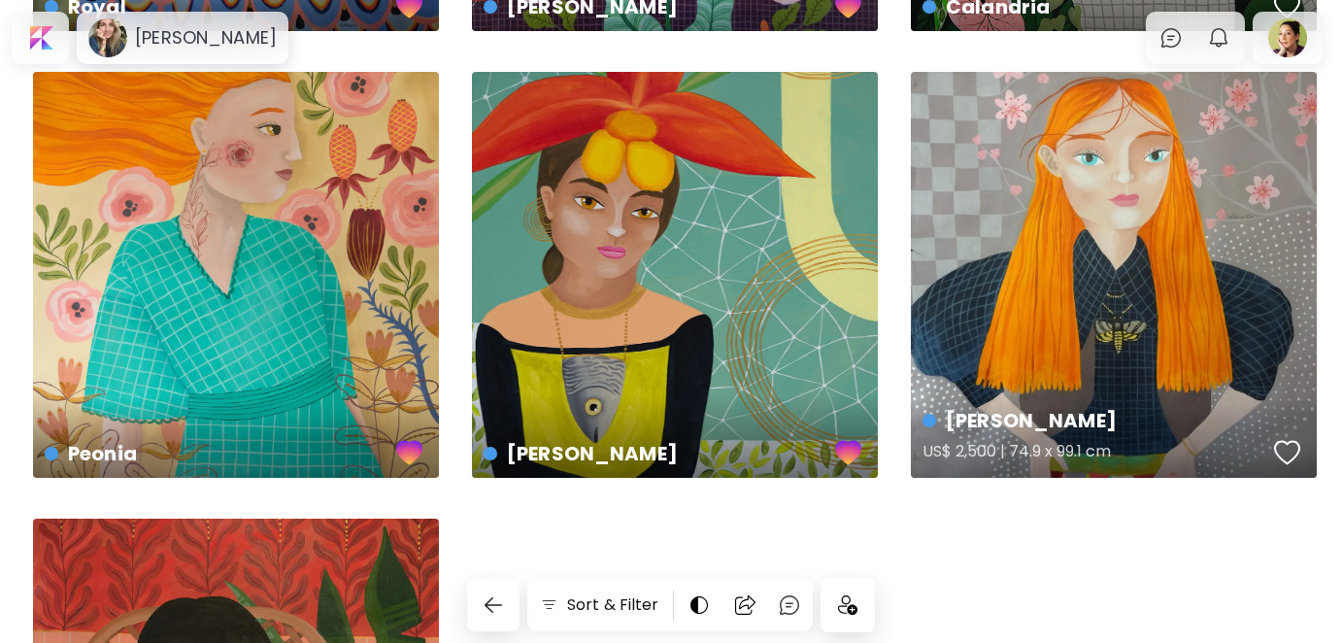
click at [1287, 446] on div "button" at bounding box center [1287, 452] width 27 height 29
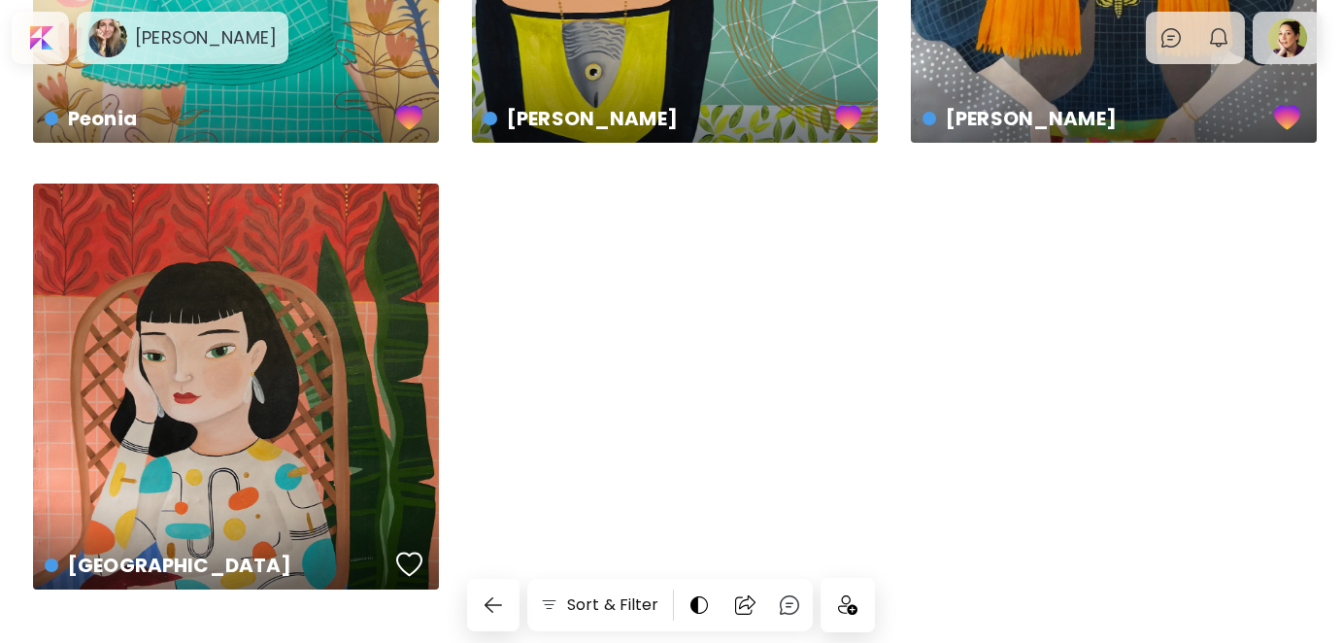
scroll to position [1733, 0]
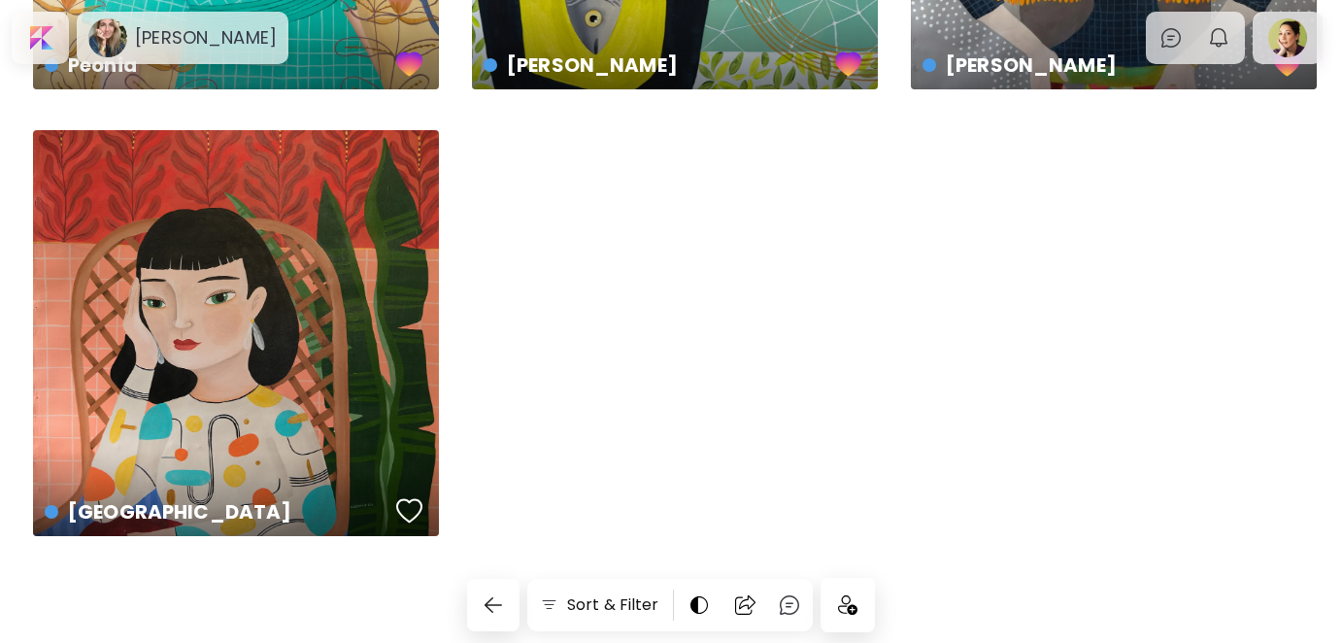
click at [849, 605] on img at bounding box center [847, 604] width 19 height 19
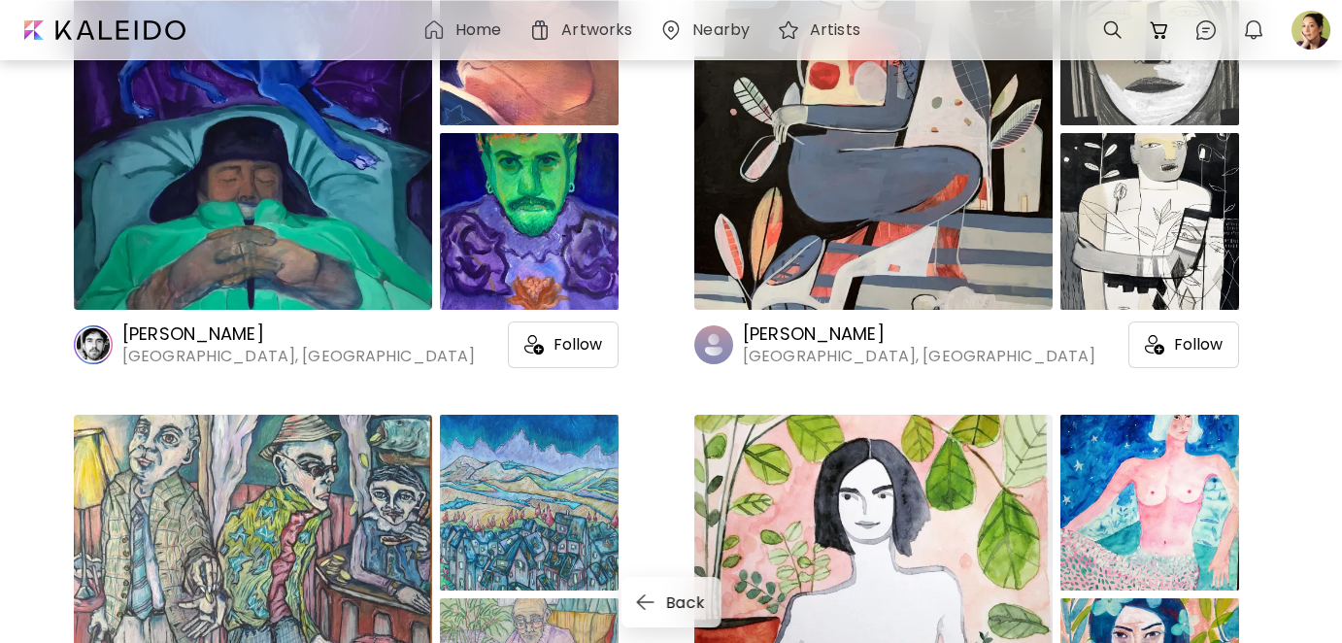
scroll to position [1069, 0]
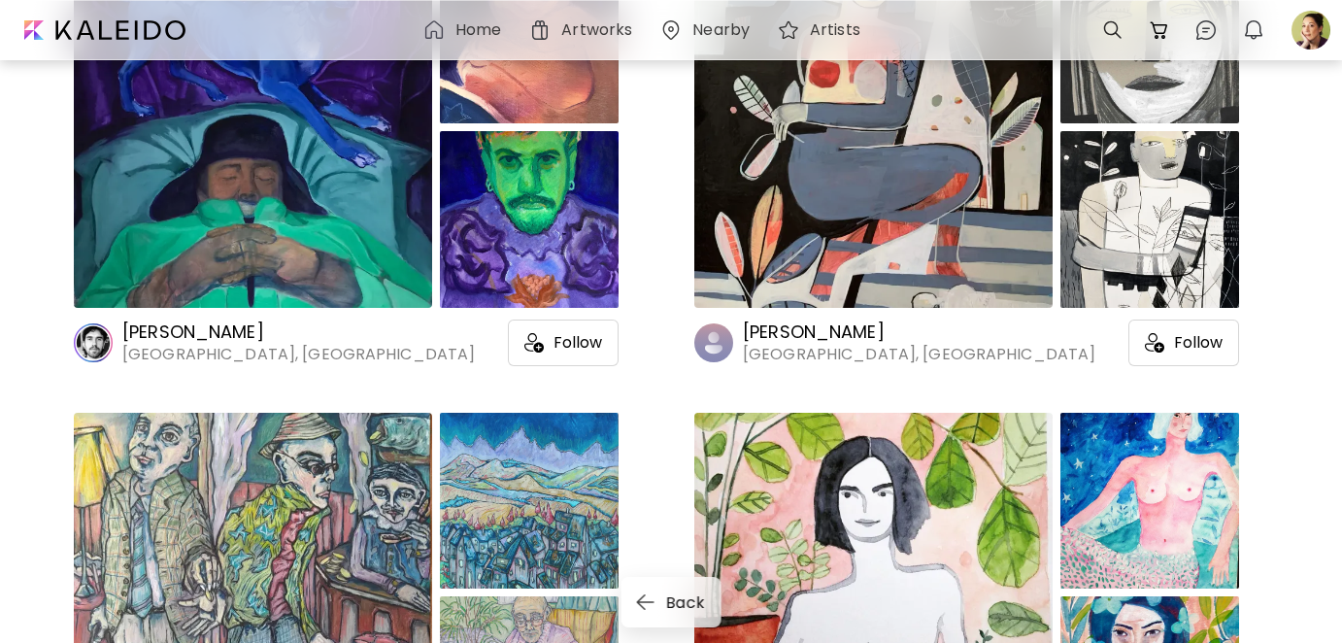
click at [781, 332] on h6 "[PERSON_NAME]" at bounding box center [919, 332] width 353 height 23
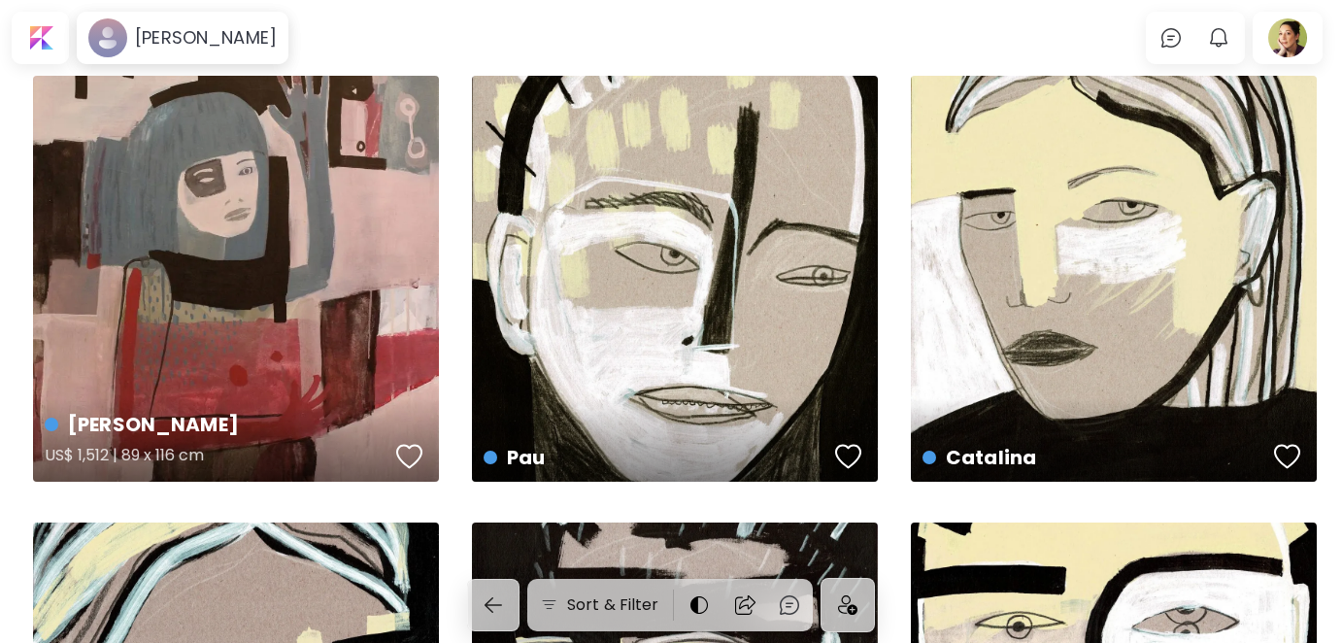
click at [409, 450] on div "button" at bounding box center [409, 456] width 27 height 29
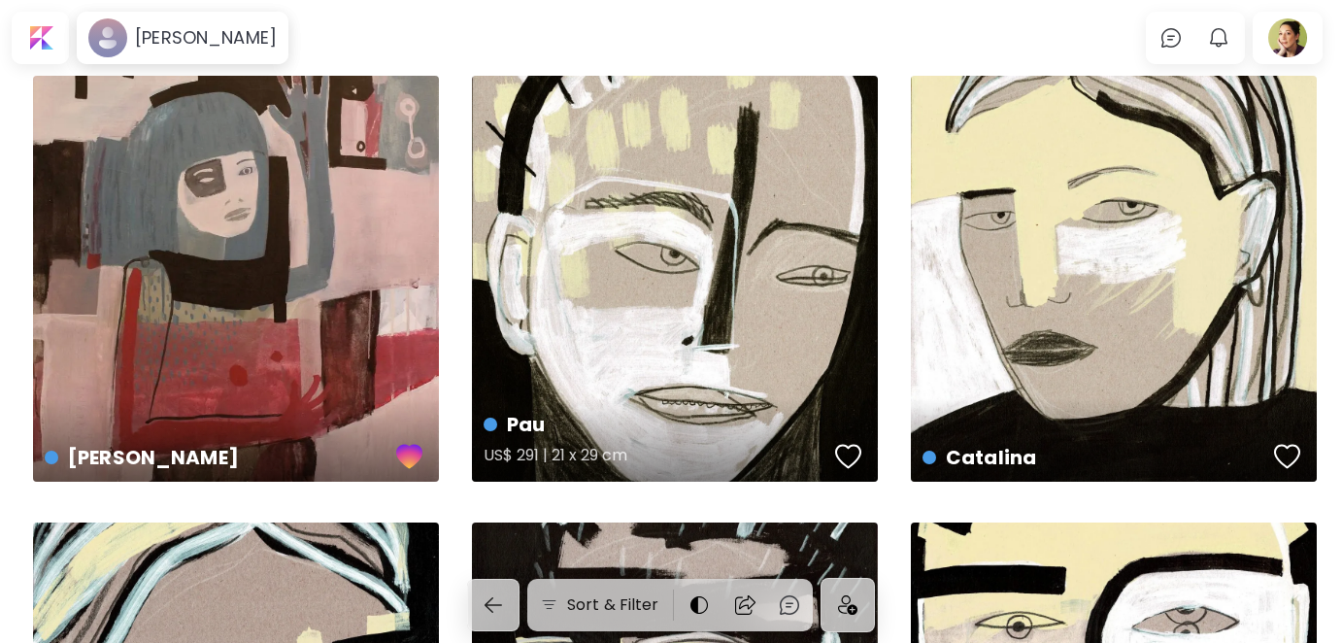
click at [846, 450] on div "button" at bounding box center [848, 456] width 27 height 29
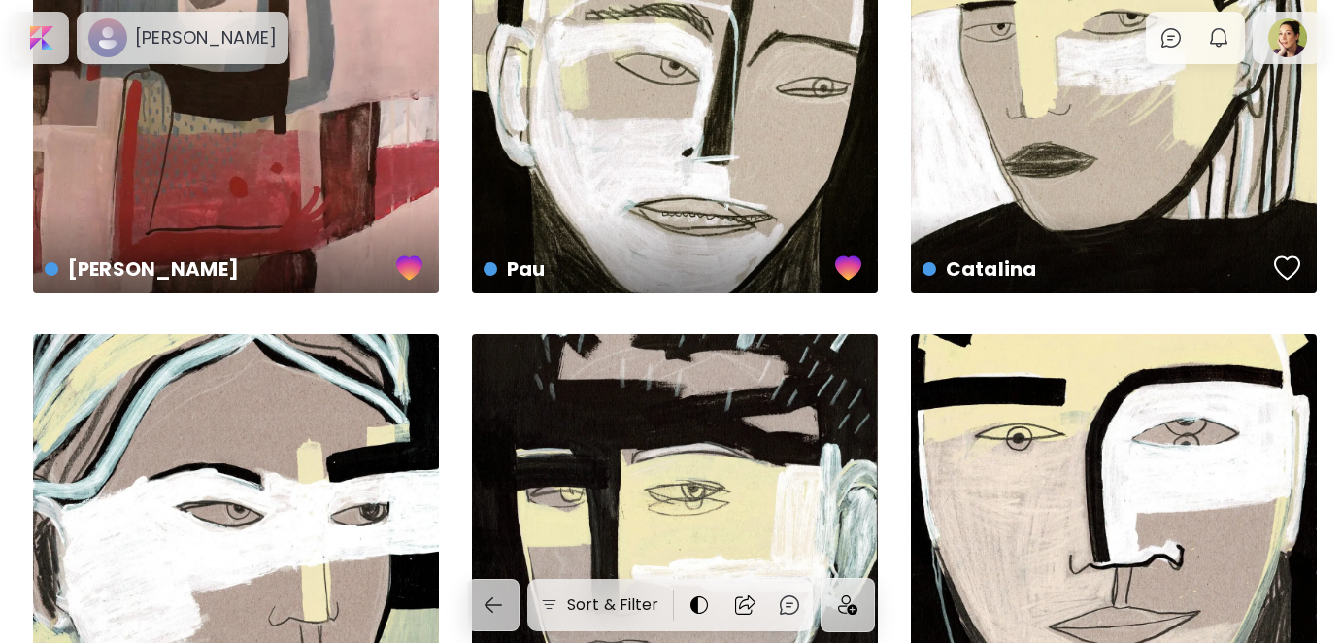
scroll to position [194, 0]
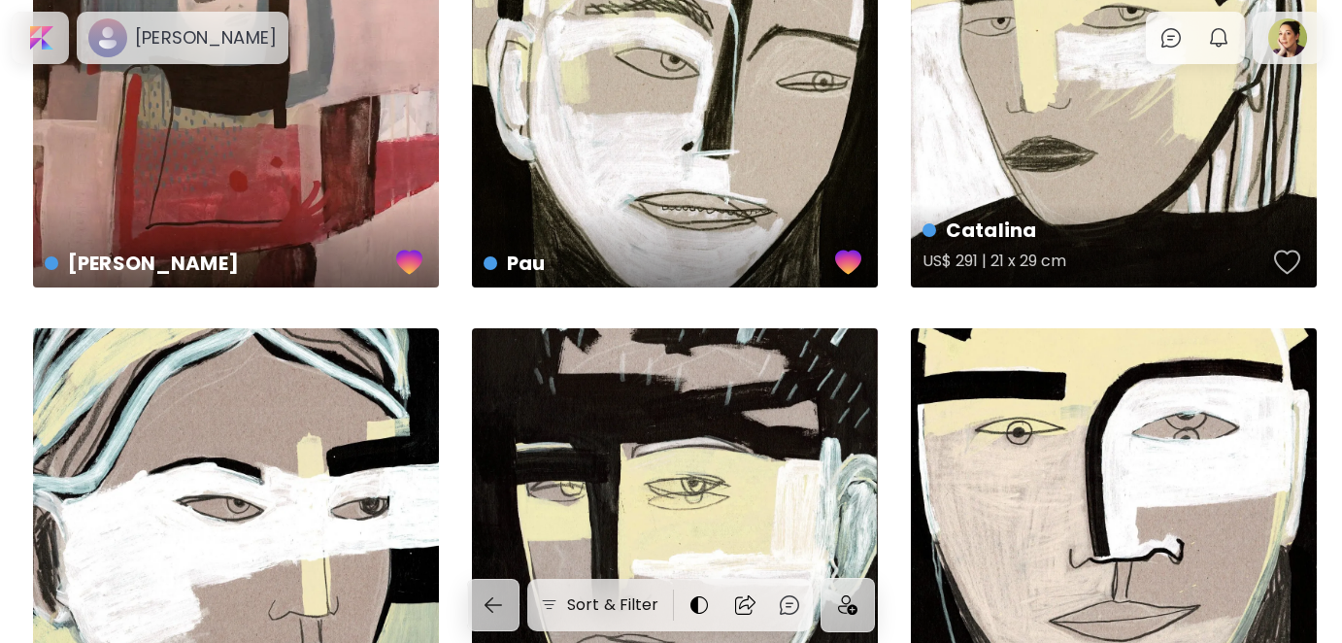
click at [1284, 255] on div "button" at bounding box center [1287, 262] width 27 height 29
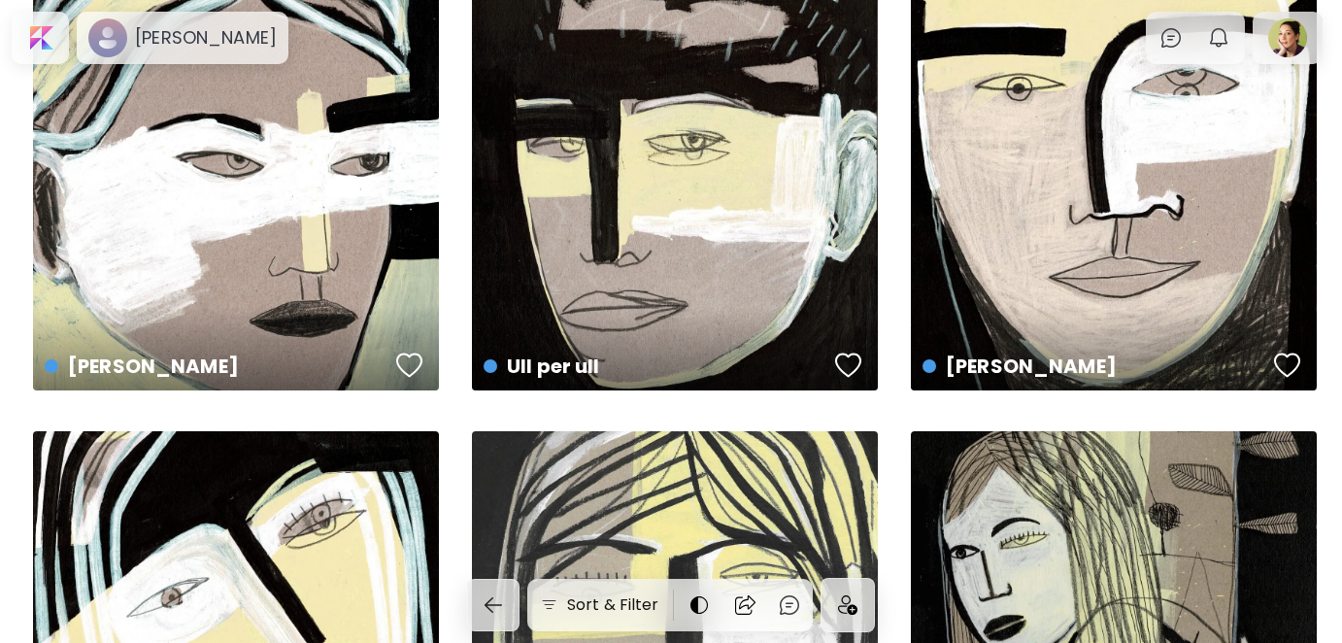
scroll to position [583, 0]
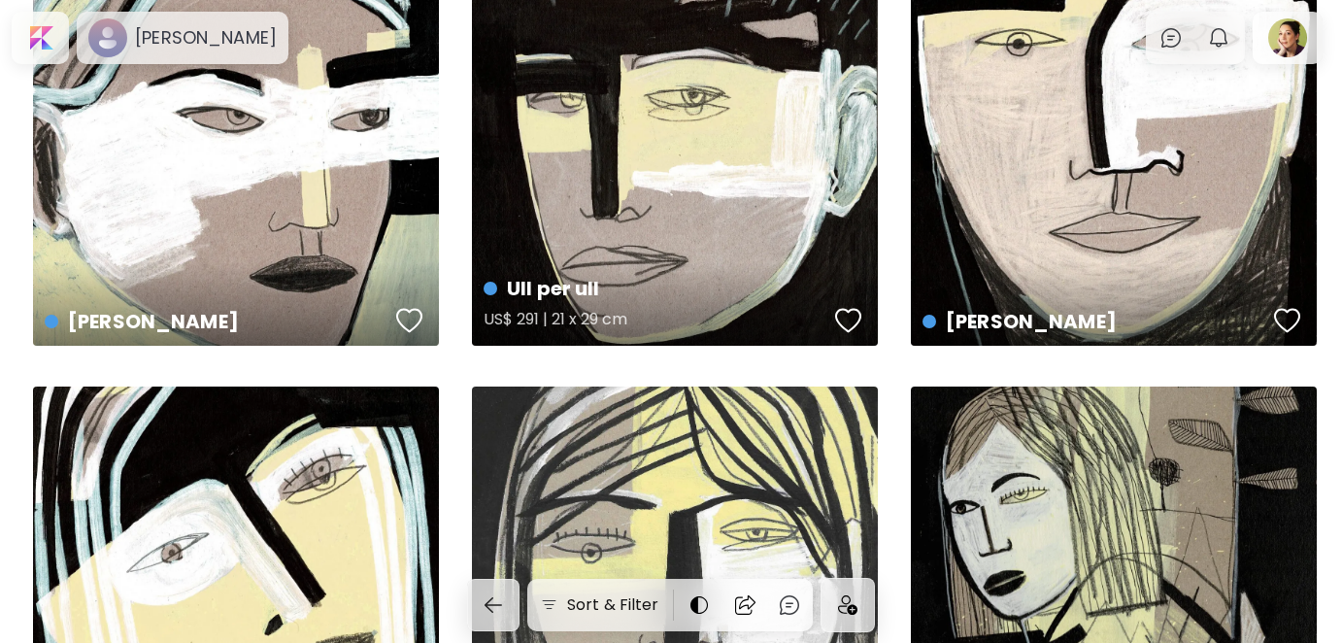
click at [854, 315] on div "button" at bounding box center [848, 320] width 27 height 29
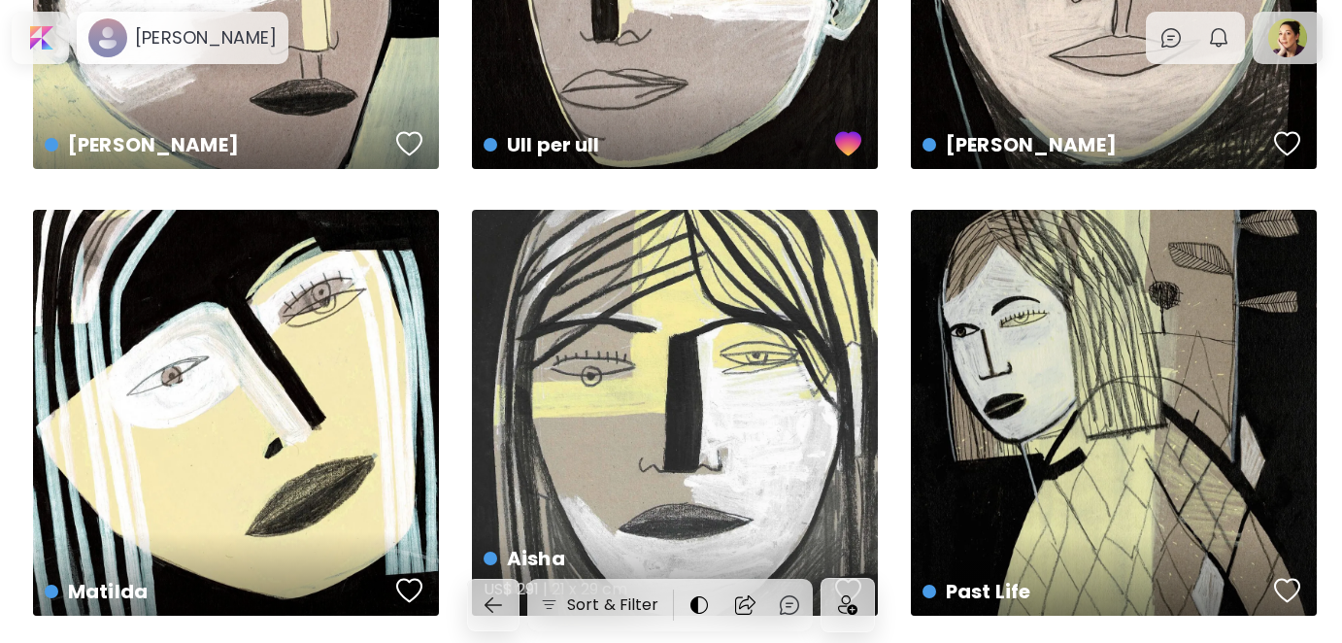
scroll to position [389, 0]
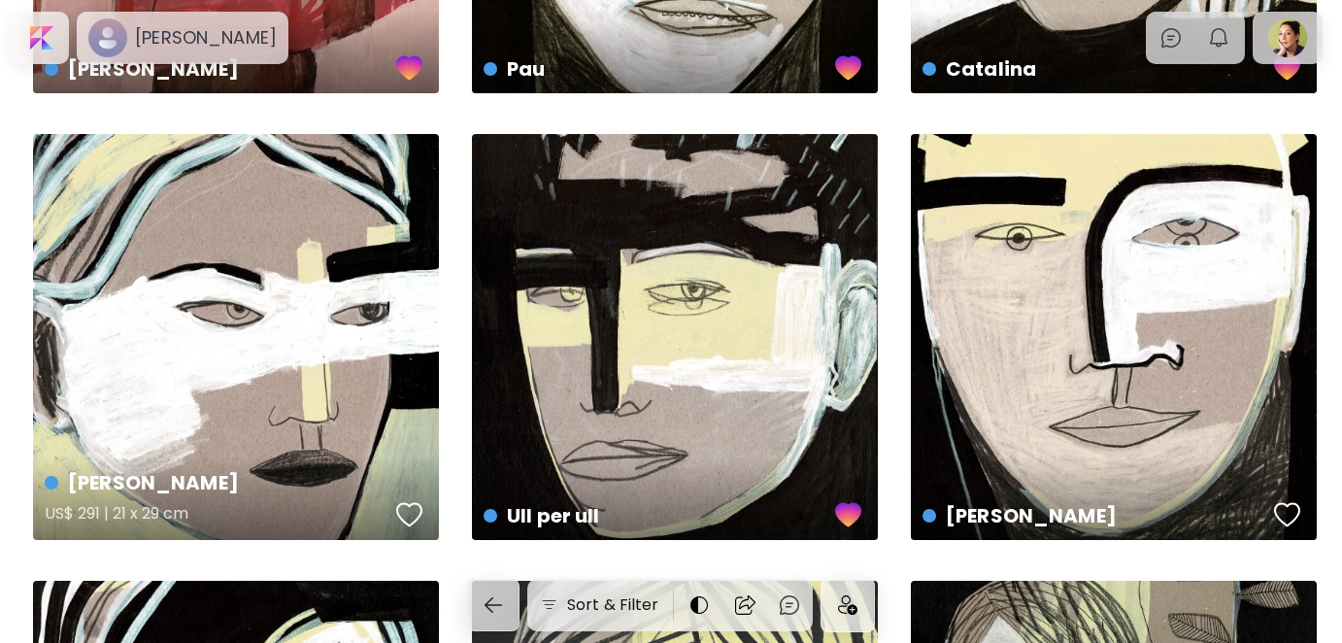
click at [401, 511] on div "button" at bounding box center [409, 514] width 27 height 29
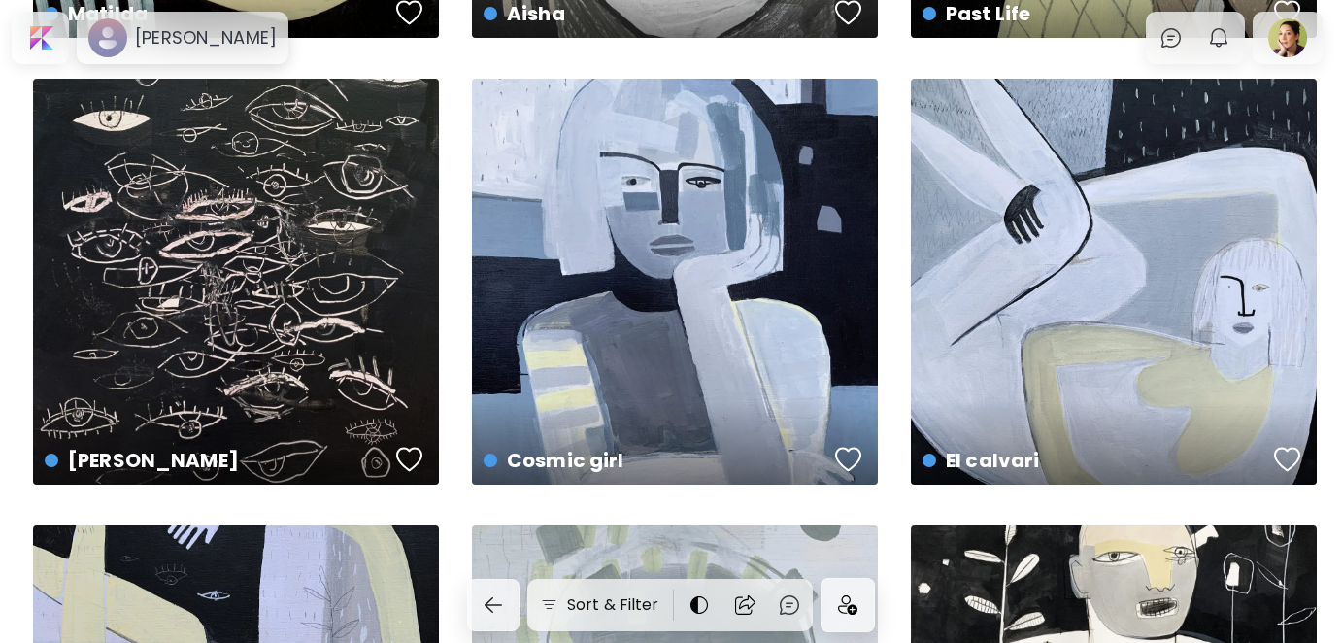
scroll to position [1360, 0]
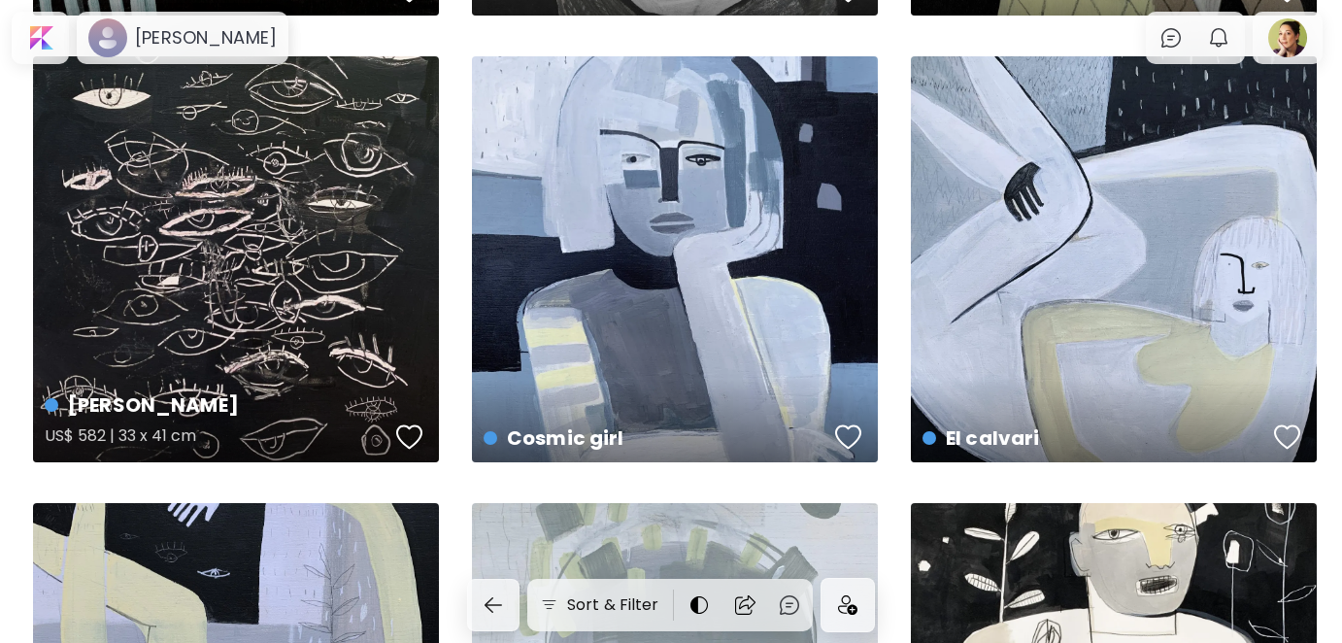
click at [403, 440] on div "button" at bounding box center [409, 437] width 27 height 29
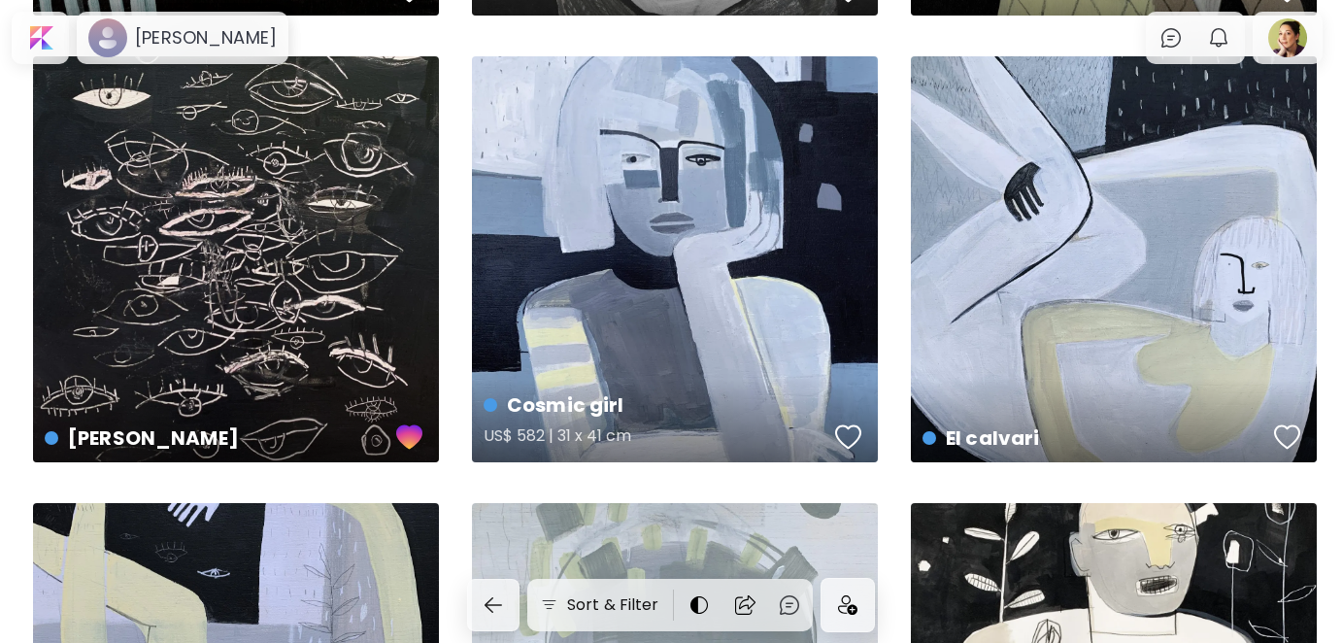
click at [855, 435] on div "button" at bounding box center [848, 437] width 27 height 29
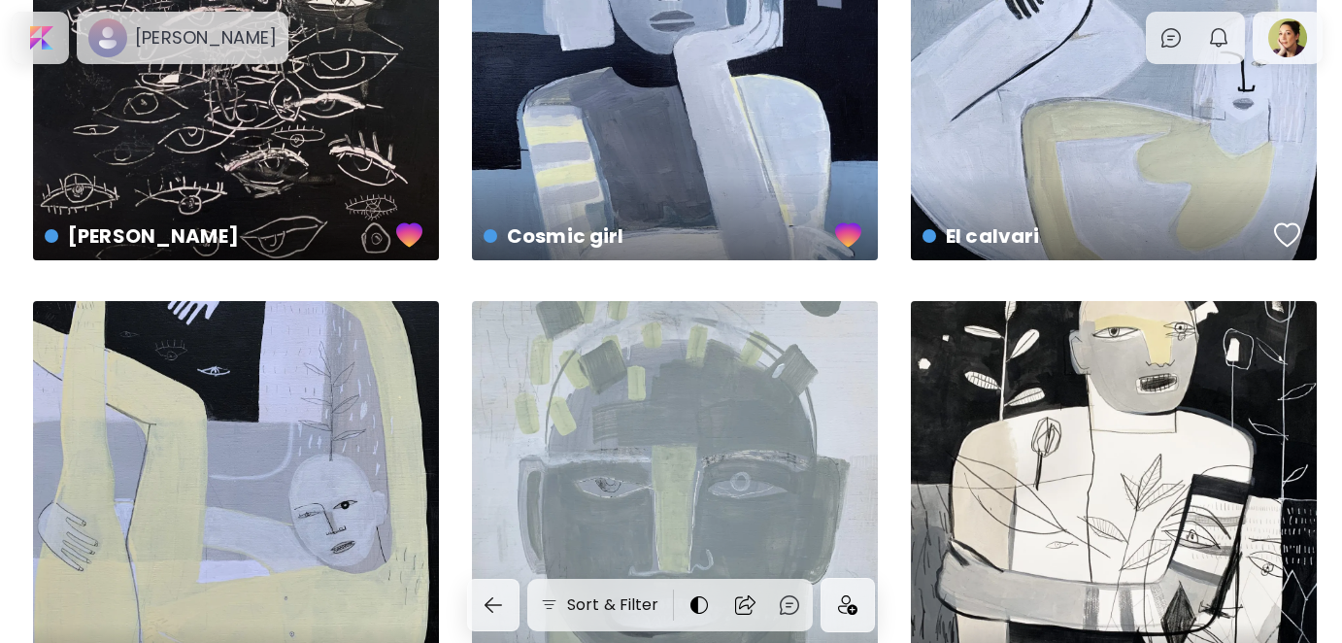
scroll to position [1554, 0]
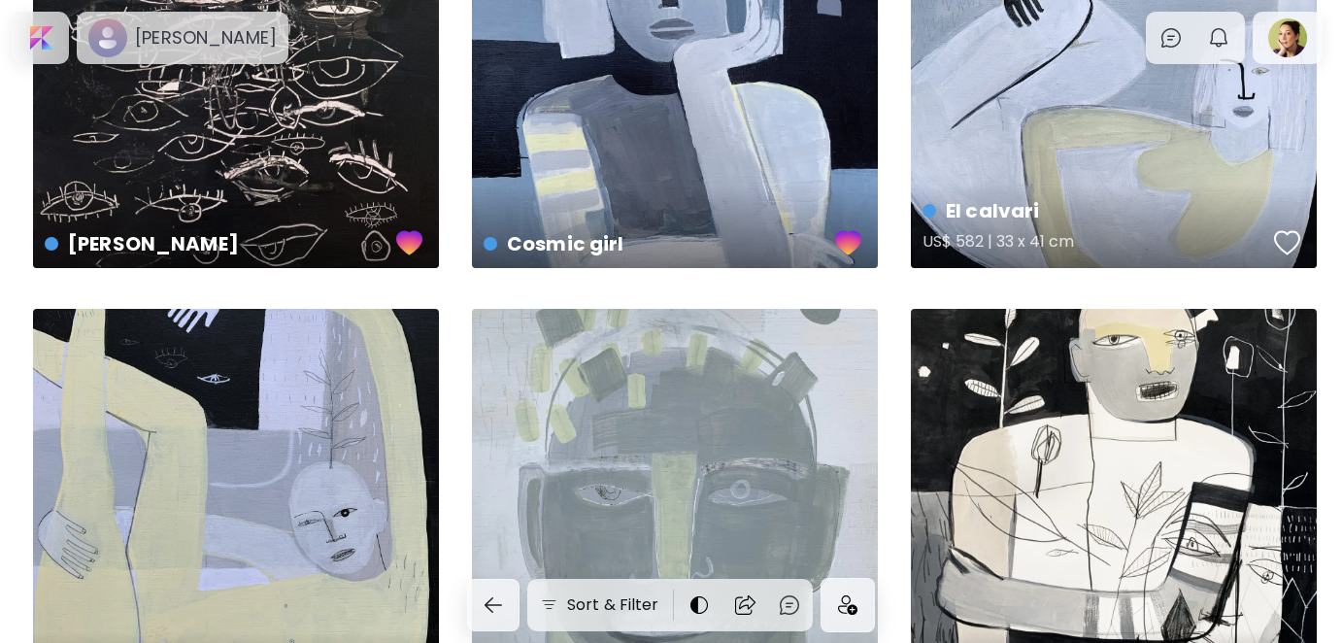
click at [1292, 240] on div "button" at bounding box center [1287, 242] width 27 height 29
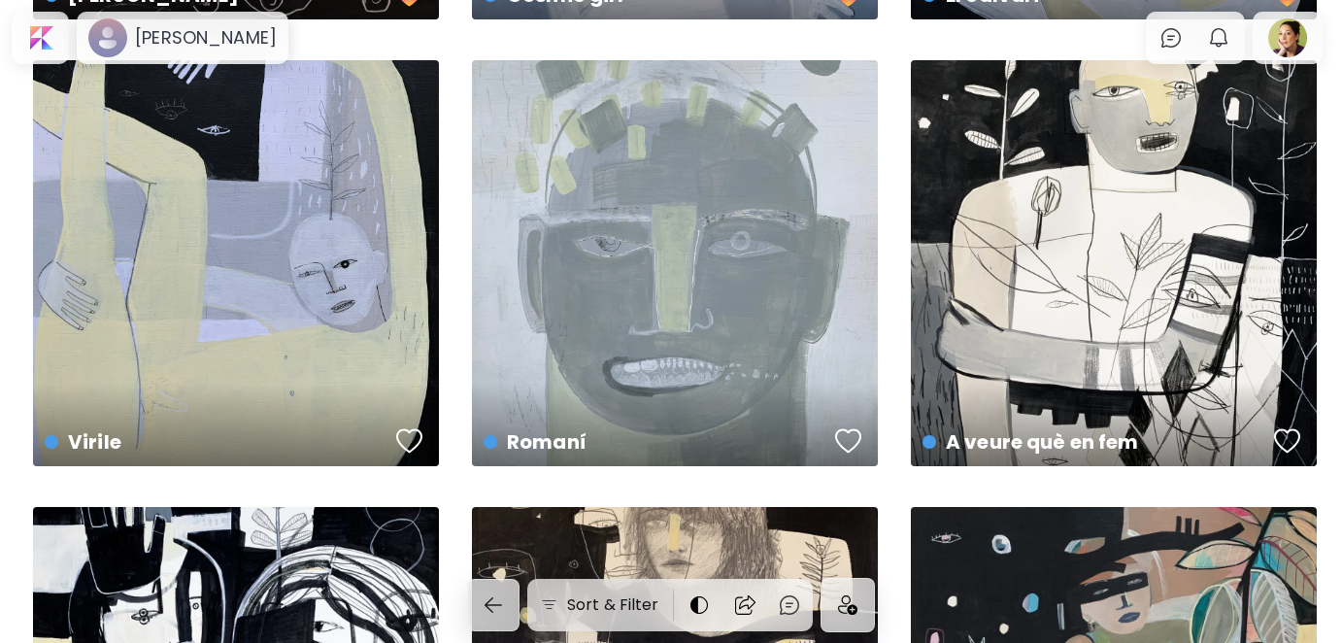
scroll to position [1846, 0]
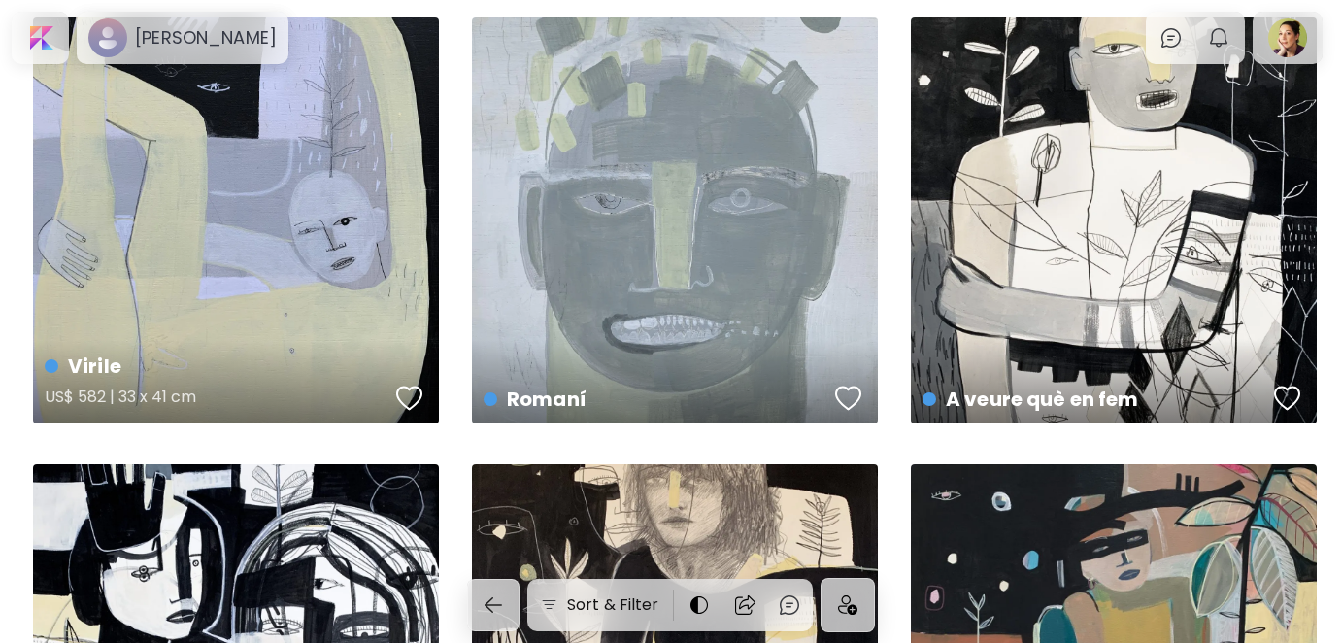
click at [399, 396] on div "button" at bounding box center [409, 398] width 27 height 29
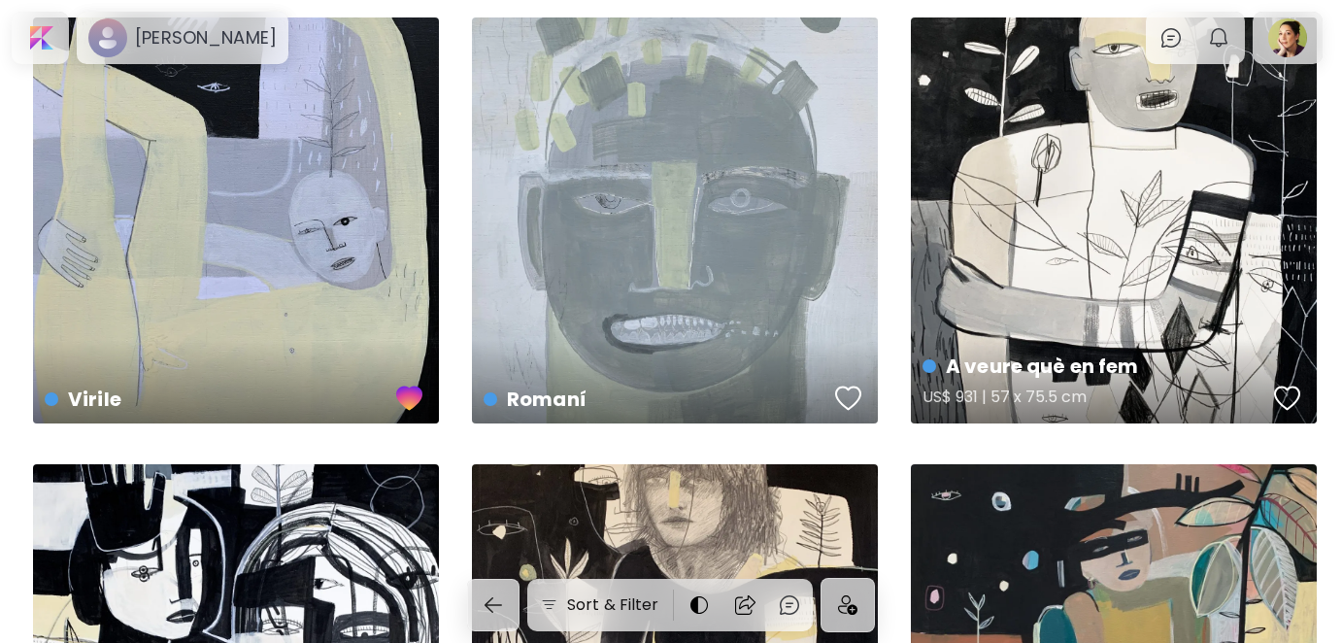
click at [1285, 390] on div "button" at bounding box center [1287, 398] width 27 height 29
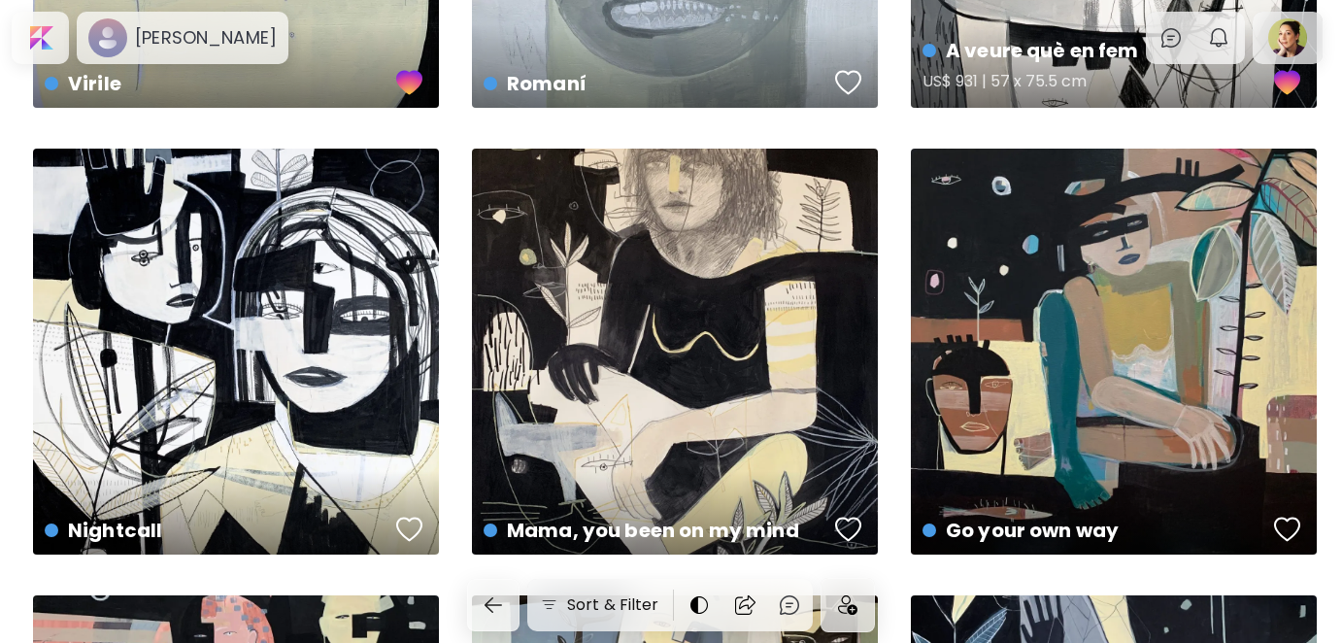
scroll to position [2234, 0]
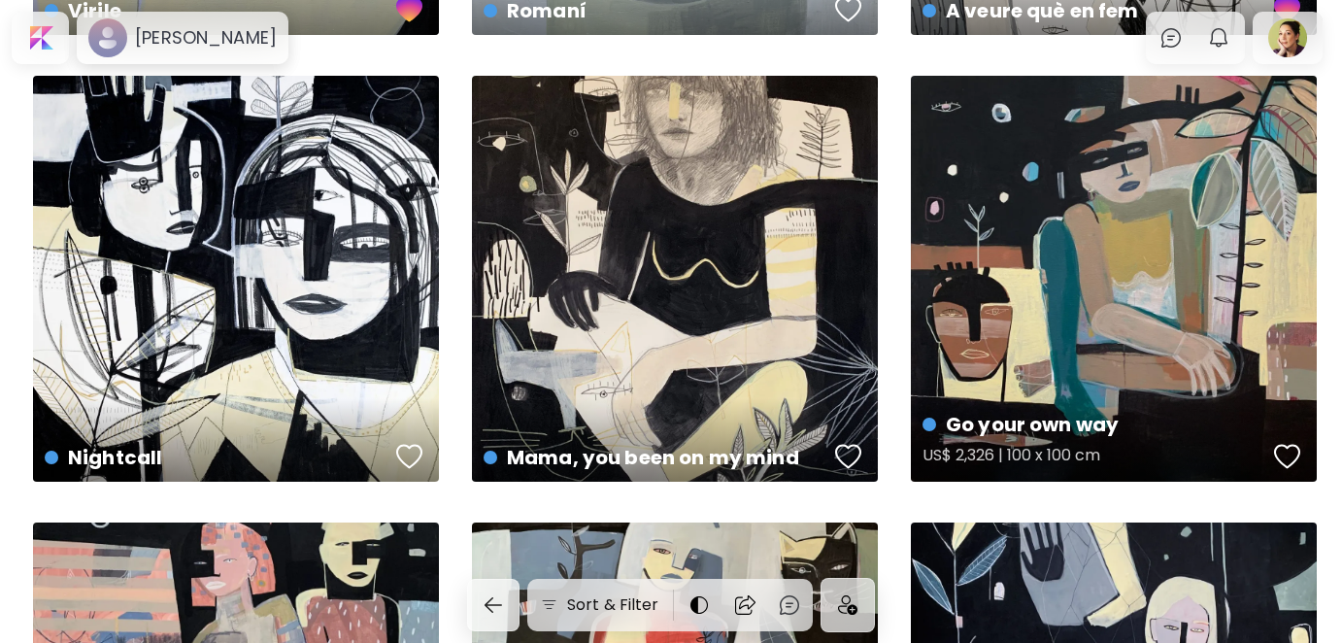
click at [1294, 455] on div "button" at bounding box center [1287, 456] width 27 height 29
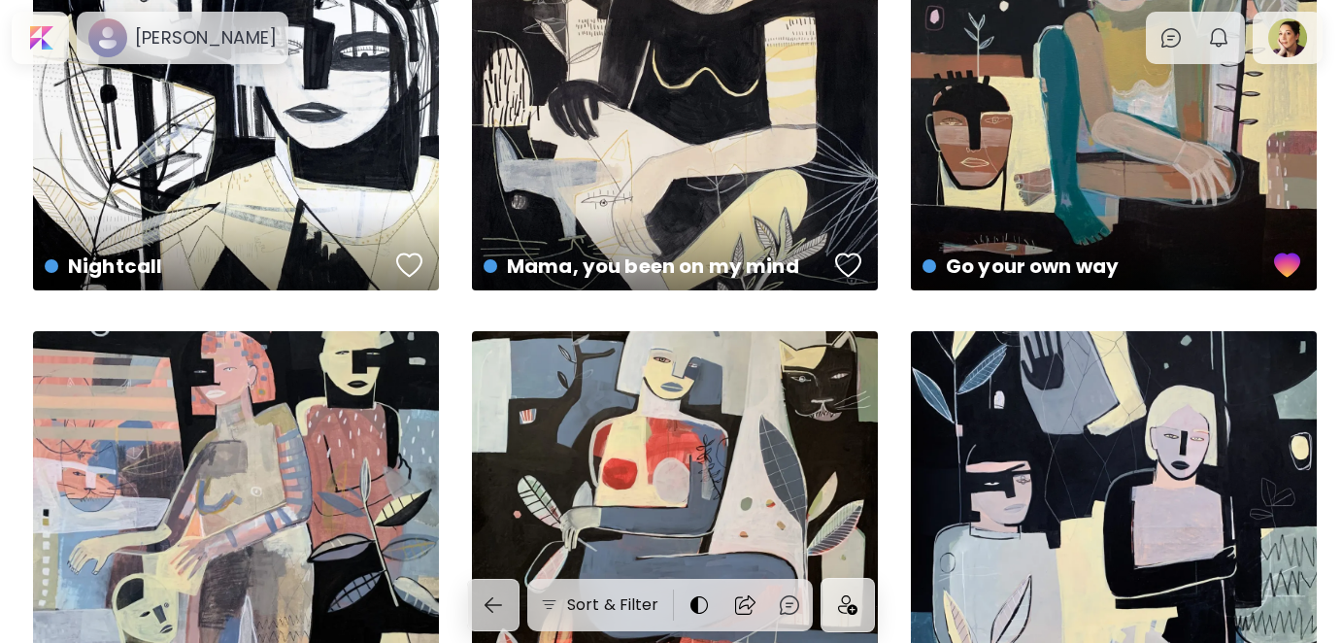
scroll to position [2428, 0]
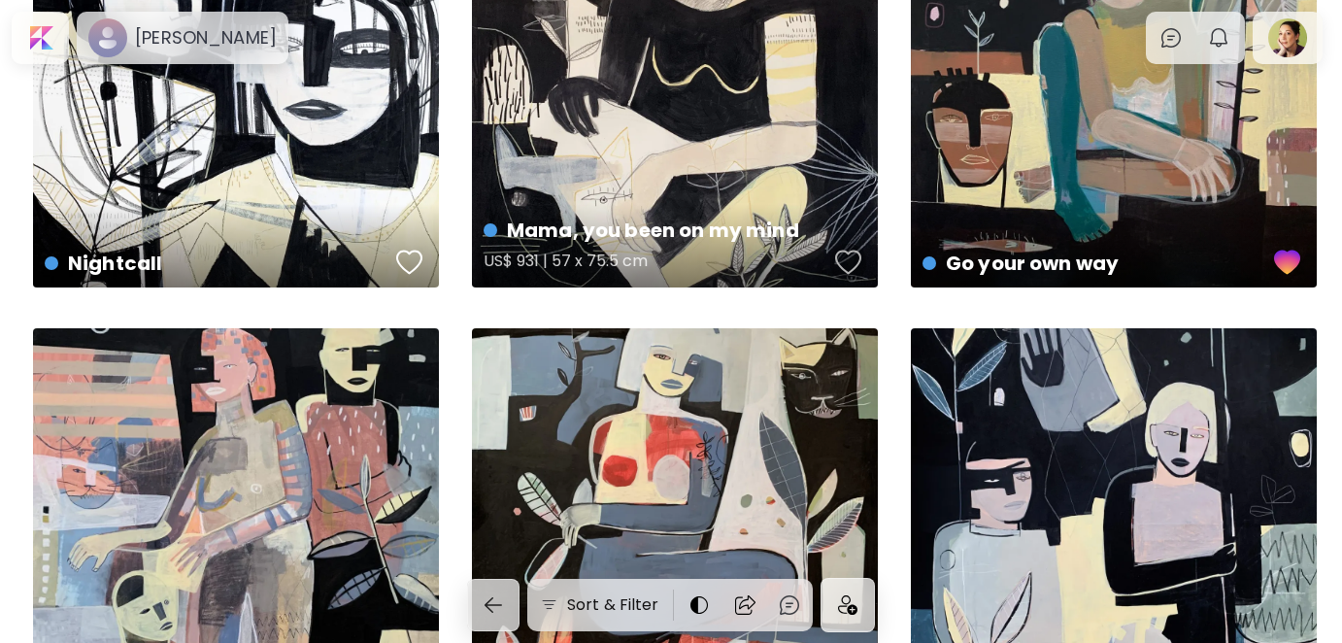
click at [846, 259] on div "button" at bounding box center [848, 262] width 27 height 29
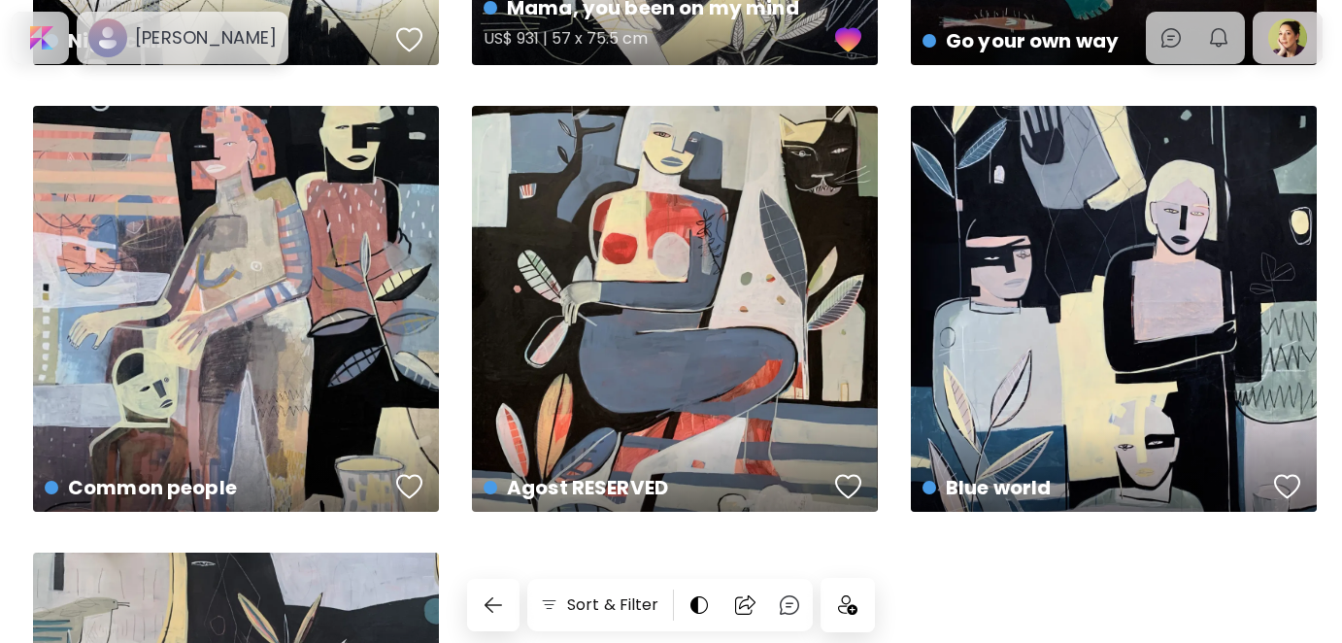
scroll to position [2720, 0]
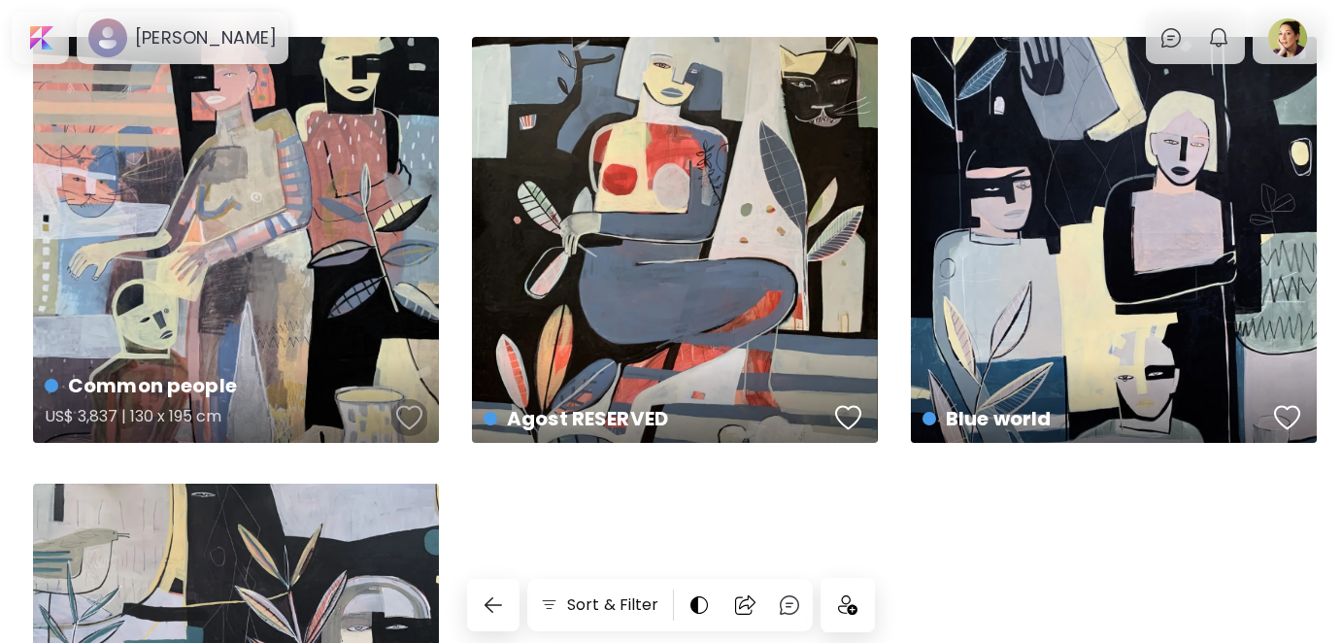
click at [406, 418] on div "button" at bounding box center [409, 417] width 27 height 29
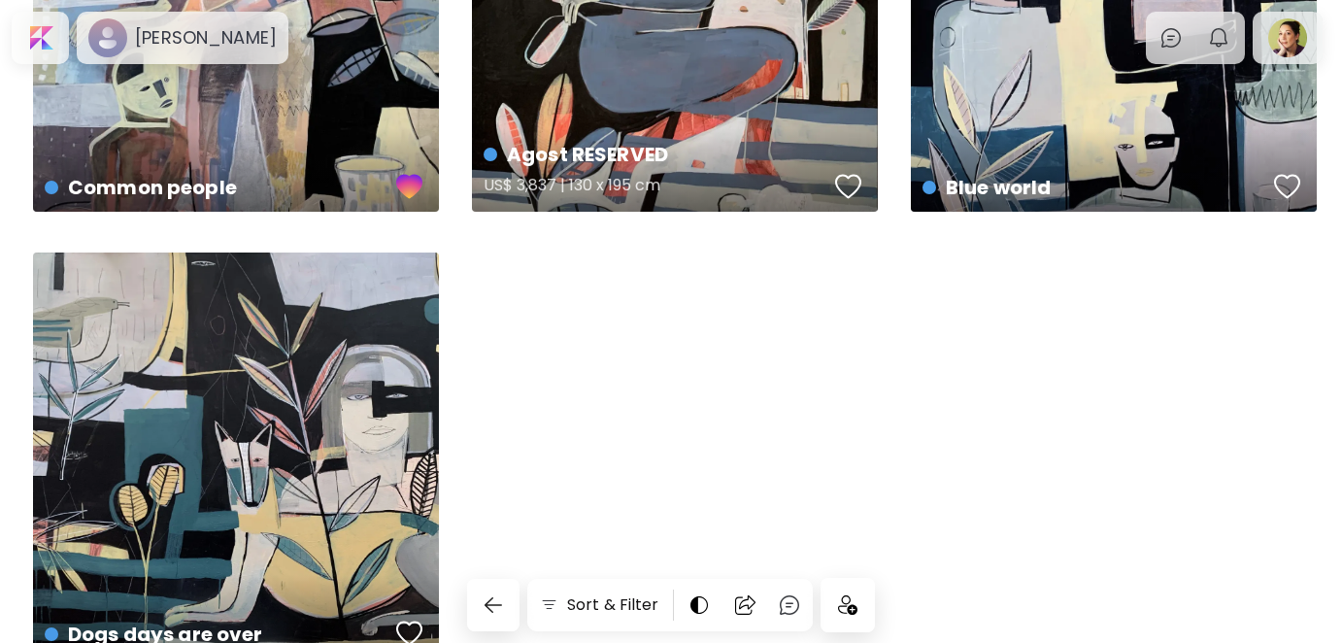
scroll to position [3011, 0]
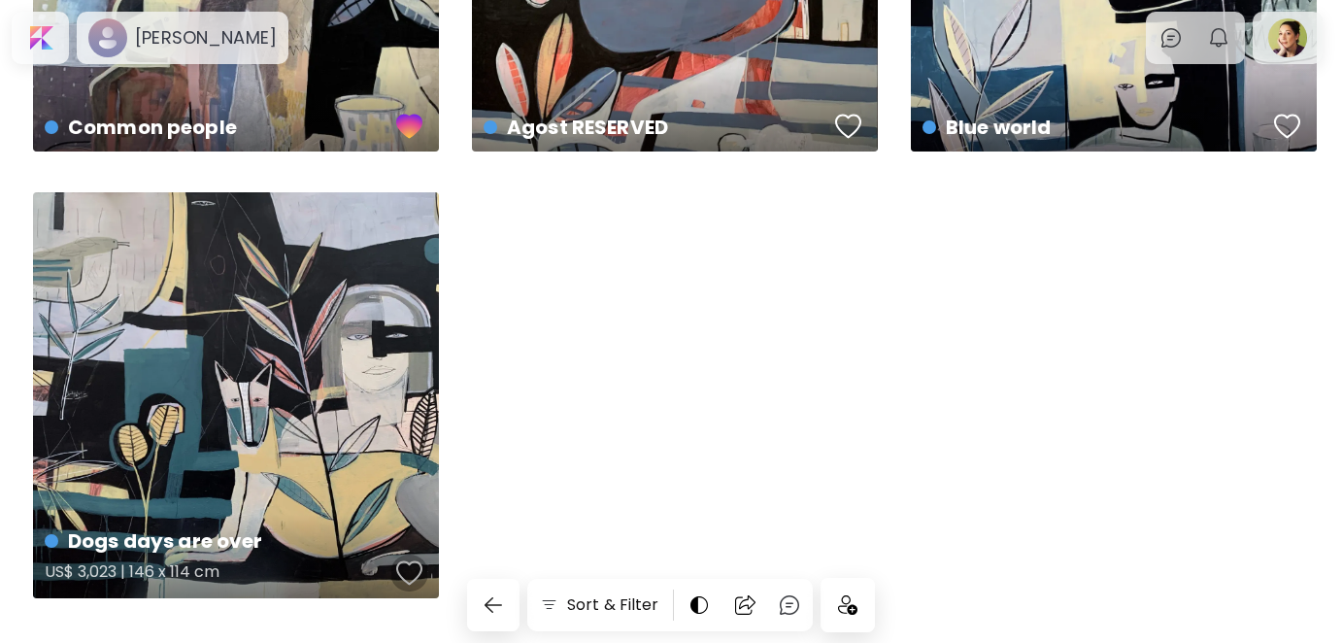
click at [411, 567] on div "button" at bounding box center [409, 573] width 27 height 29
click at [845, 607] on img at bounding box center [847, 604] width 19 height 19
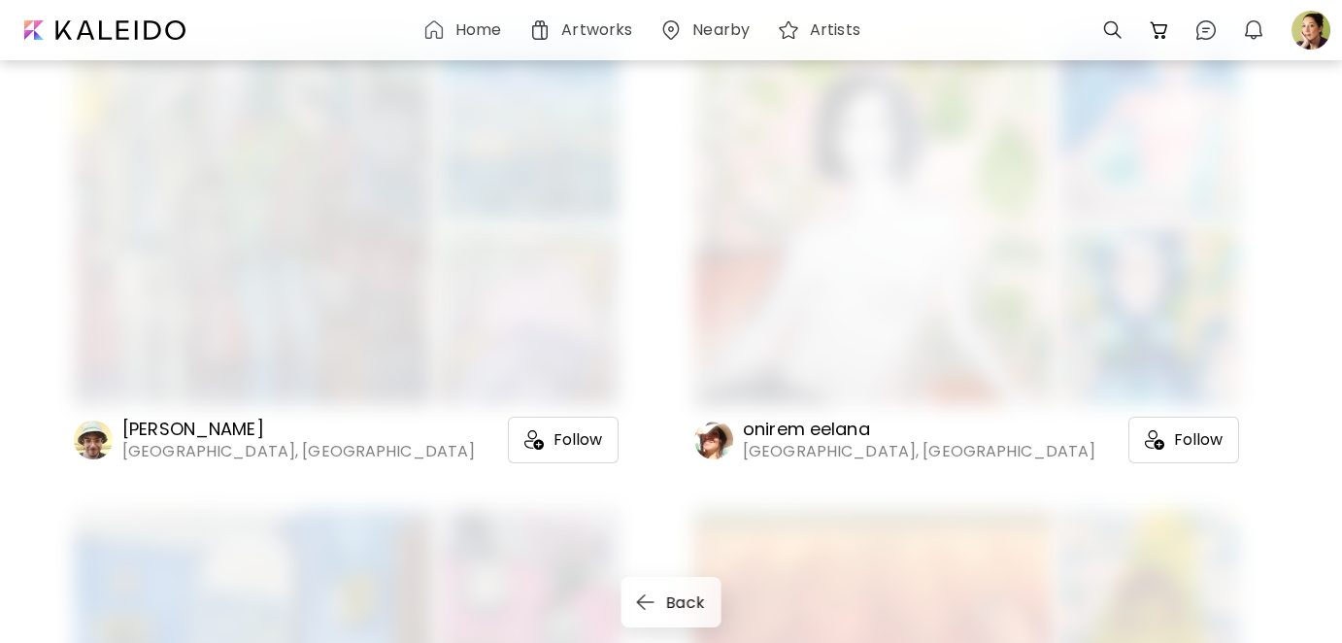
scroll to position [1554, 0]
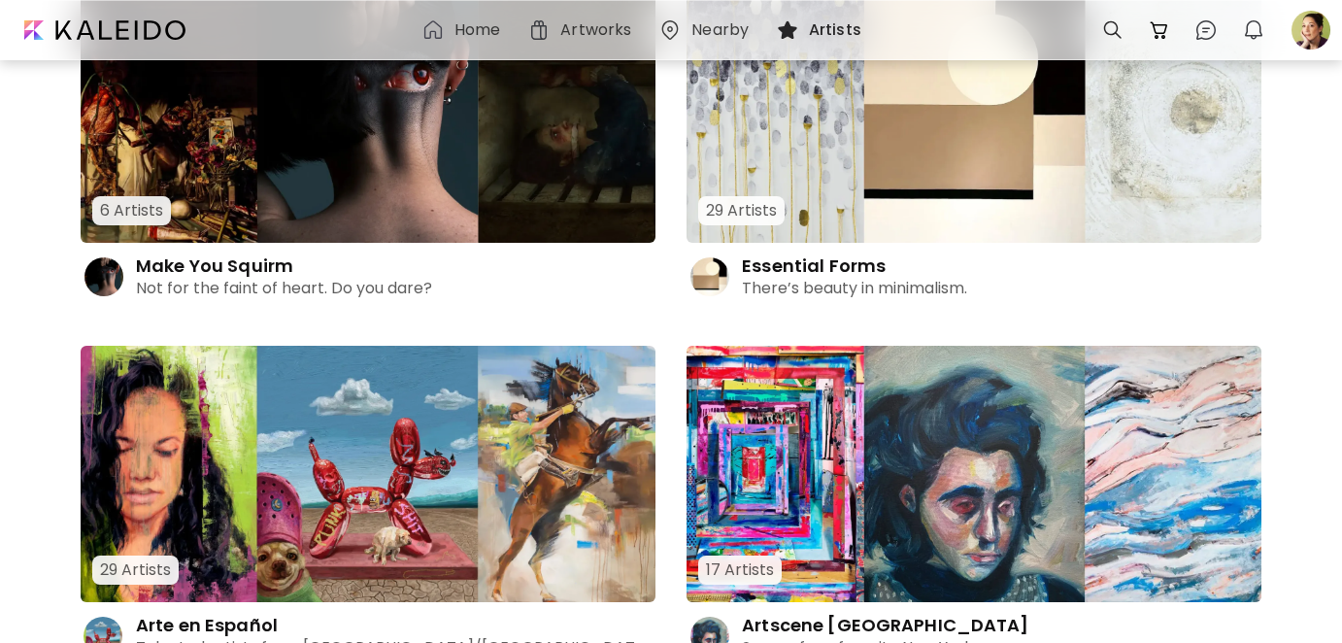
scroll to position [10866, 0]
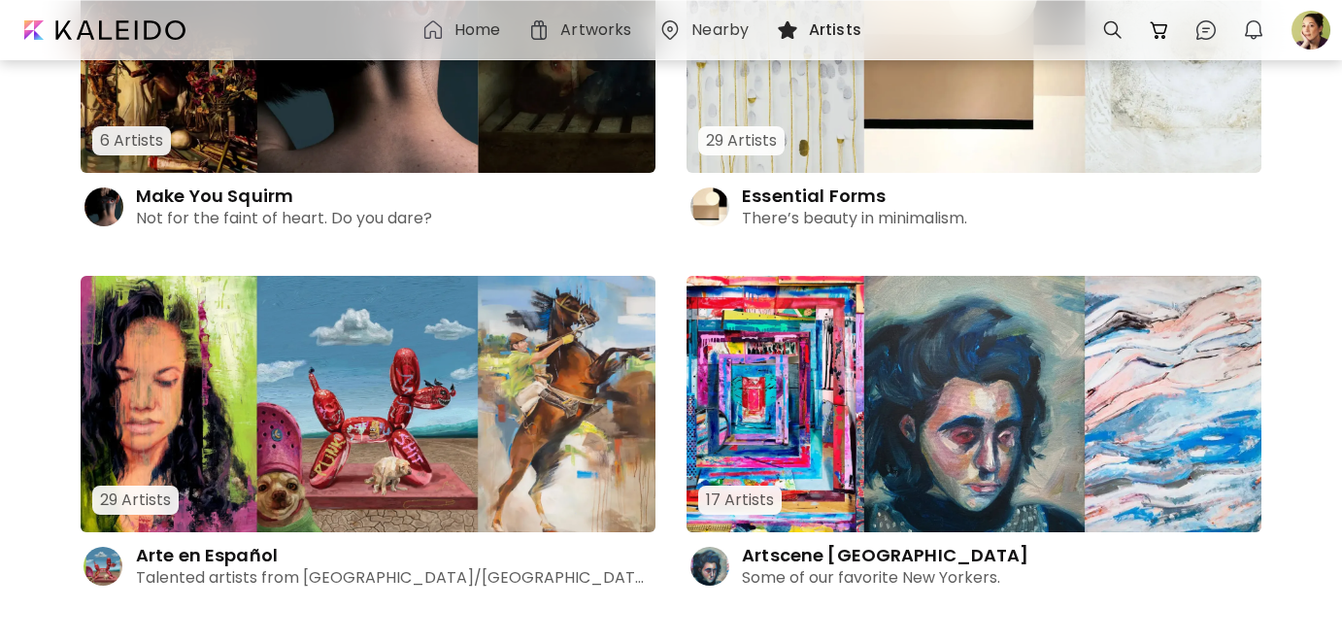
click at [746, 195] on div "Essential Forms There’s beauty in minimalism." at bounding box center [974, 207] width 575 height 45
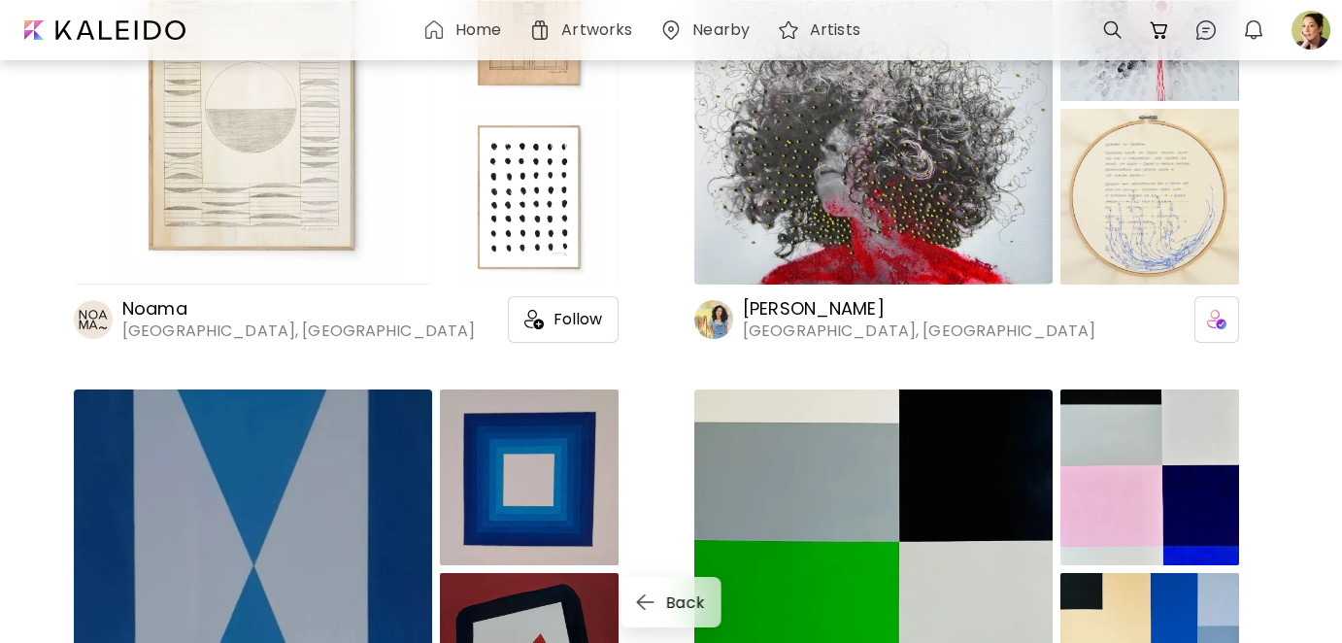
scroll to position [732, 0]
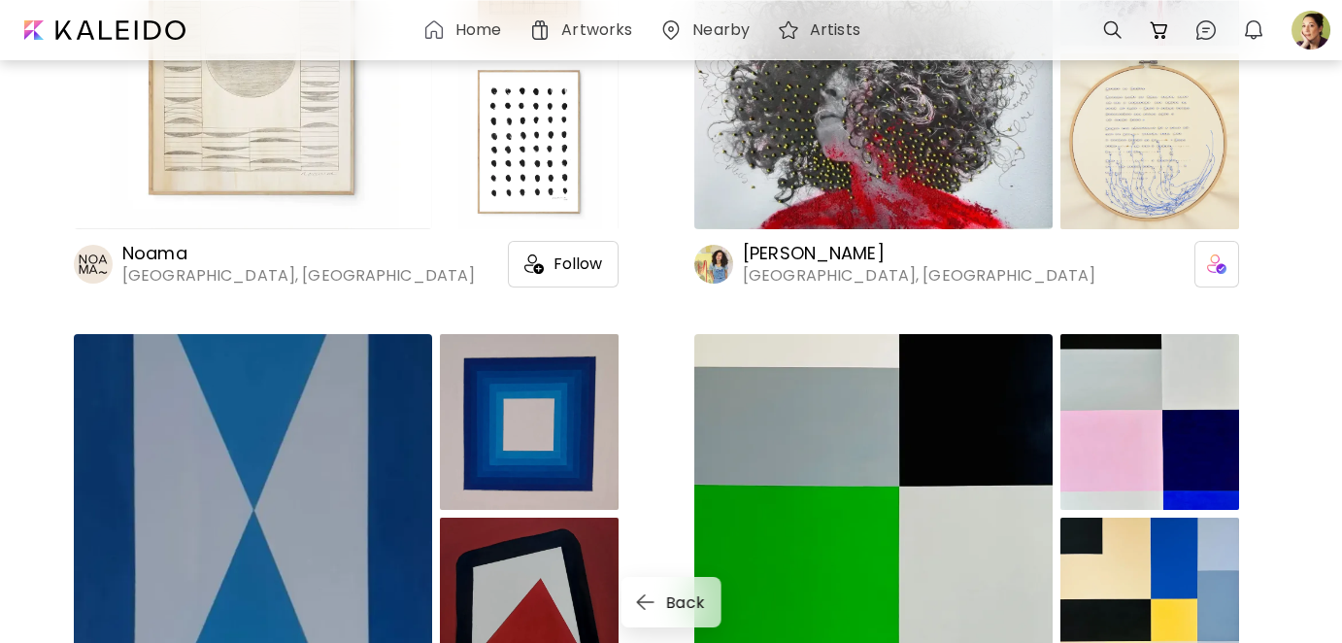
click at [833, 252] on h6 "[PERSON_NAME]" at bounding box center [919, 253] width 353 height 23
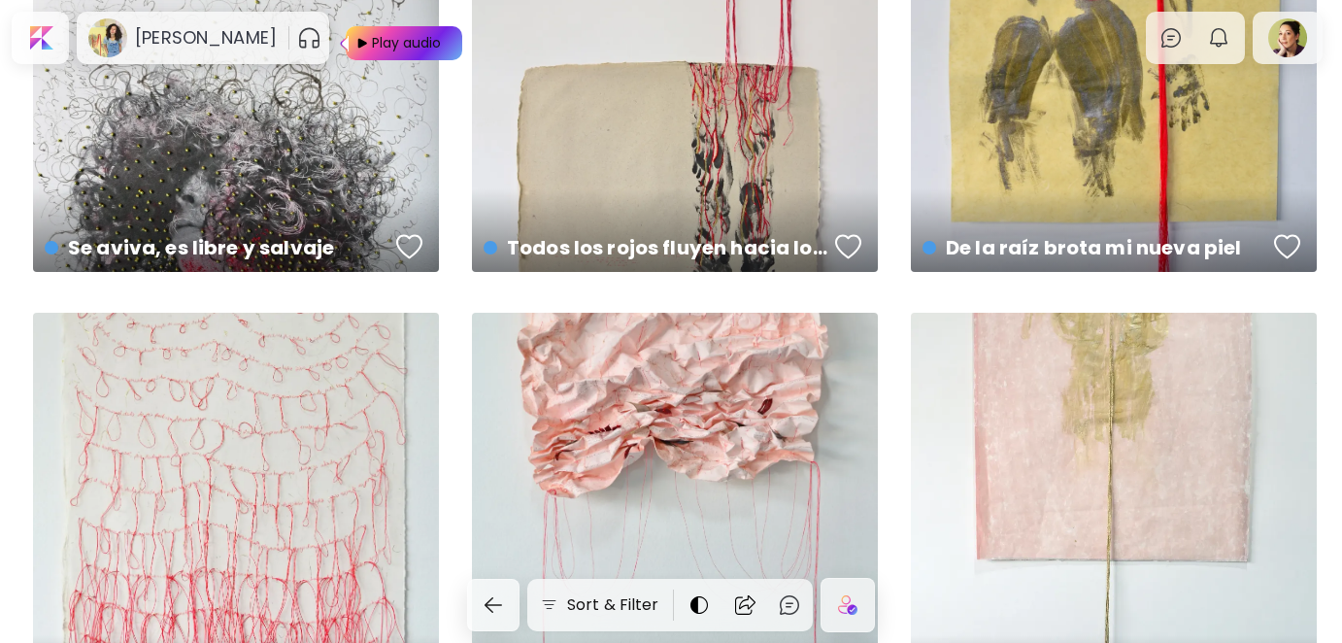
scroll to position [680, 0]
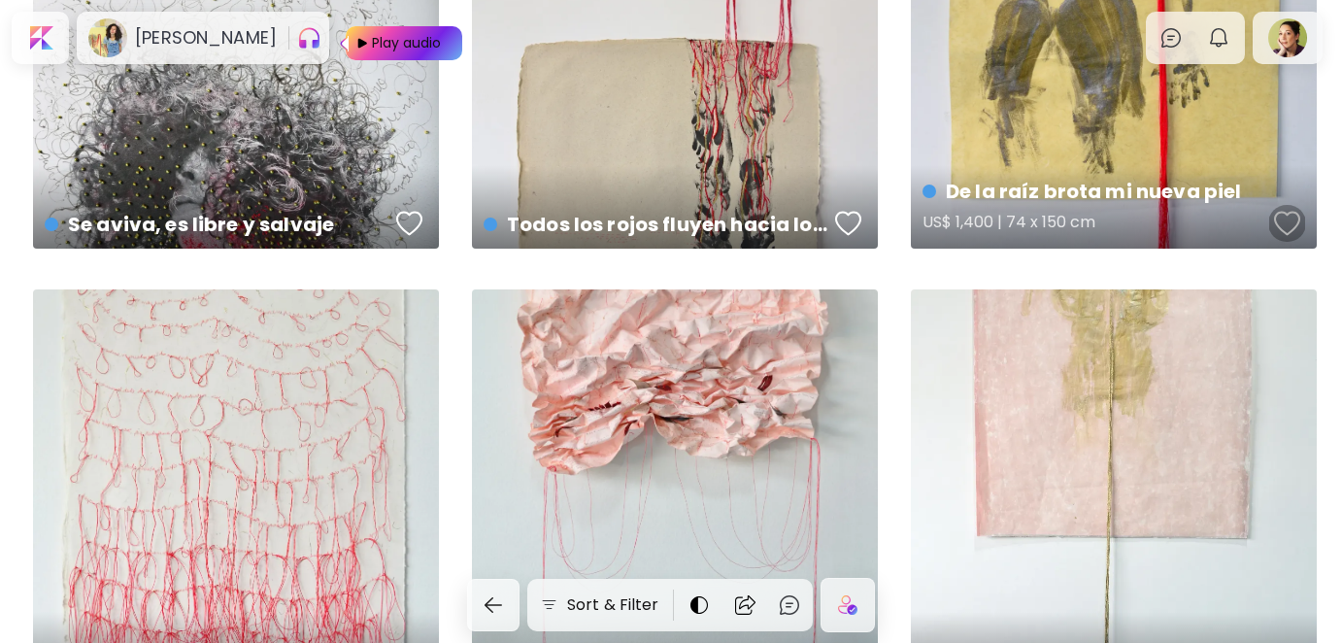
click at [1300, 221] on div "button" at bounding box center [1287, 223] width 27 height 29
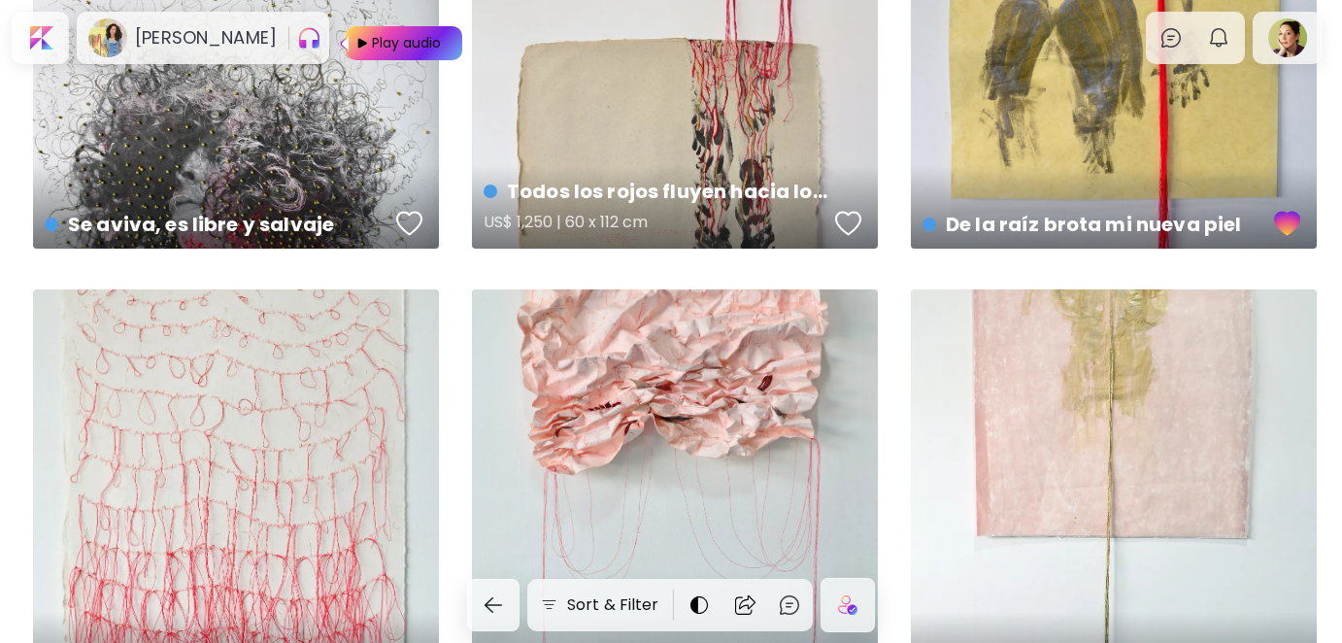
click at [844, 218] on div "button" at bounding box center [848, 223] width 27 height 29
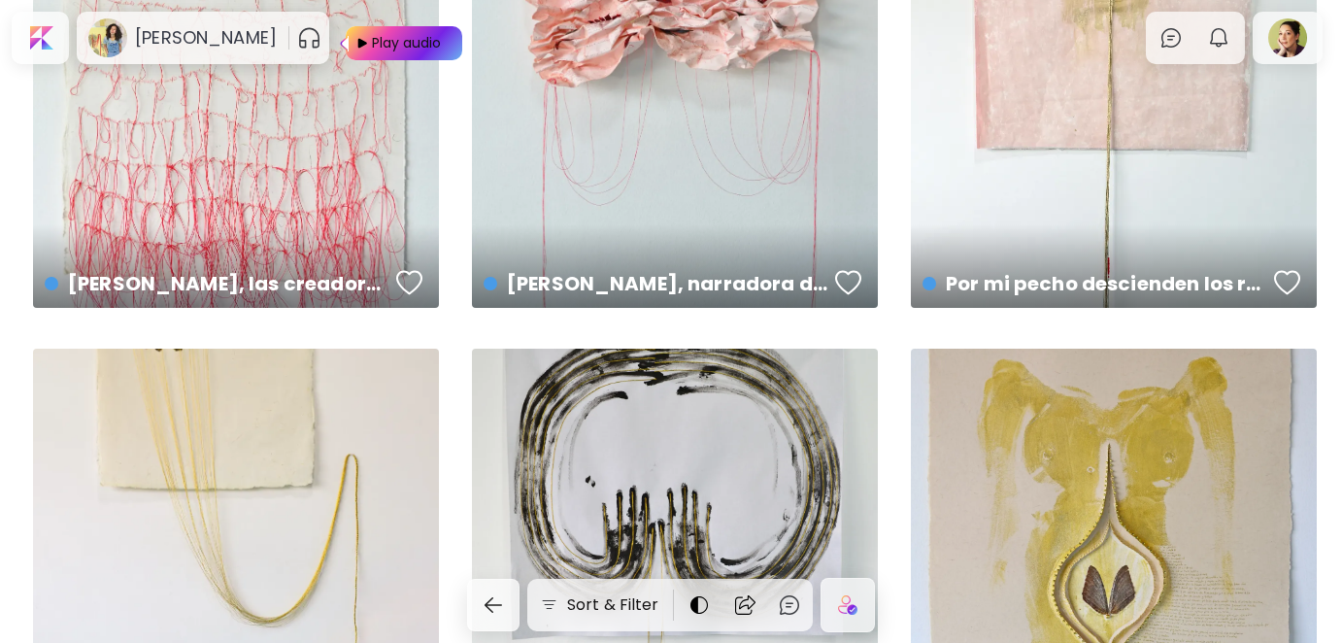
scroll to position [1069, 0]
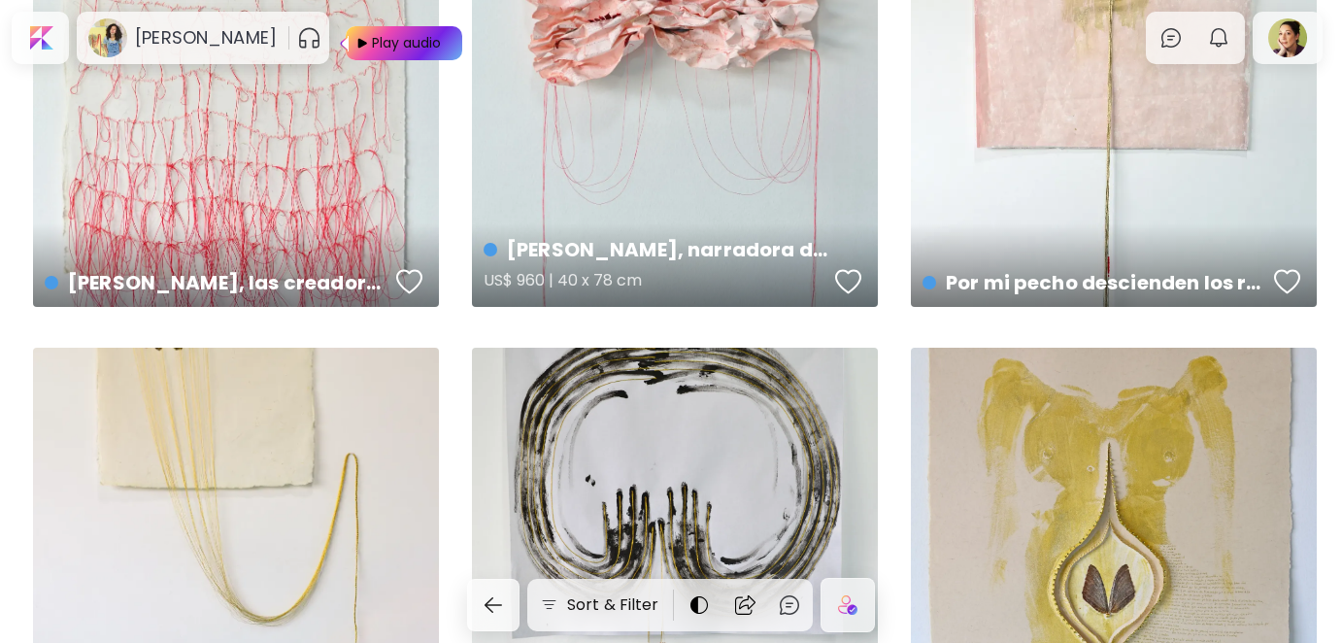
click at [851, 274] on div "button" at bounding box center [848, 281] width 27 height 29
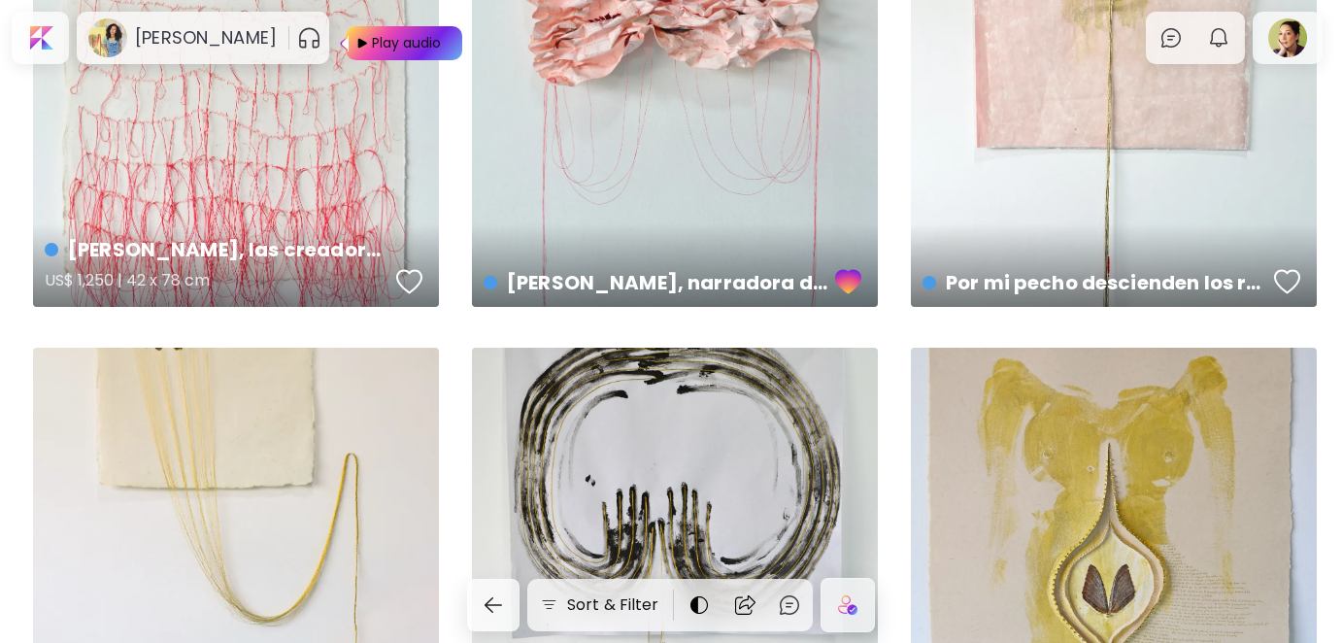
click at [420, 269] on div "button" at bounding box center [409, 281] width 27 height 29
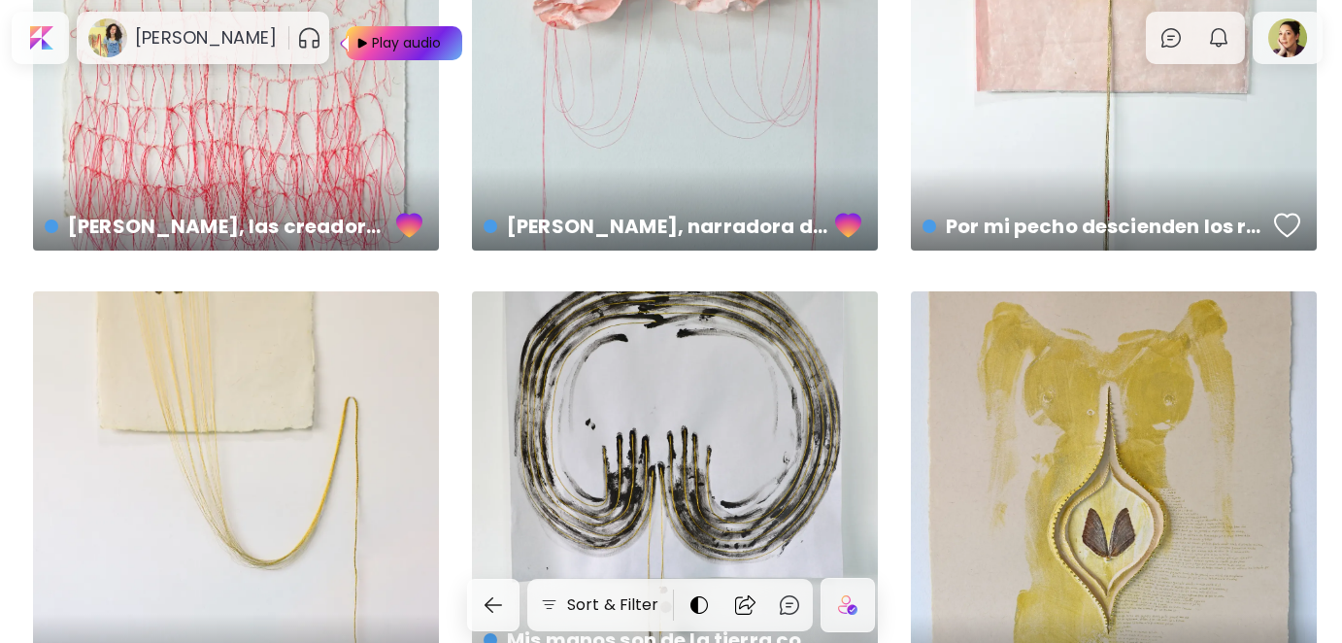
scroll to position [1457, 0]
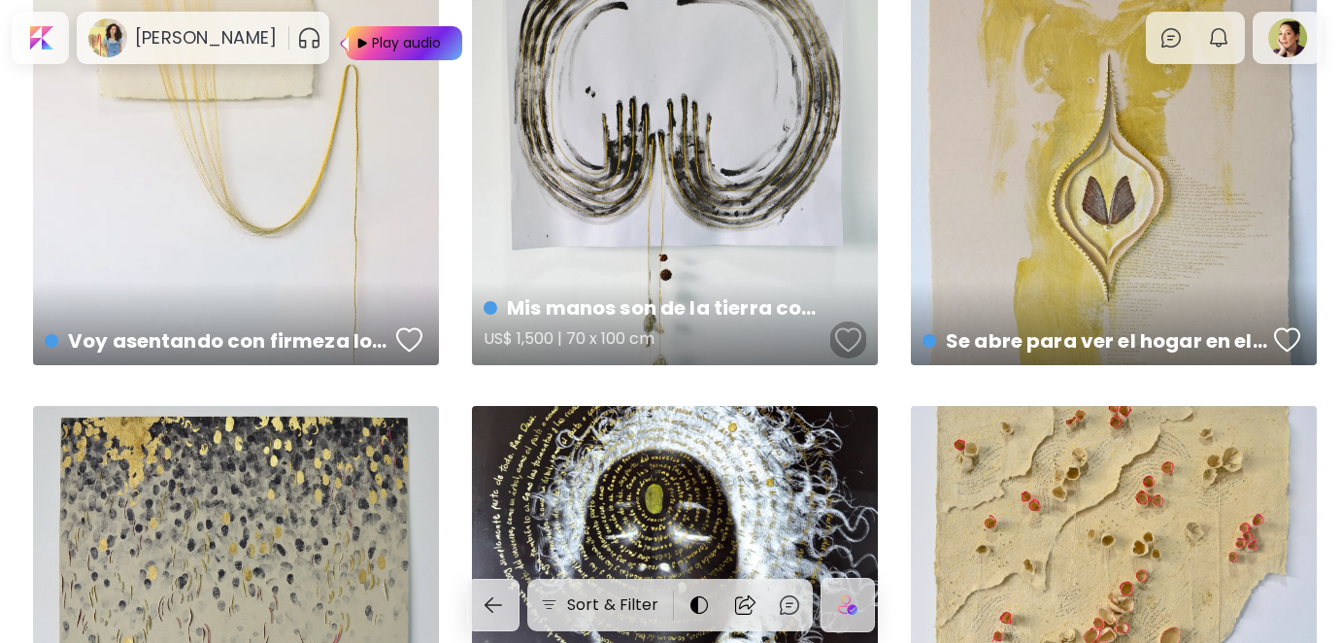
click at [846, 331] on div "button" at bounding box center [848, 339] width 27 height 29
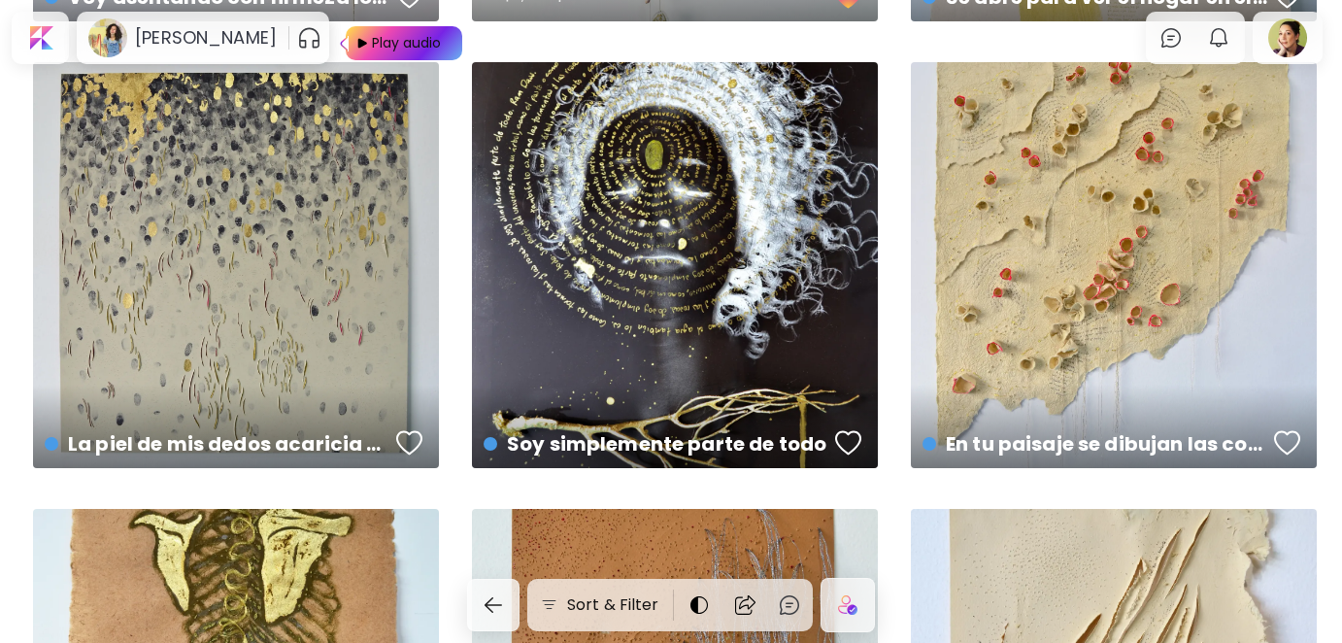
scroll to position [1846, 0]
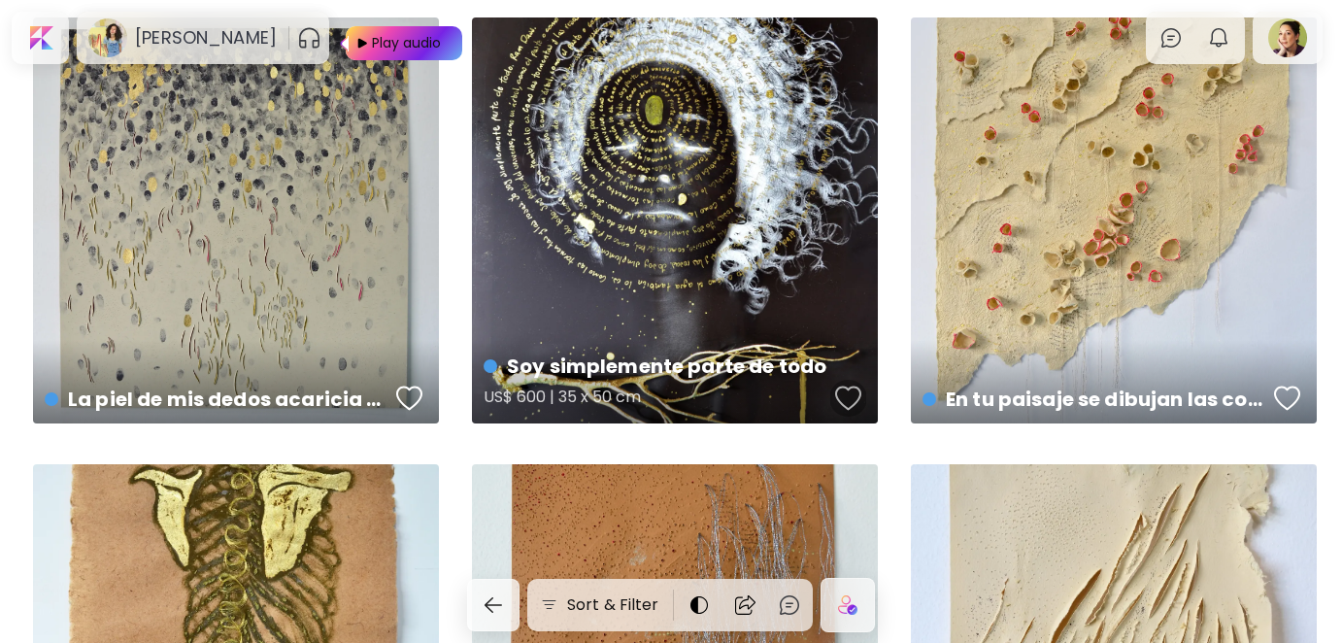
click at [855, 383] on button "button" at bounding box center [849, 398] width 37 height 39
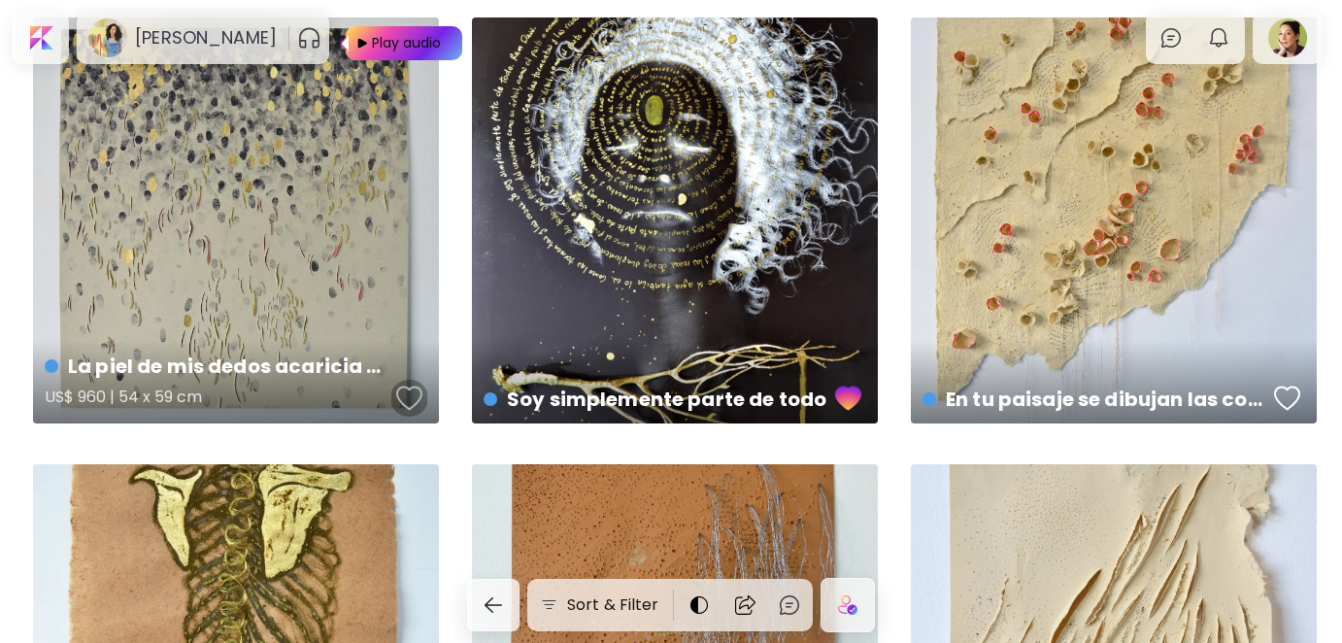
click at [396, 390] on div "button" at bounding box center [409, 398] width 27 height 29
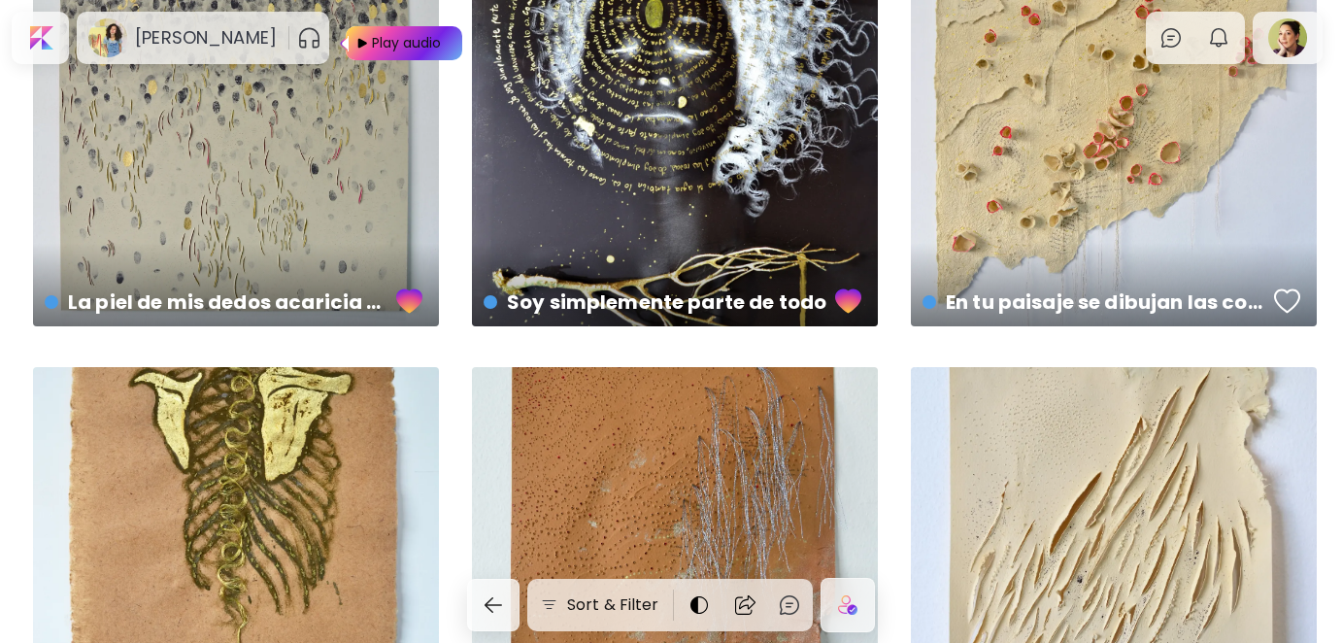
scroll to position [1943, 0]
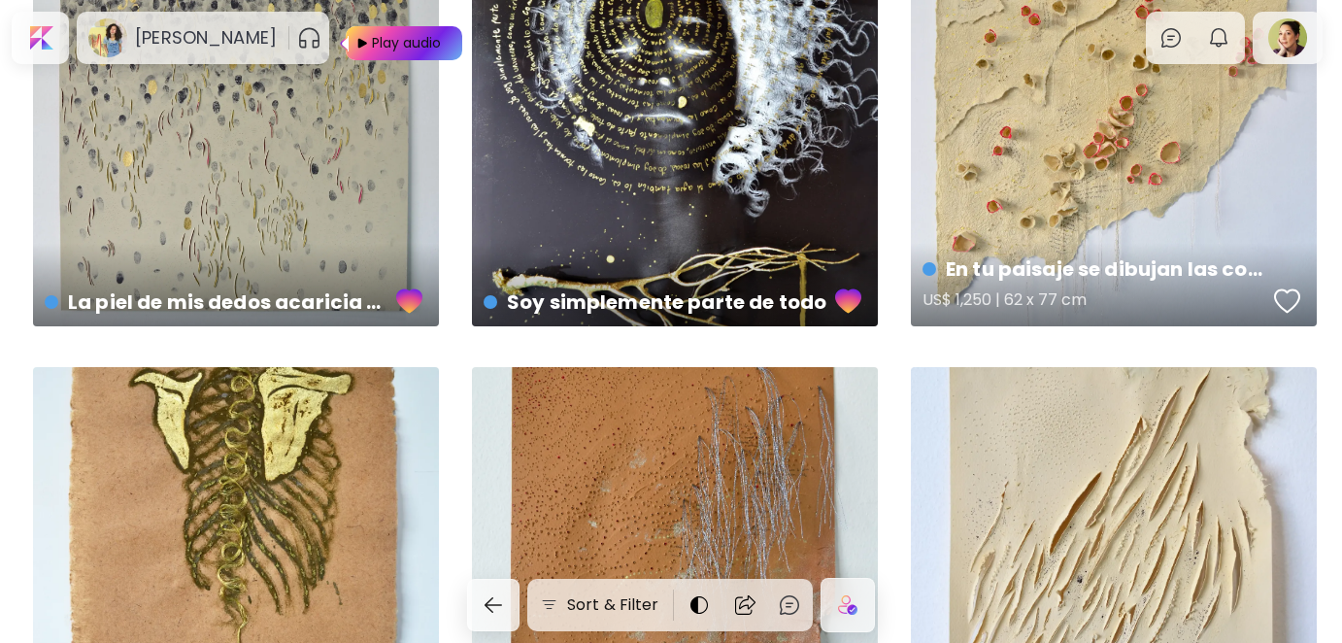
click at [1287, 303] on div "button" at bounding box center [1287, 301] width 27 height 29
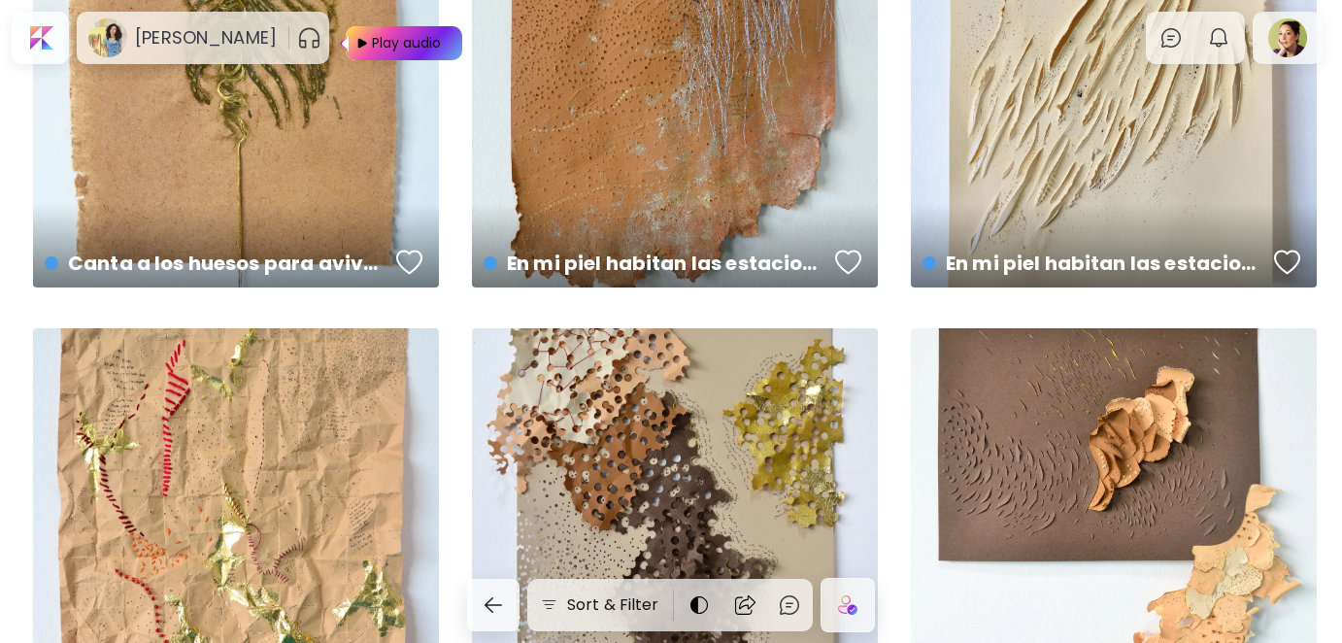
scroll to position [2720, 0]
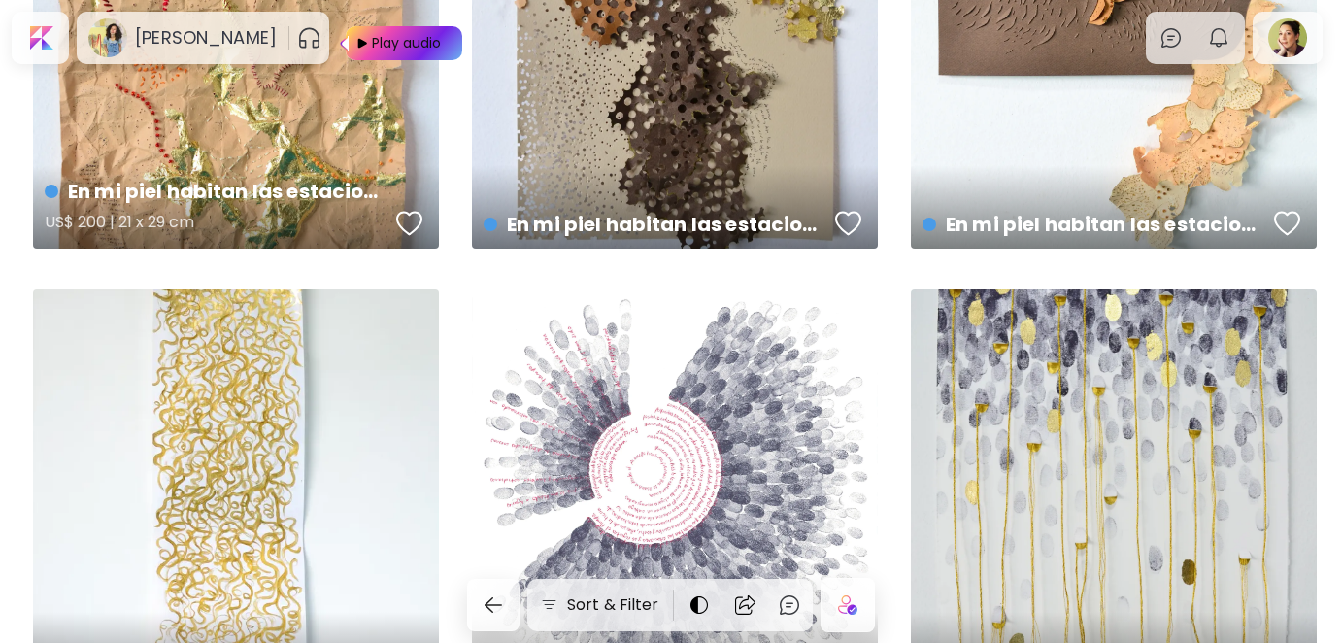
click at [407, 227] on div "button" at bounding box center [409, 223] width 27 height 29
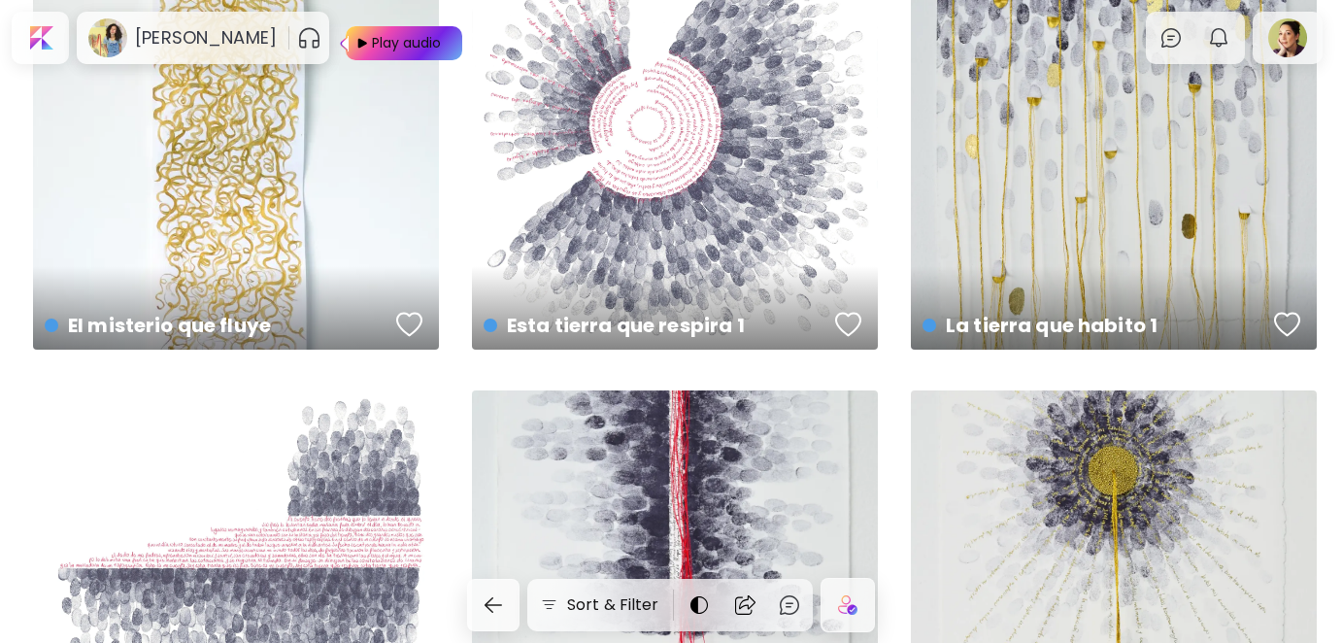
scroll to position [3303, 0]
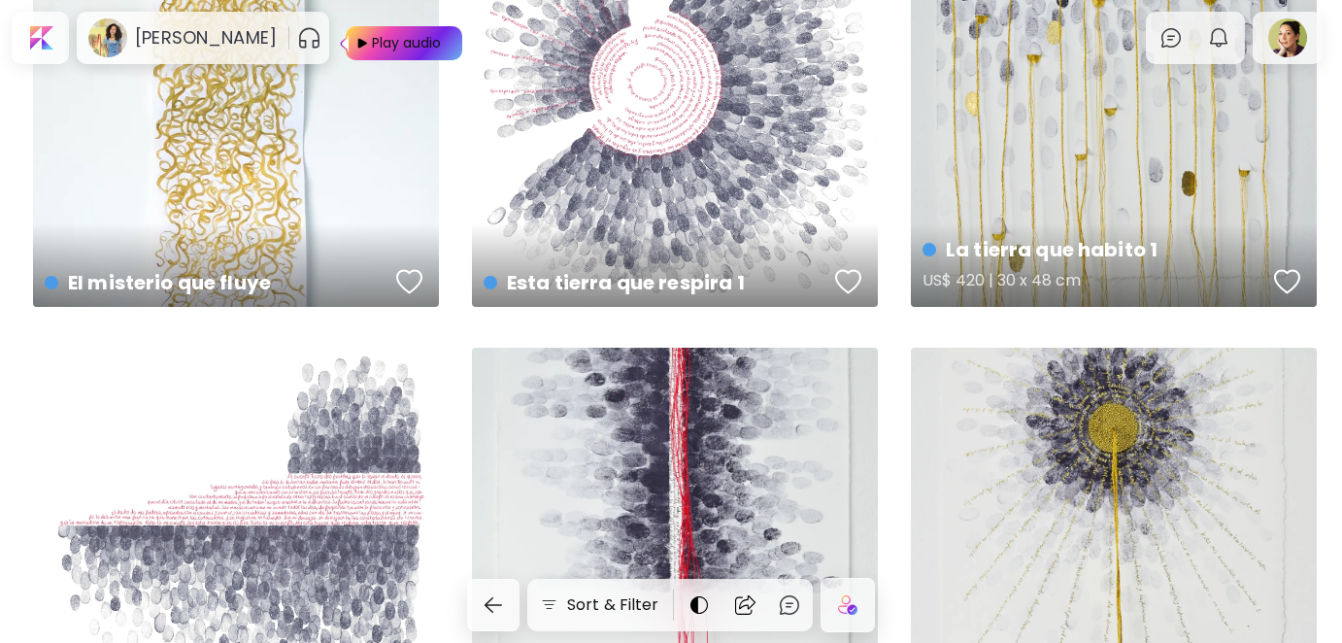
click at [1288, 283] on div "button" at bounding box center [1287, 281] width 27 height 29
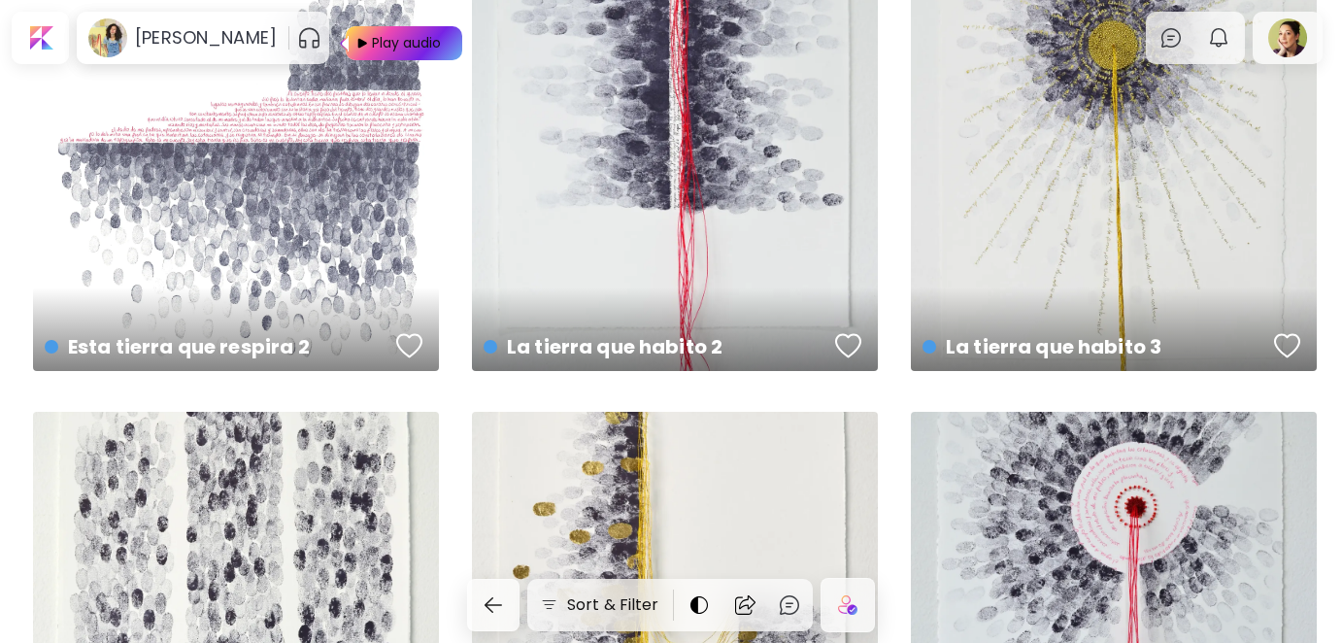
scroll to position [3691, 0]
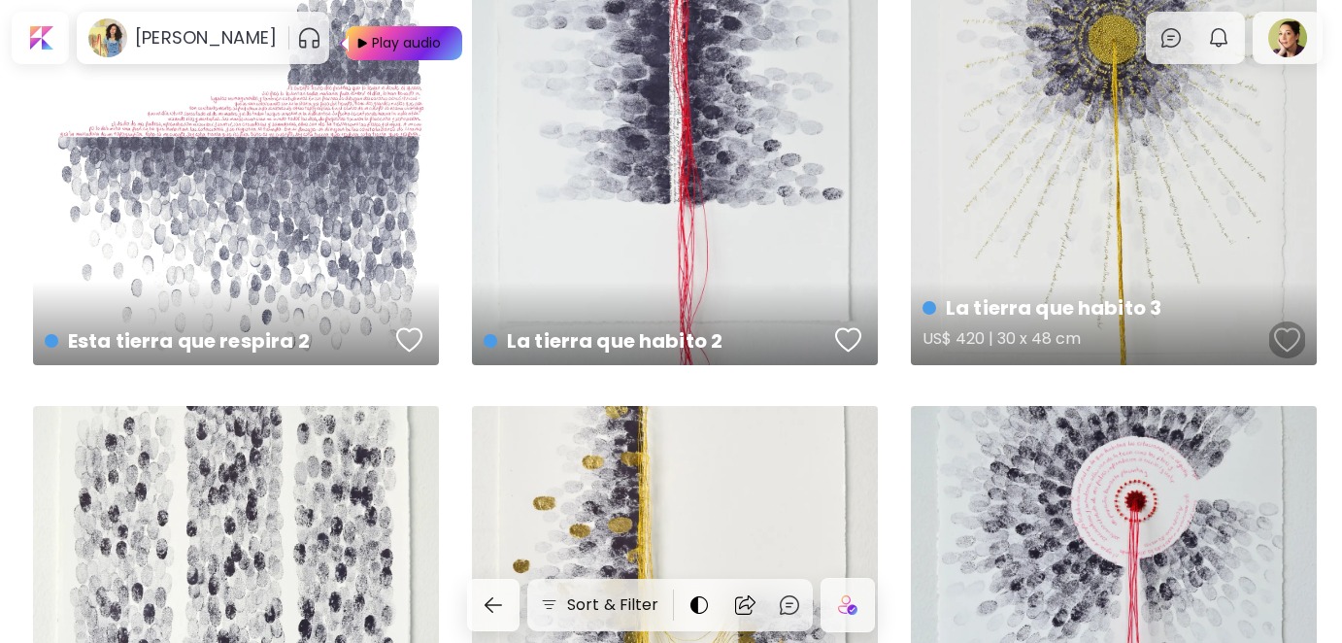
click at [1284, 335] on div "button" at bounding box center [1287, 339] width 27 height 29
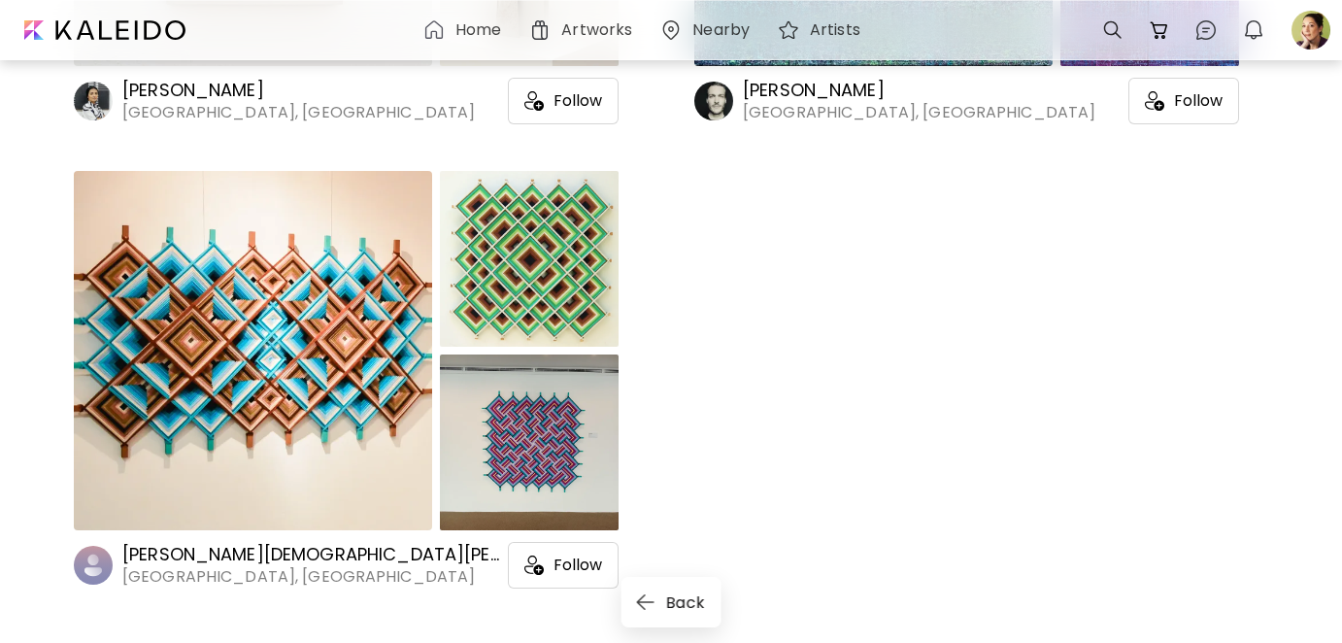
scroll to position [6139, 0]
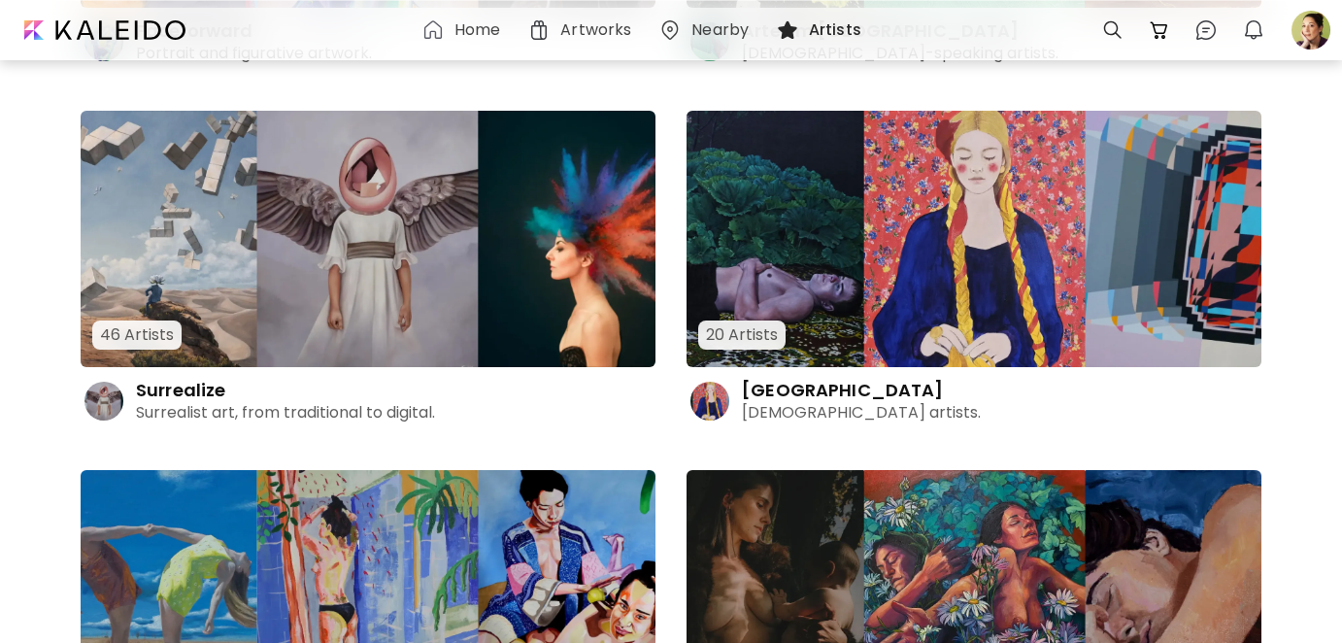
scroll to position [9894, 0]
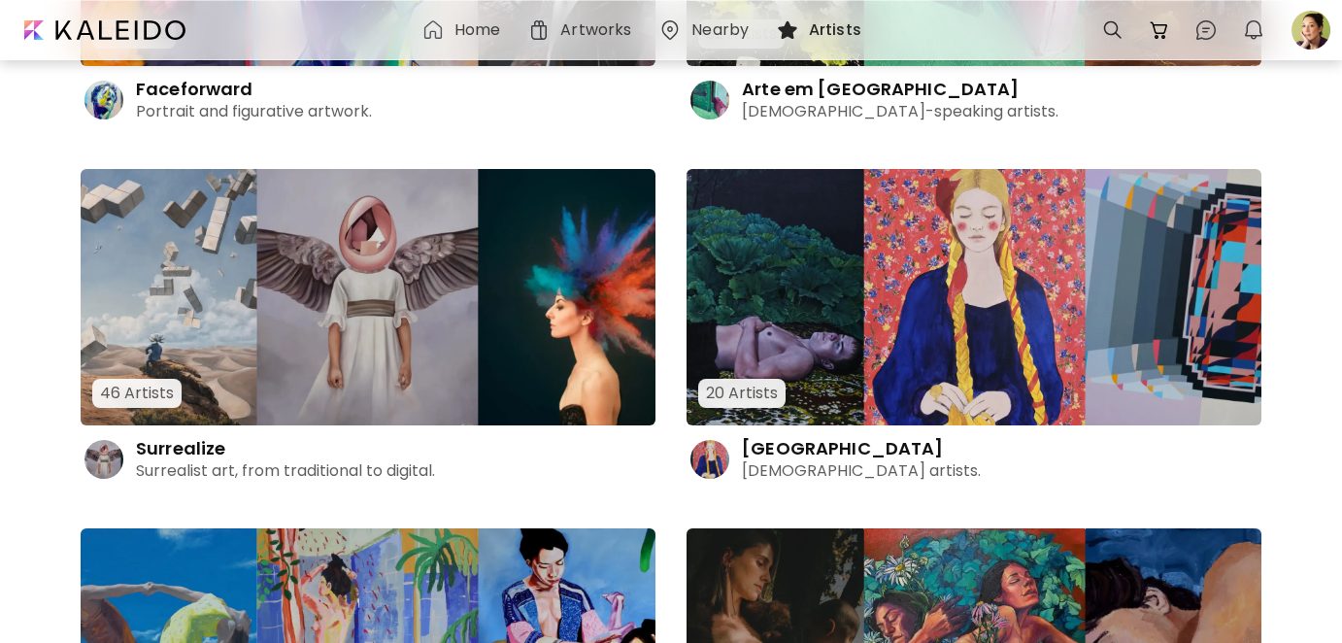
click at [181, 441] on h4 "Surrealize" at bounding box center [180, 448] width 89 height 23
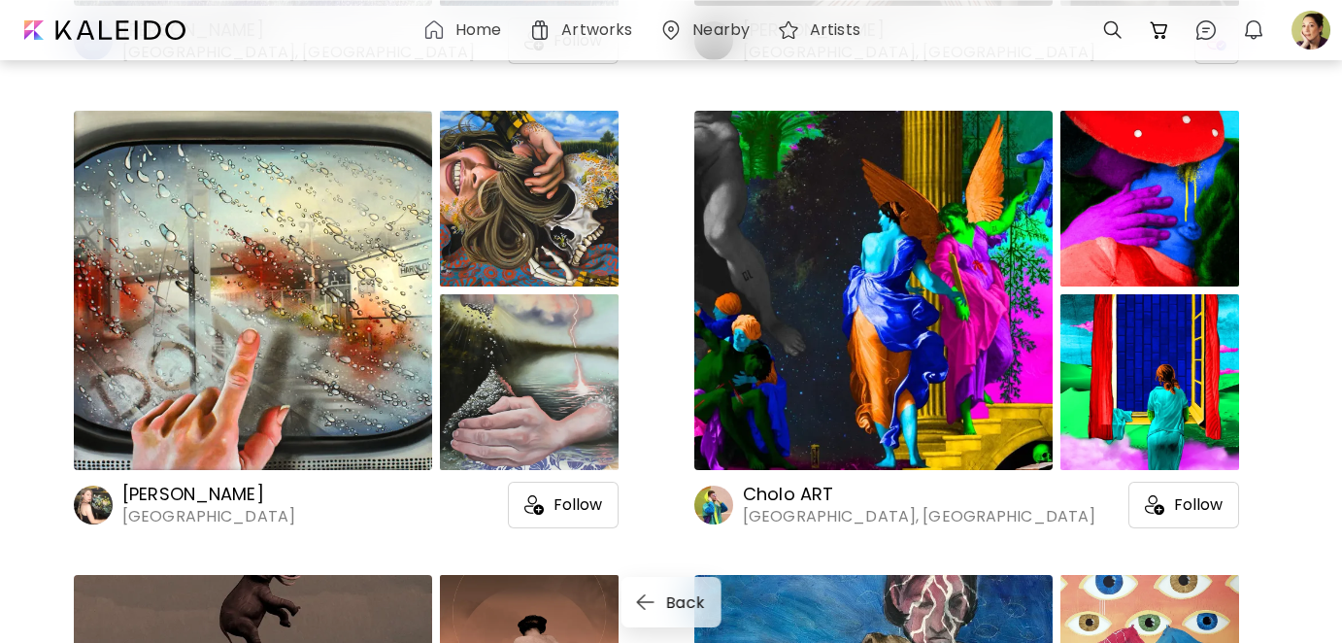
scroll to position [3303, 0]
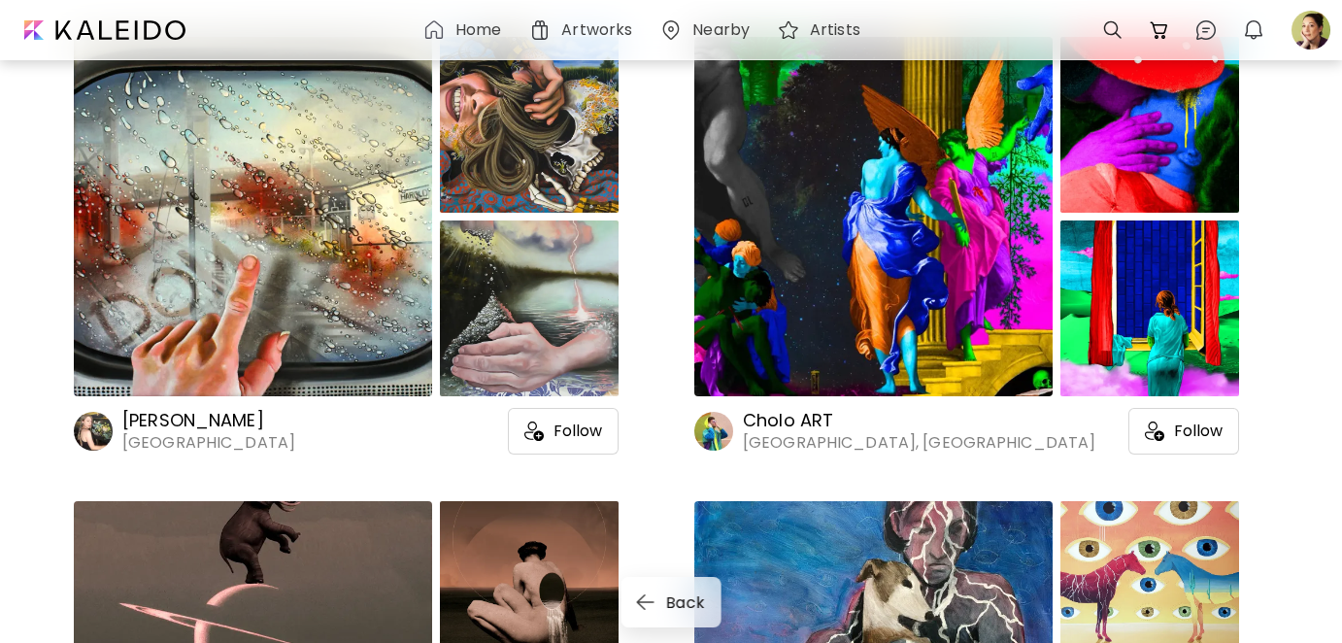
click at [148, 432] on h6 "[PERSON_NAME]" at bounding box center [208, 420] width 173 height 23
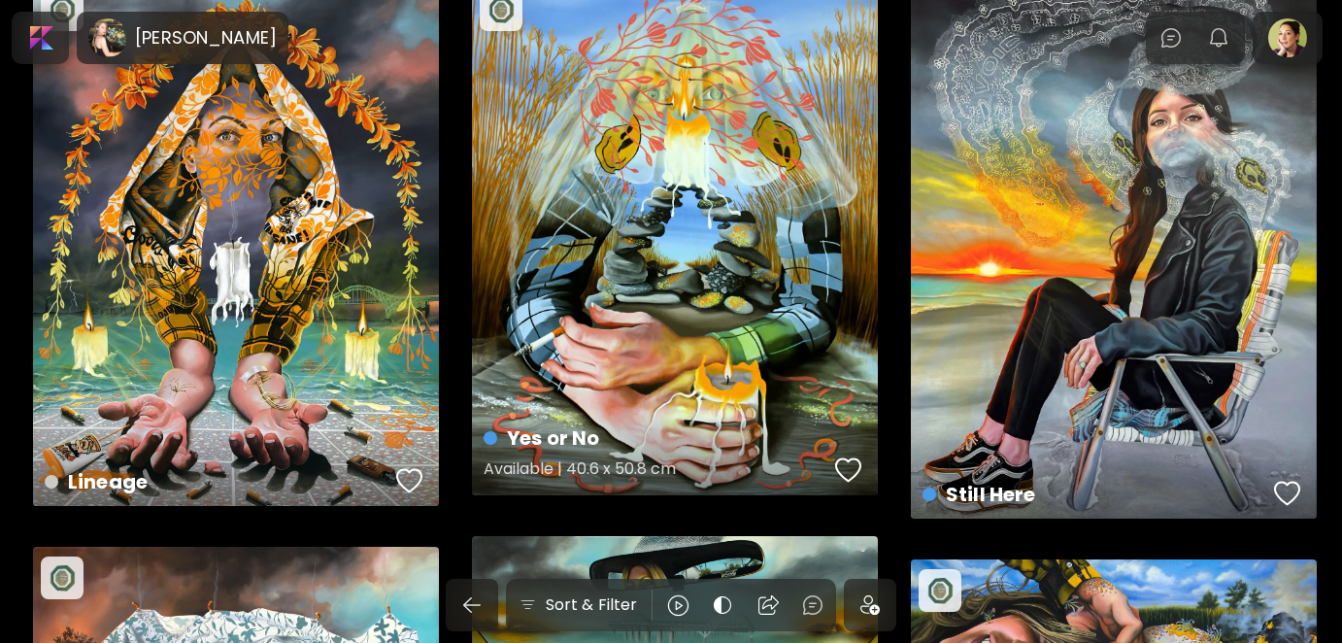
scroll to position [97, 0]
click at [858, 475] on div "button" at bounding box center [848, 470] width 27 height 29
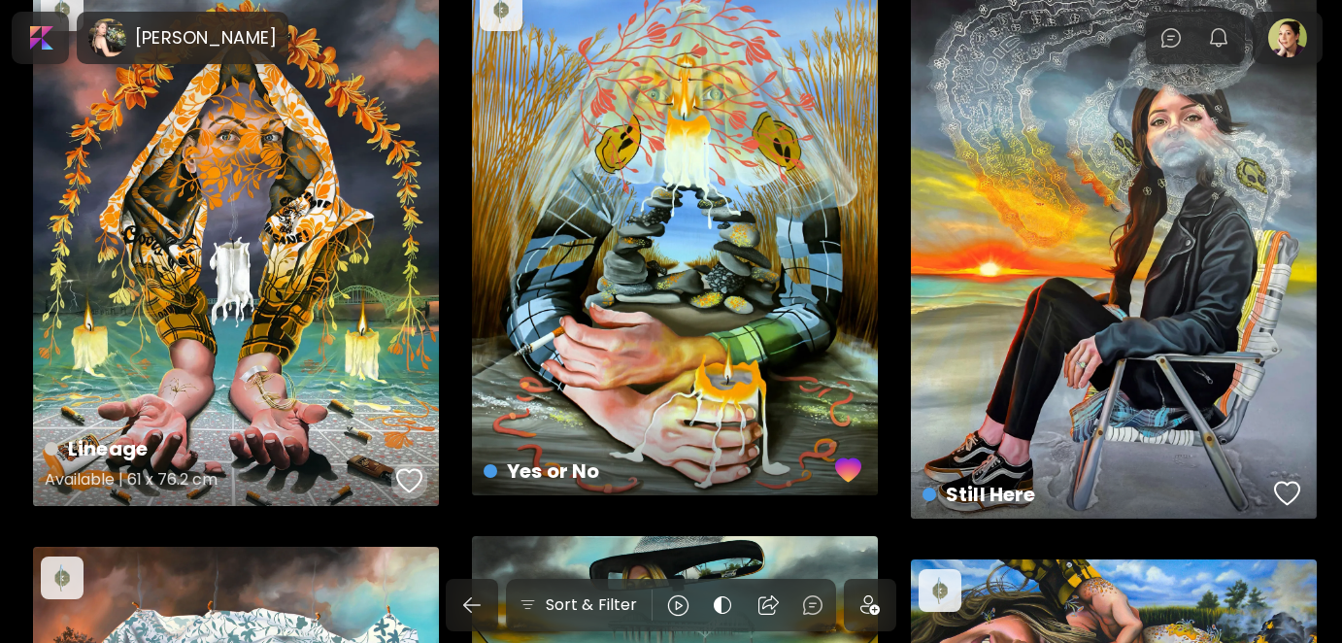
click at [402, 476] on div "button" at bounding box center [409, 480] width 27 height 29
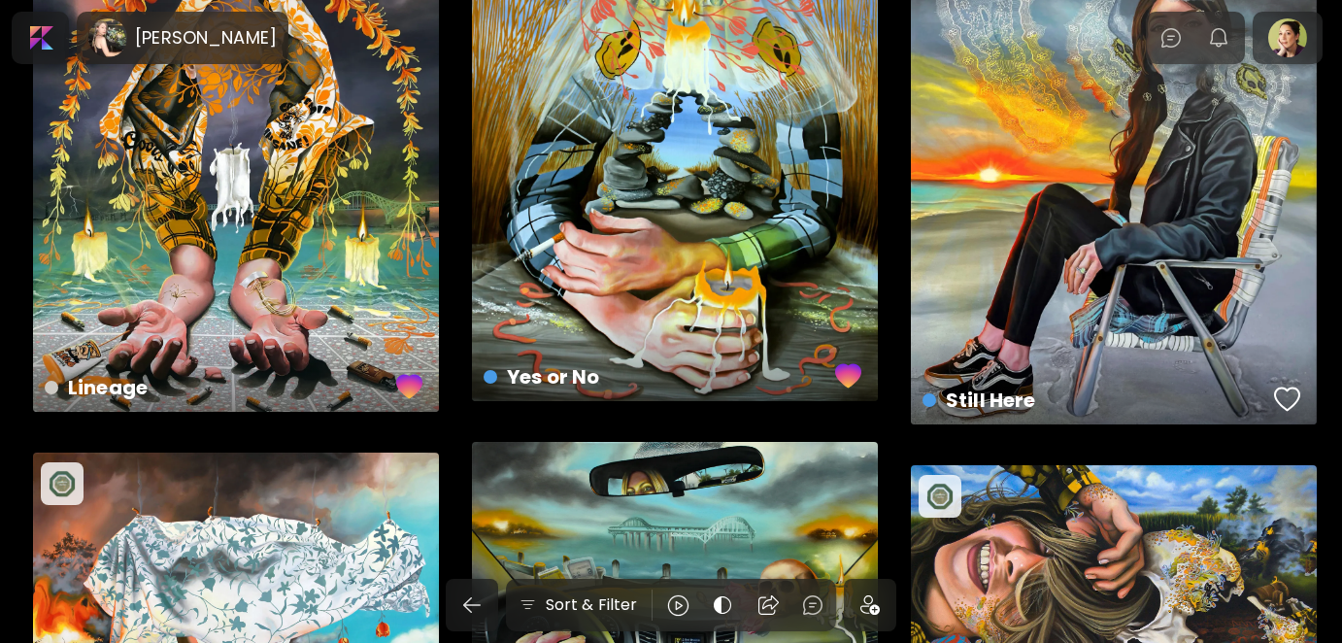
scroll to position [583, 0]
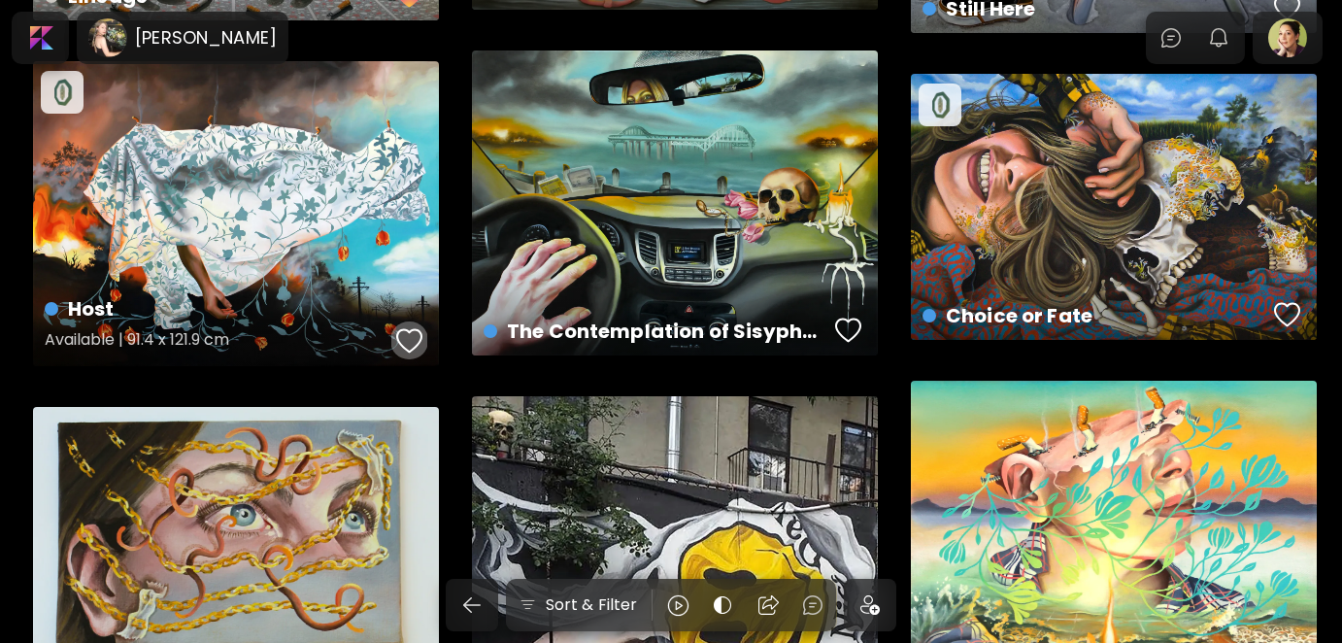
click at [402, 336] on div "button" at bounding box center [409, 340] width 27 height 29
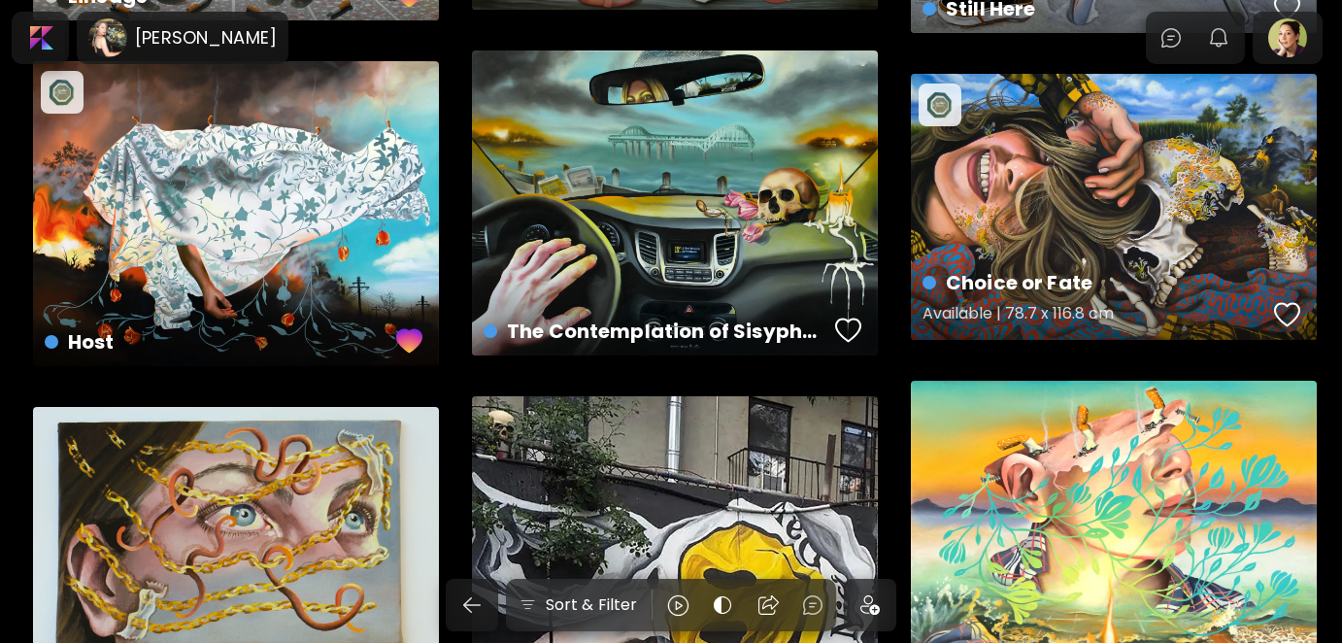
click at [1296, 313] on div "button" at bounding box center [1287, 314] width 27 height 29
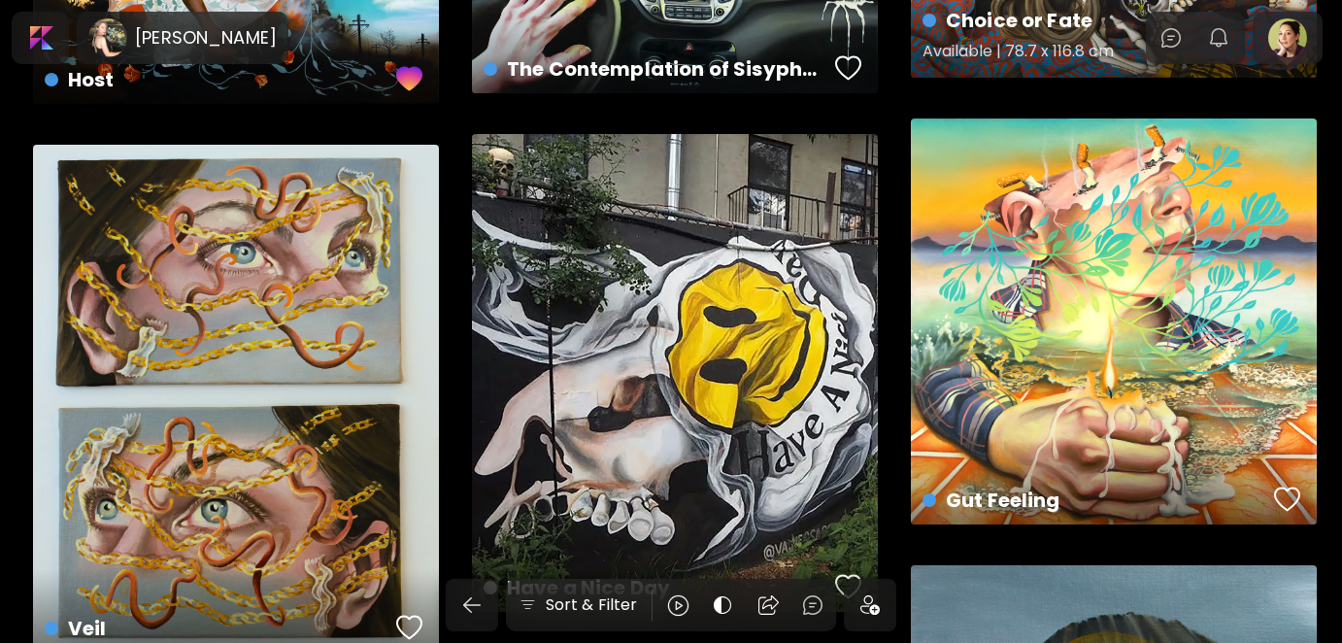
scroll to position [874, 0]
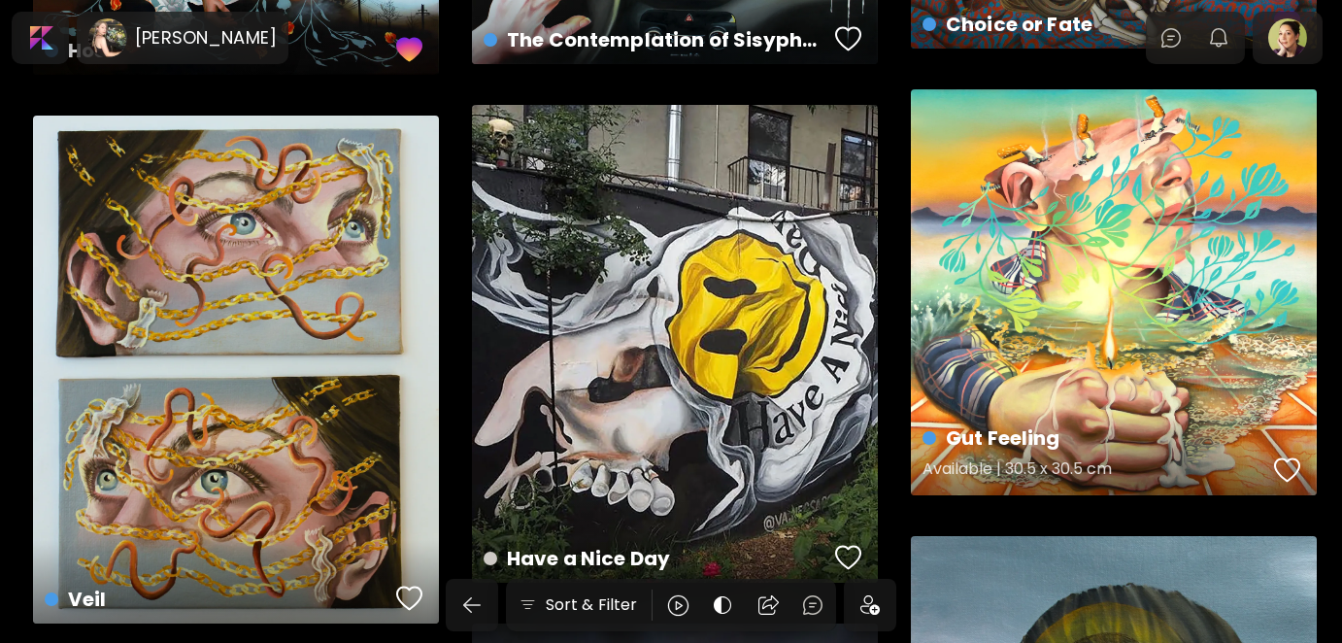
click at [1288, 467] on div "button" at bounding box center [1287, 470] width 27 height 29
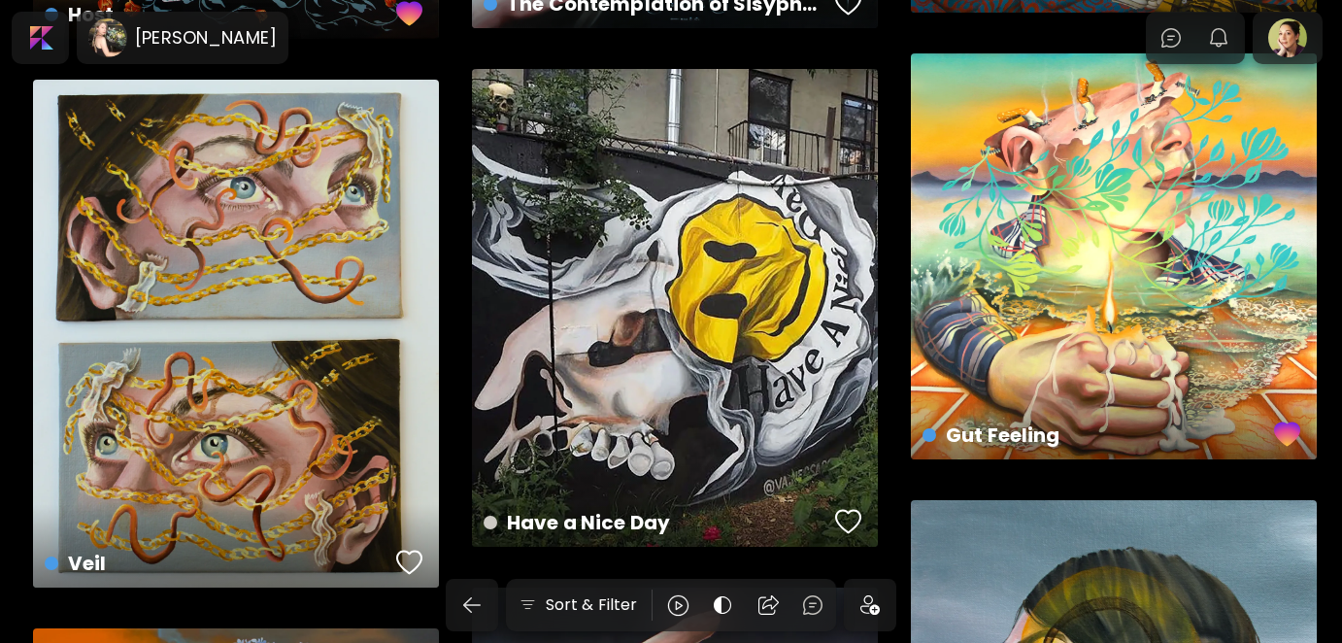
scroll to position [1263, 0]
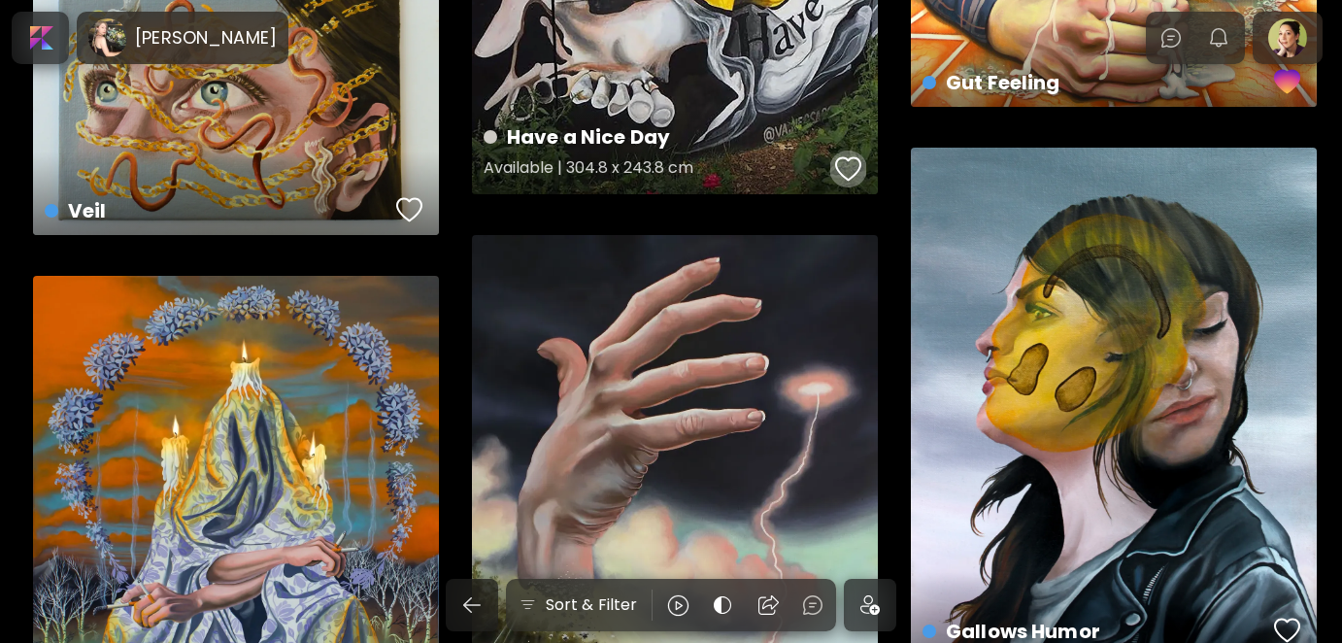
click at [842, 167] on div "button" at bounding box center [848, 168] width 27 height 29
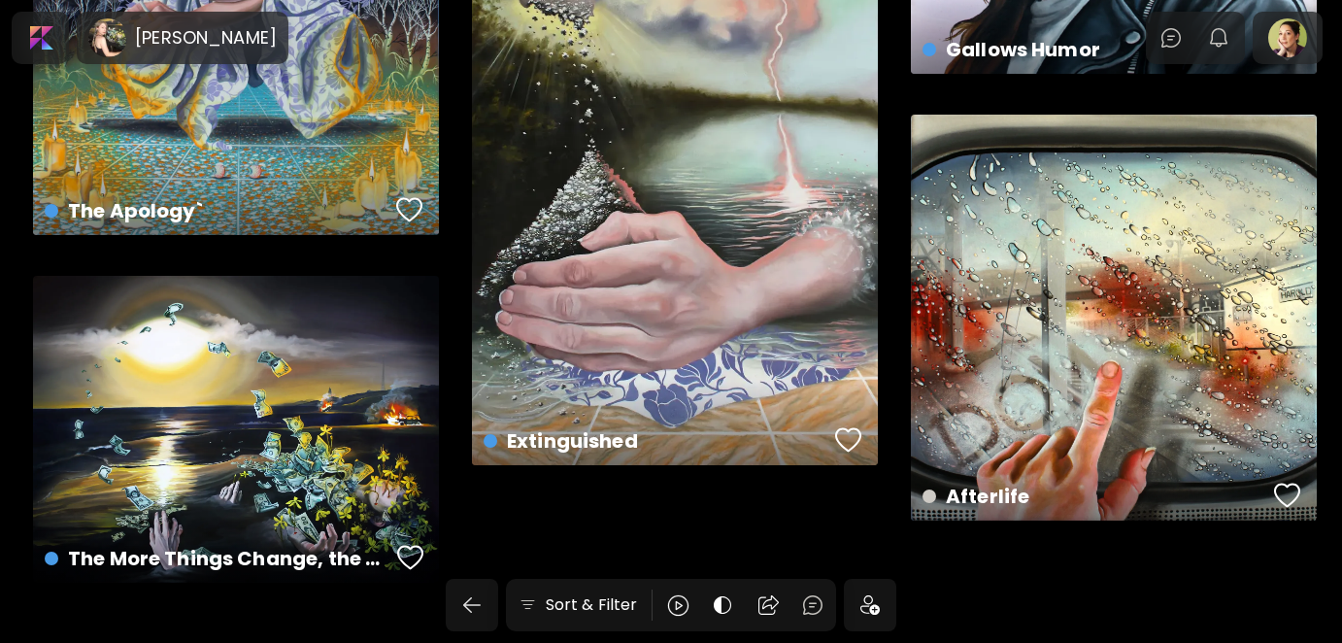
scroll to position [1846, 0]
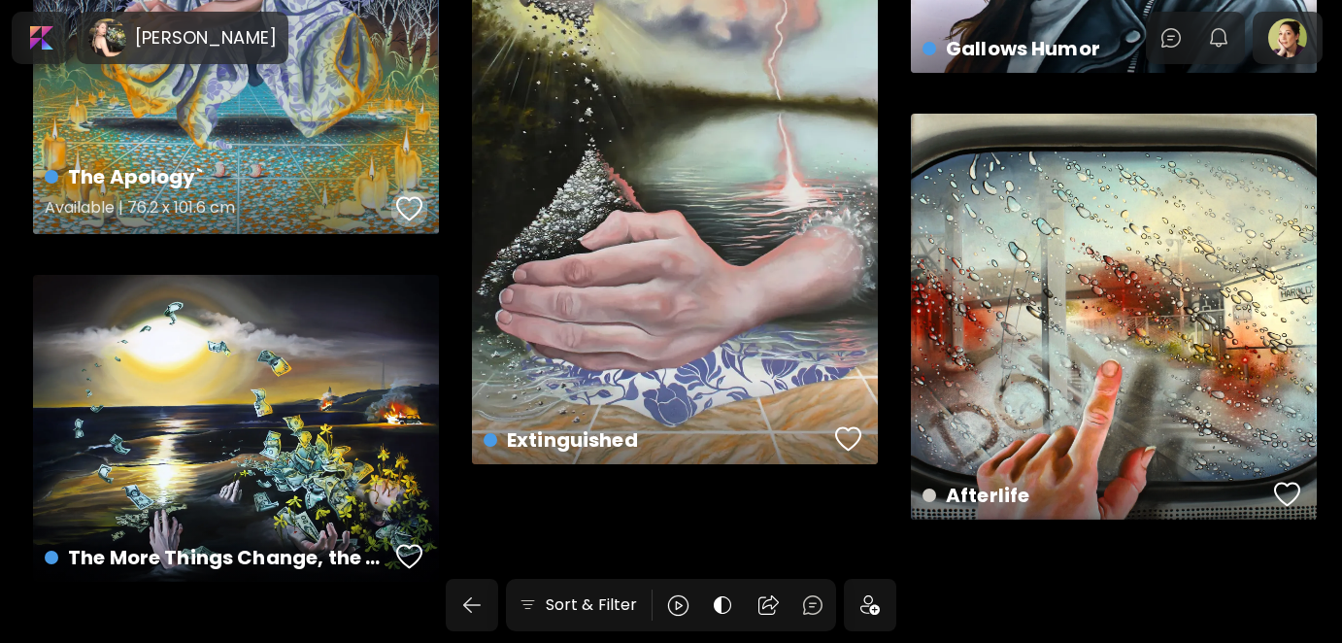
click at [408, 207] on div "button" at bounding box center [409, 208] width 27 height 29
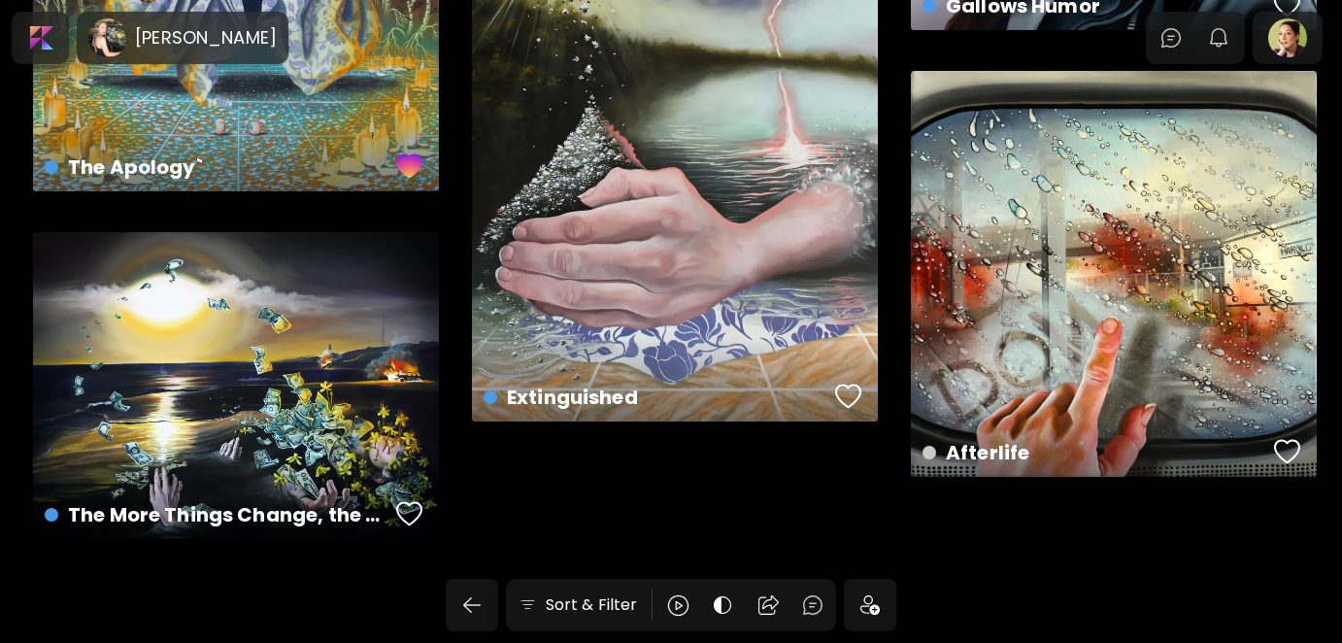
scroll to position [1891, 0]
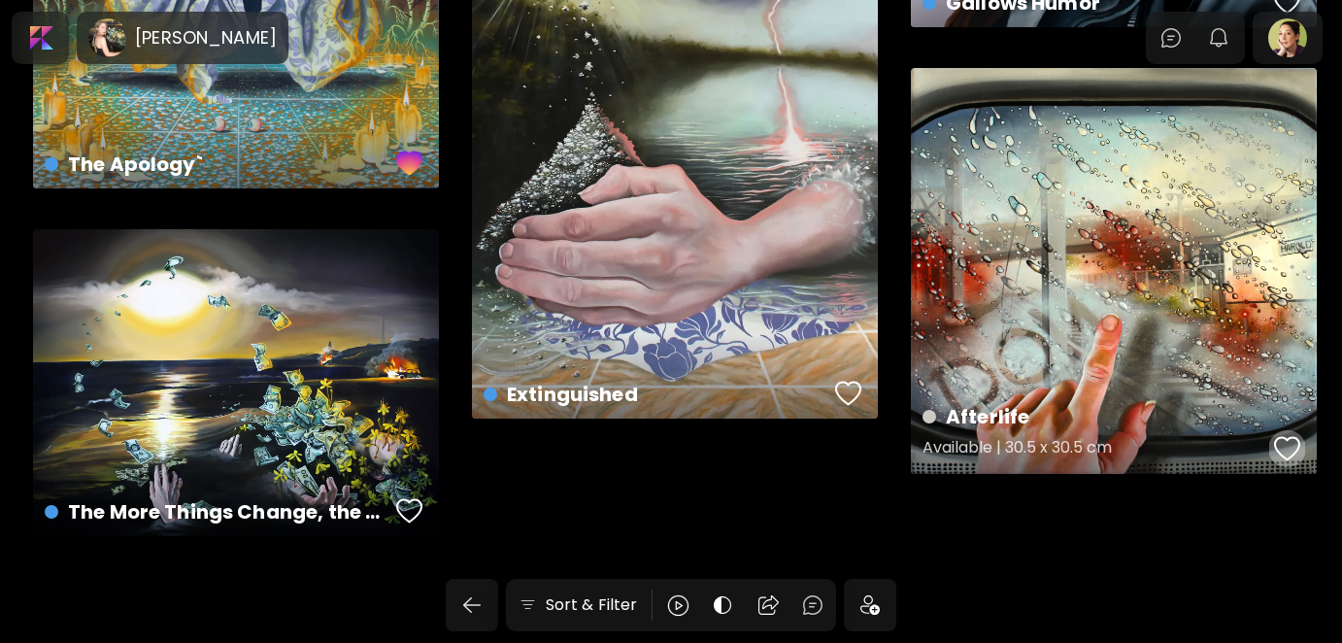
click at [1289, 444] on div "button" at bounding box center [1287, 448] width 27 height 29
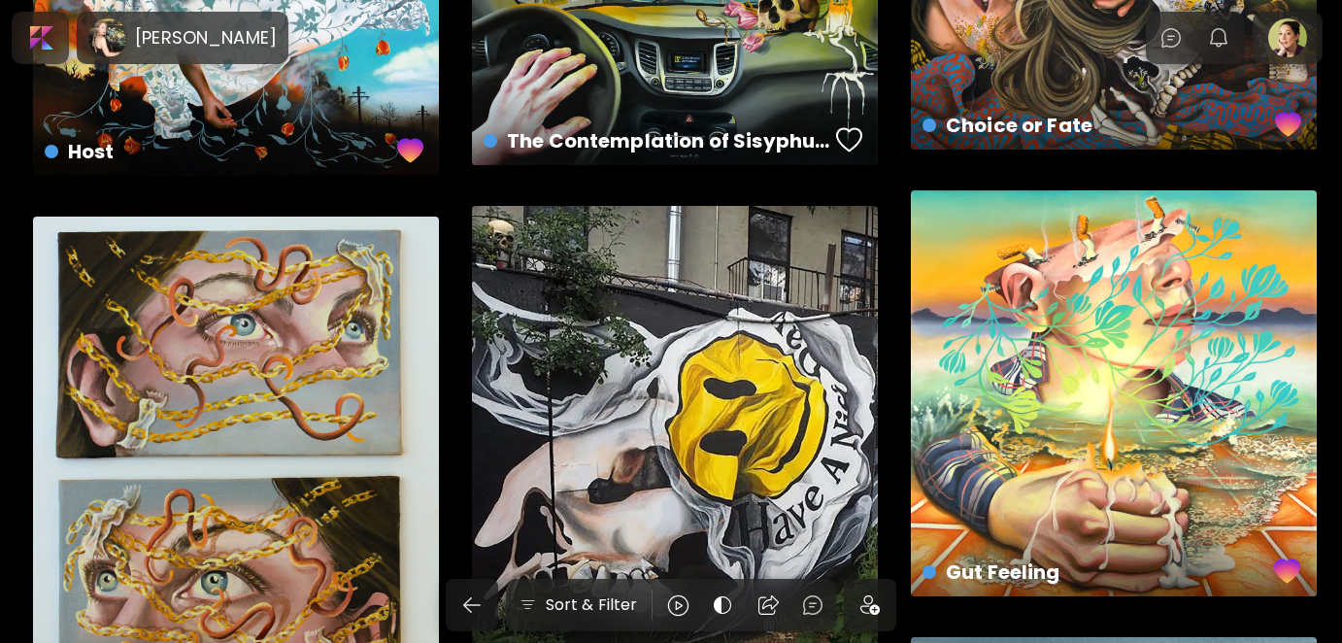
scroll to position [726, 0]
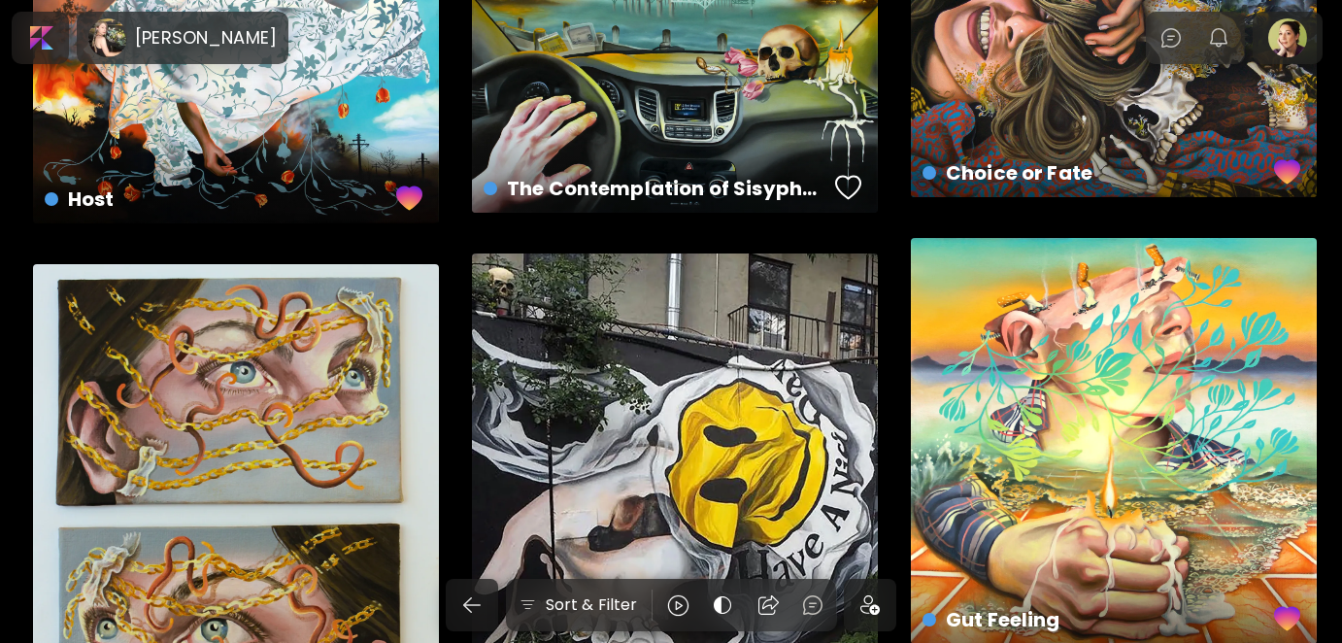
click at [878, 602] on img at bounding box center [870, 604] width 19 height 19
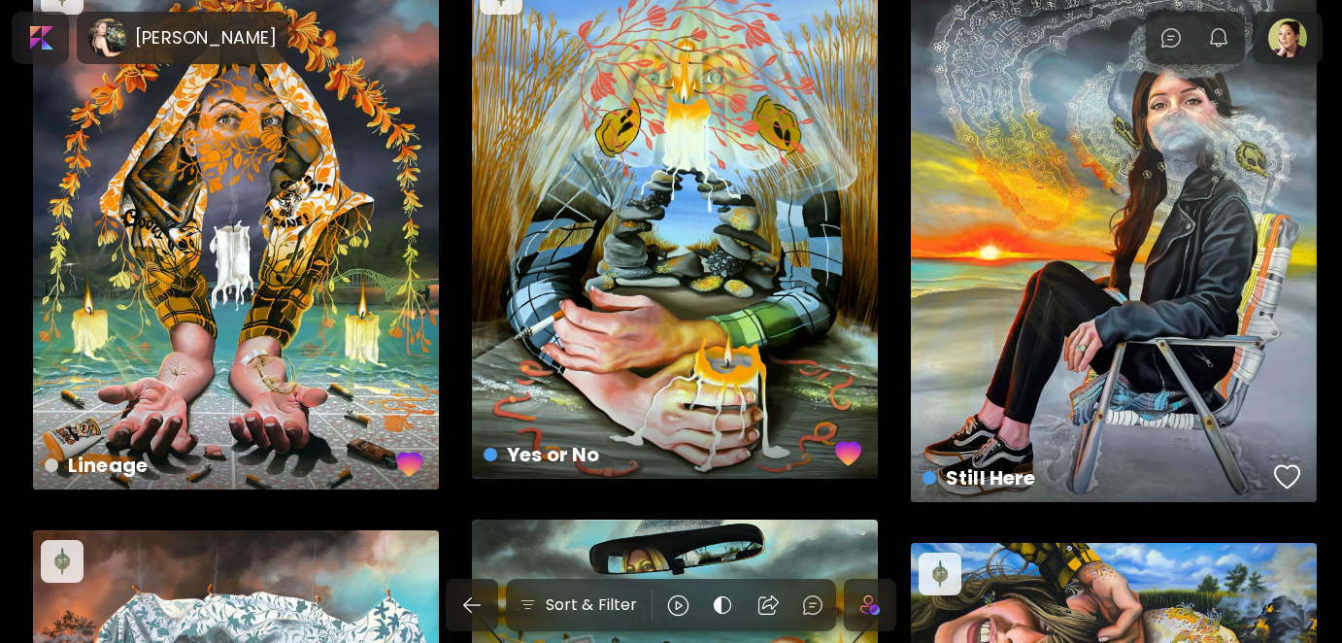
scroll to position [0, 0]
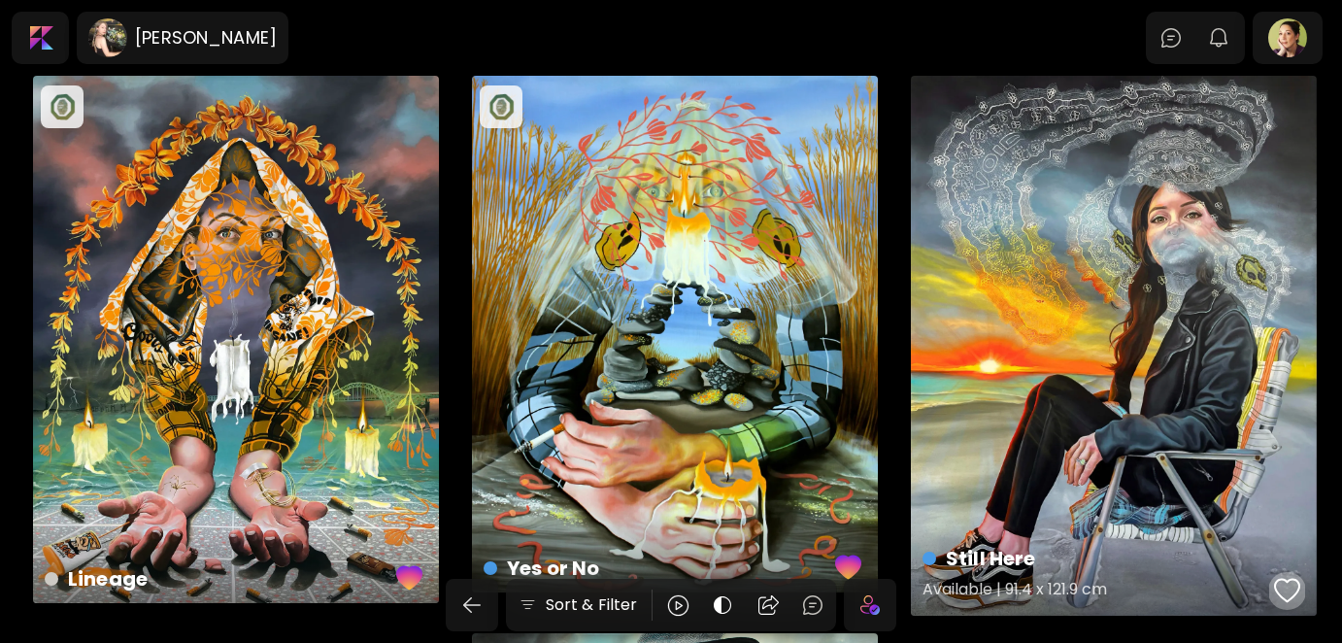
click at [1289, 584] on div "button" at bounding box center [1287, 590] width 27 height 29
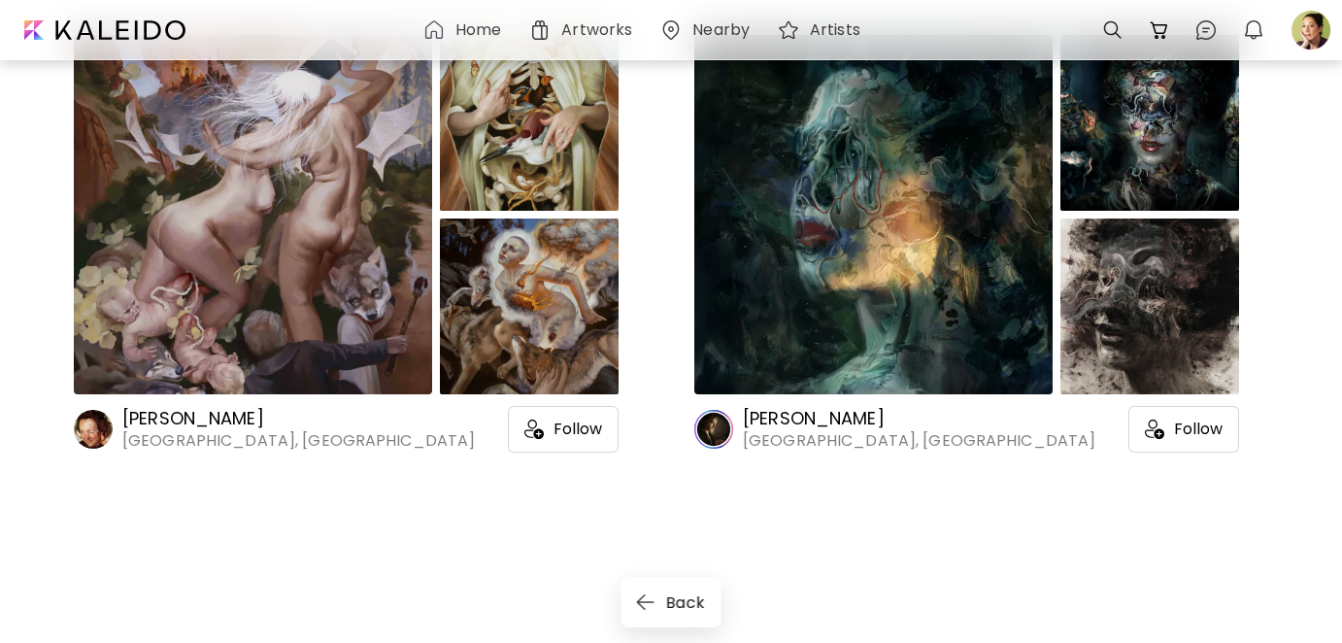
scroll to position [9875, 0]
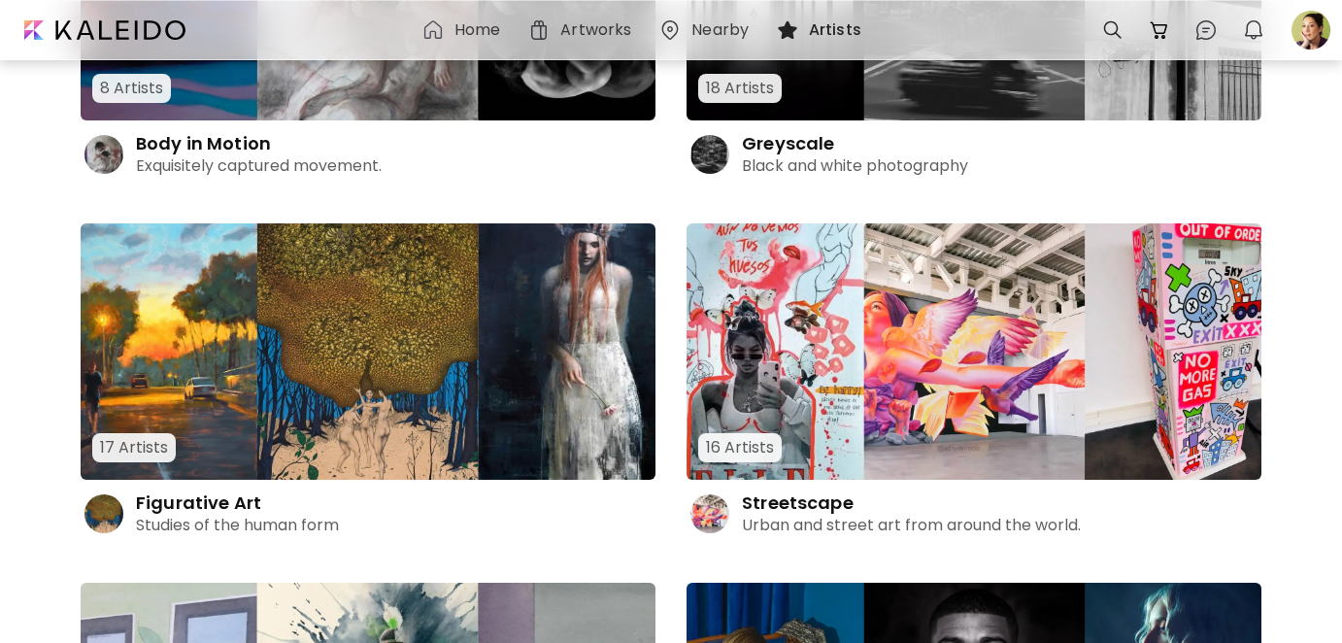
scroll to position [2609, 0]
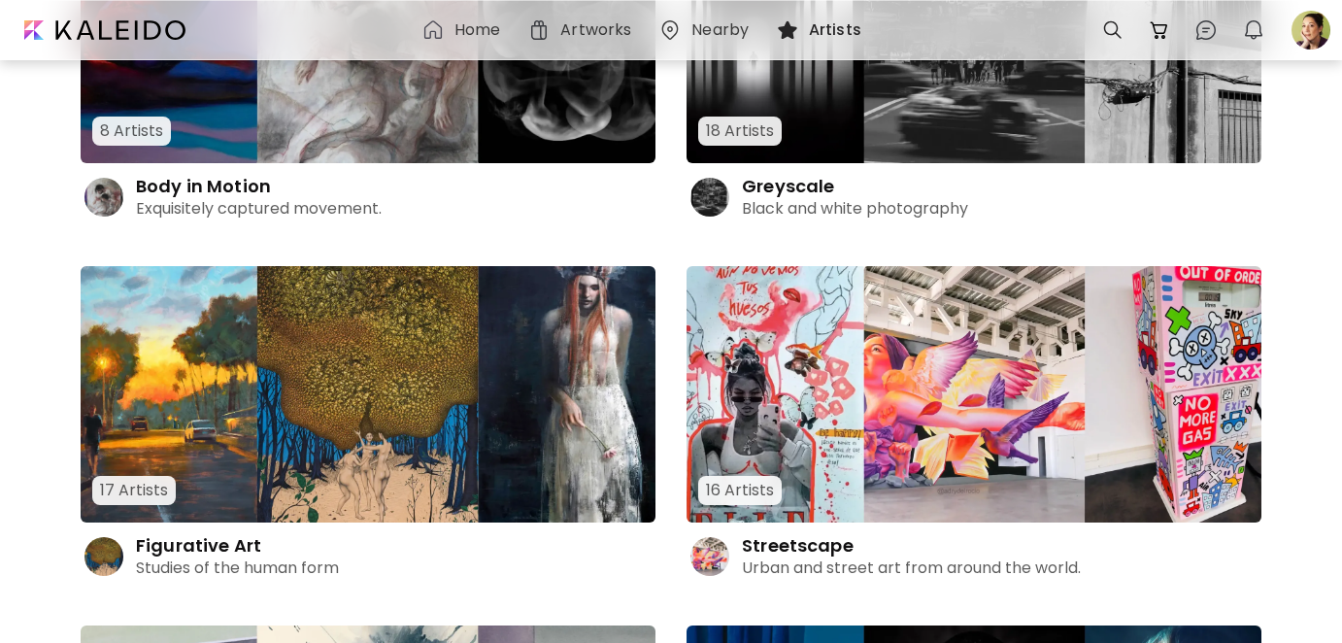
click at [194, 545] on h4 "Figurative Art" at bounding box center [198, 545] width 125 height 23
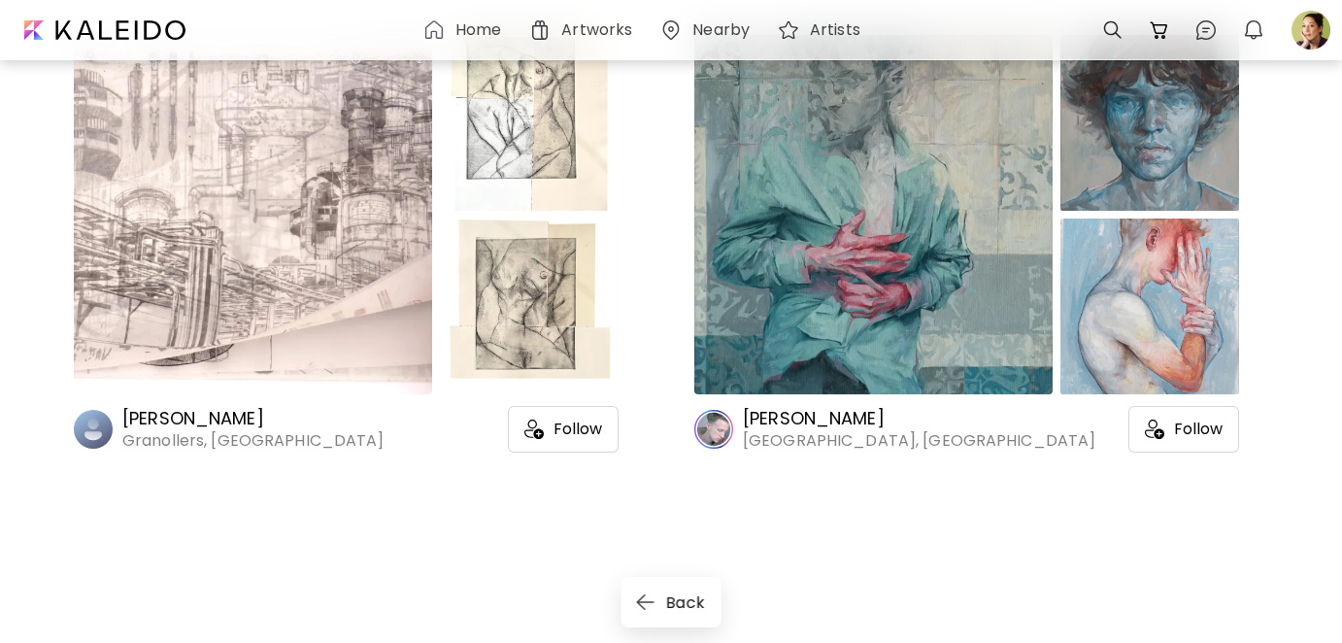
scroll to position [3794, 0]
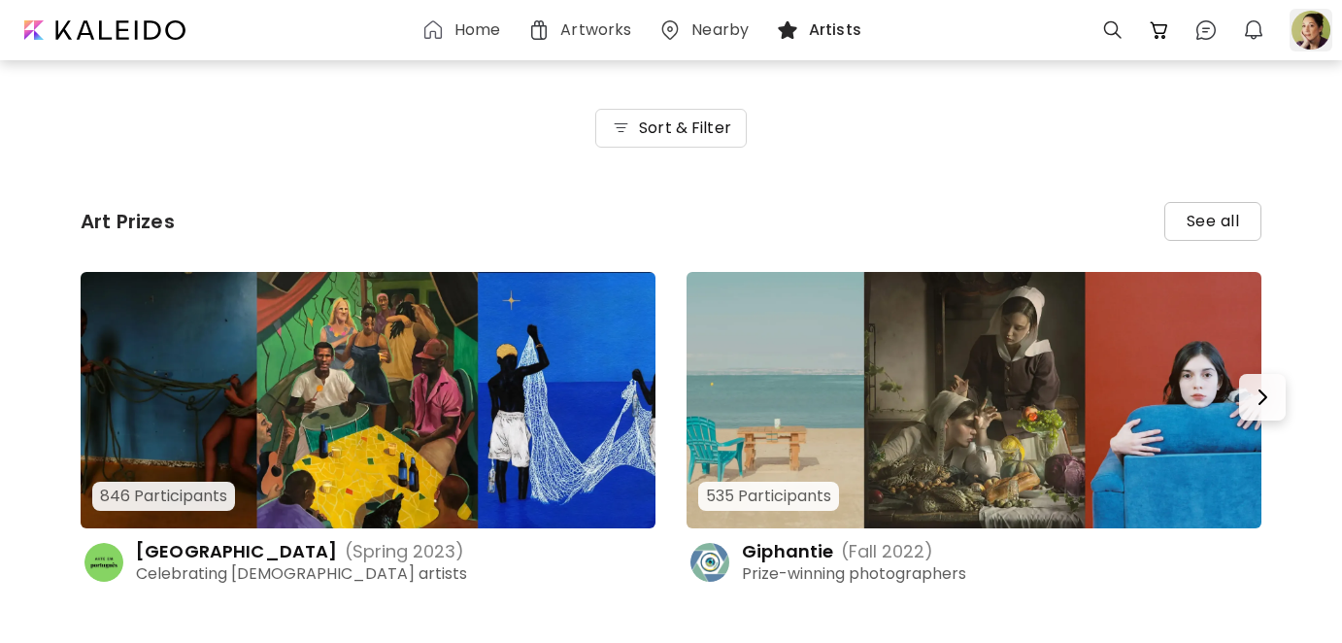
click at [1309, 33] on div at bounding box center [1311, 30] width 43 height 43
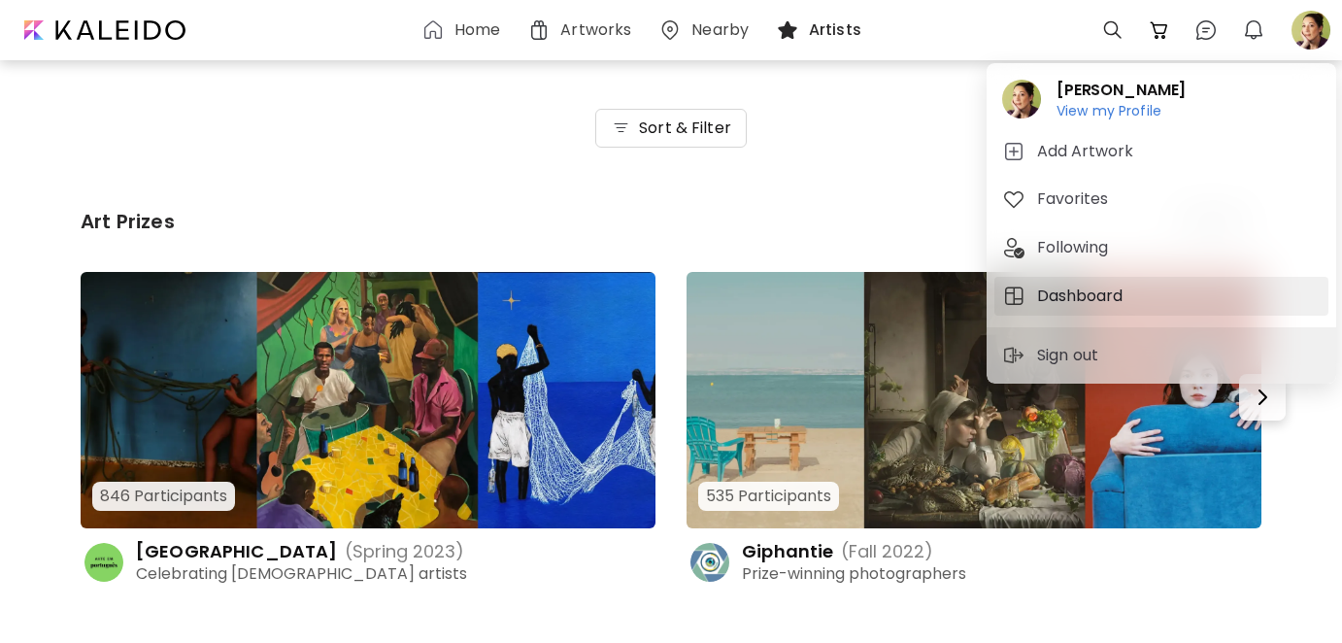
click at [1073, 288] on h5 "Dashboard" at bounding box center [1082, 296] width 91 height 23
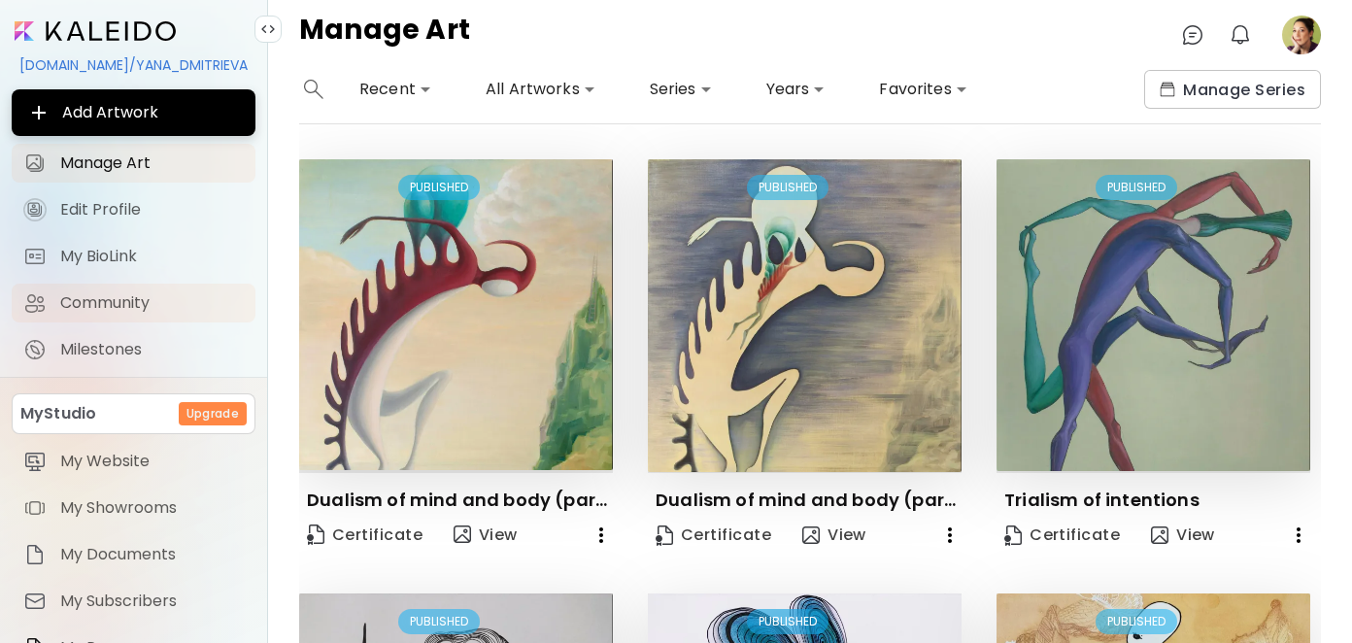
click at [116, 306] on span "Community" at bounding box center [152, 302] width 184 height 19
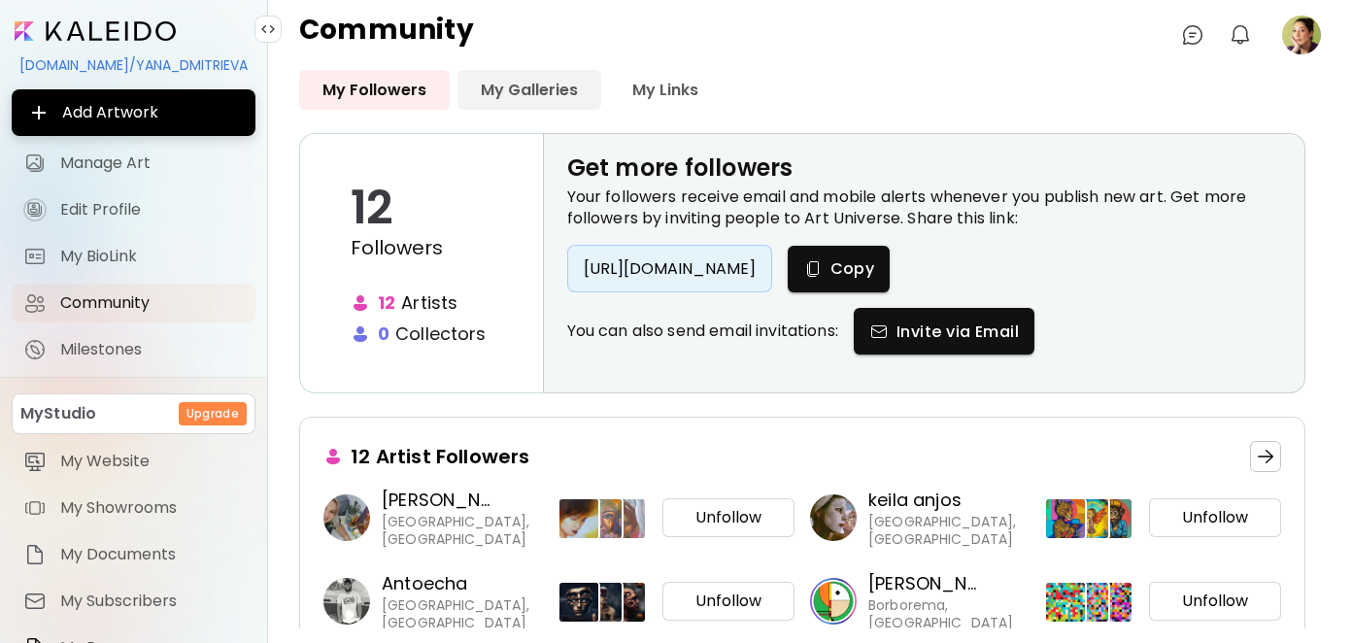
click at [535, 84] on link "My Galleries" at bounding box center [530, 90] width 144 height 40
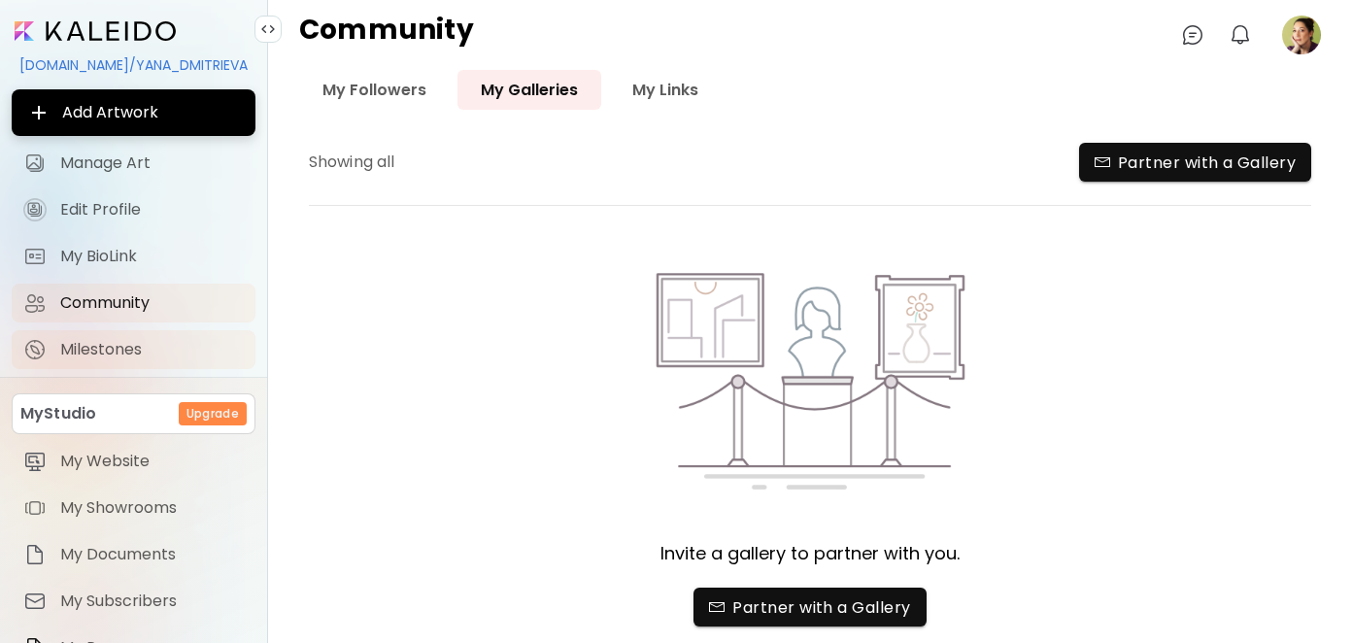
click at [85, 348] on span "Milestones" at bounding box center [152, 349] width 184 height 19
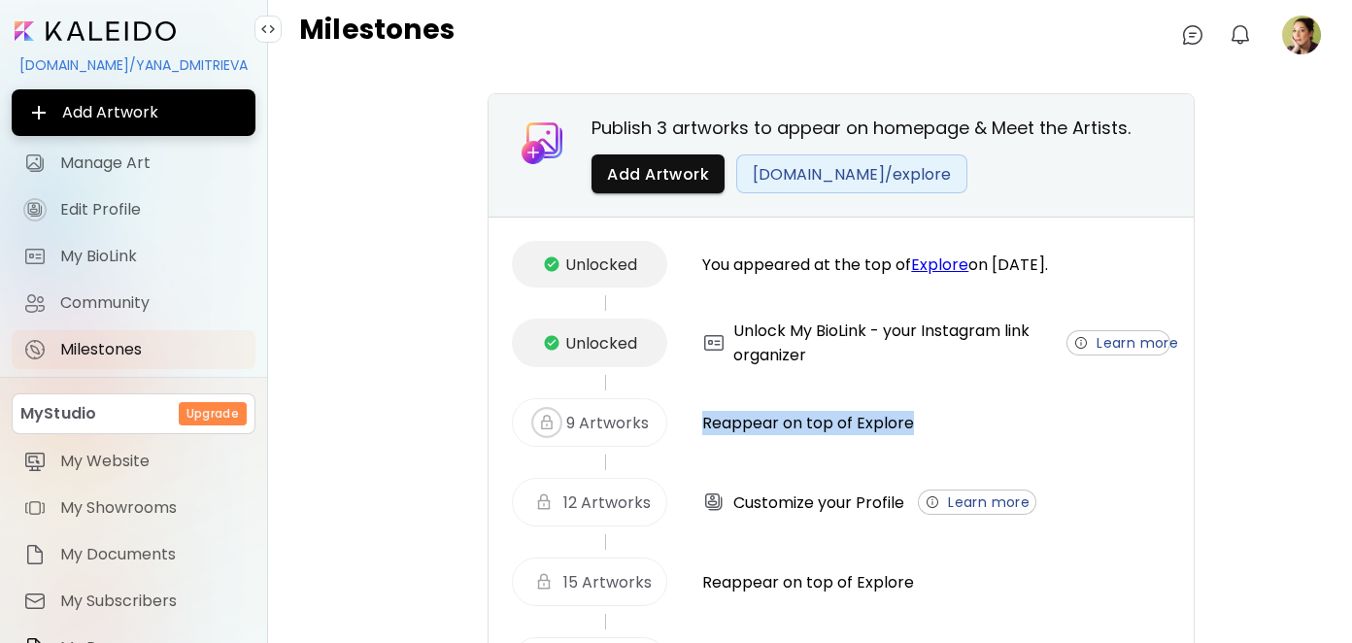
drag, startPoint x: 924, startPoint y: 420, endPoint x: 697, endPoint y: 420, distance: 226.3
click at [697, 420] on div "9 Artworks Reappear on top of Explore" at bounding box center [841, 422] width 658 height 49
click at [1048, 404] on div "9 Artworks Reappear on top of Explore" at bounding box center [841, 422] width 658 height 49
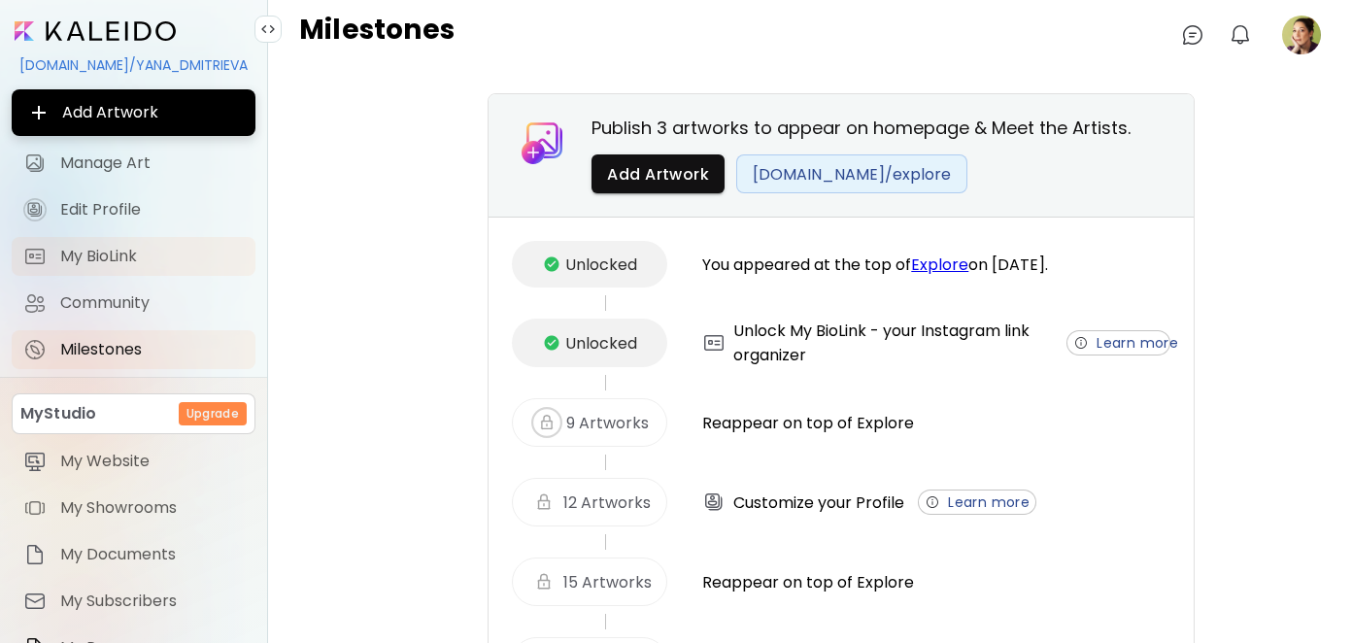
click at [92, 254] on span "My BioLink" at bounding box center [152, 256] width 184 height 19
